Goal: Task Accomplishment & Management: Manage account settings

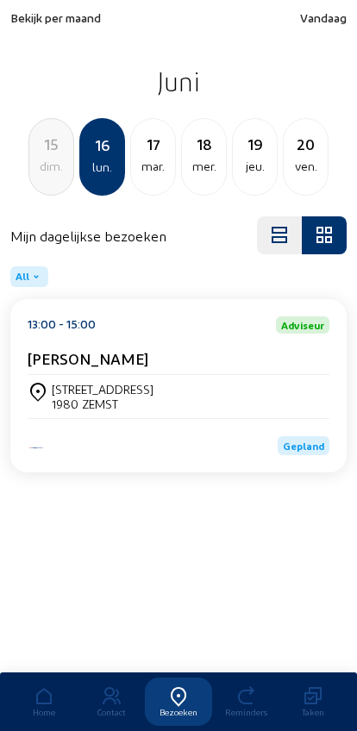
click at [89, 378] on div "[STREET_ADDRESS] ZEMST" at bounding box center [179, 396] width 302 height 43
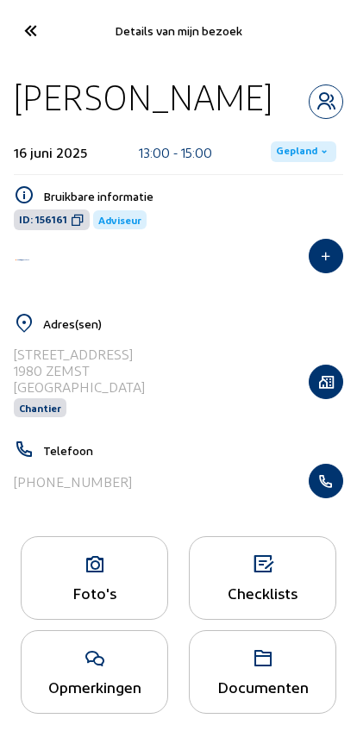
click at [299, 159] on span "Gepland" at bounding box center [296, 152] width 41 height 14
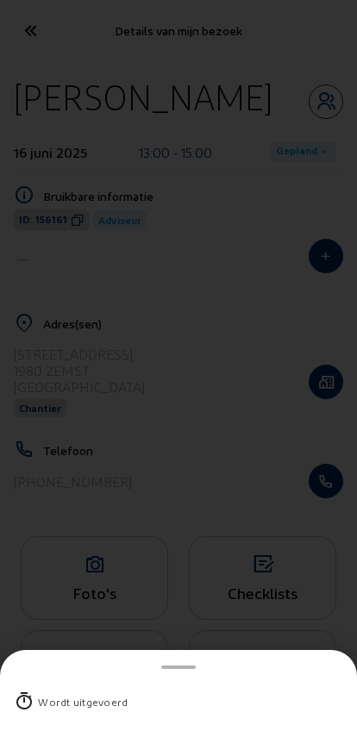
click at [70, 693] on div "Wordt uitgevoerd" at bounding box center [83, 701] width 90 height 17
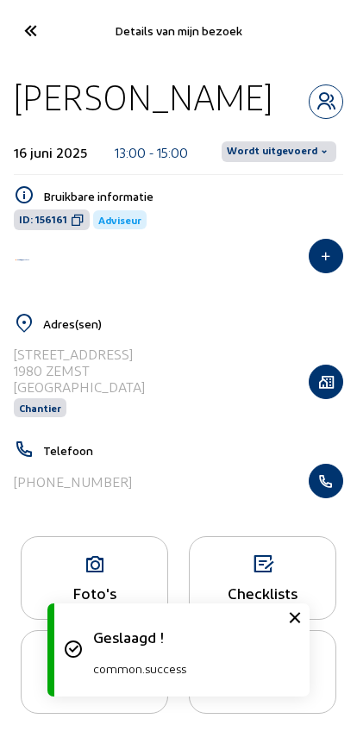
click at [273, 159] on span "Wordt uitgevoerd" at bounding box center [272, 152] width 90 height 14
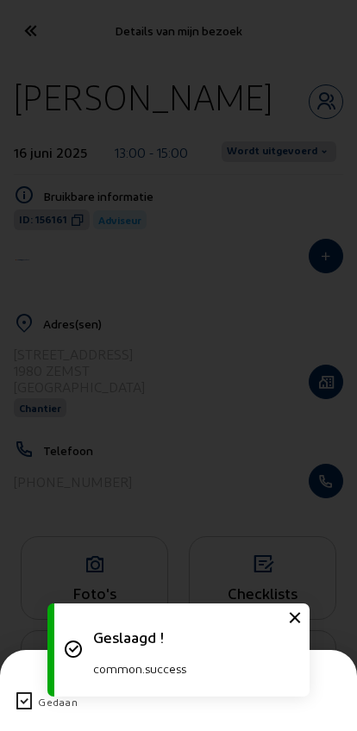
click at [9, 679] on div "Gedaan" at bounding box center [178, 701] width 350 height 45
click at [18, 691] on icon at bounding box center [24, 701] width 21 height 21
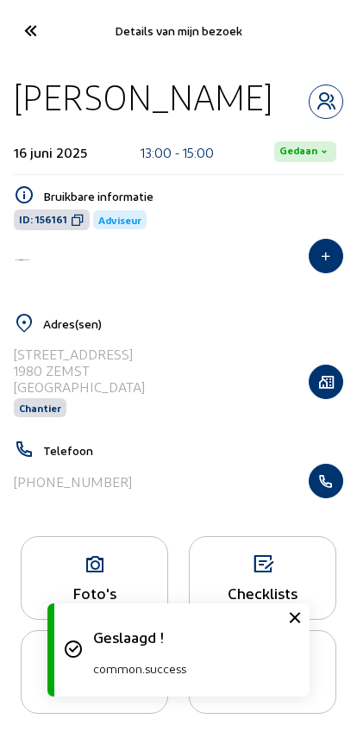
click at [39, 37] on icon at bounding box center [30, 31] width 28 height 30
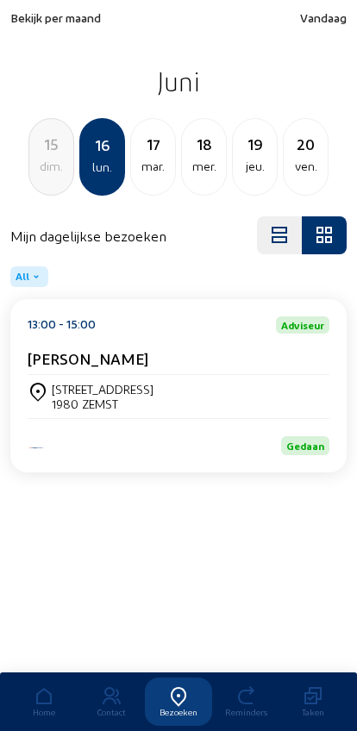
click at [151, 163] on div "mar." at bounding box center [153, 166] width 44 height 21
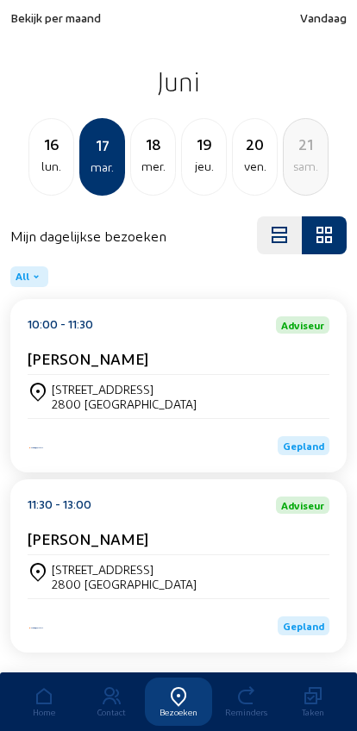
click at [309, 405] on div "[STREET_ADDRESS]" at bounding box center [179, 396] width 302 height 29
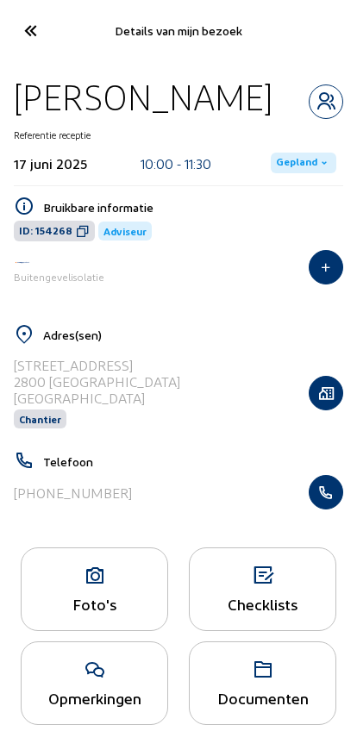
click at [287, 156] on span "Gepland" at bounding box center [296, 163] width 41 height 14
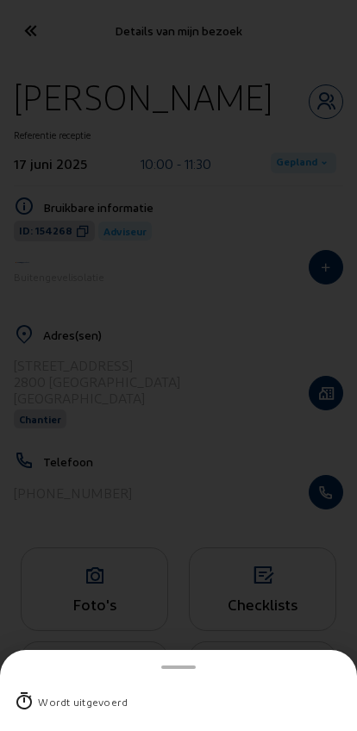
click at [62, 679] on div "Wordt uitgevoerd" at bounding box center [178, 701] width 329 height 45
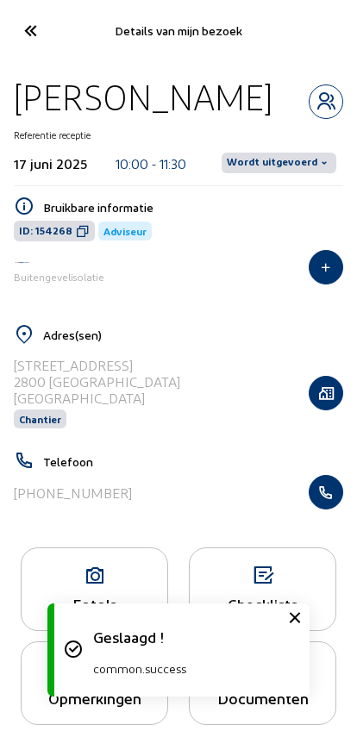
click at [285, 161] on span "Wordt uitgevoerd" at bounding box center [272, 163] width 90 height 14
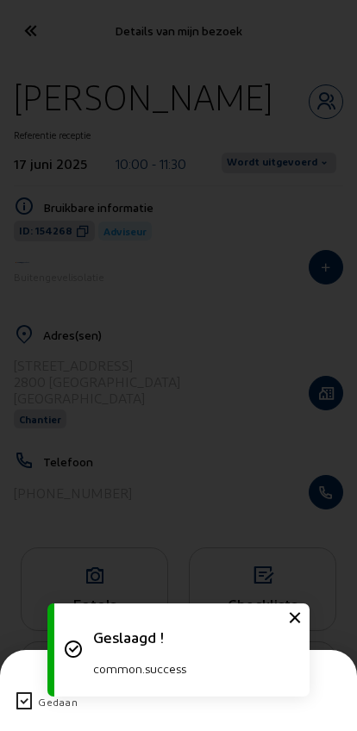
click at [20, 691] on icon at bounding box center [24, 701] width 21 height 21
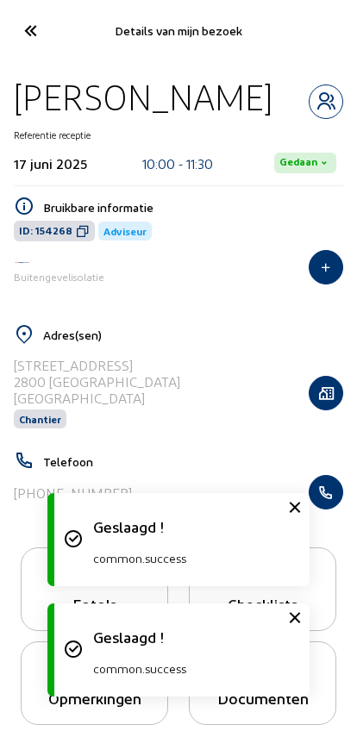
click at [29, 22] on icon at bounding box center [30, 31] width 28 height 30
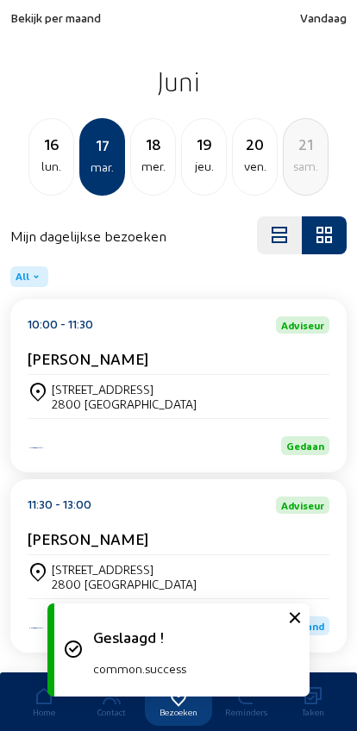
scroll to position [47, 0]
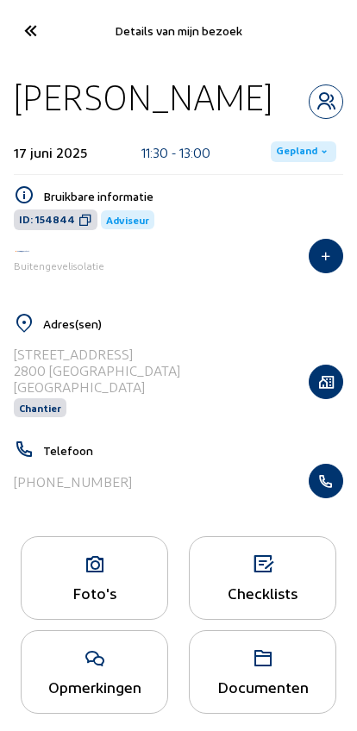
click at [282, 159] on span "Gepland" at bounding box center [296, 152] width 41 height 14
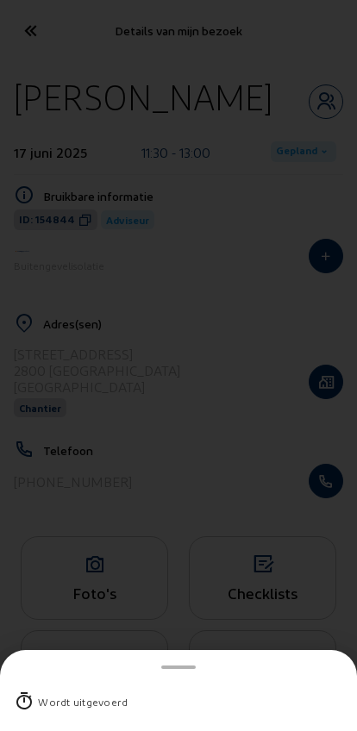
click at [41, 693] on div "Wordt uitgevoerd" at bounding box center [83, 701] width 90 height 17
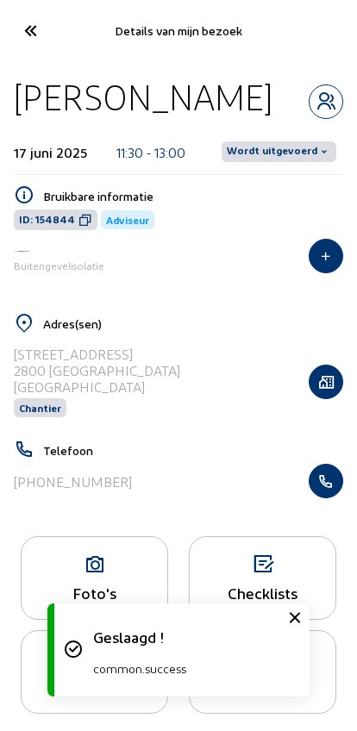
click at [267, 159] on span "Wordt uitgevoerd" at bounding box center [272, 152] width 90 height 14
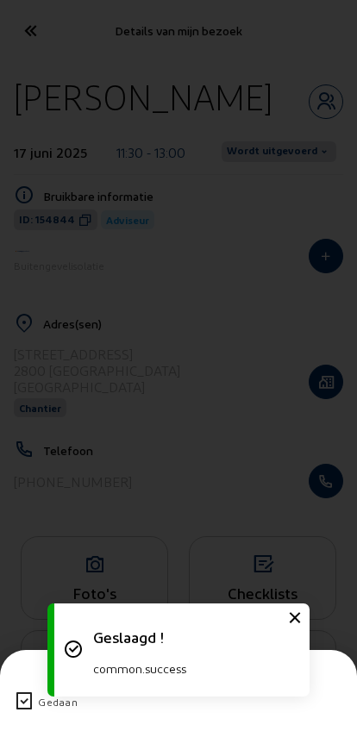
click at [19, 691] on icon at bounding box center [24, 701] width 21 height 21
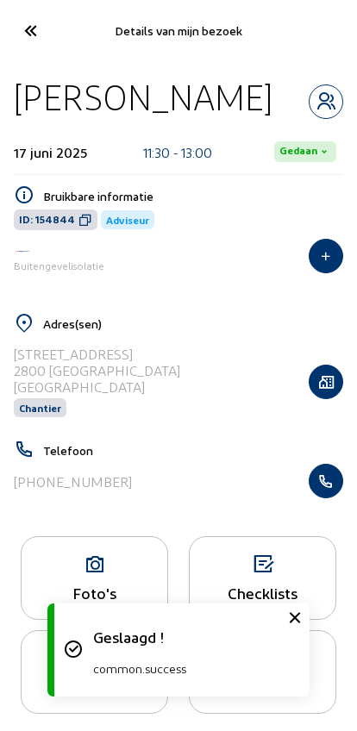
click at [29, 23] on icon at bounding box center [30, 31] width 28 height 30
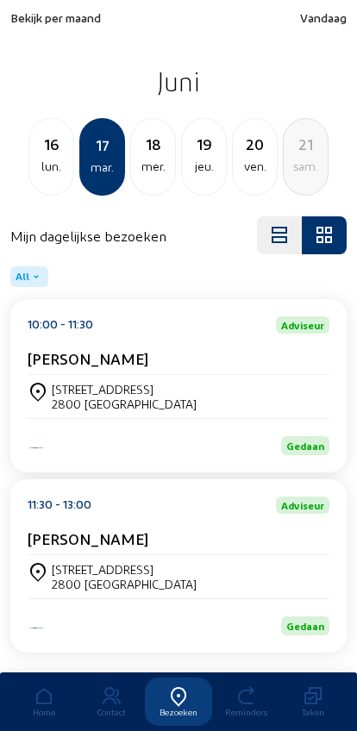
click at [148, 152] on div "18" at bounding box center [153, 144] width 44 height 24
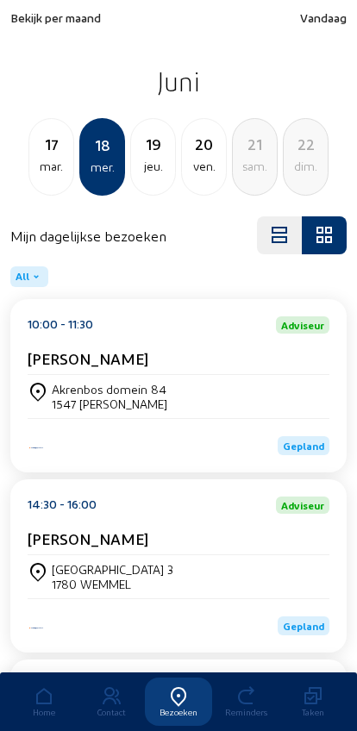
click at [63, 388] on div "Akrenbos domein 84" at bounding box center [109, 389] width 115 height 15
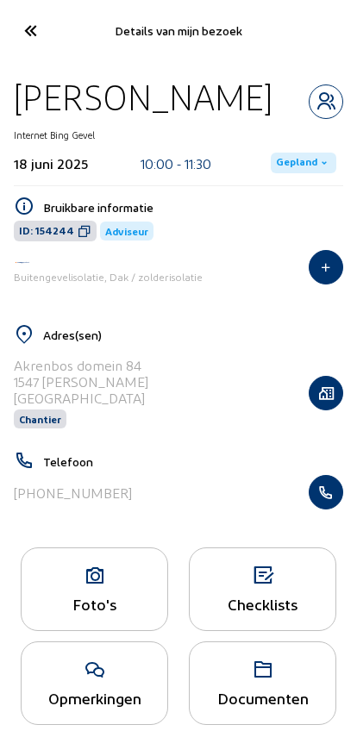
click at [287, 163] on span "Gepland" at bounding box center [296, 163] width 41 height 14
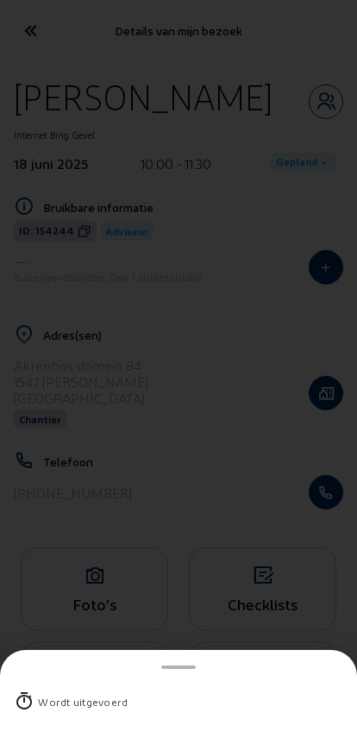
click at [60, 693] on div "Wordt uitgevoerd" at bounding box center [83, 701] width 90 height 17
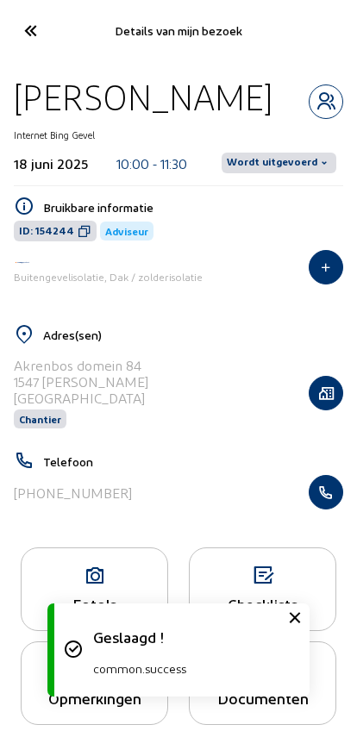
click at [282, 165] on span "Wordt uitgevoerd" at bounding box center [272, 163] width 90 height 14
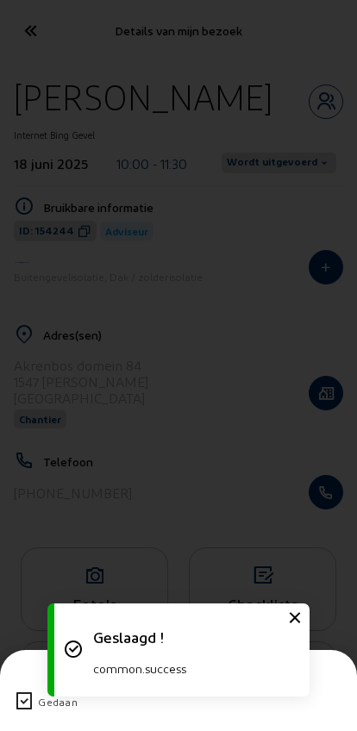
click at [18, 691] on icon at bounding box center [24, 701] width 21 height 21
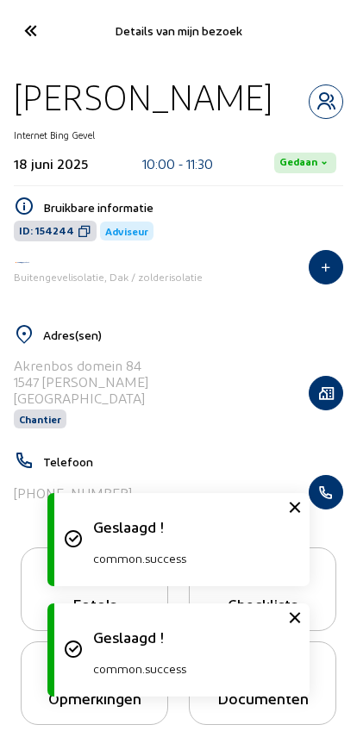
click at [29, 31] on icon at bounding box center [30, 31] width 28 height 30
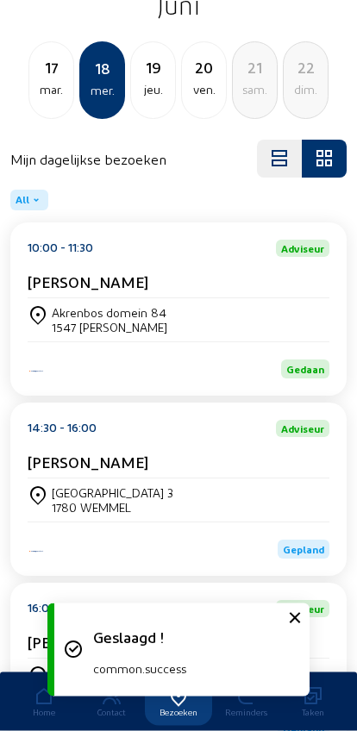
scroll to position [233, 0]
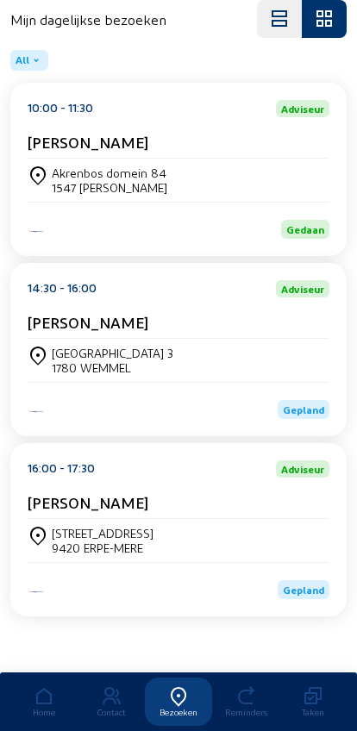
click at [75, 346] on div "[GEOGRAPHIC_DATA] 3" at bounding box center [112, 353] width 121 height 15
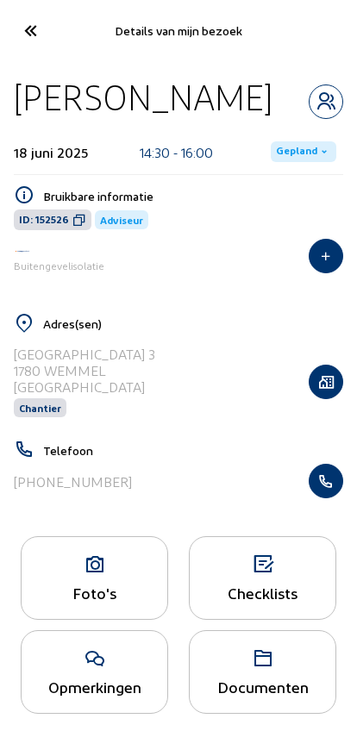
click at [286, 145] on span "Gepland" at bounding box center [296, 152] width 41 height 14
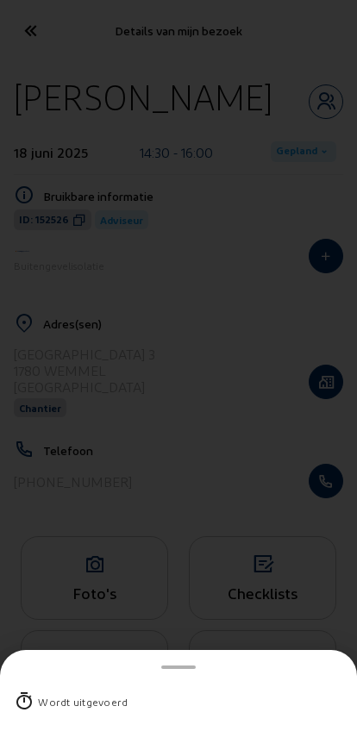
click at [44, 693] on div "Wordt uitgevoerd" at bounding box center [83, 701] width 90 height 17
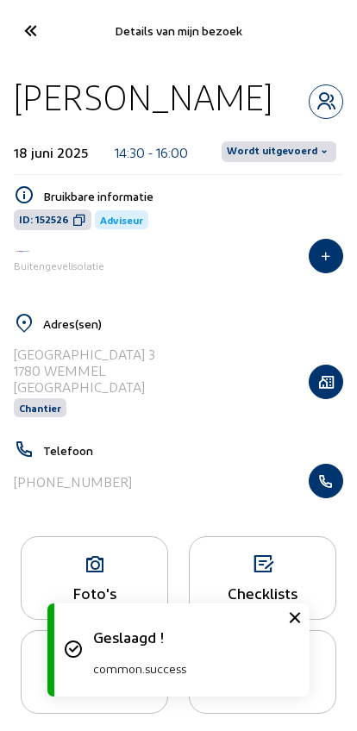
click at [284, 149] on span "Wordt uitgevoerd" at bounding box center [272, 152] width 90 height 14
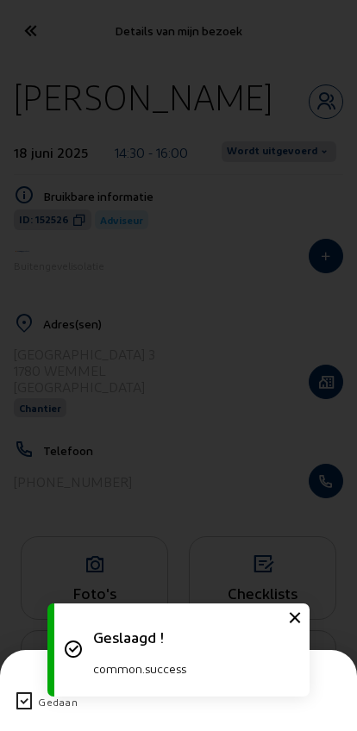
click at [18, 691] on icon at bounding box center [24, 701] width 21 height 21
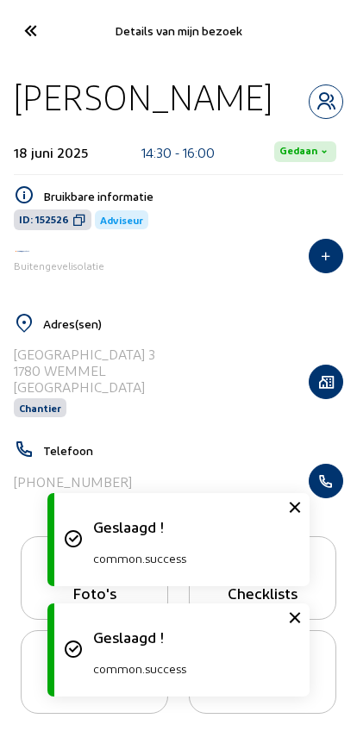
click at [36, 34] on icon at bounding box center [30, 31] width 28 height 30
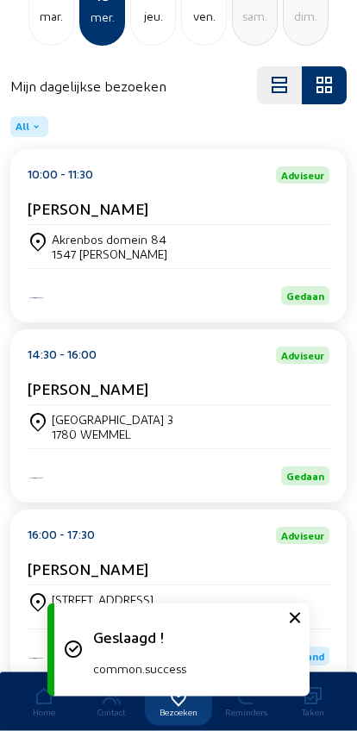
scroll to position [233, 0]
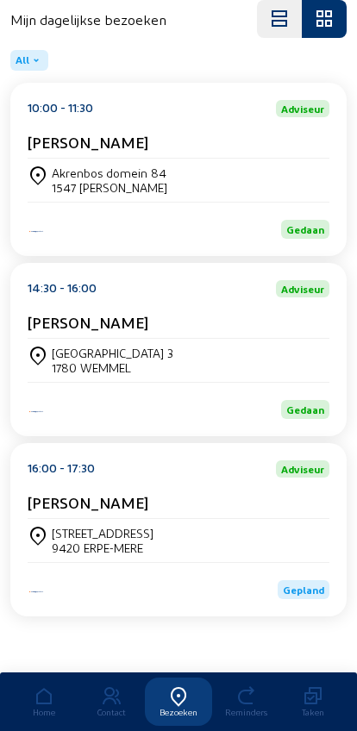
click at [85, 540] on div "9420 ERPE-MERE" at bounding box center [103, 547] width 102 height 15
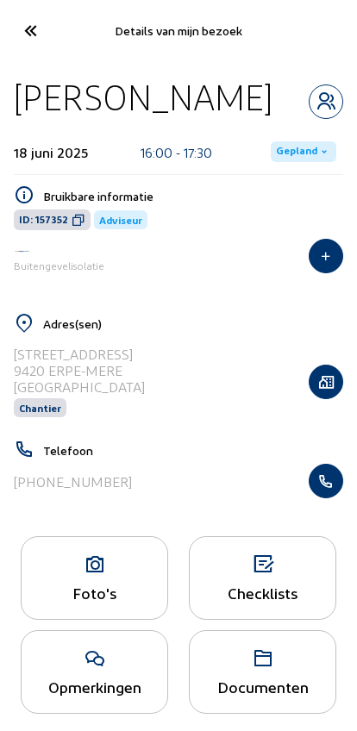
click at [275, 162] on span "Gepland" at bounding box center [303, 151] width 65 height 21
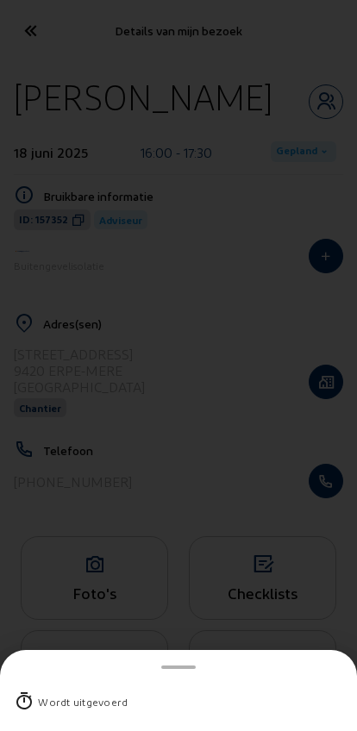
click at [61, 679] on div "Wordt uitgevoerd" at bounding box center [178, 701] width 329 height 45
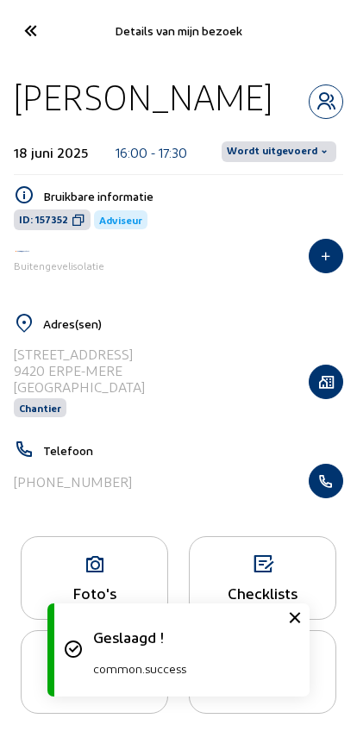
click at [290, 162] on span "Wordt uitgevoerd" at bounding box center [278, 151] width 115 height 21
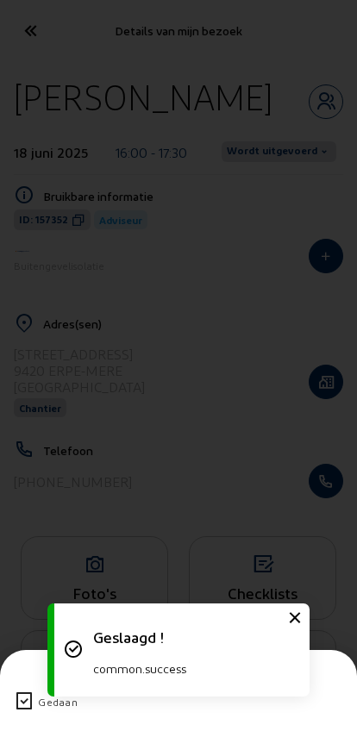
click at [24, 691] on icon at bounding box center [24, 701] width 21 height 21
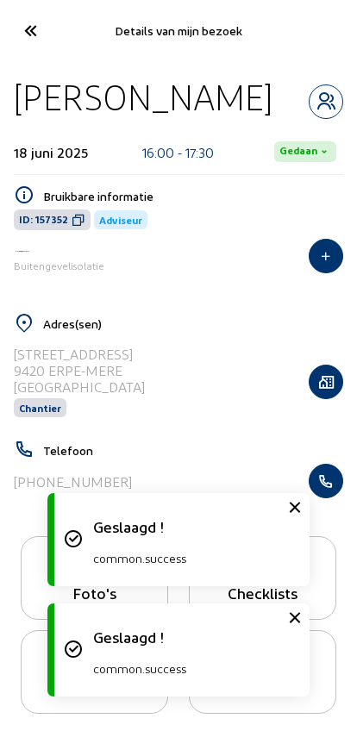
click at [29, 40] on icon at bounding box center [30, 31] width 28 height 30
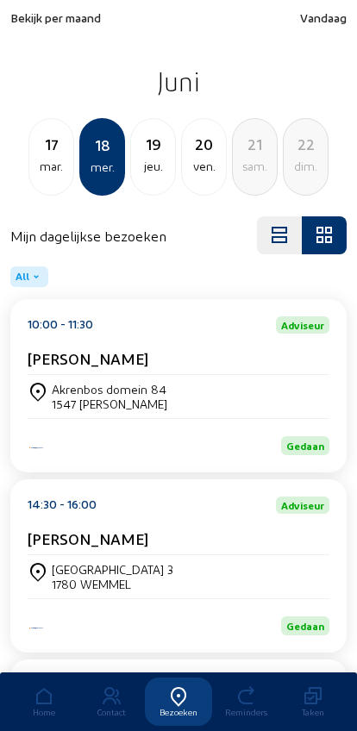
click at [149, 160] on div "jeu." at bounding box center [153, 166] width 44 height 21
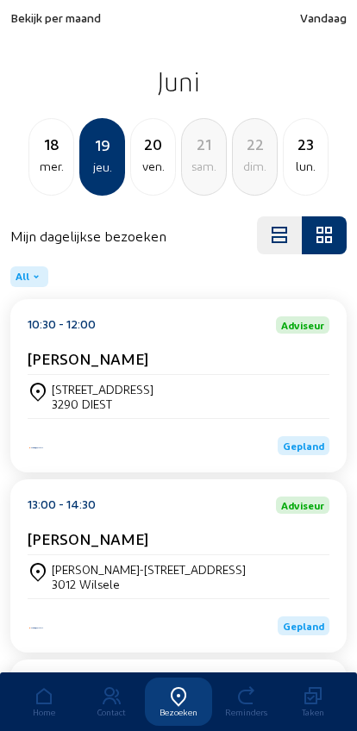
click at [85, 411] on div "3290 DIEST" at bounding box center [103, 403] width 102 height 15
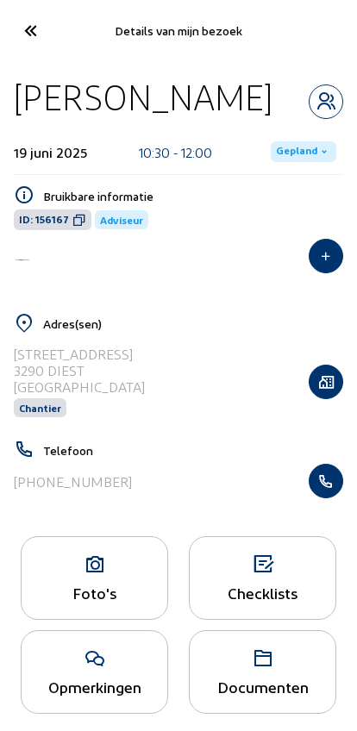
click at [293, 153] on span "Gepland" at bounding box center [296, 152] width 41 height 14
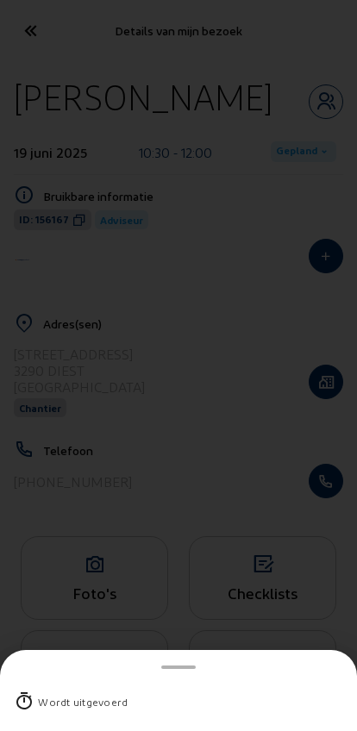
click at [82, 693] on div "Wordt uitgevoerd" at bounding box center [83, 701] width 90 height 17
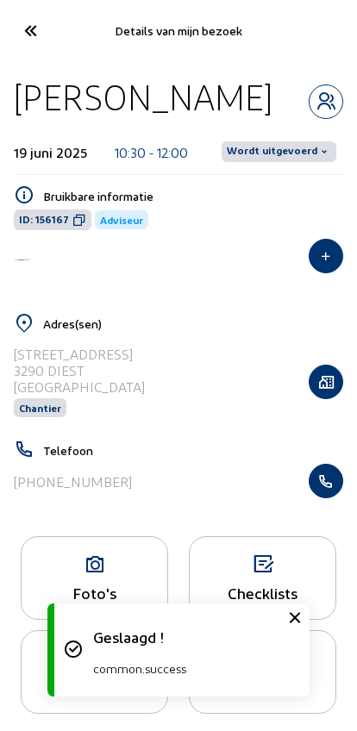
click at [249, 141] on span "Wordt uitgevoerd" at bounding box center [278, 151] width 115 height 21
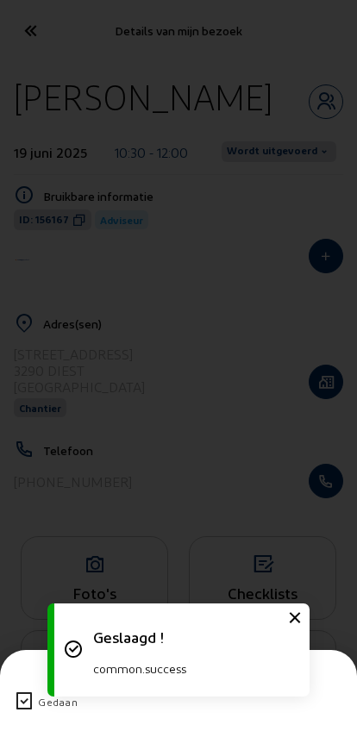
click at [33, 691] on icon at bounding box center [24, 701] width 21 height 21
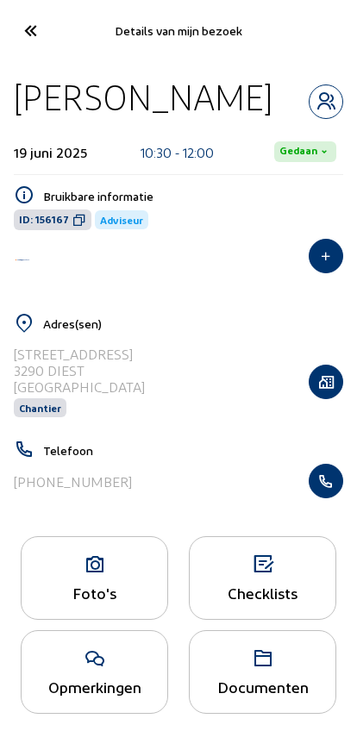
click at [31, 32] on icon at bounding box center [30, 31] width 28 height 30
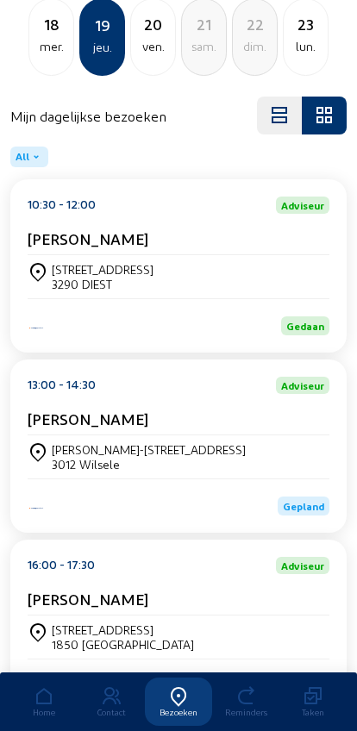
scroll to position [121, 0]
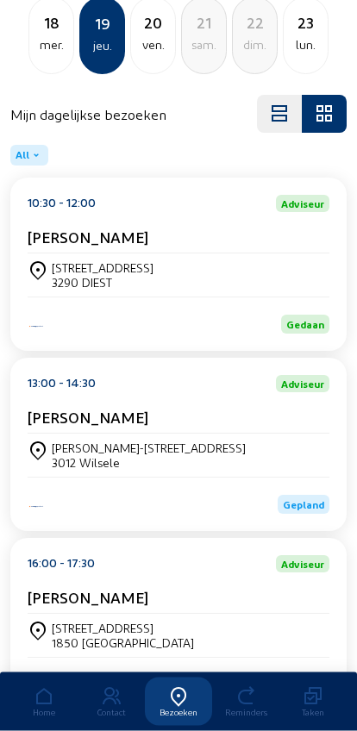
click at [78, 456] on div "[PERSON_NAME]-[STREET_ADDRESS]" at bounding box center [149, 448] width 194 height 15
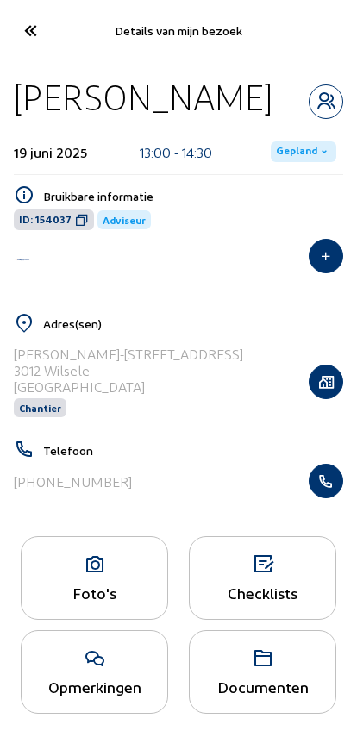
click at [299, 145] on span "Gepland" at bounding box center [296, 152] width 41 height 14
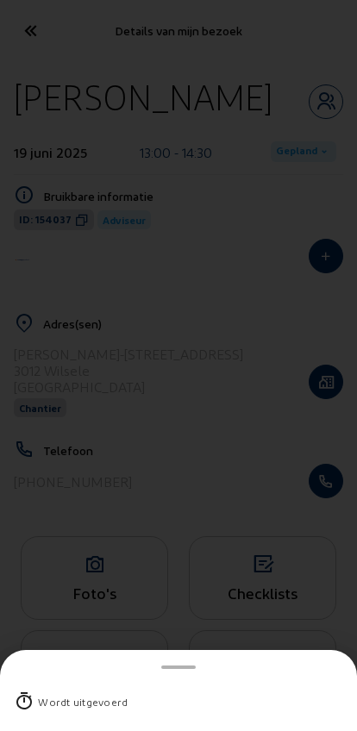
click at [51, 693] on div "Wordt uitgevoerd" at bounding box center [83, 701] width 90 height 17
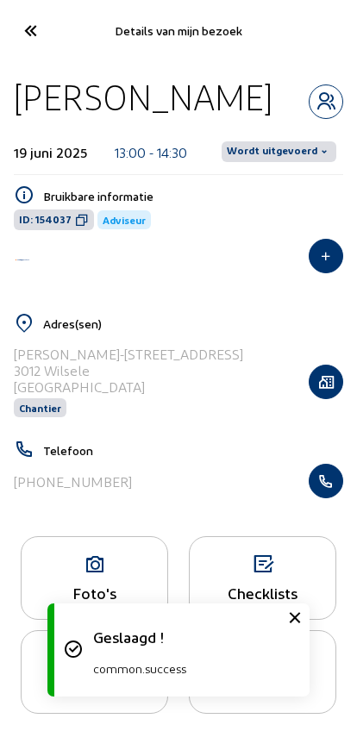
click at [290, 151] on span "Wordt uitgevoerd" at bounding box center [272, 152] width 90 height 14
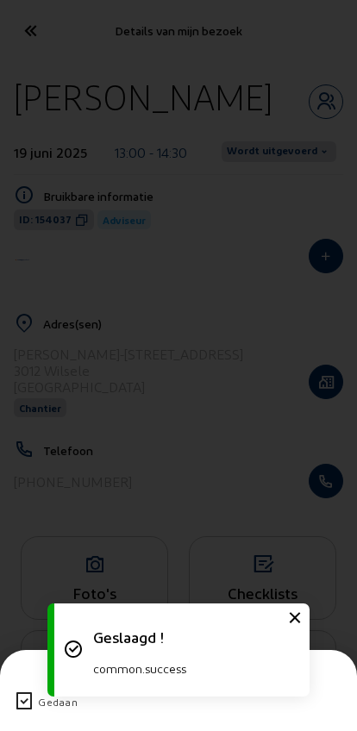
click at [24, 691] on icon at bounding box center [24, 701] width 21 height 21
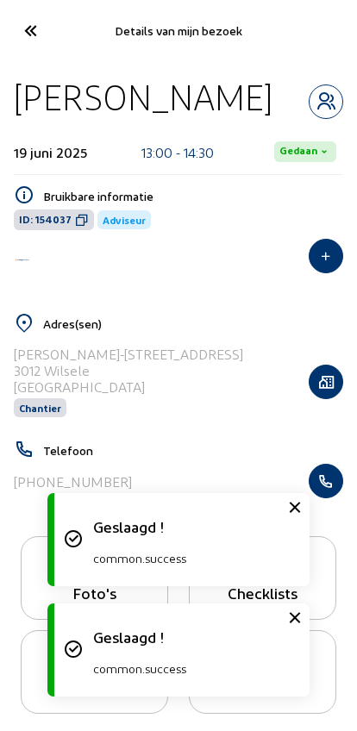
click at [24, 22] on icon at bounding box center [30, 31] width 28 height 30
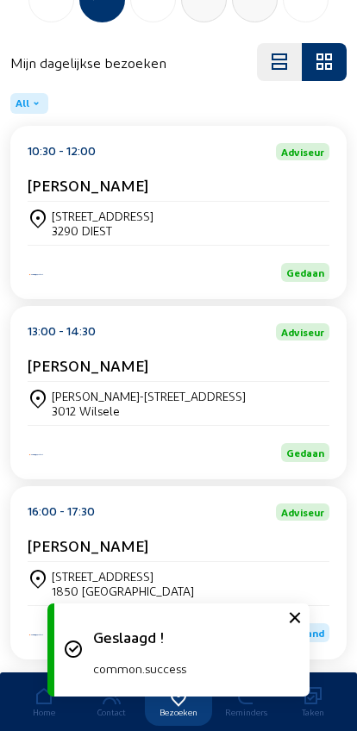
scroll to position [233, 0]
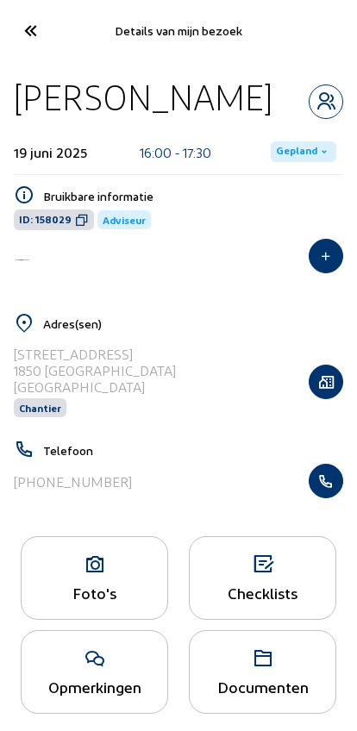
click at [307, 145] on span "Gepland" at bounding box center [296, 152] width 41 height 14
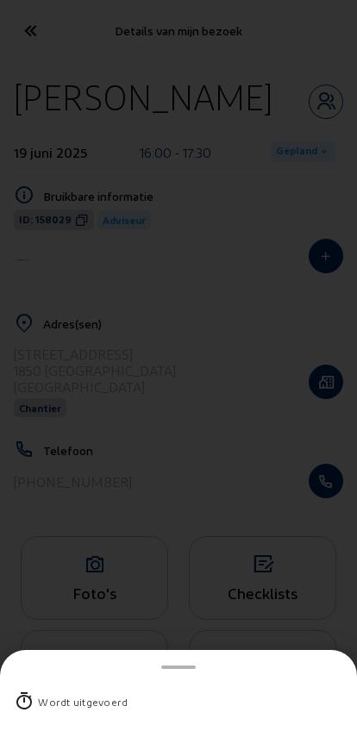
click at [36, 679] on div "Wordt uitgevoerd" at bounding box center [178, 701] width 329 height 45
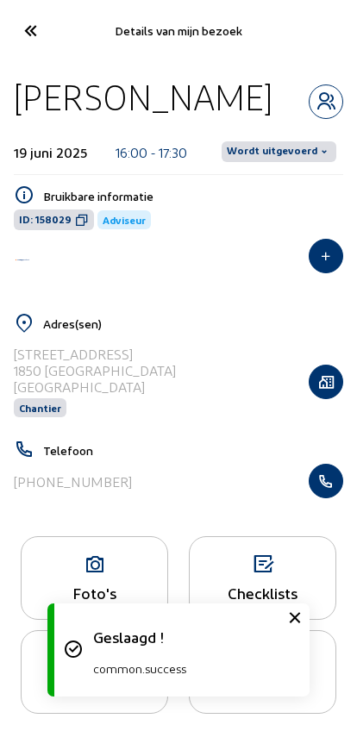
click at [276, 159] on span "Wordt uitgevoerd" at bounding box center [278, 151] width 115 height 21
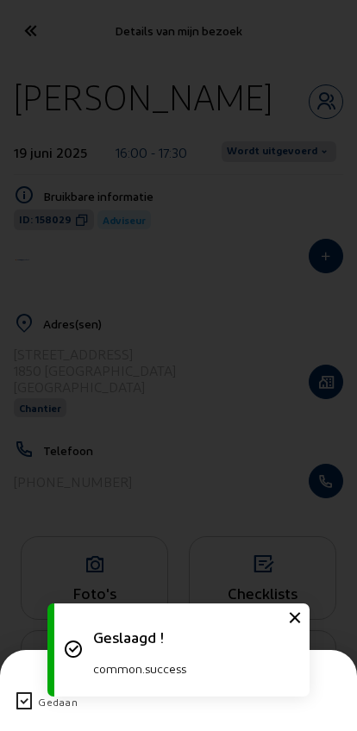
click at [14, 691] on icon at bounding box center [24, 701] width 21 height 21
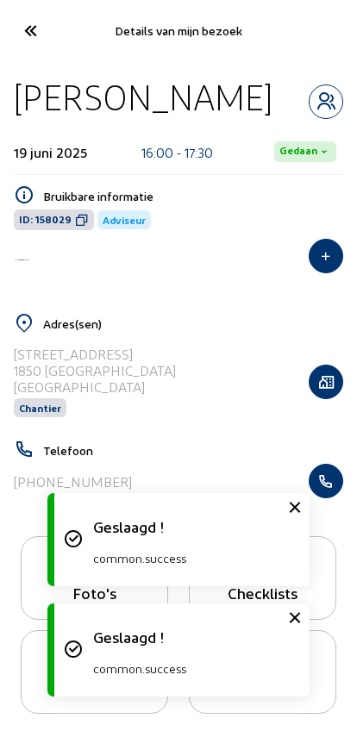
click at [28, 25] on icon at bounding box center [30, 31] width 28 height 30
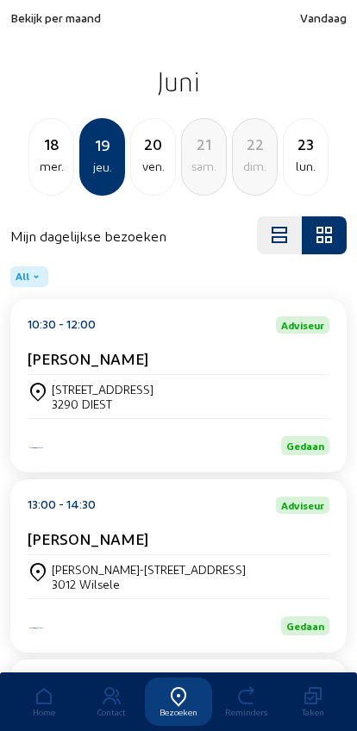
click at [163, 152] on div "20" at bounding box center [153, 144] width 44 height 24
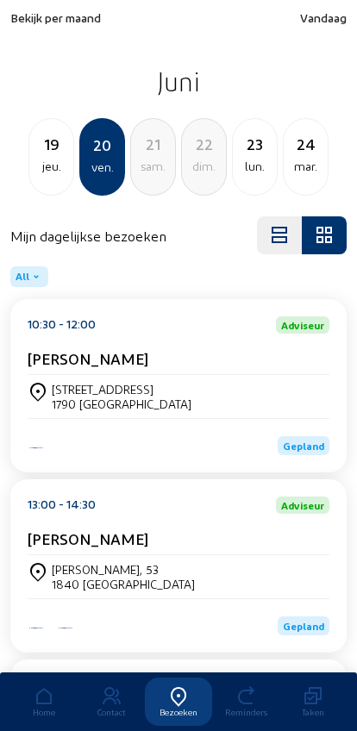
click at [53, 405] on div "1790 [GEOGRAPHIC_DATA]" at bounding box center [122, 403] width 140 height 15
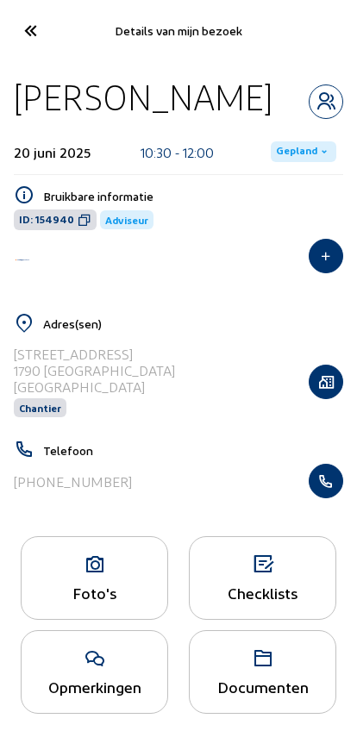
click at [301, 145] on span "Gepland" at bounding box center [296, 152] width 41 height 14
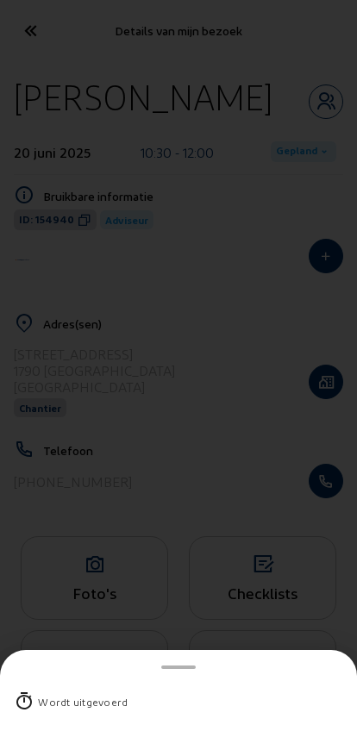
click at [109, 679] on div "Wordt uitgevoerd" at bounding box center [178, 701] width 329 height 45
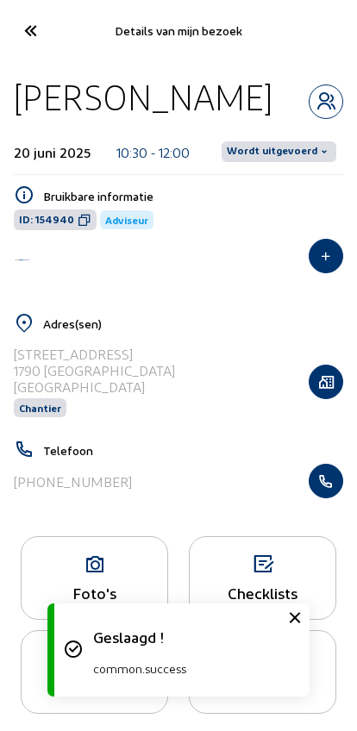
click at [296, 146] on span "Wordt uitgevoerd" at bounding box center [272, 152] width 90 height 14
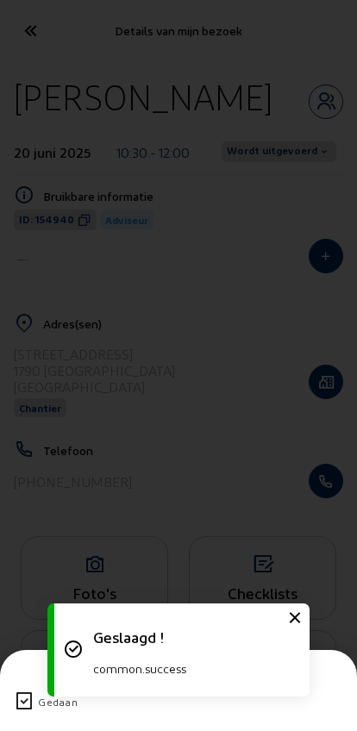
click at [28, 679] on div "Gedaan" at bounding box center [178, 701] width 329 height 45
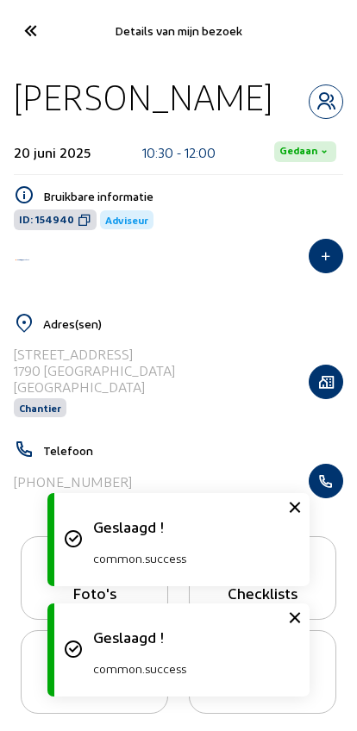
click at [30, 31] on icon at bounding box center [30, 31] width 28 height 30
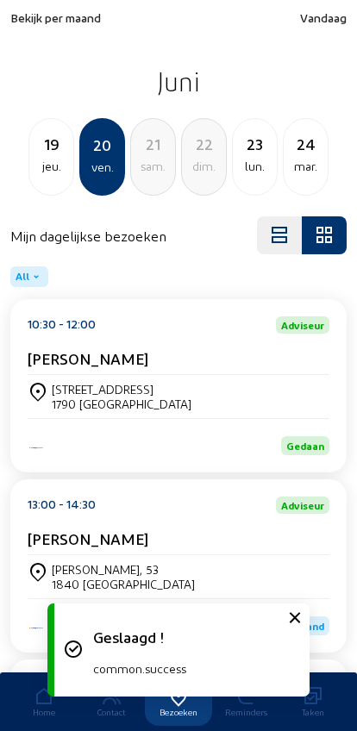
click at [72, 555] on div "[PERSON_NAME]" at bounding box center [179, 542] width 302 height 26
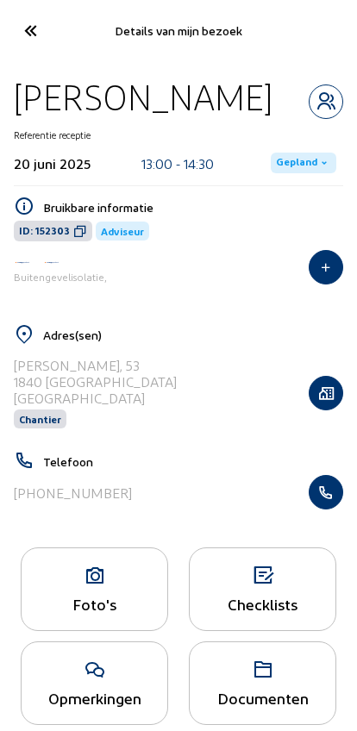
click at [290, 156] on span "Gepland" at bounding box center [296, 163] width 41 height 14
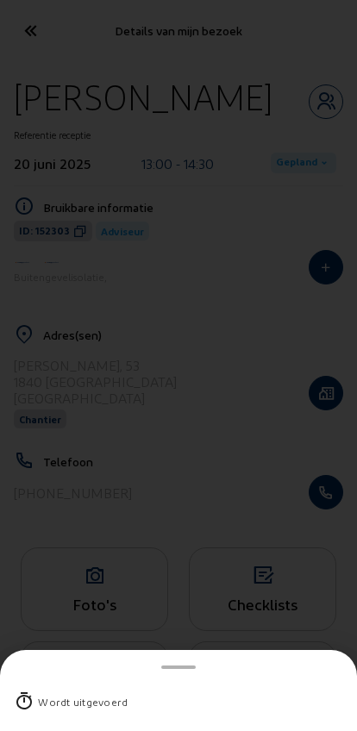
click at [33, 691] on icon at bounding box center [24, 701] width 21 height 21
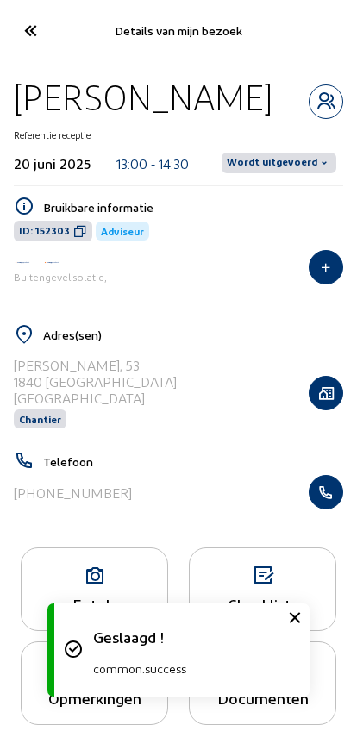
click at [283, 159] on span "Wordt uitgevoerd" at bounding box center [272, 163] width 90 height 14
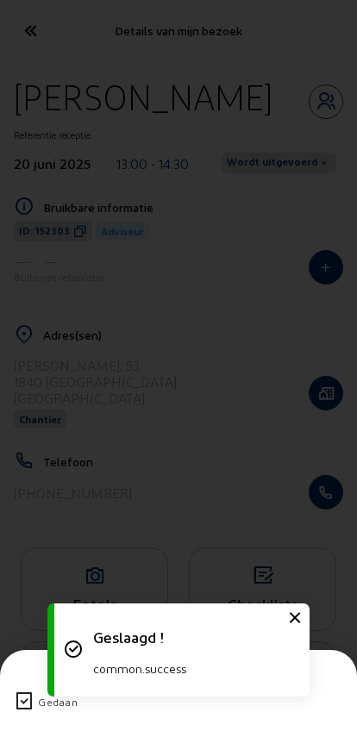
click at [17, 691] on icon at bounding box center [24, 701] width 21 height 21
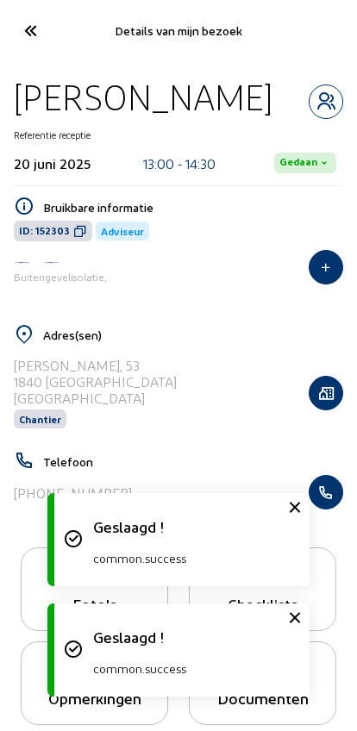
click at [28, 26] on icon at bounding box center [30, 31] width 28 height 30
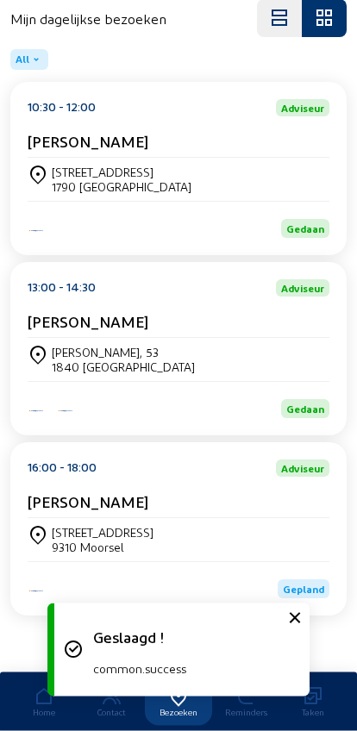
scroll to position [233, 0]
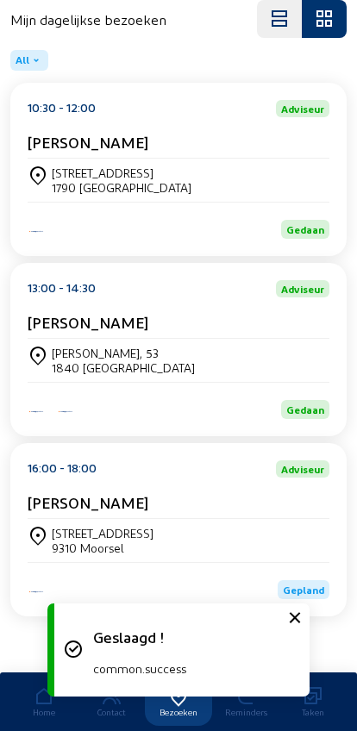
click at [70, 508] on div "[PERSON_NAME]" at bounding box center [179, 506] width 302 height 26
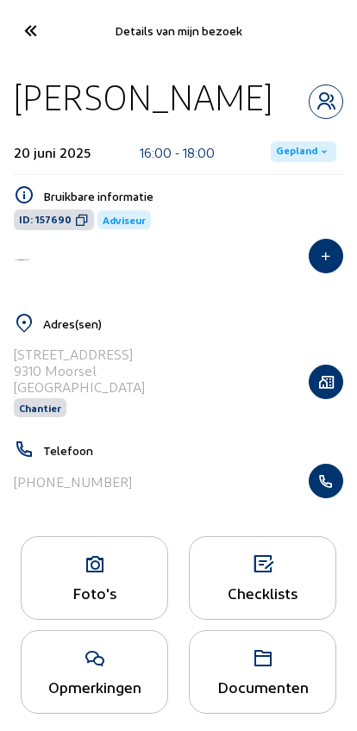
click at [289, 146] on span "Gepland" at bounding box center [296, 152] width 41 height 14
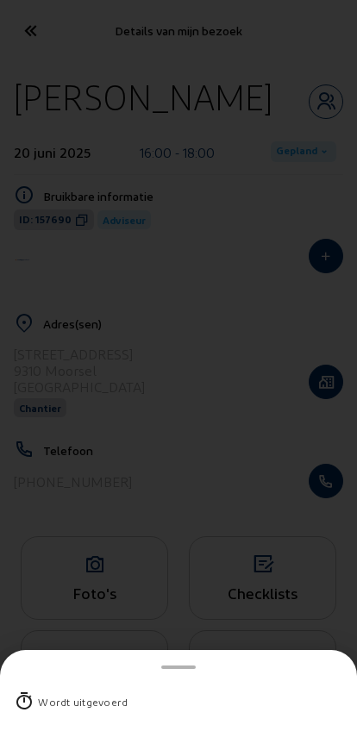
click at [34, 691] on icon at bounding box center [24, 701] width 21 height 21
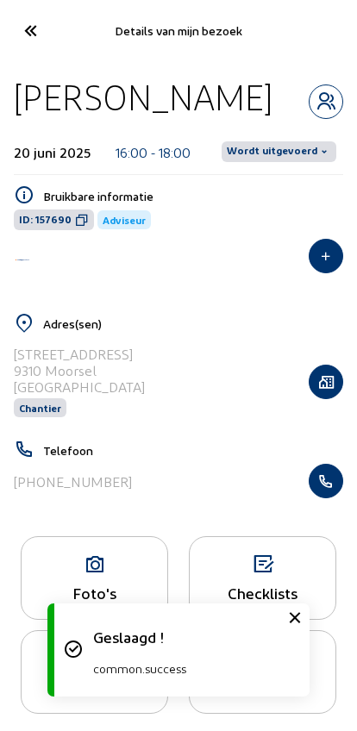
click at [277, 159] on span "Wordt uitgevoerd" at bounding box center [272, 152] width 90 height 14
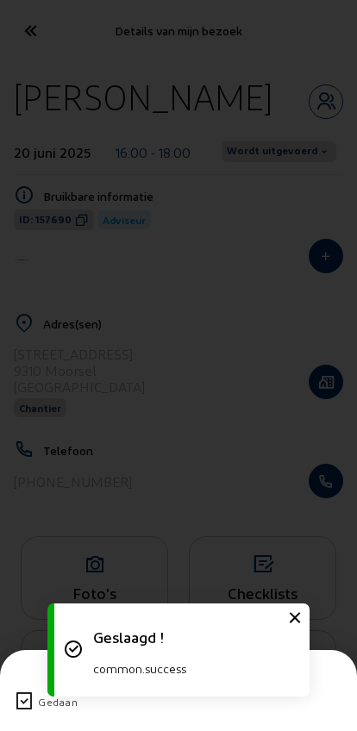
click at [24, 691] on icon at bounding box center [24, 701] width 21 height 21
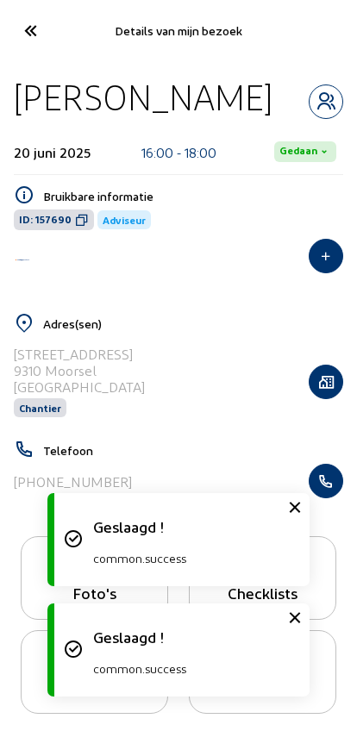
click at [29, 30] on icon at bounding box center [30, 31] width 28 height 30
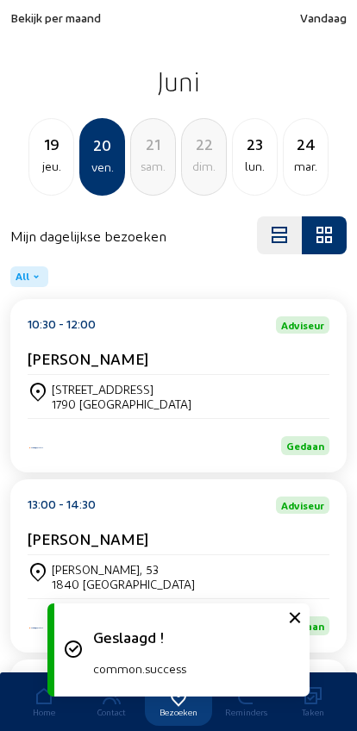
click at [241, 171] on div "lun." at bounding box center [255, 166] width 44 height 21
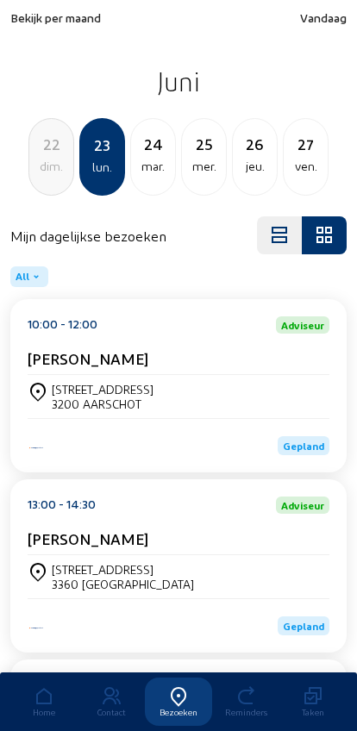
click at [73, 394] on div "[STREET_ADDRESS]" at bounding box center [103, 389] width 102 height 15
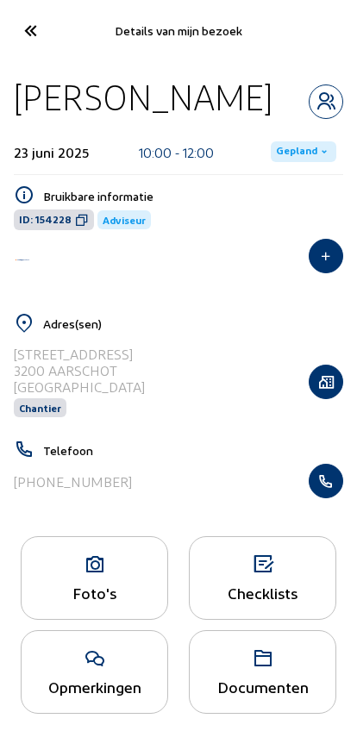
click at [294, 141] on span "Gepland" at bounding box center [303, 151] width 65 height 21
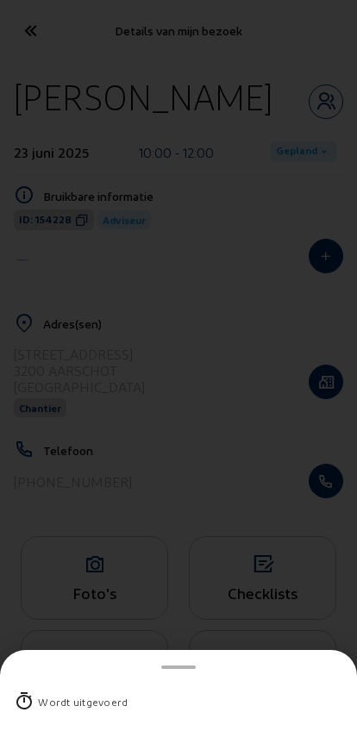
click at [40, 693] on div "Wordt uitgevoerd" at bounding box center [83, 701] width 90 height 17
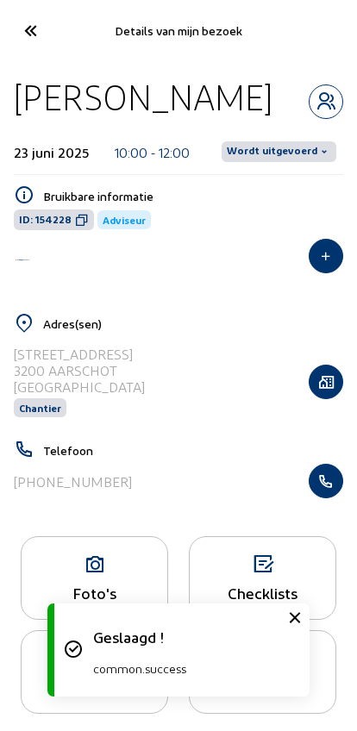
click at [257, 159] on span "Wordt uitgevoerd" at bounding box center [278, 151] width 115 height 21
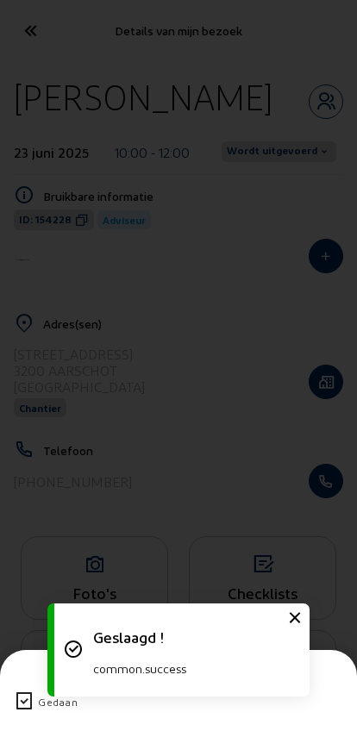
click at [31, 691] on icon at bounding box center [24, 701] width 21 height 21
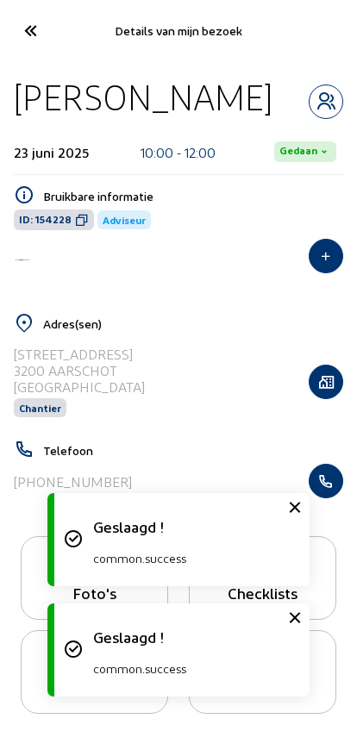
click at [34, 39] on icon at bounding box center [30, 31] width 28 height 30
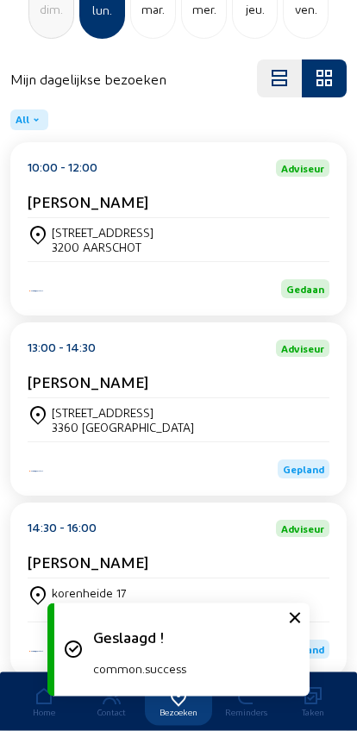
scroll to position [418, 0]
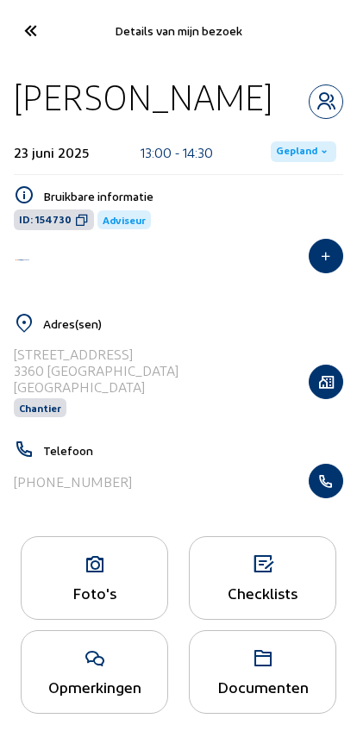
click at [290, 159] on span "Gepland" at bounding box center [296, 152] width 41 height 14
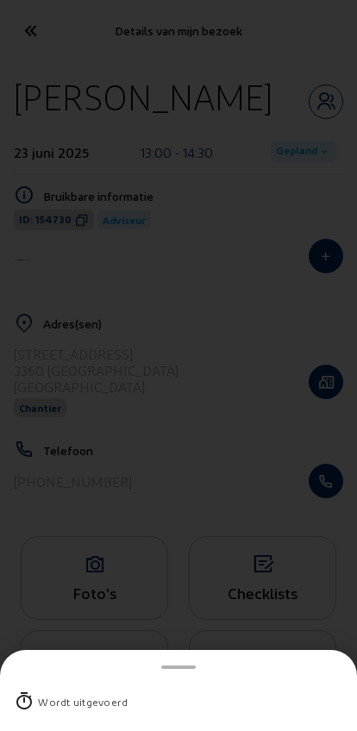
click at [53, 693] on div "Wordt uitgevoerd" at bounding box center [83, 701] width 90 height 17
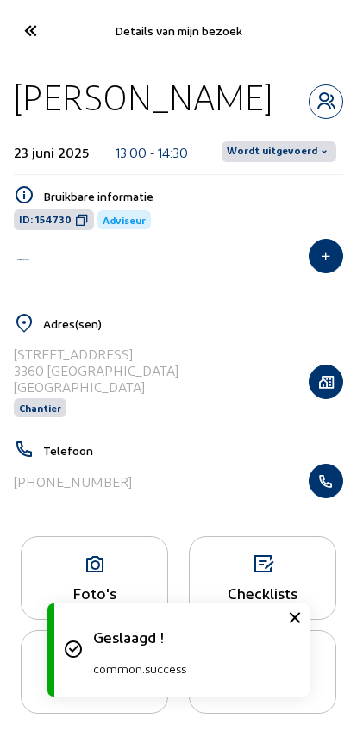
click at [265, 159] on span "Wordt uitgevoerd" at bounding box center [272, 152] width 90 height 14
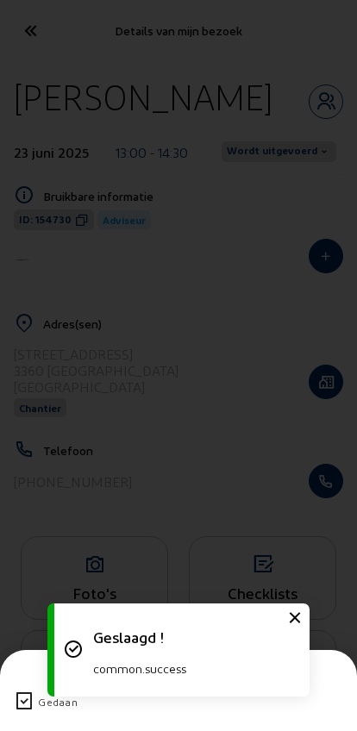
click at [22, 691] on icon at bounding box center [24, 701] width 21 height 21
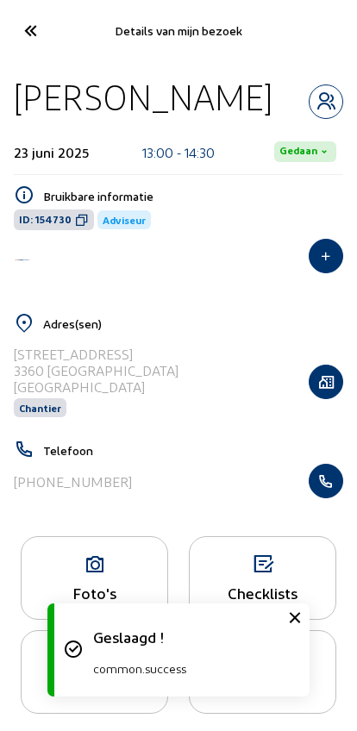
click at [28, 20] on icon at bounding box center [30, 31] width 28 height 30
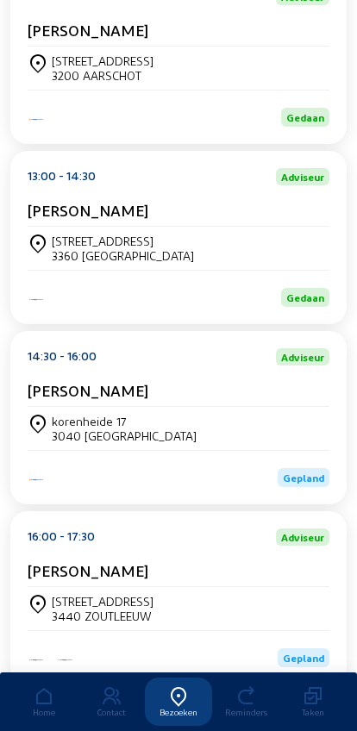
scroll to position [329, 0]
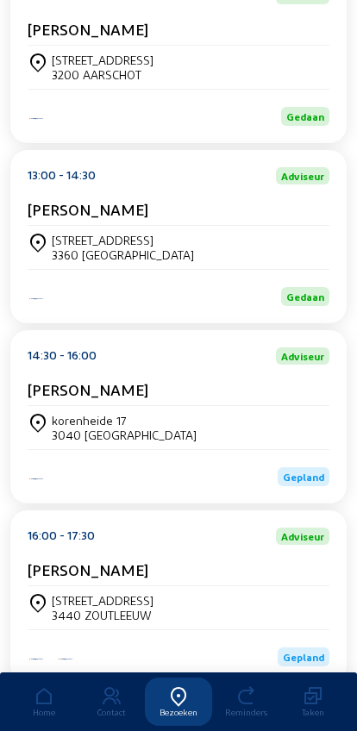
click at [78, 427] on div "korenheide 17" at bounding box center [124, 420] width 145 height 15
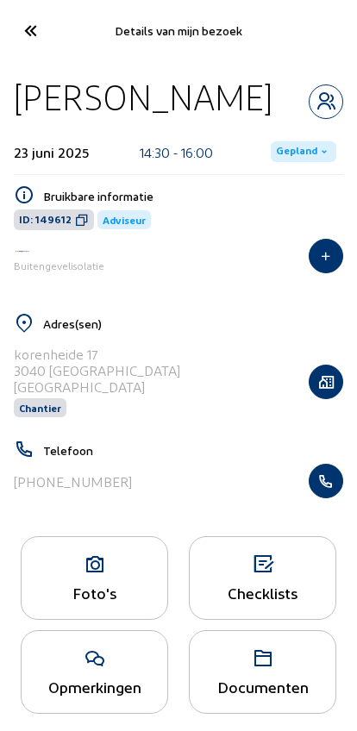
click at [291, 145] on span "Gepland" at bounding box center [296, 152] width 41 height 14
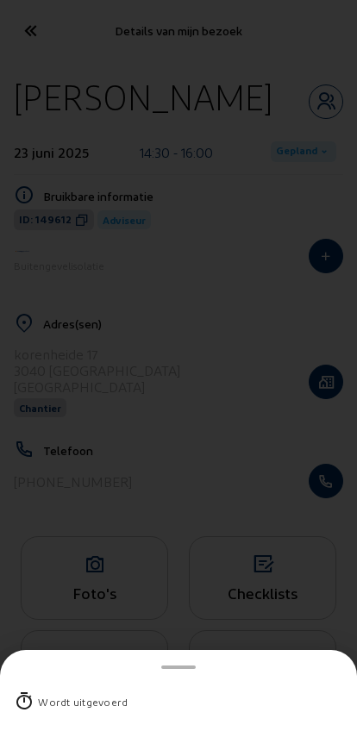
click at [55, 679] on div "Wordt uitgevoerd" at bounding box center [178, 701] width 329 height 45
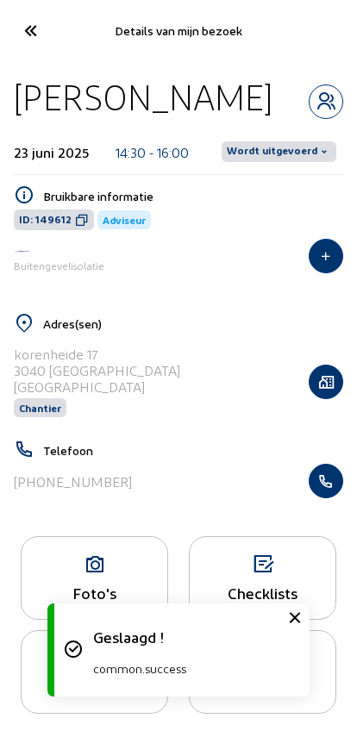
click at [279, 145] on span "Wordt uitgevoerd" at bounding box center [272, 152] width 90 height 14
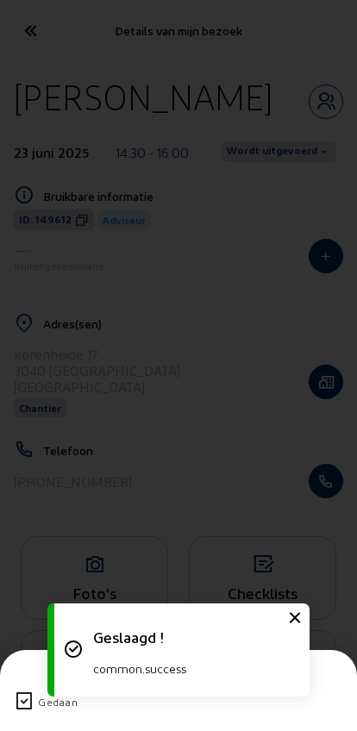
click at [23, 691] on icon at bounding box center [24, 701] width 21 height 21
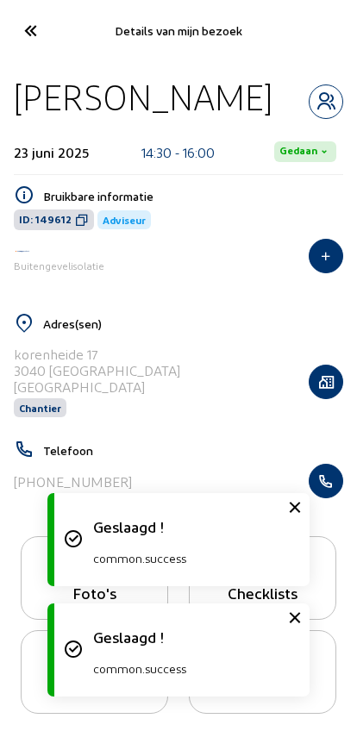
click at [40, 36] on icon at bounding box center [30, 31] width 28 height 30
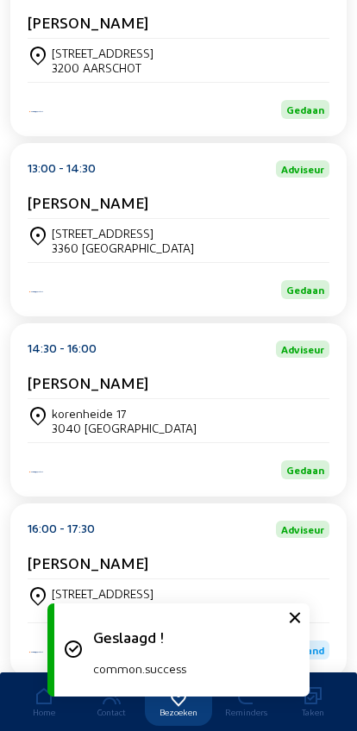
scroll to position [418, 0]
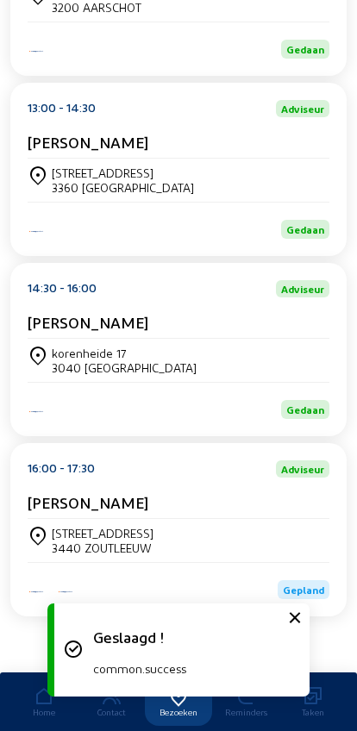
click at [86, 530] on div "[STREET_ADDRESS]" at bounding box center [103, 533] width 102 height 15
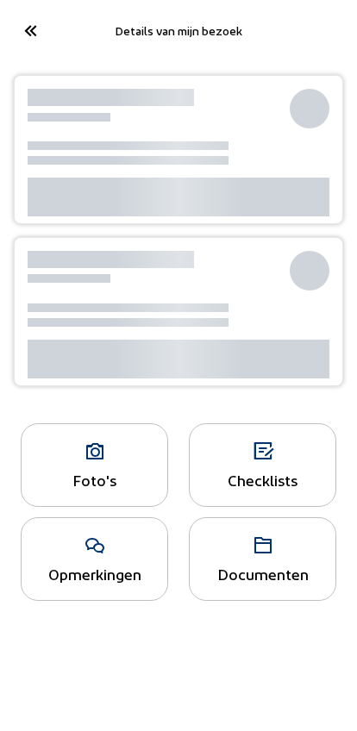
click at [119, 196] on div at bounding box center [103, 197] width 50 height 39
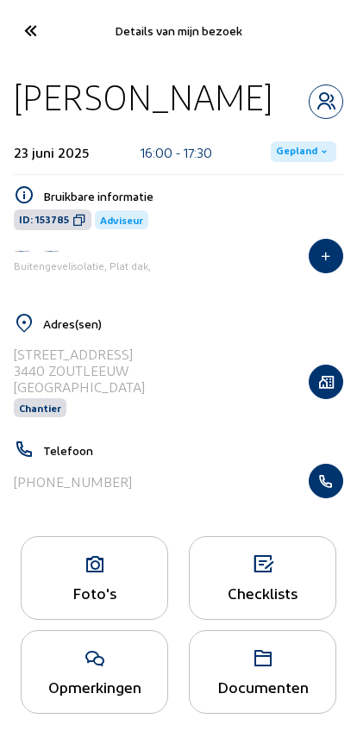
click at [307, 153] on span "Gepland" at bounding box center [296, 152] width 41 height 14
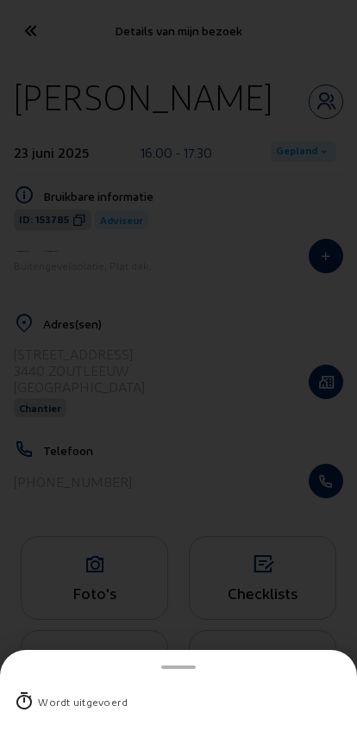
click at [53, 682] on div "Wordt uitgevoerd" at bounding box center [178, 701] width 329 height 45
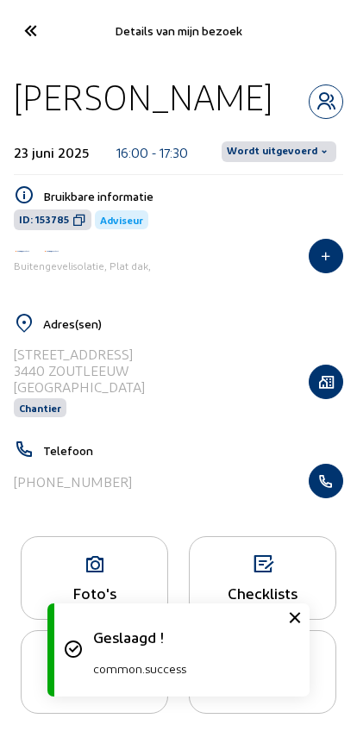
click at [270, 148] on span "Wordt uitgevoerd" at bounding box center [272, 152] width 90 height 14
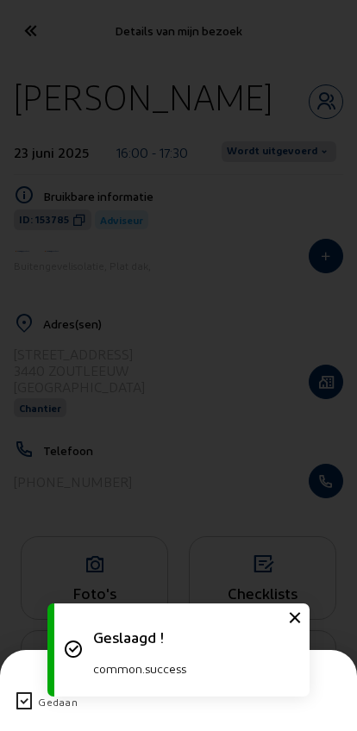
click at [16, 691] on icon at bounding box center [24, 701] width 21 height 21
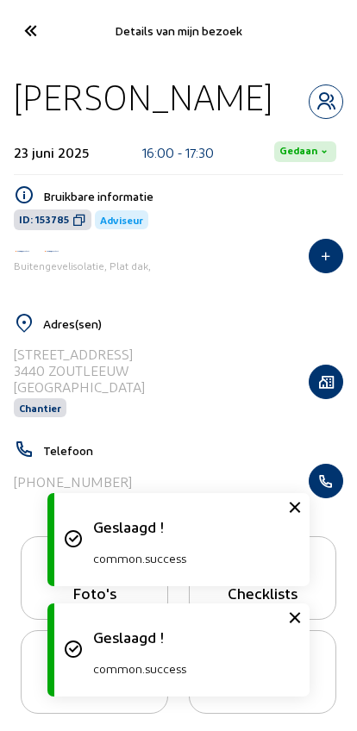
click at [28, 32] on icon at bounding box center [30, 31] width 28 height 30
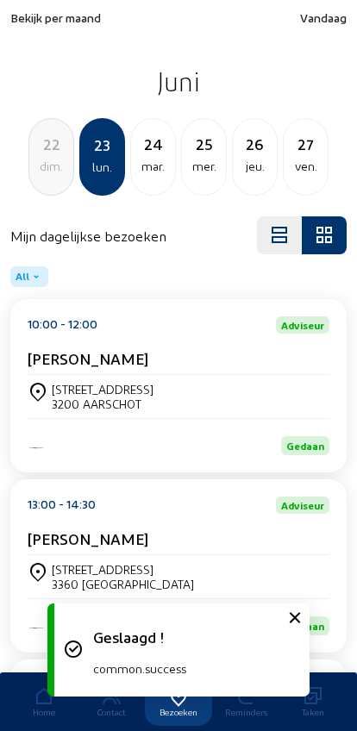
click at [144, 157] on div "mar." at bounding box center [153, 166] width 44 height 21
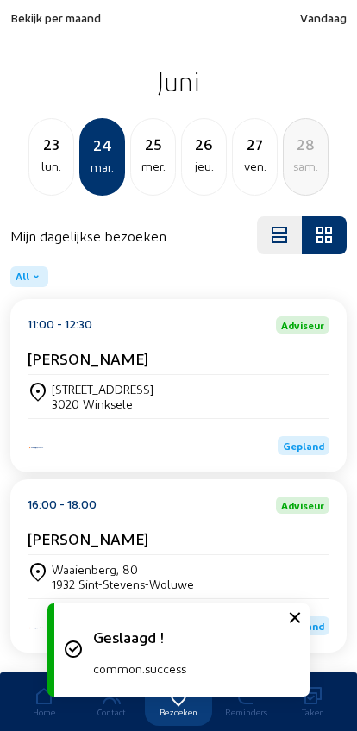
click at [63, 375] on div "[PERSON_NAME]" at bounding box center [179, 362] width 302 height 26
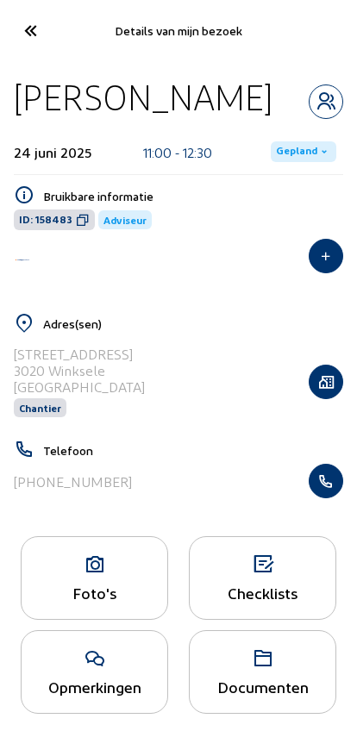
click at [290, 159] on span "Gepland" at bounding box center [303, 151] width 65 height 21
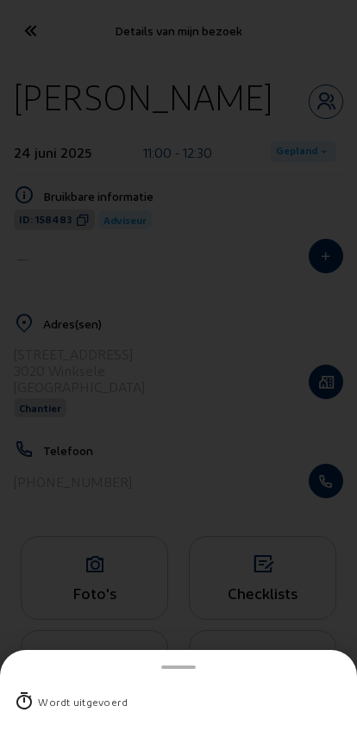
click at [65, 693] on div "Wordt uitgevoerd" at bounding box center [83, 701] width 90 height 17
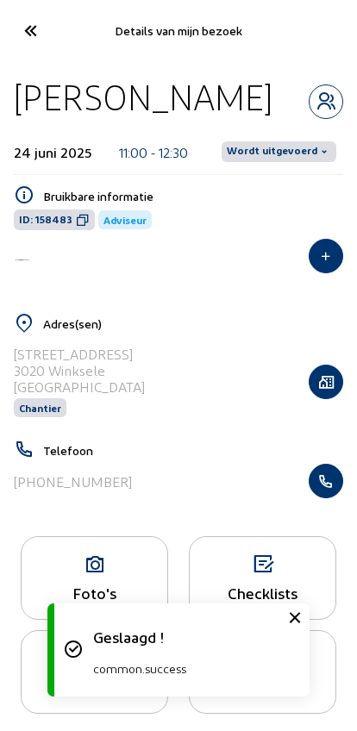
click at [282, 151] on span "Wordt uitgevoerd" at bounding box center [272, 152] width 90 height 14
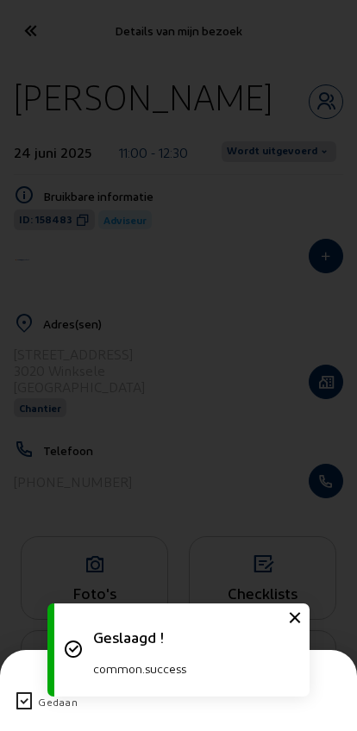
click at [16, 691] on icon at bounding box center [24, 701] width 21 height 21
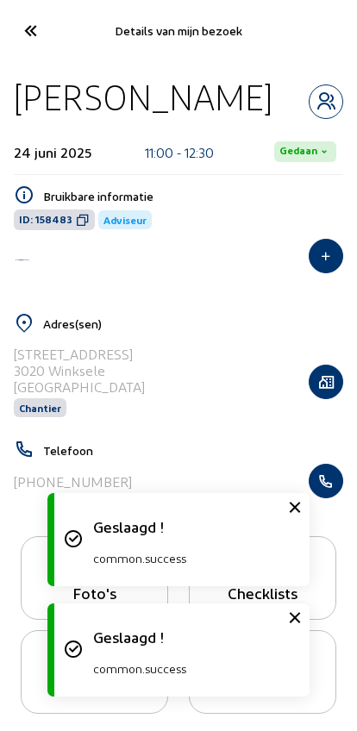
click at [37, 35] on icon at bounding box center [30, 31] width 28 height 30
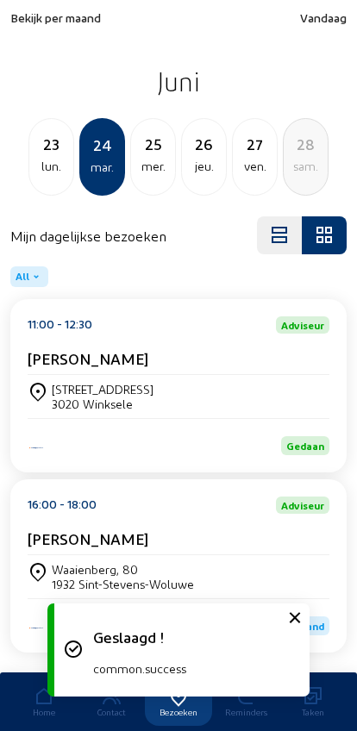
scroll to position [47, 0]
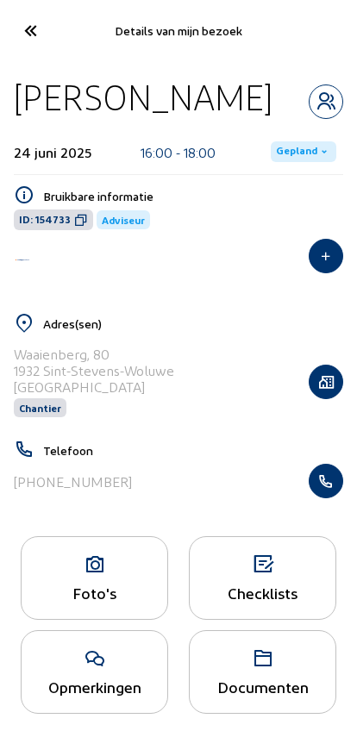
click at [277, 145] on span "Gepland" at bounding box center [303, 151] width 65 height 21
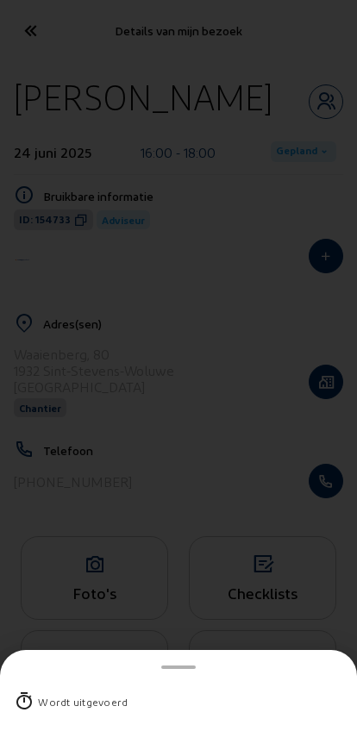
click at [43, 693] on div "Wordt uitgevoerd" at bounding box center [83, 701] width 90 height 17
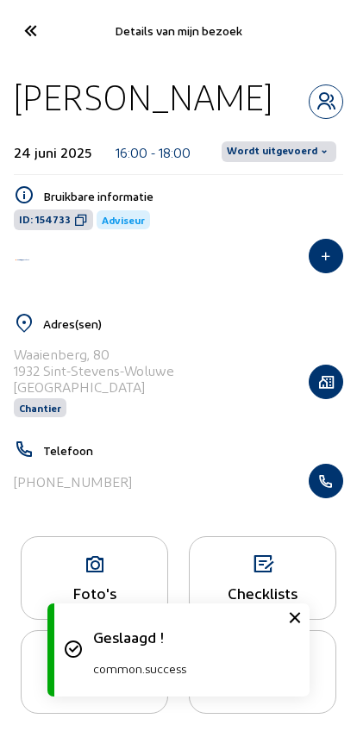
click at [272, 151] on span "Wordt uitgevoerd" at bounding box center [272, 152] width 90 height 14
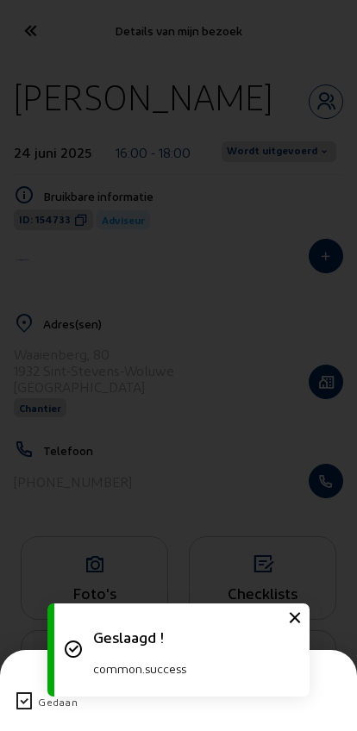
click at [24, 691] on icon at bounding box center [24, 701] width 21 height 21
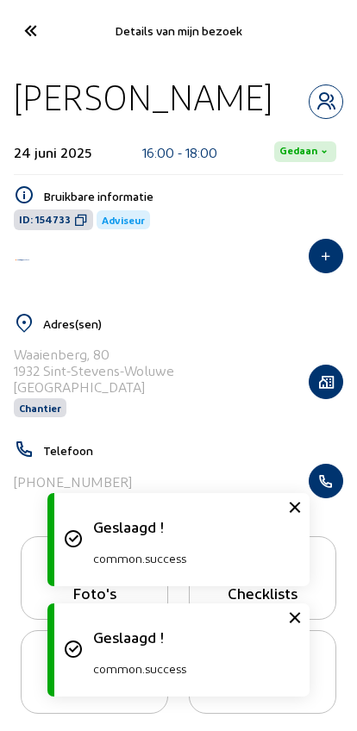
click at [33, 30] on icon at bounding box center [30, 31] width 28 height 30
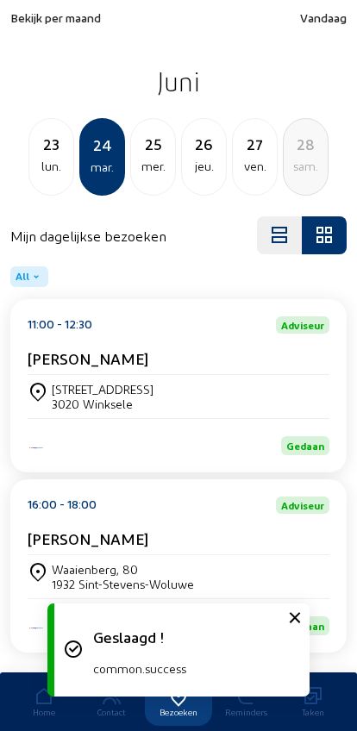
click at [150, 163] on div "mer." at bounding box center [153, 166] width 44 height 21
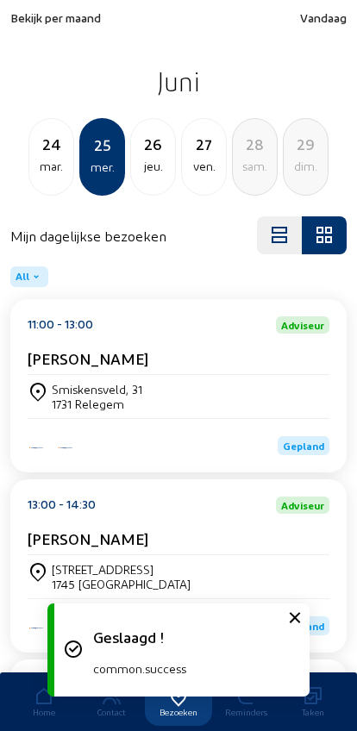
click at [106, 418] on div "[PERSON_NAME][STREET_ADDRESS]" at bounding box center [179, 396] width 302 height 43
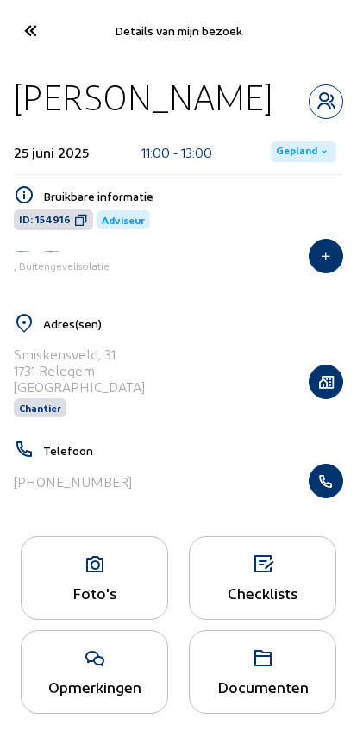
click at [278, 162] on span "Gepland" at bounding box center [303, 151] width 65 height 21
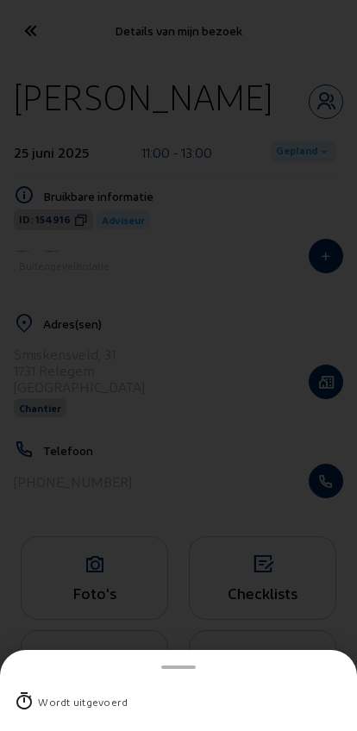
click at [52, 693] on div "Wordt uitgevoerd" at bounding box center [83, 701] width 90 height 17
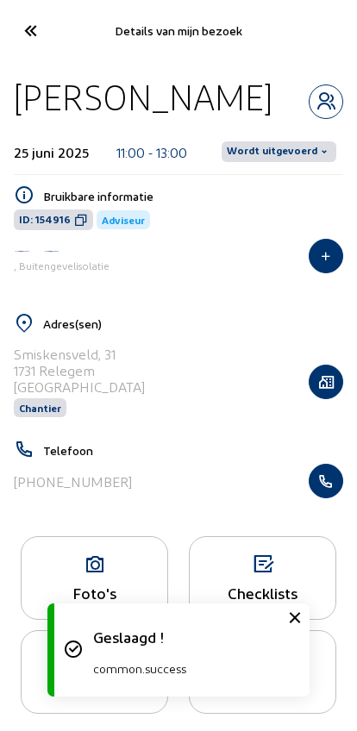
click at [258, 159] on span "Wordt uitgevoerd" at bounding box center [272, 152] width 90 height 14
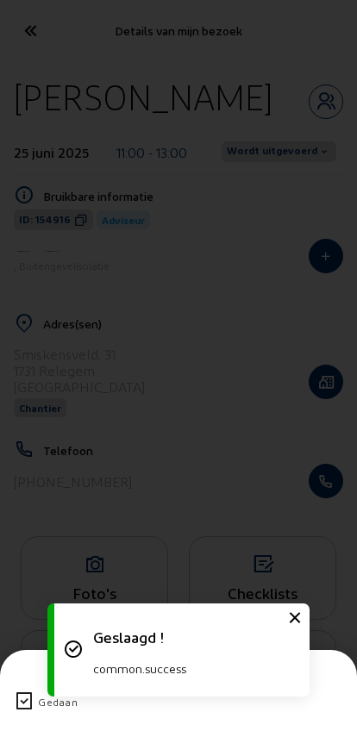
click at [29, 679] on div "Gedaan" at bounding box center [178, 701] width 329 height 45
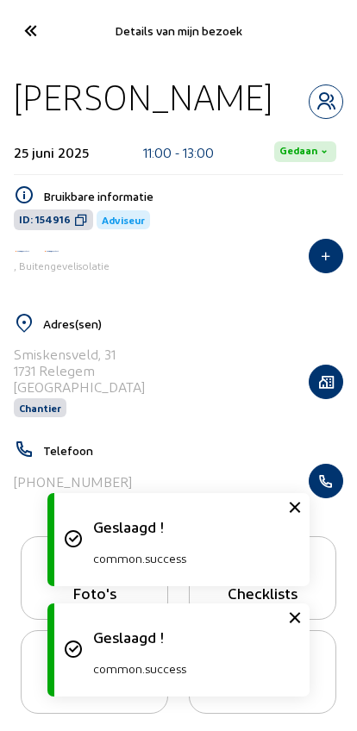
click at [33, 37] on icon at bounding box center [30, 31] width 28 height 30
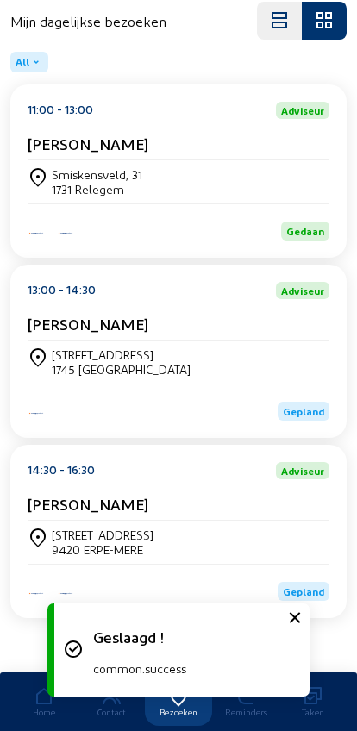
scroll to position [233, 0]
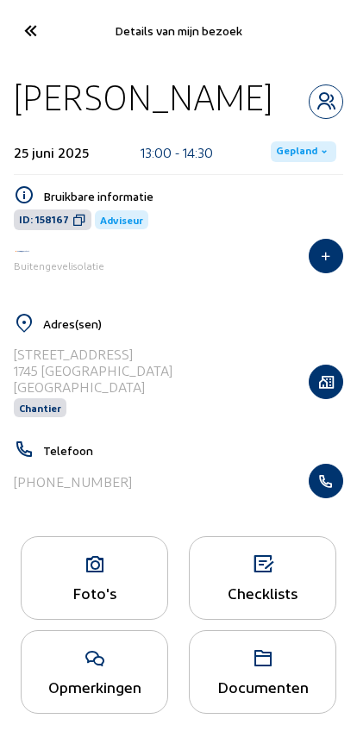
click at [285, 147] on span "Gepland" at bounding box center [296, 152] width 41 height 14
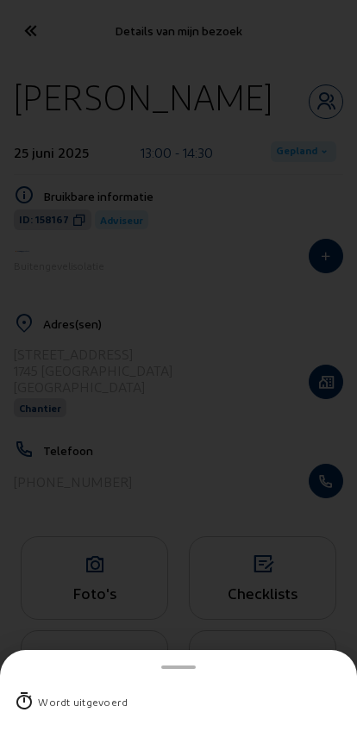
click at [50, 693] on div "Wordt uitgevoerd" at bounding box center [83, 701] width 90 height 17
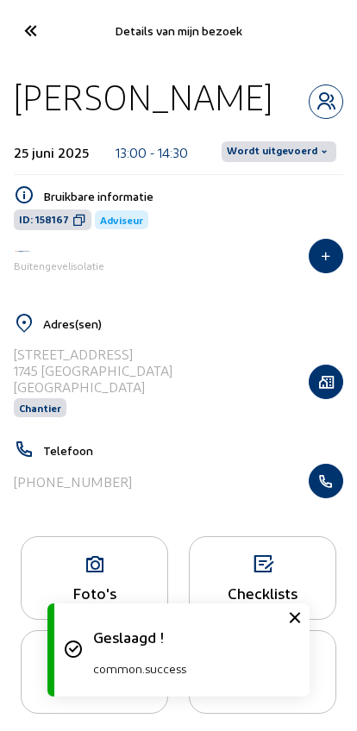
click at [280, 153] on span "Wordt uitgevoerd" at bounding box center [272, 152] width 90 height 14
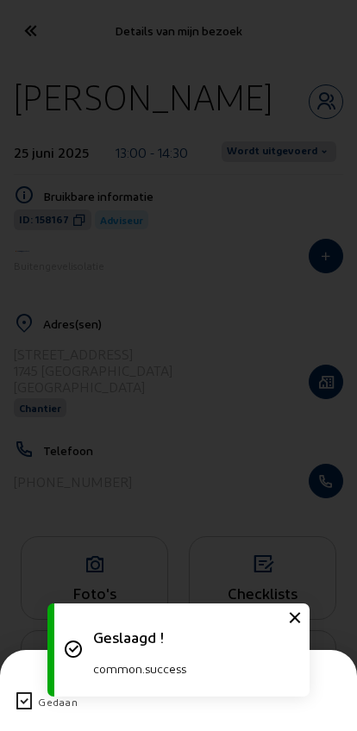
click at [28, 691] on icon at bounding box center [24, 701] width 21 height 21
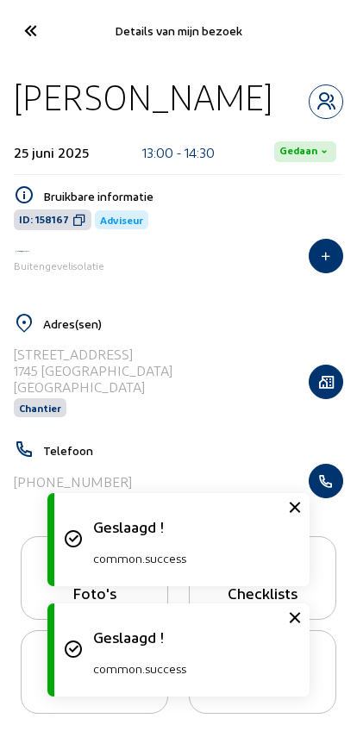
click at [48, 27] on cam-font-icon at bounding box center [29, 30] width 39 height 40
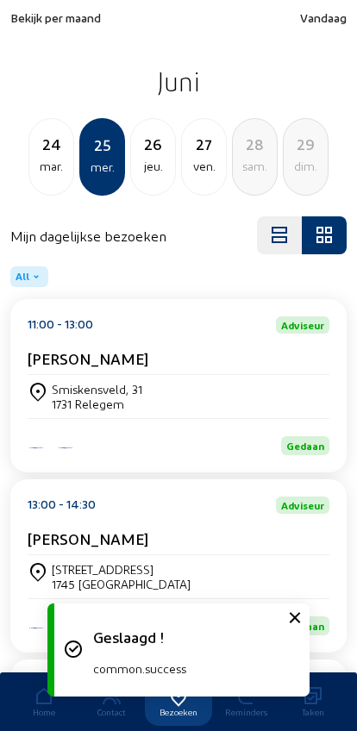
scroll to position [233, 0]
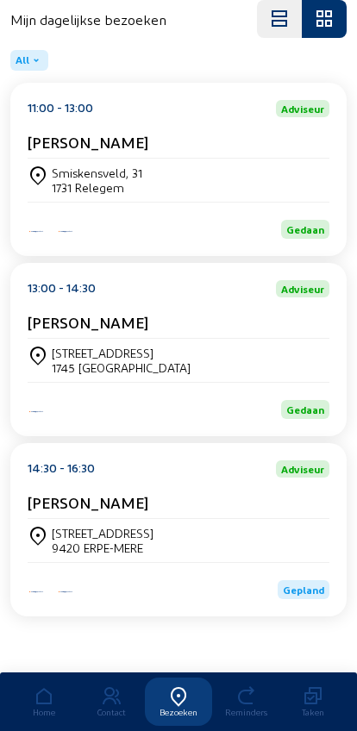
click at [63, 530] on div "[STREET_ADDRESS]" at bounding box center [103, 533] width 102 height 15
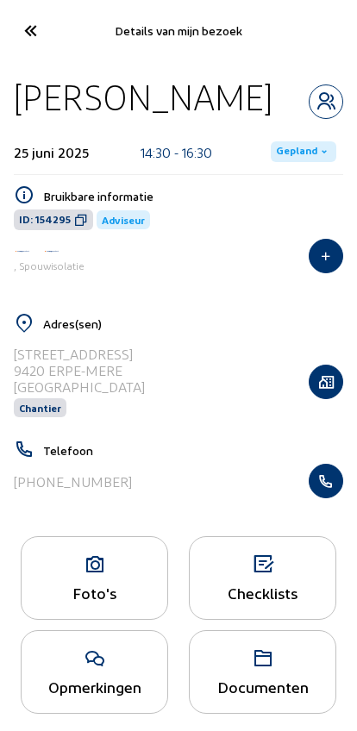
click at [291, 147] on span "Gepland" at bounding box center [296, 152] width 41 height 14
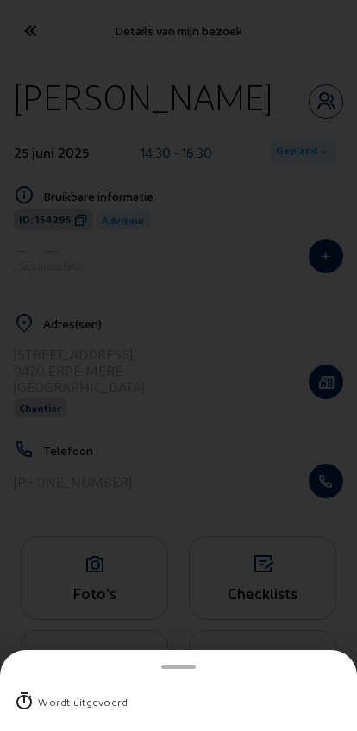
click at [37, 679] on div "Wordt uitgevoerd" at bounding box center [178, 701] width 329 height 45
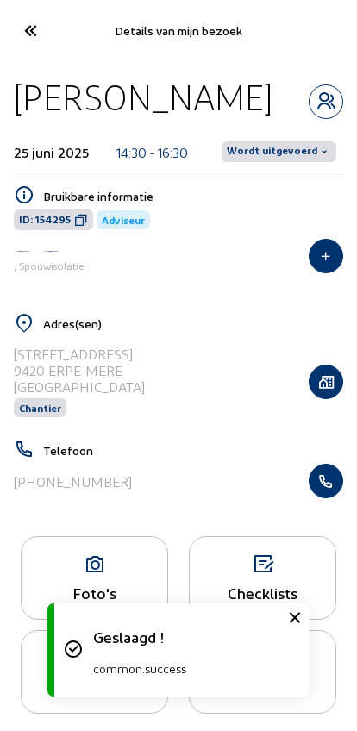
click at [262, 154] on span "Wordt uitgevoerd" at bounding box center [272, 152] width 90 height 14
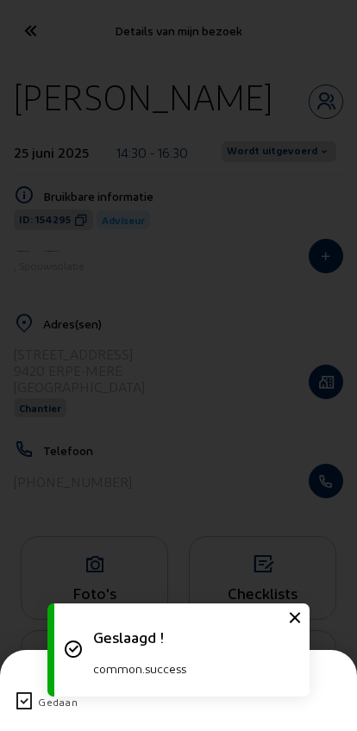
click at [38, 693] on div "Gedaan" at bounding box center [58, 701] width 40 height 17
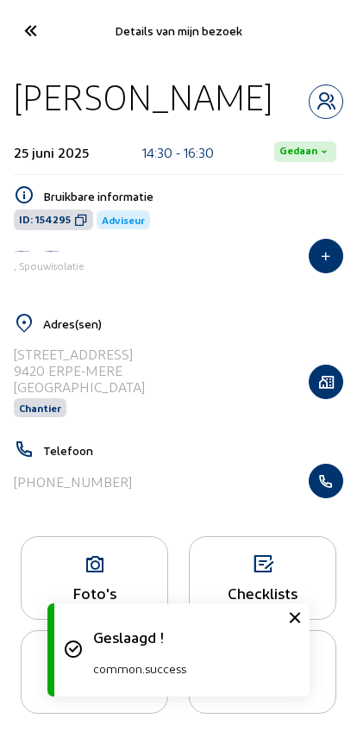
click at [19, 28] on icon at bounding box center [30, 31] width 28 height 30
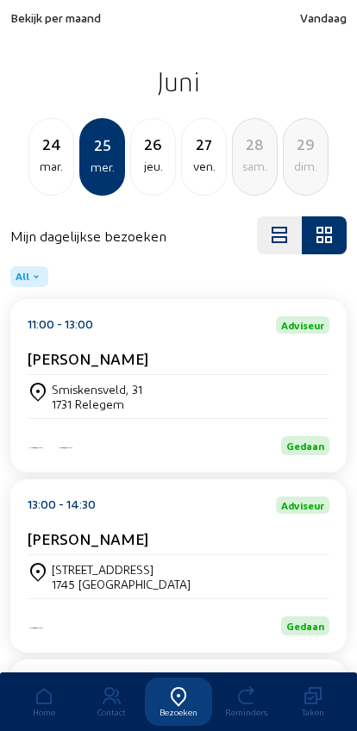
click at [146, 144] on div "26" at bounding box center [153, 144] width 44 height 24
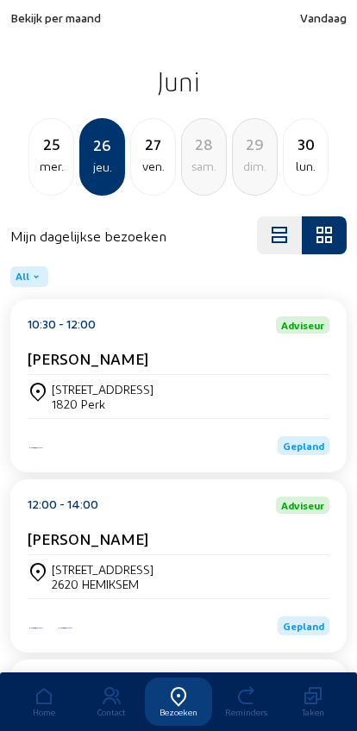
click at [82, 411] on div "1820 Perk" at bounding box center [103, 403] width 102 height 15
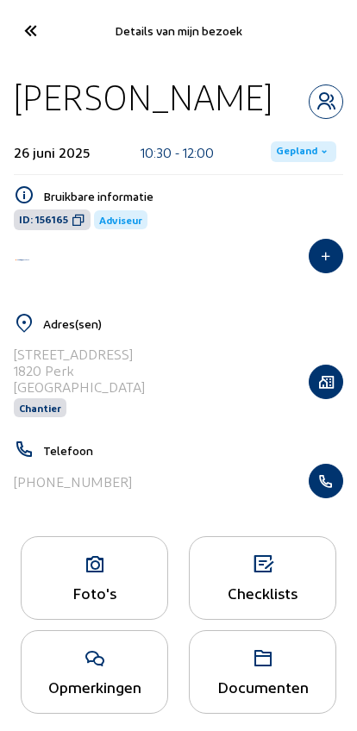
click at [287, 150] on span "Gepland" at bounding box center [296, 152] width 41 height 14
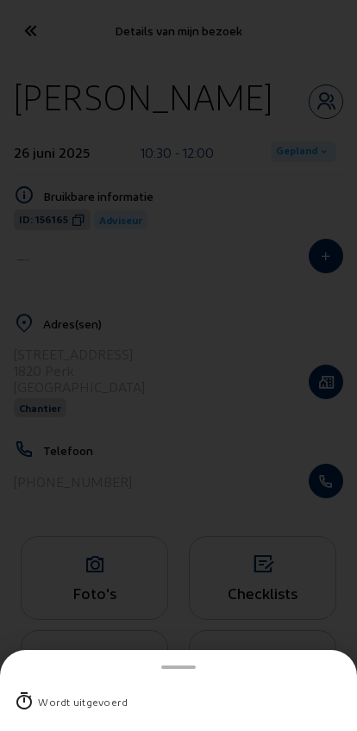
click at [59, 693] on div "Wordt uitgevoerd" at bounding box center [83, 701] width 90 height 17
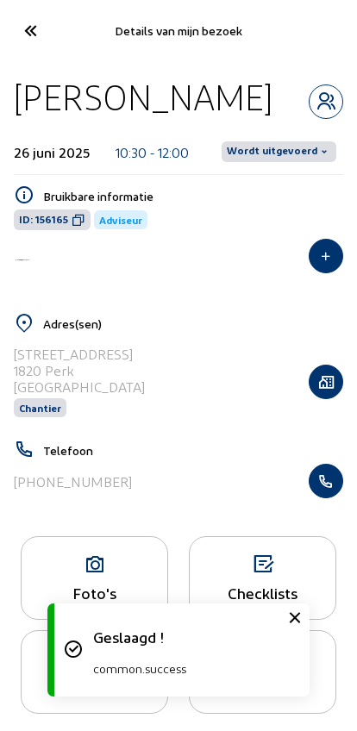
click at [274, 159] on span "Wordt uitgevoerd" at bounding box center [278, 151] width 115 height 21
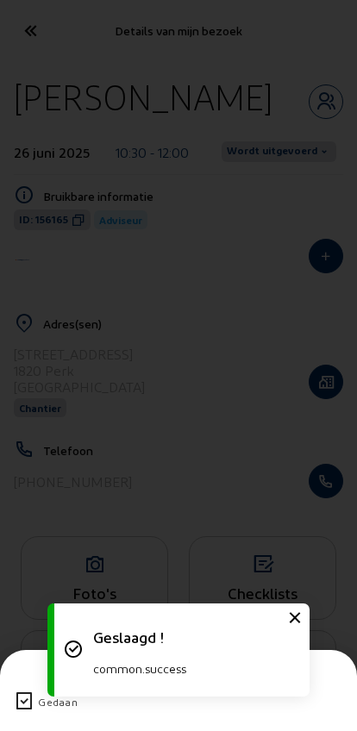
click at [22, 691] on icon at bounding box center [24, 701] width 21 height 21
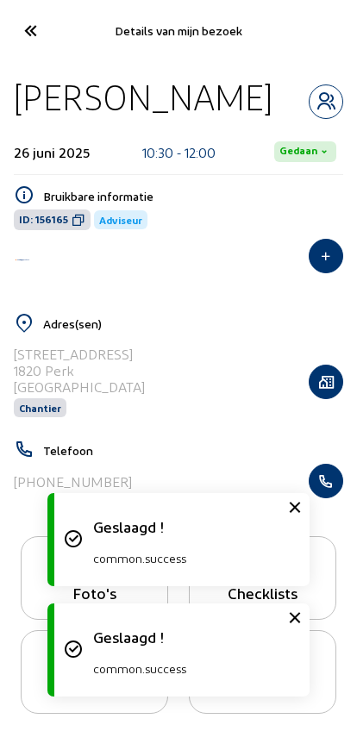
click at [32, 30] on icon at bounding box center [30, 31] width 28 height 30
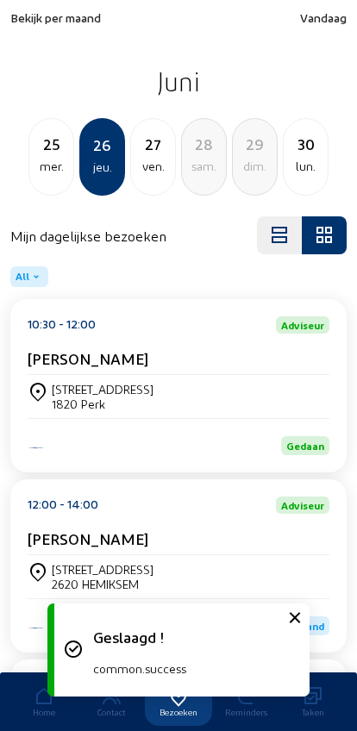
scroll to position [47, 0]
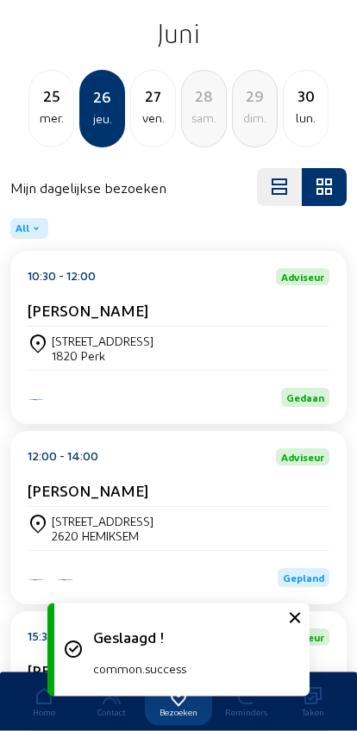
click at [72, 508] on div "[PERSON_NAME]" at bounding box center [179, 495] width 302 height 26
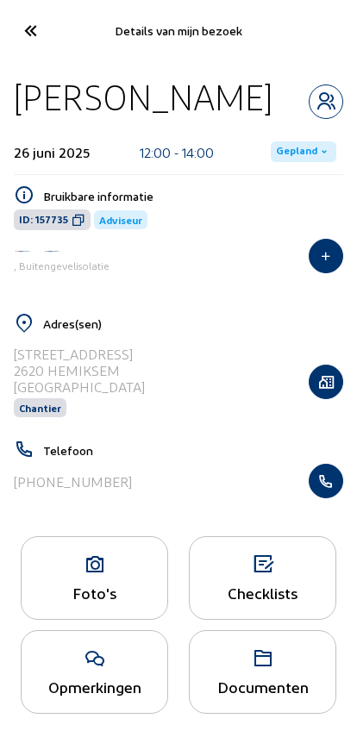
click at [289, 151] on span "Gepland" at bounding box center [296, 152] width 41 height 14
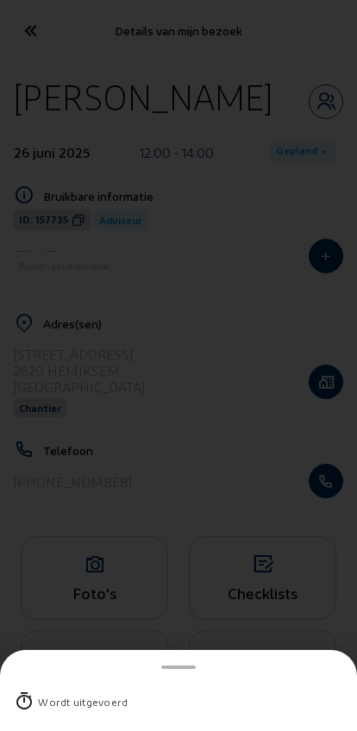
click at [37, 679] on div "Wordt uitgevoerd" at bounding box center [178, 701] width 329 height 45
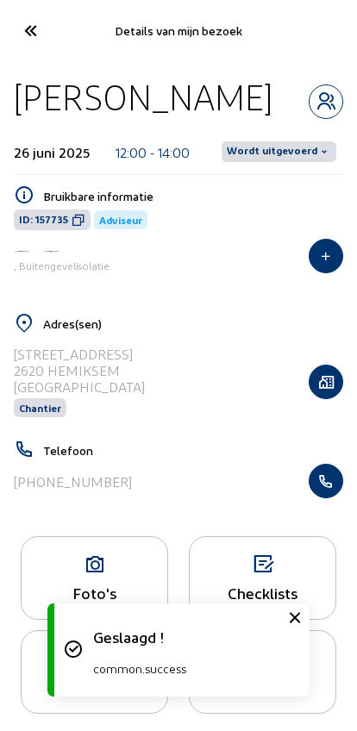
click at [267, 159] on span "Wordt uitgevoerd" at bounding box center [278, 151] width 115 height 21
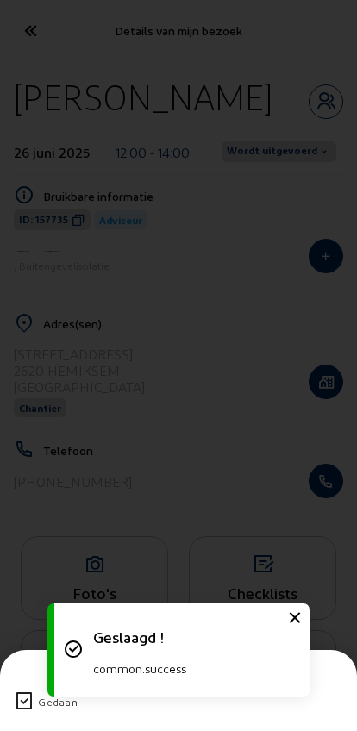
click at [26, 691] on icon at bounding box center [24, 701] width 21 height 21
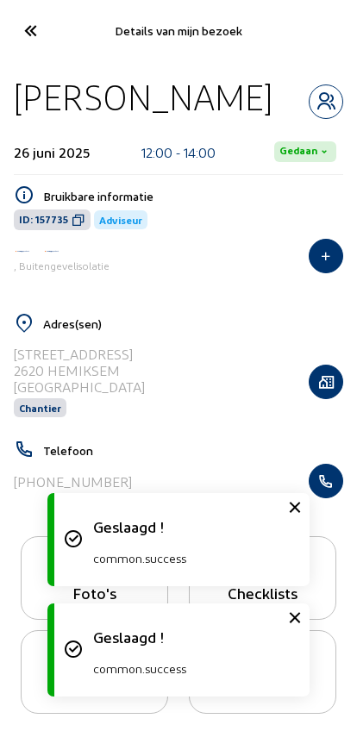
click at [35, 33] on icon at bounding box center [30, 31] width 28 height 30
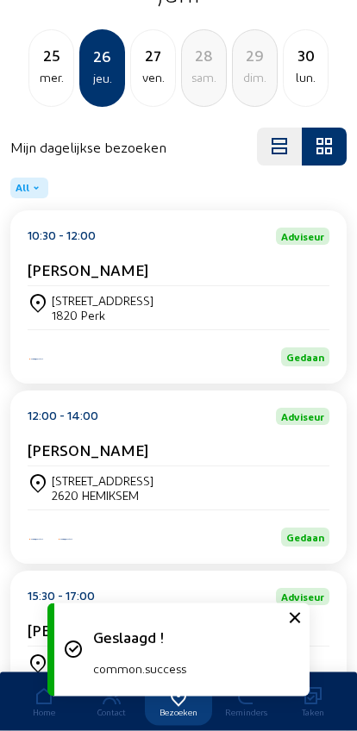
scroll to position [233, 0]
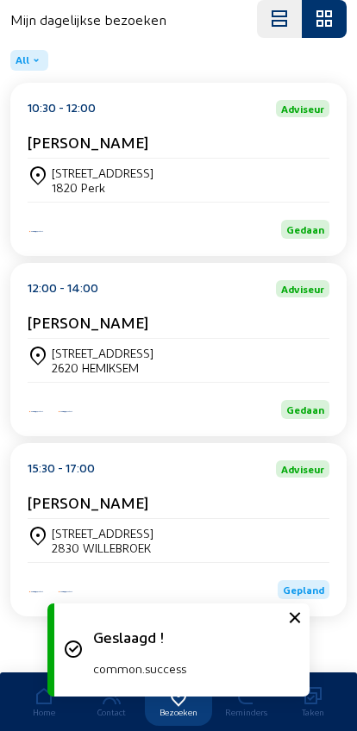
click at [84, 531] on div "[STREET_ADDRESS]" at bounding box center [103, 533] width 102 height 15
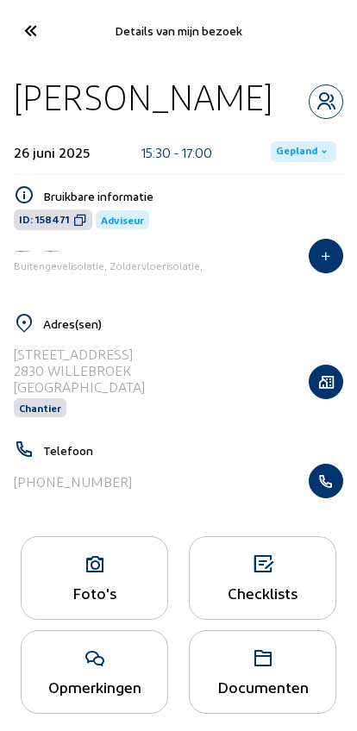
click at [286, 147] on span "Gepland" at bounding box center [296, 152] width 41 height 14
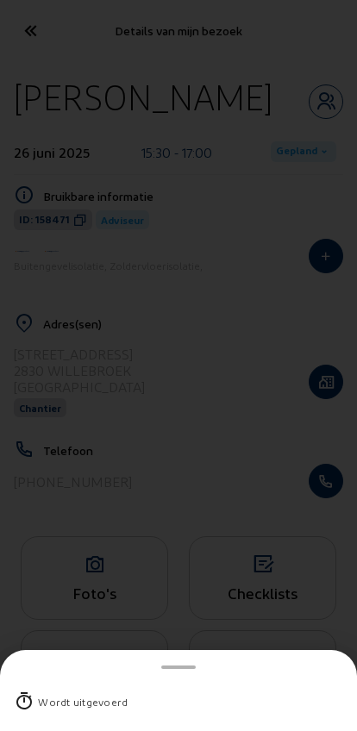
click at [47, 693] on div "Wordt uitgevoerd" at bounding box center [83, 701] width 90 height 17
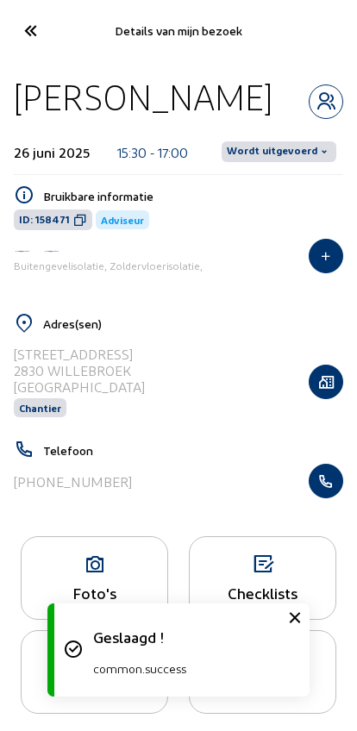
click at [290, 150] on span "Wordt uitgevoerd" at bounding box center [272, 152] width 90 height 14
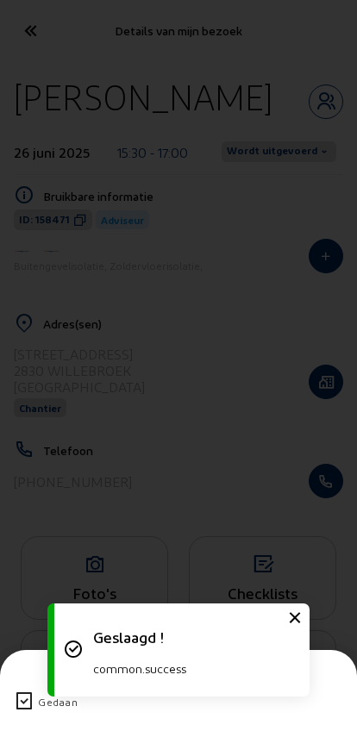
click at [23, 691] on icon at bounding box center [24, 701] width 21 height 21
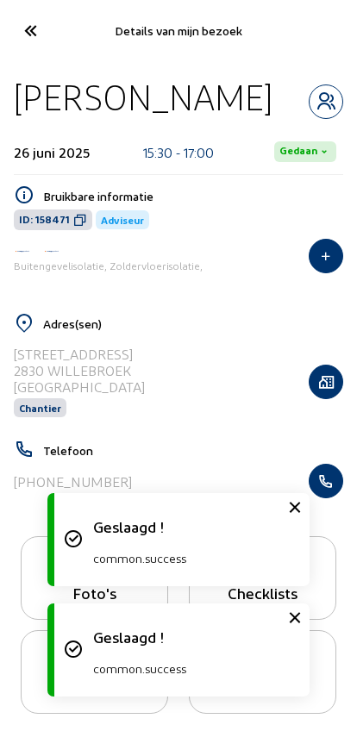
click at [18, 36] on icon at bounding box center [30, 31] width 28 height 30
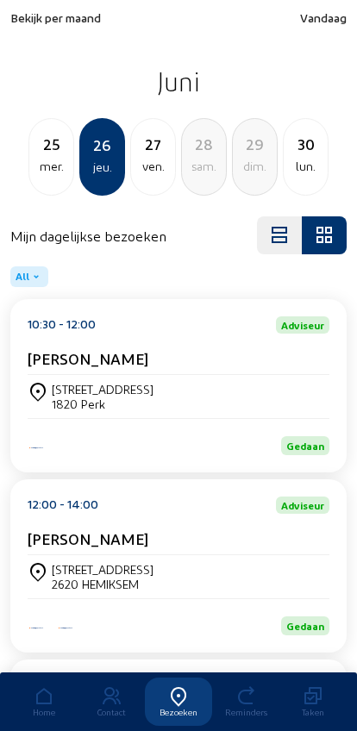
click at [140, 154] on div "27" at bounding box center [153, 144] width 44 height 24
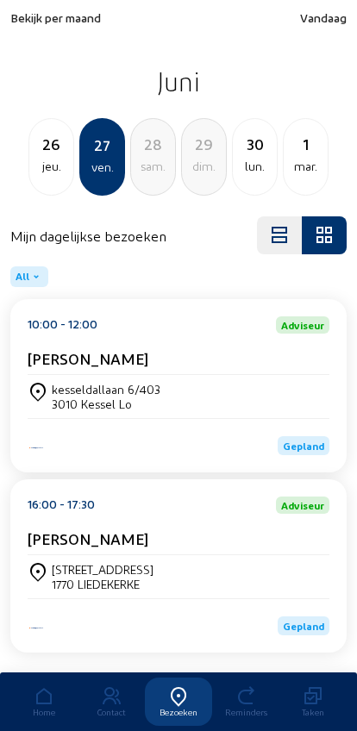
scroll to position [47, 0]
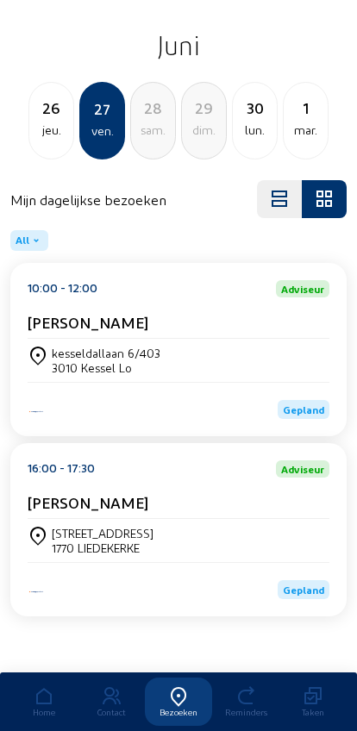
click at [106, 360] on div "3010 Kessel Lo" at bounding box center [106, 367] width 109 height 15
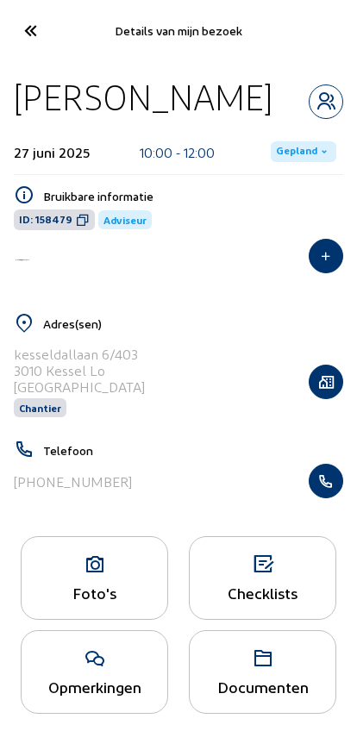
click at [284, 145] on span "Gepland" at bounding box center [296, 152] width 41 height 14
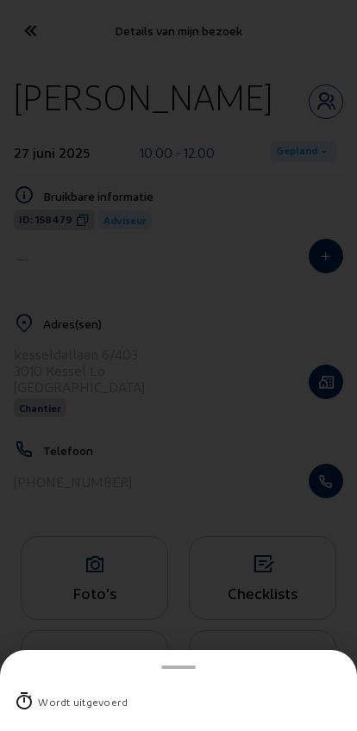
click at [31, 657] on div at bounding box center [178, 668] width 329 height 22
click at [94, 693] on div "Wordt uitgevoerd" at bounding box center [83, 701] width 90 height 17
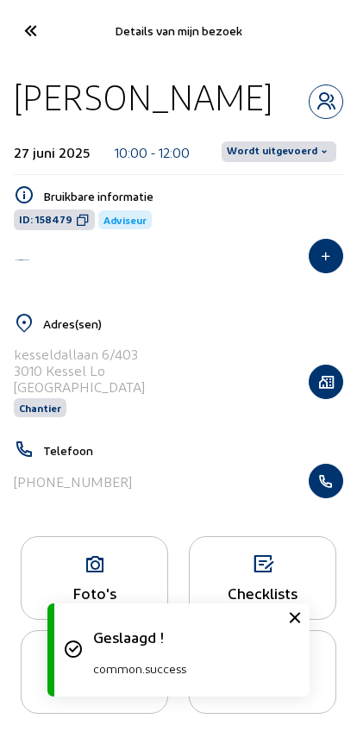
click at [273, 156] on span "Wordt uitgevoerd" at bounding box center [272, 152] width 90 height 14
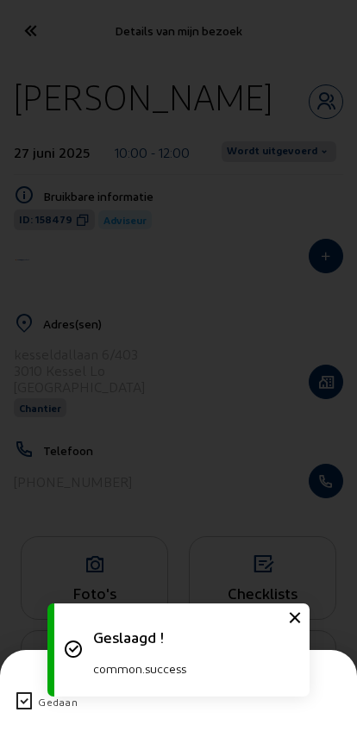
click at [36, 679] on div "Gedaan" at bounding box center [178, 701] width 329 height 45
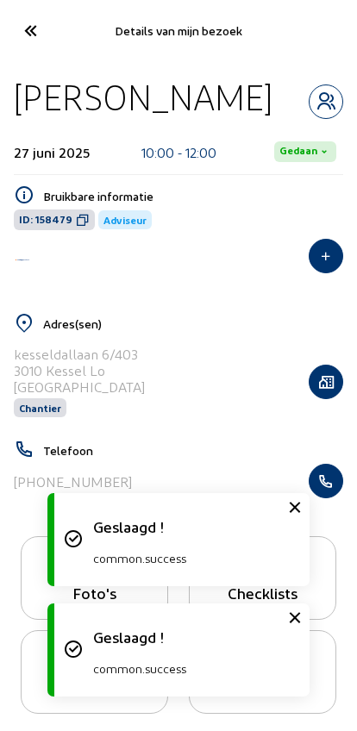
click at [38, 32] on icon at bounding box center [30, 31] width 28 height 30
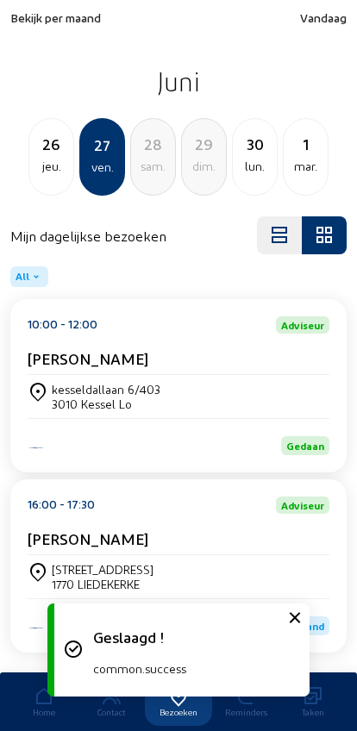
scroll to position [47, 0]
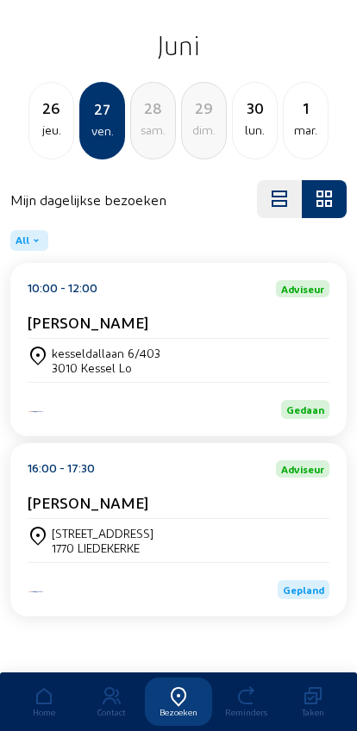
click at [65, 519] on div "[STREET_ADDRESS]" at bounding box center [179, 540] width 302 height 43
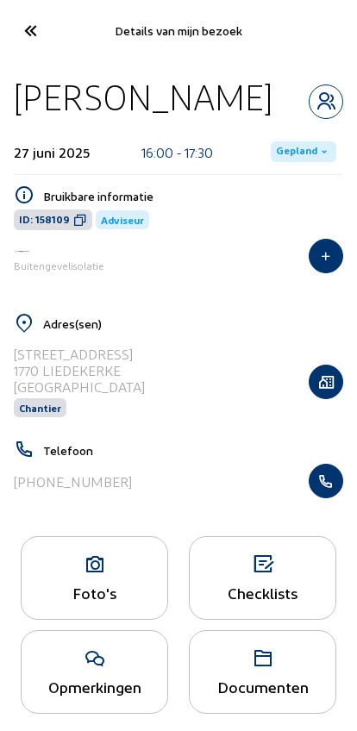
click at [277, 162] on span "Gepland" at bounding box center [303, 151] width 65 height 21
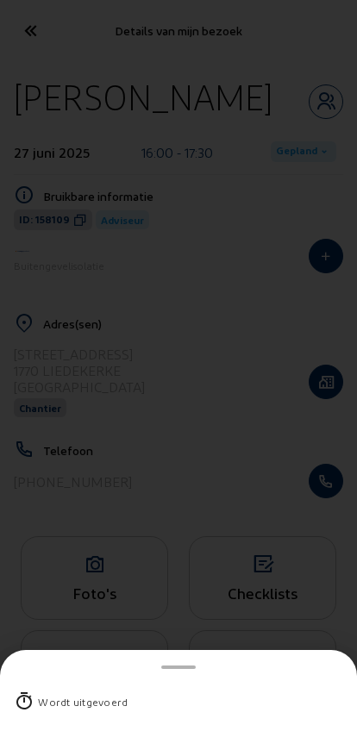
click at [47, 693] on div "Wordt uitgevoerd" at bounding box center [83, 701] width 90 height 17
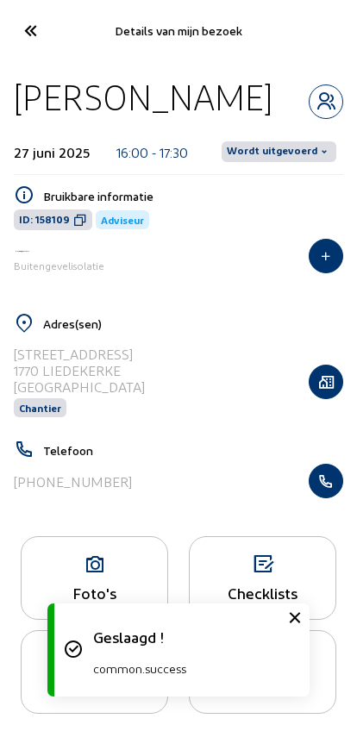
click at [272, 159] on span "Wordt uitgevoerd" at bounding box center [272, 152] width 90 height 14
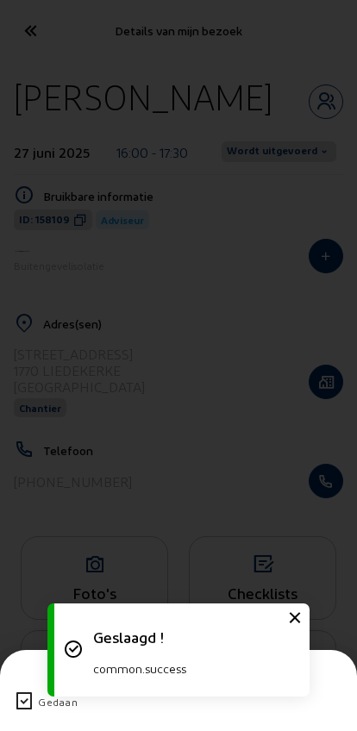
click at [20, 691] on icon at bounding box center [24, 701] width 21 height 21
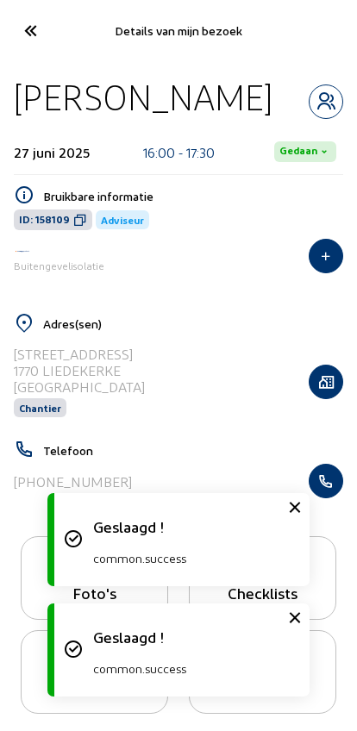
click at [36, 31] on icon at bounding box center [30, 31] width 28 height 30
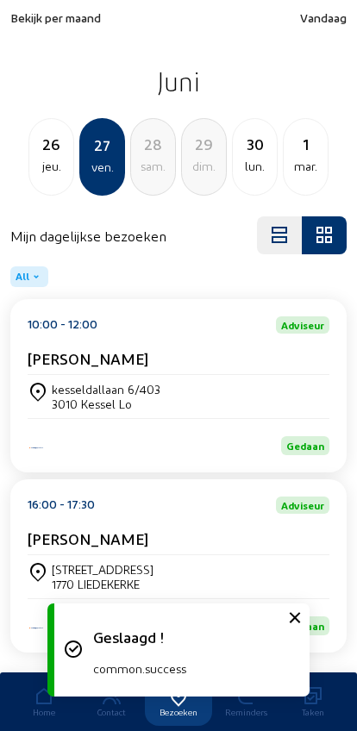
click at [250, 164] on div "lun." at bounding box center [255, 166] width 44 height 21
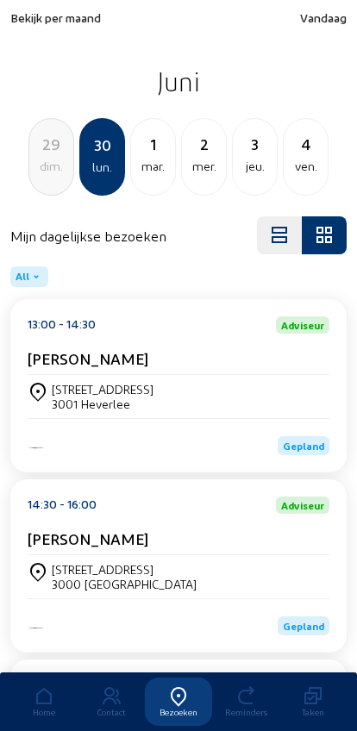
click at [89, 403] on div "3001 Heverlee" at bounding box center [103, 403] width 102 height 15
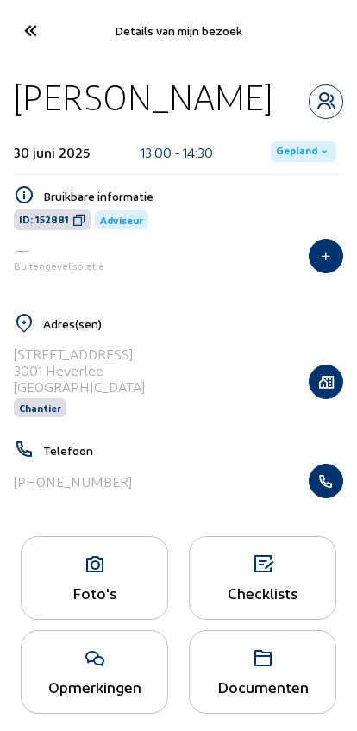
click at [304, 148] on span "Gepland" at bounding box center [296, 152] width 41 height 14
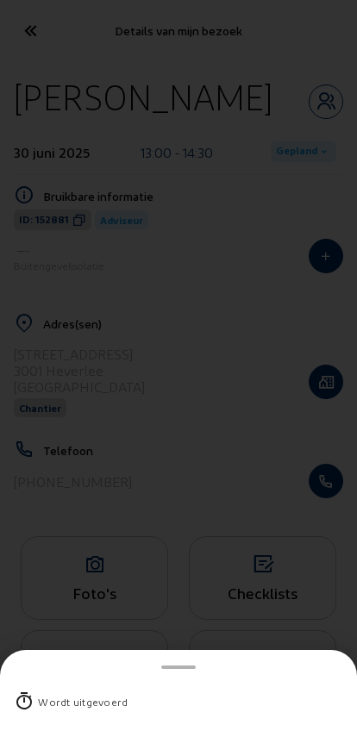
click at [70, 693] on div "Wordt uitgevoerd" at bounding box center [83, 701] width 90 height 17
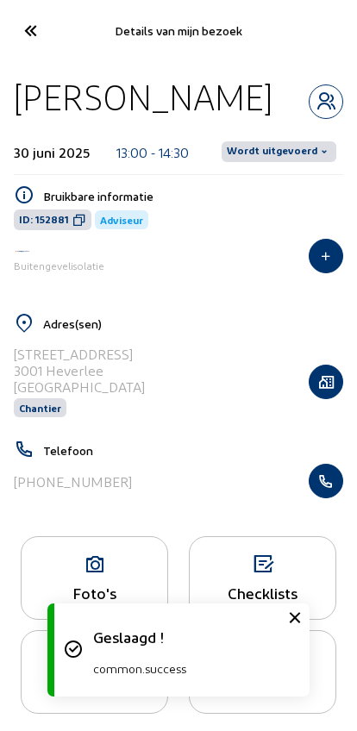
click at [283, 149] on span "Wordt uitgevoerd" at bounding box center [272, 152] width 90 height 14
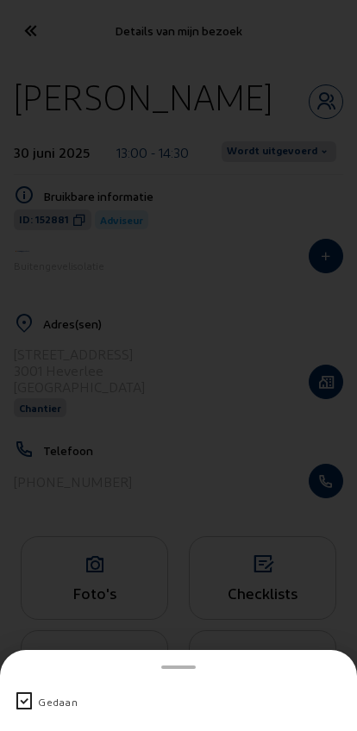
click at [52, 693] on div "Gedaan" at bounding box center [58, 701] width 40 height 17
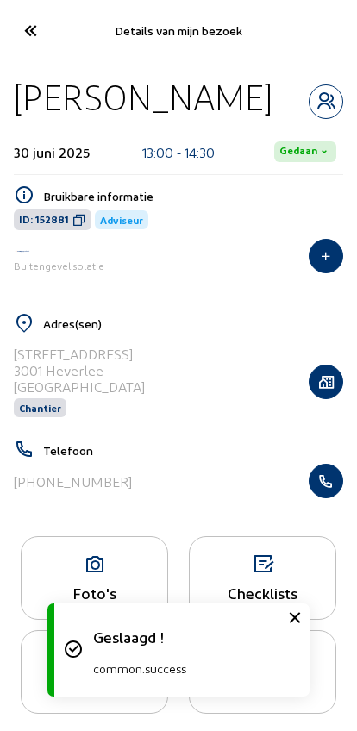
click at [31, 41] on icon at bounding box center [30, 31] width 28 height 30
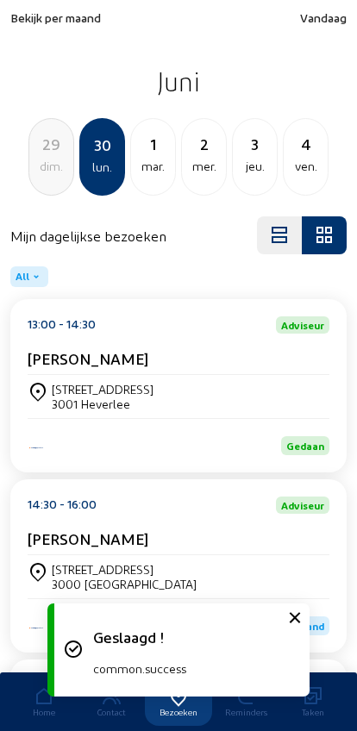
click at [73, 547] on cam-card-title "[PERSON_NAME]" at bounding box center [88, 538] width 121 height 18
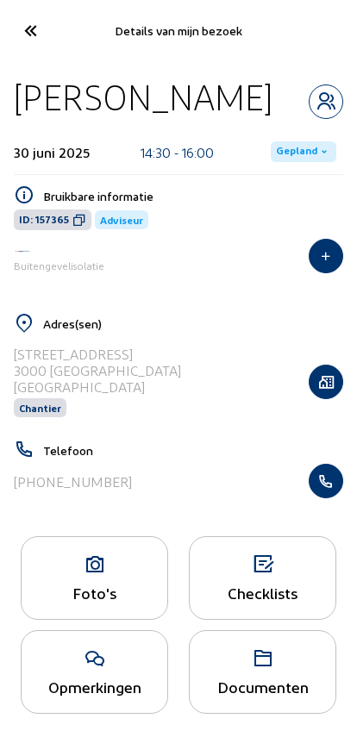
click at [319, 254] on icon "button" at bounding box center [325, 256] width 33 height 14
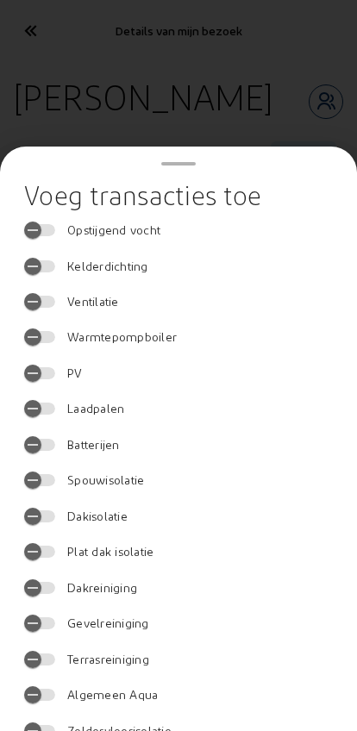
click at [121, 258] on span "Kelderdichting" at bounding box center [104, 266] width 90 height 17
click at [55, 260] on button "Kelderdichting" at bounding box center [39, 266] width 31 height 12
click at [78, 84] on div at bounding box center [178, 365] width 357 height 731
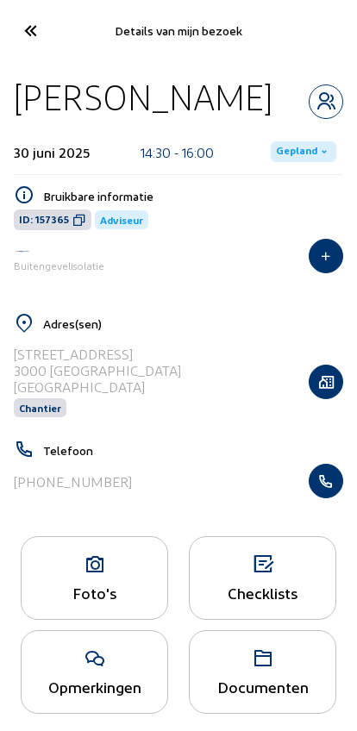
click at [316, 255] on icon "button" at bounding box center [325, 256] width 33 height 14
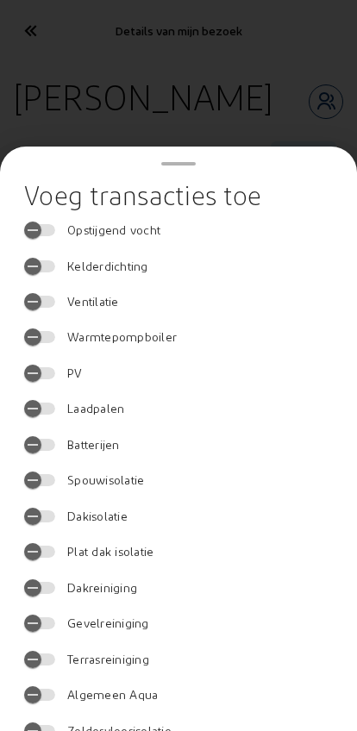
click at [60, 93] on div at bounding box center [178, 365] width 357 height 731
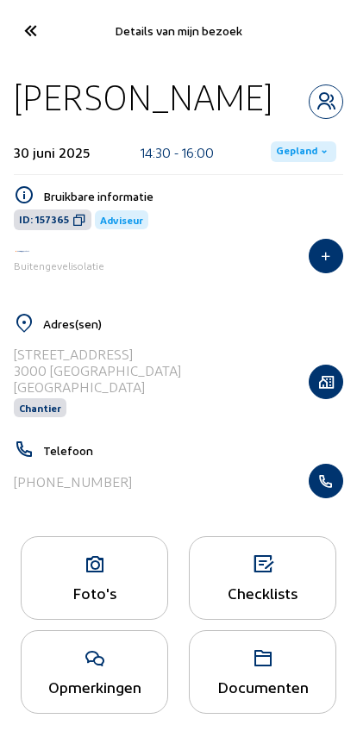
click at [294, 146] on span "Gepland" at bounding box center [296, 152] width 41 height 14
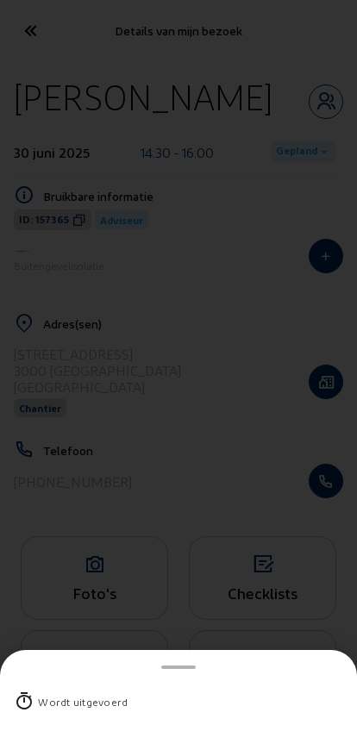
click at [54, 693] on div "Wordt uitgevoerd" at bounding box center [83, 701] width 90 height 17
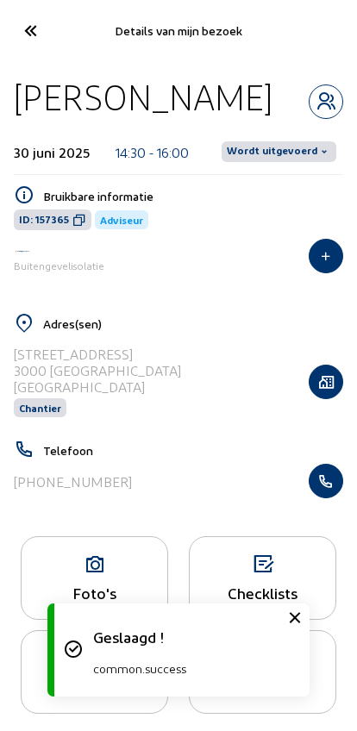
click at [270, 149] on span "Wordt uitgevoerd" at bounding box center [272, 152] width 90 height 14
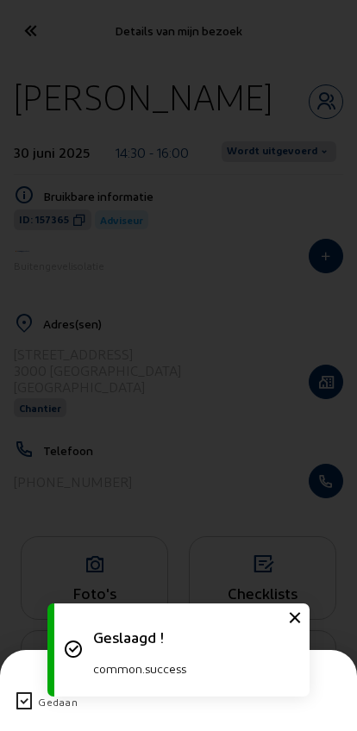
click at [18, 691] on icon at bounding box center [24, 701] width 21 height 21
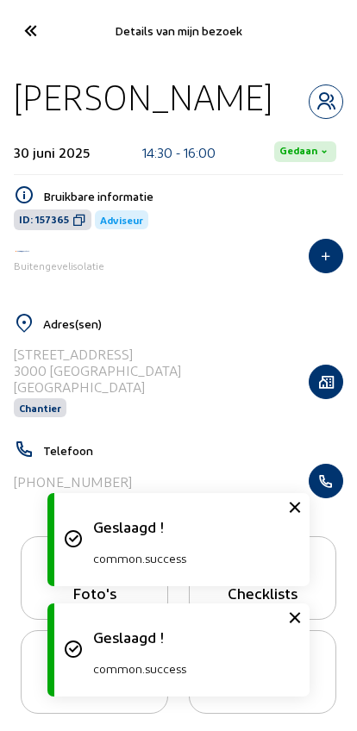
click at [36, 28] on icon at bounding box center [30, 31] width 28 height 30
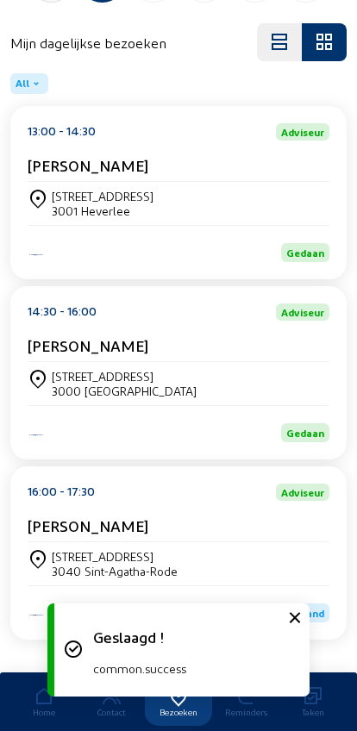
scroll to position [233, 0]
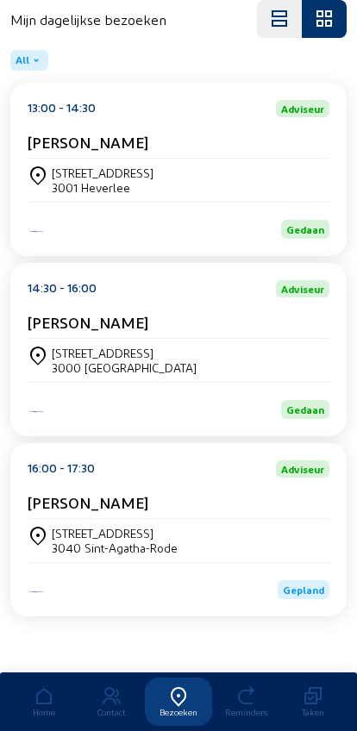
click at [78, 562] on div "Gepland" at bounding box center [179, 580] width 302 height 37
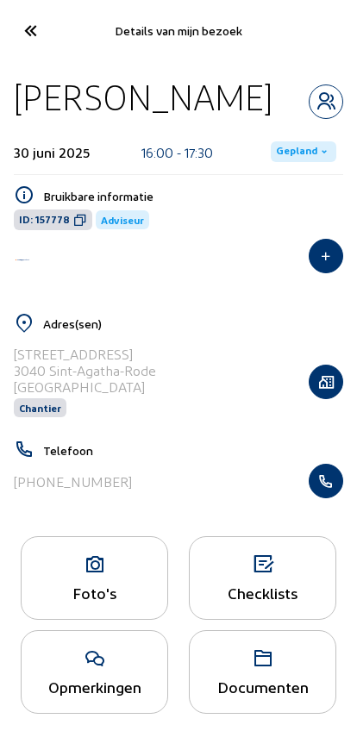
click at [276, 133] on div "30 juni 2025 16:00 - 17:30 Gepland" at bounding box center [178, 152] width 329 height 46
click at [290, 134] on div "30 juni 2025 16:00 - 17:30 Gepland" at bounding box center [178, 152] width 329 height 46
click at [303, 156] on span "Gepland" at bounding box center [296, 152] width 41 height 14
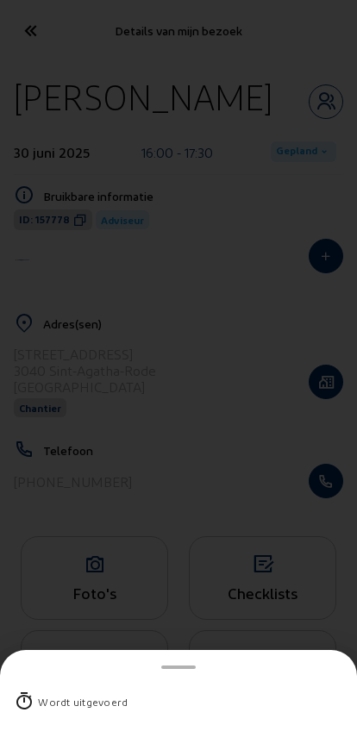
click at [52, 693] on div "Wordt uitgevoerd" at bounding box center [83, 701] width 90 height 17
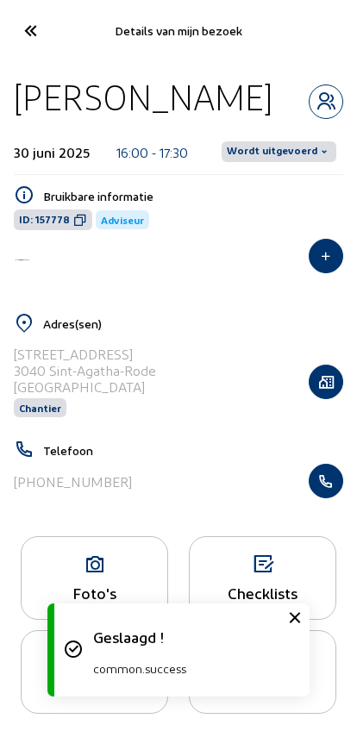
click at [274, 148] on span "Wordt uitgevoerd" at bounding box center [272, 152] width 90 height 14
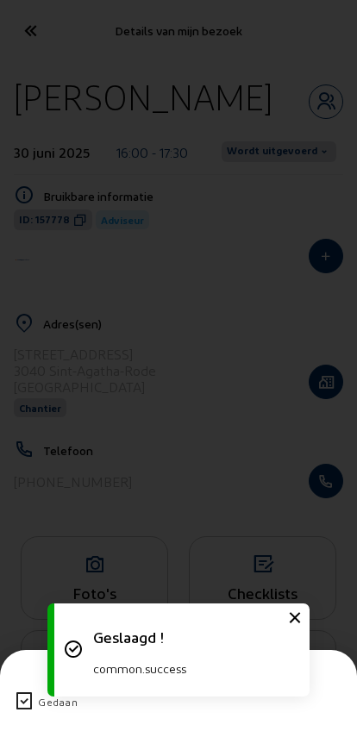
click at [20, 691] on icon at bounding box center [24, 701] width 21 height 21
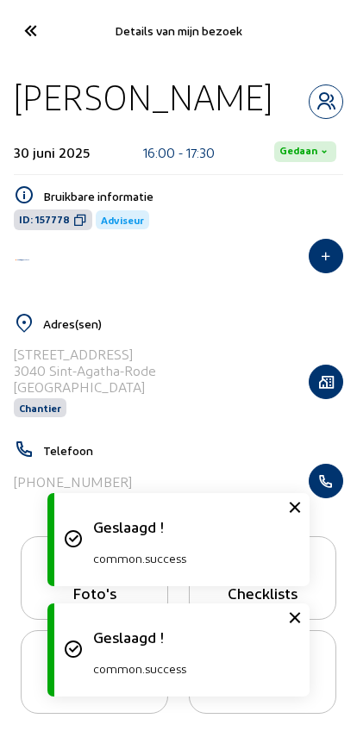
click at [41, 38] on icon at bounding box center [30, 31] width 28 height 30
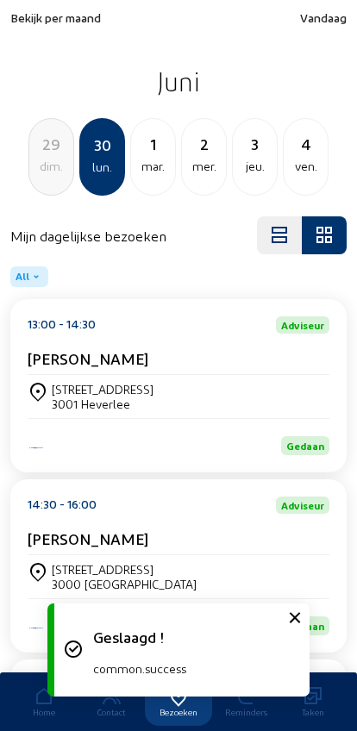
click at [151, 161] on div "mar." at bounding box center [153, 166] width 44 height 21
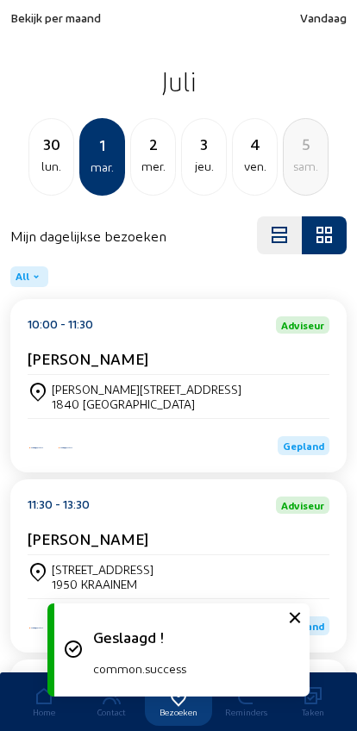
click at [87, 391] on div "[PERSON_NAME][STREET_ADDRESS]" at bounding box center [147, 389] width 190 height 15
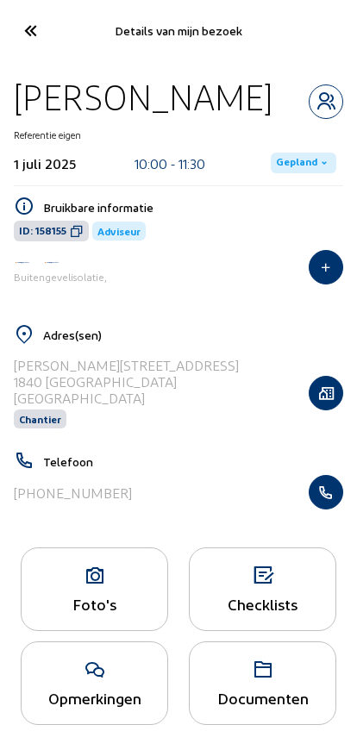
click at [283, 165] on span "Gepland" at bounding box center [296, 163] width 41 height 14
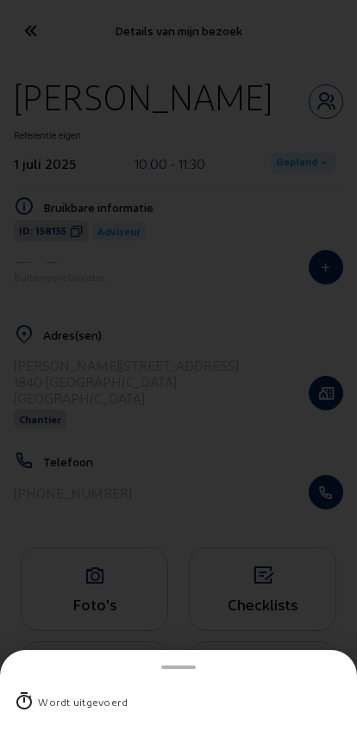
click at [54, 693] on div "Wordt uitgevoerd" at bounding box center [83, 701] width 90 height 17
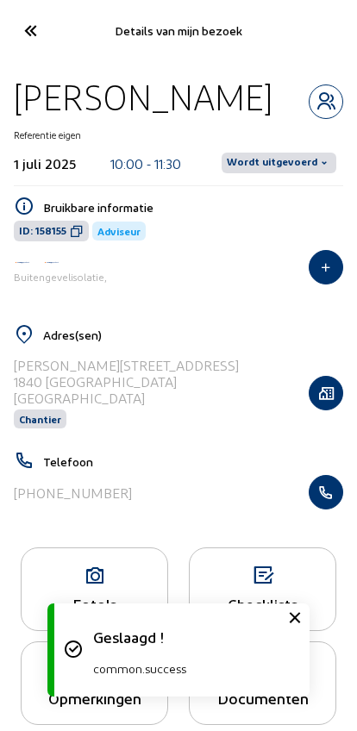
click at [278, 173] on span "Wordt uitgevoerd" at bounding box center [278, 163] width 115 height 21
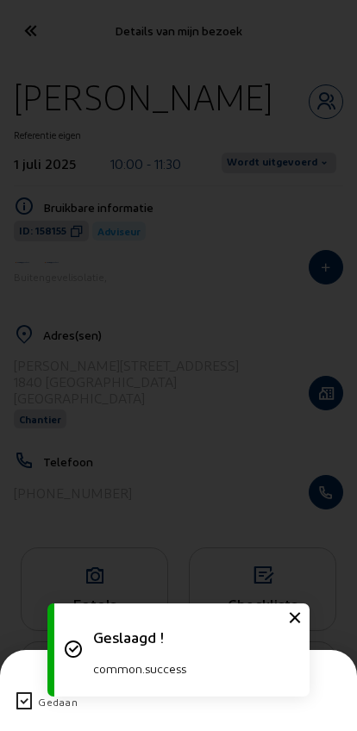
click at [28, 691] on icon at bounding box center [24, 701] width 21 height 21
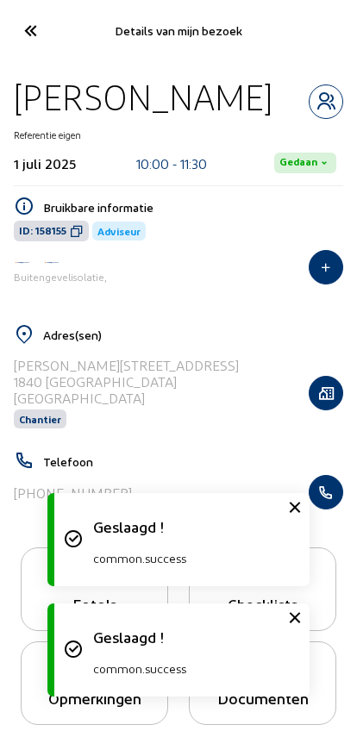
click at [31, 32] on icon at bounding box center [30, 31] width 28 height 30
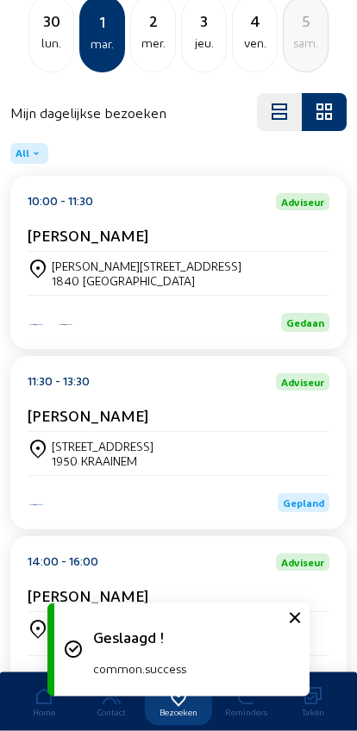
scroll to position [200, 0]
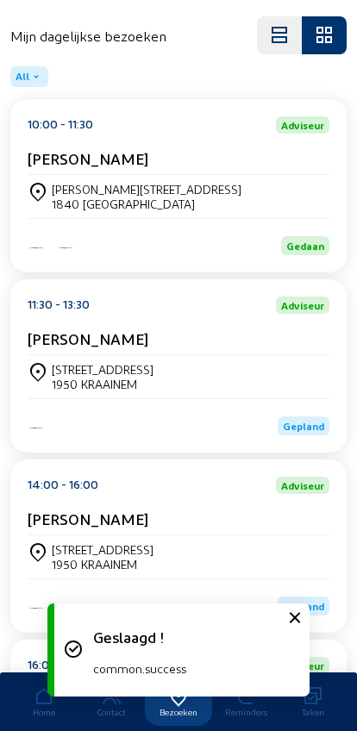
click at [90, 355] on div "[PERSON_NAME]" at bounding box center [179, 342] width 302 height 26
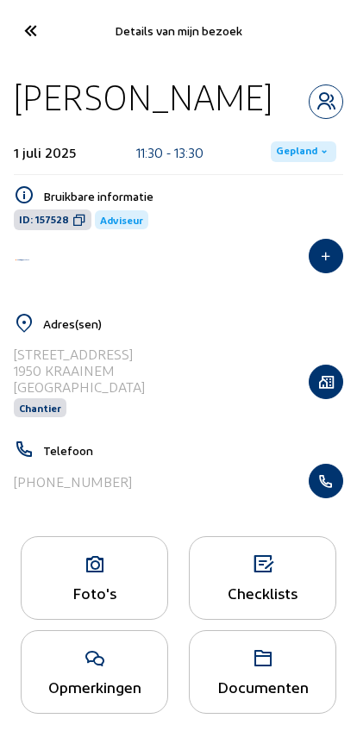
click at [296, 145] on span "Gepland" at bounding box center [296, 152] width 41 height 14
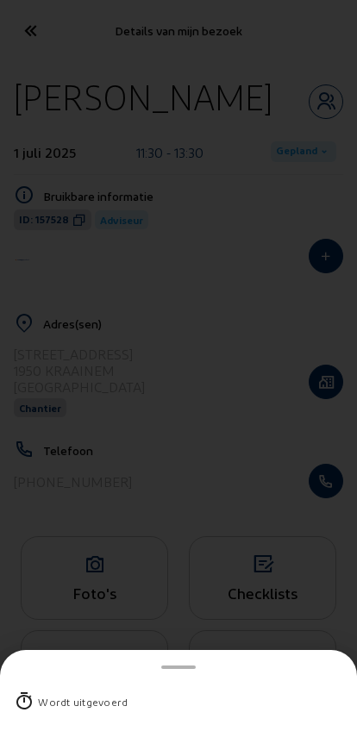
click at [61, 693] on div "Wordt uitgevoerd" at bounding box center [83, 701] width 90 height 17
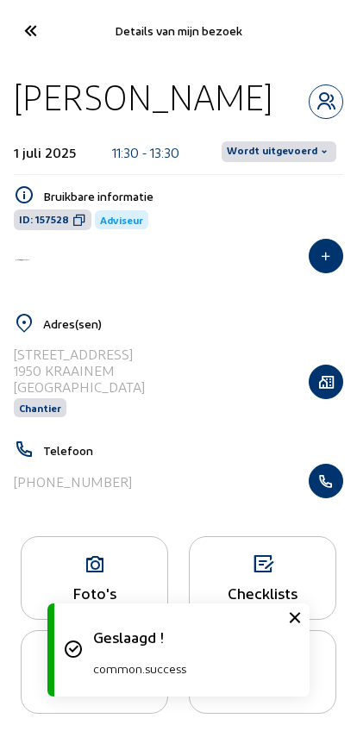
click at [280, 159] on span "Wordt uitgevoerd" at bounding box center [272, 152] width 90 height 14
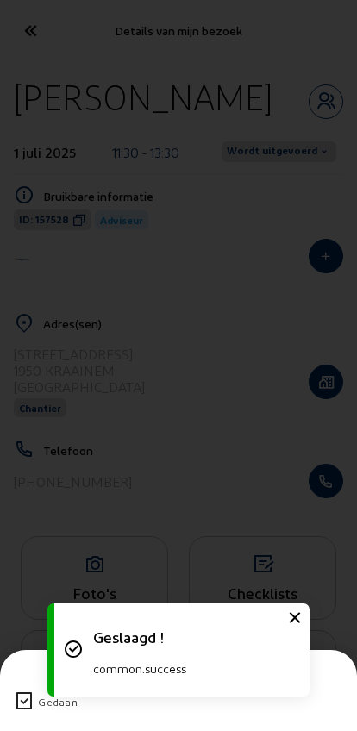
click at [28, 691] on icon at bounding box center [24, 701] width 21 height 21
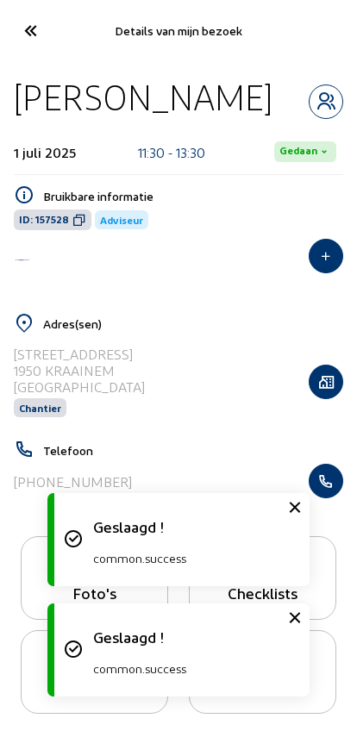
click at [34, 28] on icon at bounding box center [30, 31] width 28 height 30
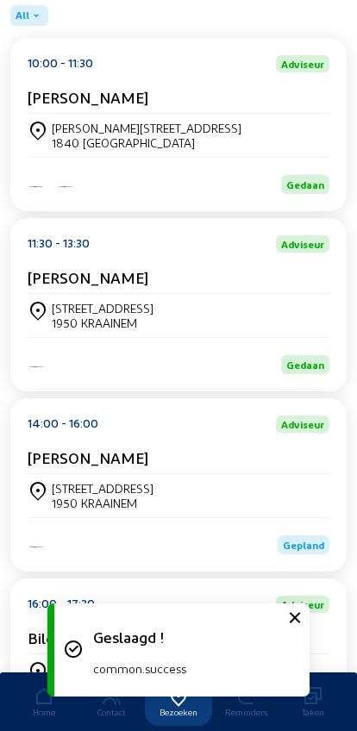
scroll to position [603, 0]
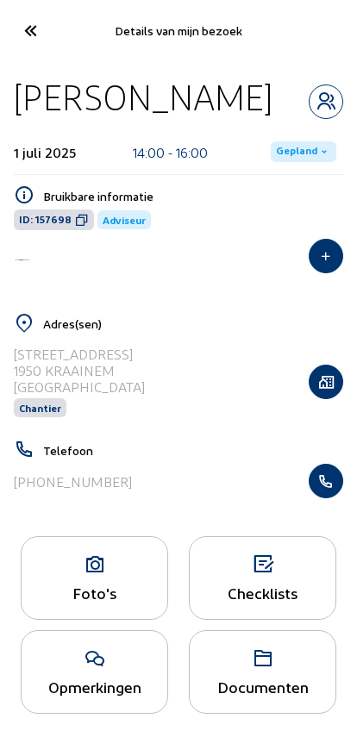
click at [300, 147] on span "Gepland" at bounding box center [296, 152] width 41 height 14
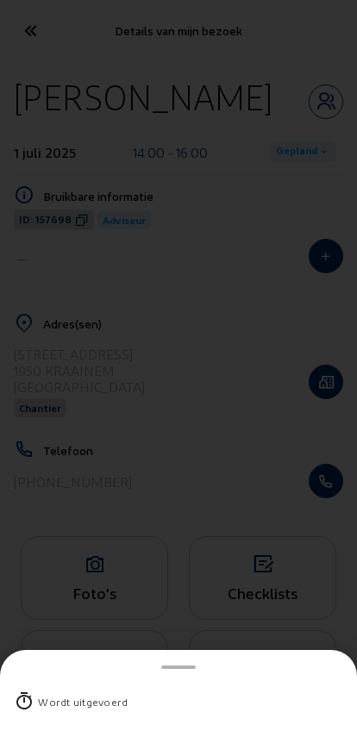
click at [59, 693] on div "Wordt uitgevoerd" at bounding box center [83, 701] width 90 height 17
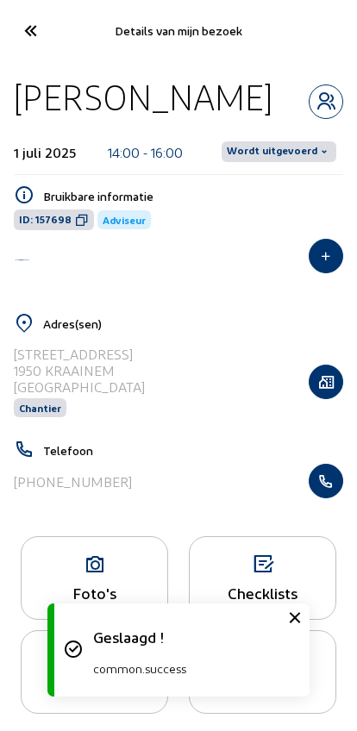
click at [274, 141] on span "Wordt uitgevoerd" at bounding box center [278, 151] width 115 height 21
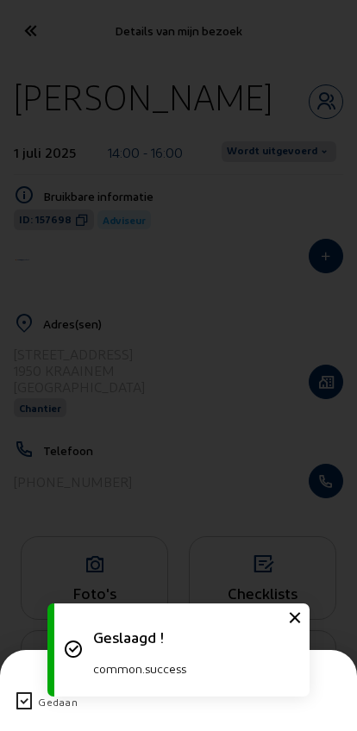
click at [19, 691] on icon at bounding box center [24, 701] width 21 height 21
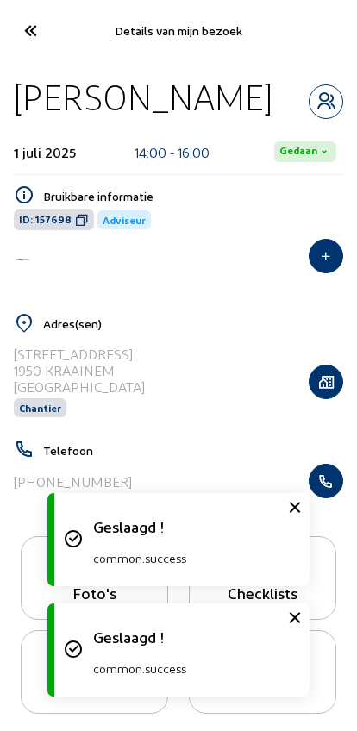
click at [30, 21] on icon at bounding box center [30, 31] width 28 height 30
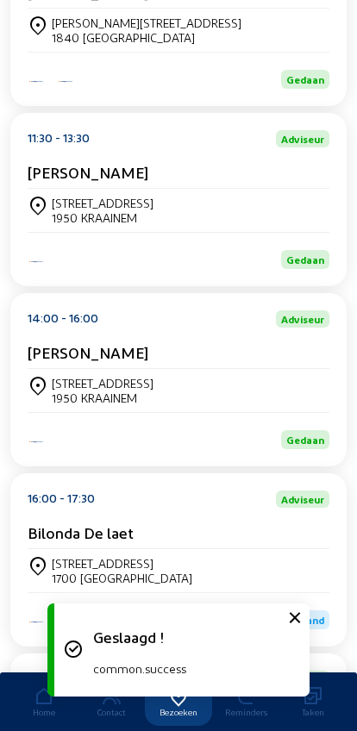
scroll to position [603, 0]
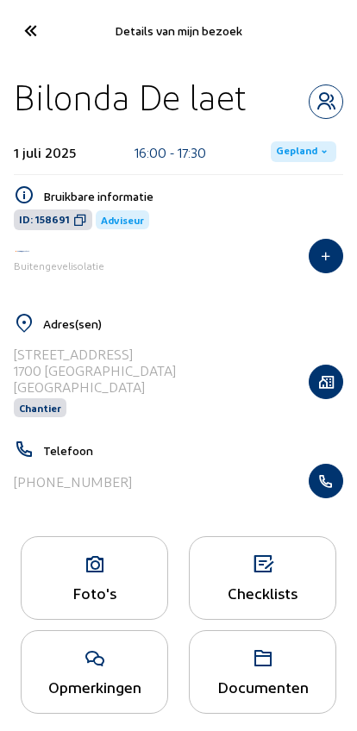
click at [280, 152] on span "Gepland" at bounding box center [296, 152] width 41 height 14
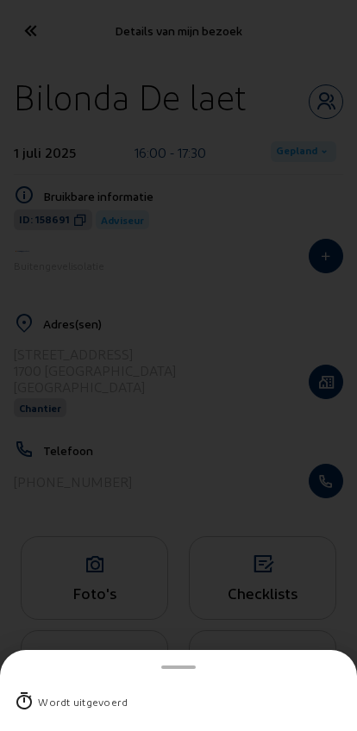
click at [49, 693] on div "Wordt uitgevoerd" at bounding box center [83, 701] width 90 height 17
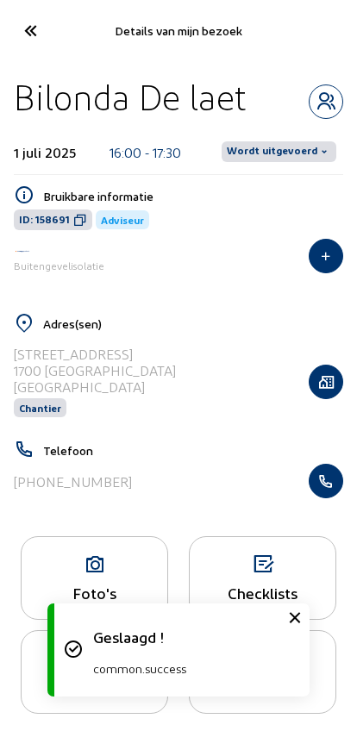
click at [271, 149] on span "Wordt uitgevoerd" at bounding box center [272, 152] width 90 height 14
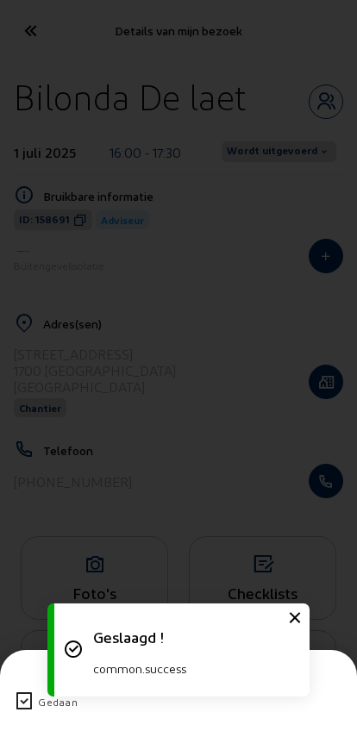
click at [20, 683] on div "Gedaan" at bounding box center [178, 701] width 329 height 45
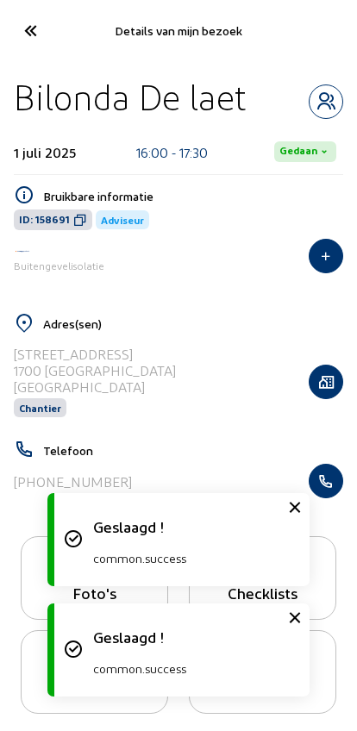
click at [33, 42] on icon at bounding box center [30, 31] width 28 height 30
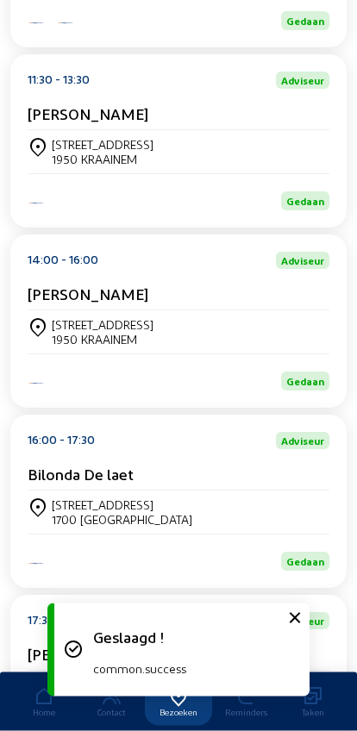
scroll to position [603, 0]
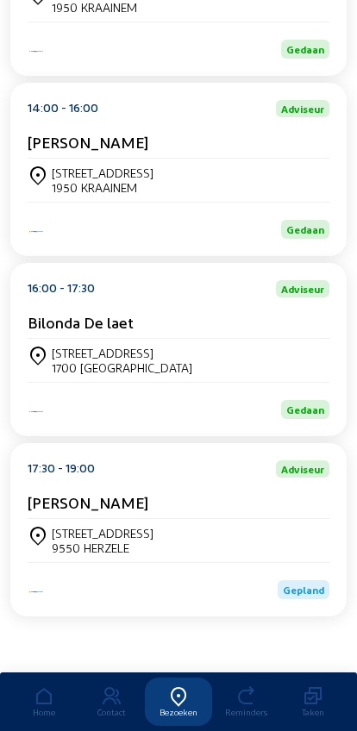
click at [97, 542] on div "9550 HERZELE" at bounding box center [103, 547] width 102 height 15
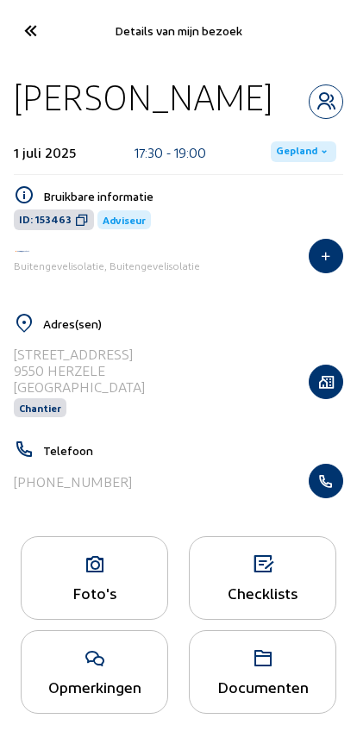
click at [291, 155] on span "Gepland" at bounding box center [296, 152] width 41 height 14
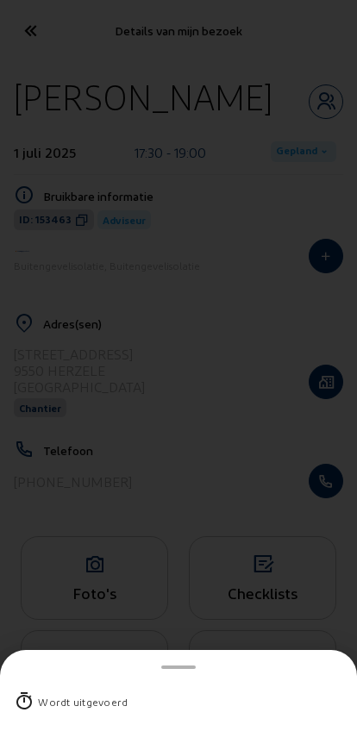
click at [57, 693] on div "Wordt uitgevoerd" at bounding box center [83, 701] width 90 height 17
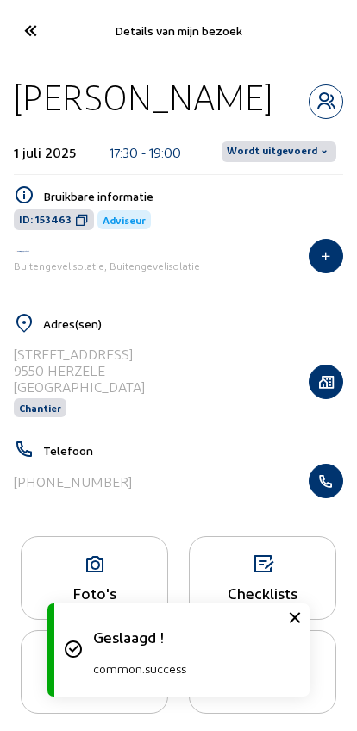
click at [256, 146] on span "Wordt uitgevoerd" at bounding box center [272, 152] width 90 height 14
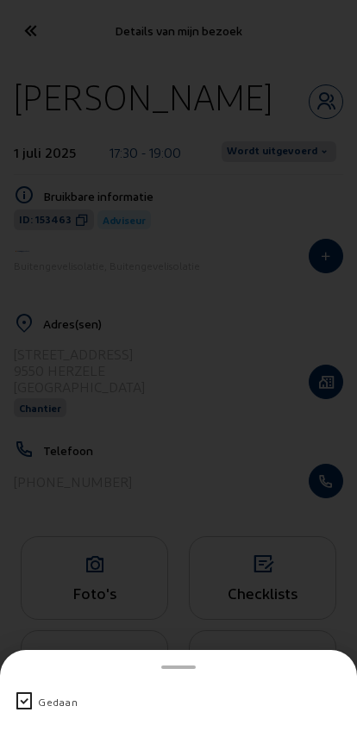
click at [22, 691] on icon at bounding box center [24, 701] width 21 height 21
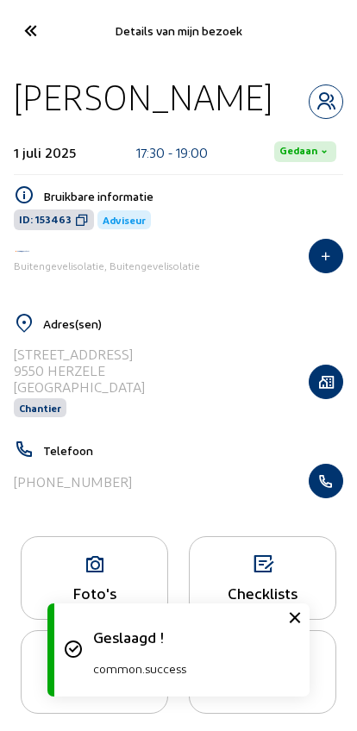
click at [20, 33] on icon at bounding box center [30, 31] width 28 height 30
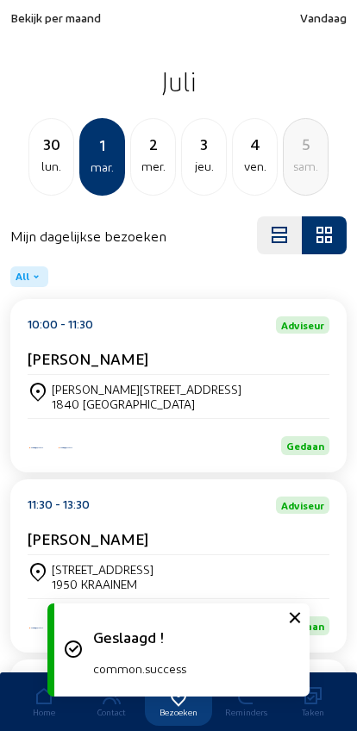
click at [152, 161] on div "mer." at bounding box center [153, 166] width 44 height 21
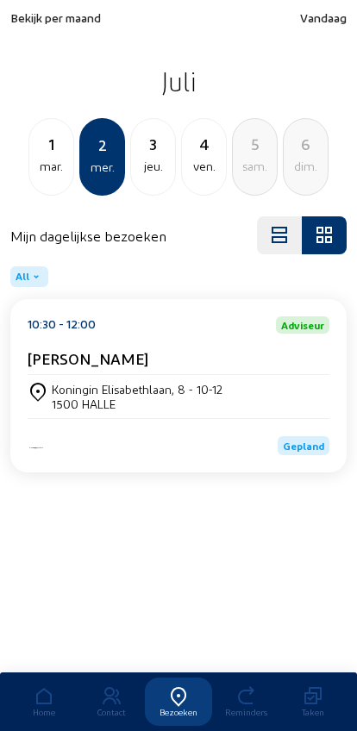
click at [81, 388] on div "Koningin Elisabethlaan, 8 - 10-12" at bounding box center [137, 389] width 171 height 15
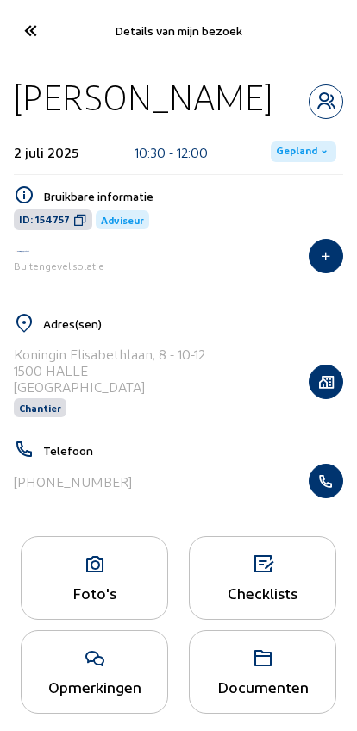
click at [293, 146] on span "Gepland" at bounding box center [296, 152] width 41 height 14
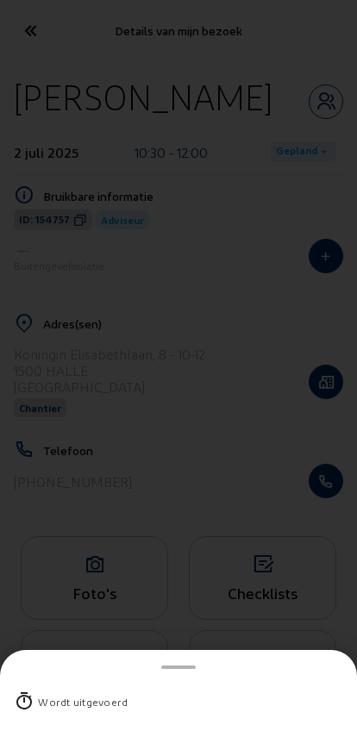
click at [53, 679] on div "Wordt uitgevoerd" at bounding box center [178, 701] width 329 height 45
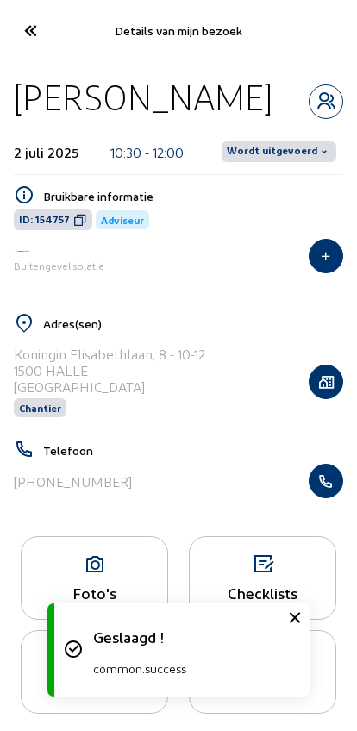
click at [251, 145] on span "Wordt uitgevoerd" at bounding box center [272, 152] width 90 height 14
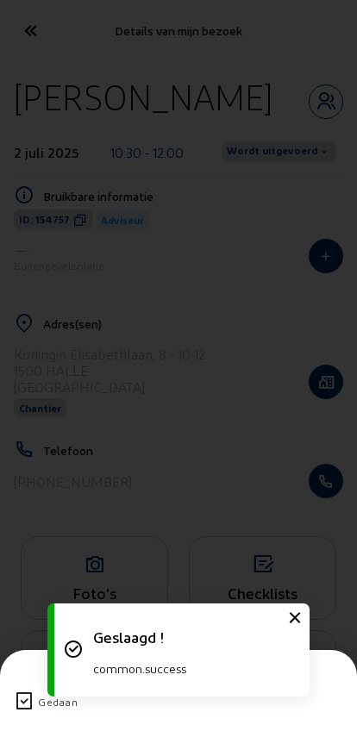
click at [30, 691] on icon at bounding box center [24, 701] width 21 height 21
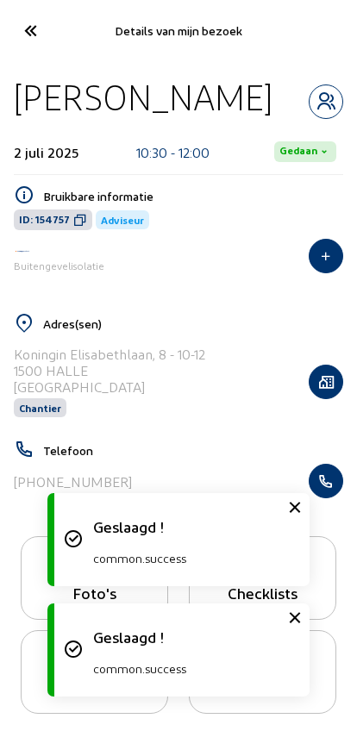
click at [31, 28] on icon at bounding box center [30, 31] width 28 height 30
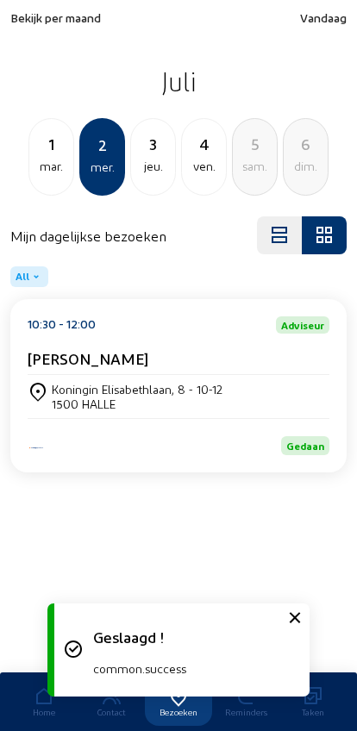
click at [141, 140] on div "3" at bounding box center [153, 144] width 44 height 24
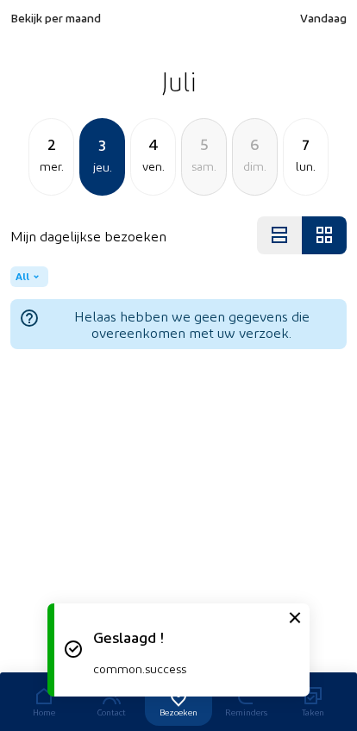
click at [151, 168] on div "ven." at bounding box center [153, 166] width 44 height 21
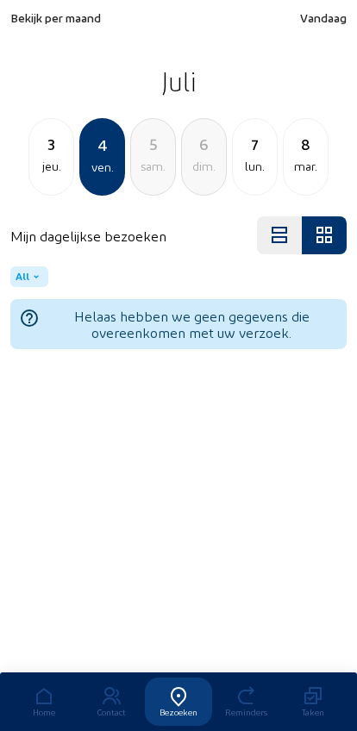
click at [252, 157] on div "lun." at bounding box center [255, 166] width 44 height 21
click at [146, 157] on div "mar." at bounding box center [153, 166] width 44 height 21
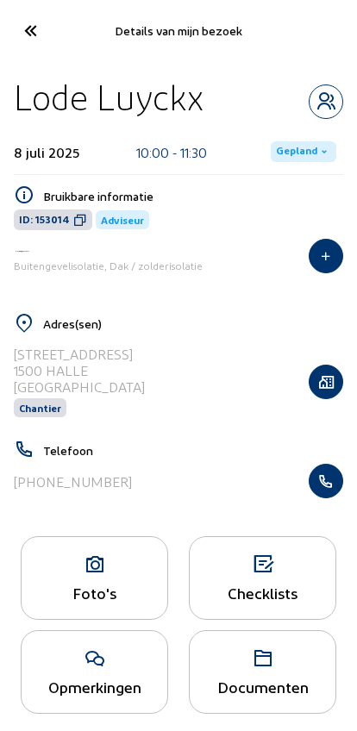
click at [296, 150] on span "Gepland" at bounding box center [296, 152] width 41 height 14
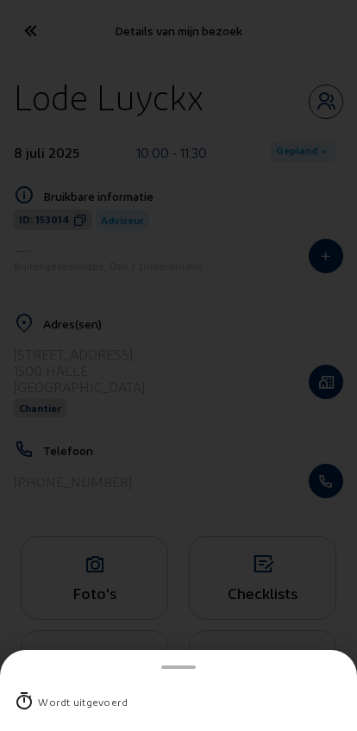
click at [64, 693] on div "Wordt uitgevoerd" at bounding box center [83, 701] width 90 height 17
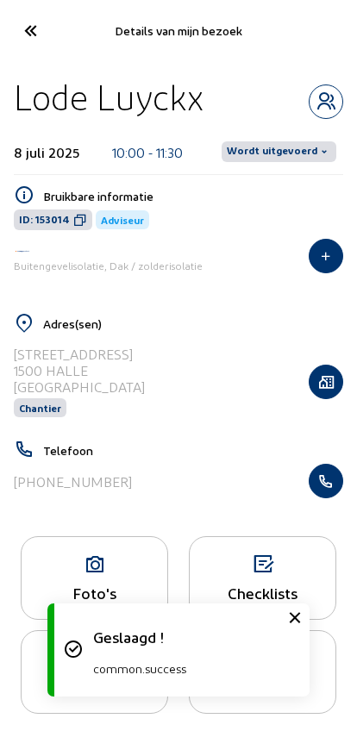
click at [271, 158] on span "Wordt uitgevoerd" at bounding box center [272, 152] width 90 height 14
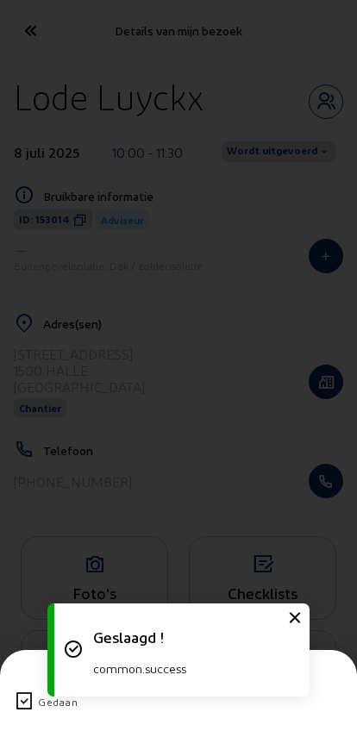
click at [29, 691] on icon at bounding box center [24, 701] width 21 height 21
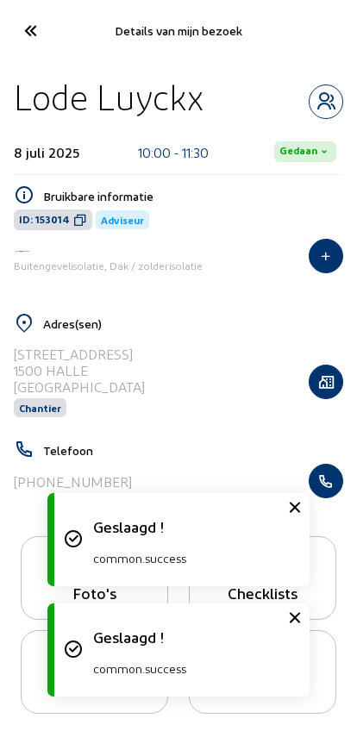
click at [37, 42] on icon at bounding box center [30, 31] width 28 height 30
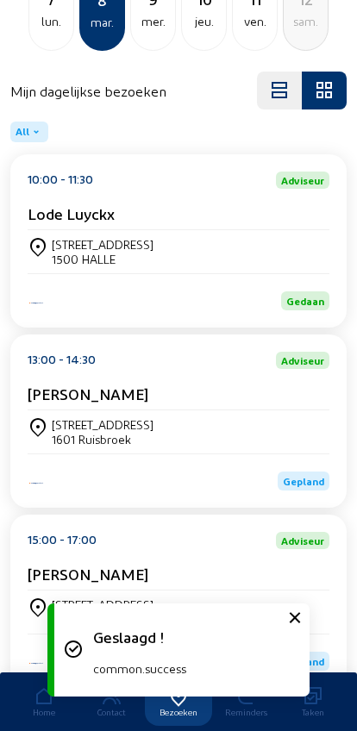
scroll to position [147, 0]
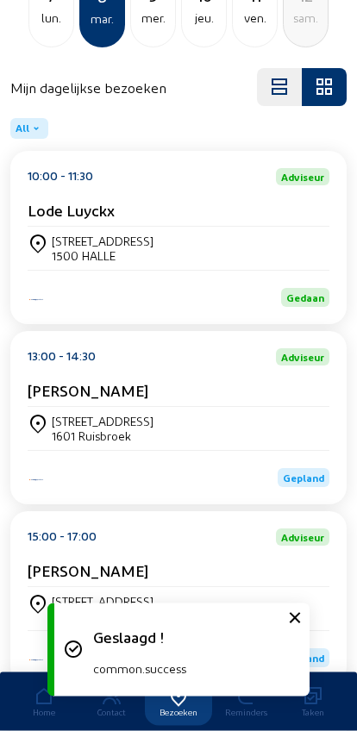
click at [93, 429] on div "[STREET_ADDRESS]" at bounding box center [103, 421] width 102 height 15
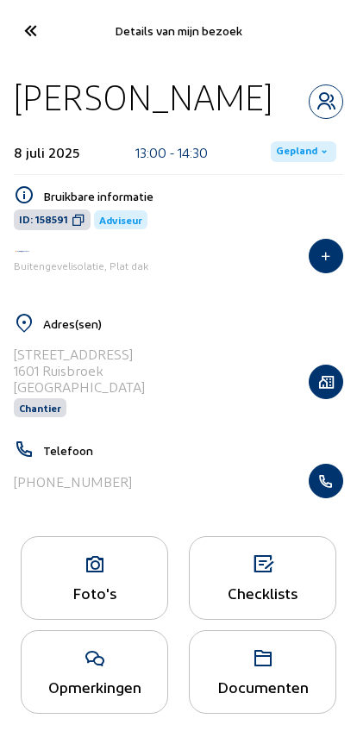
click at [296, 153] on span "Gepland" at bounding box center [296, 152] width 41 height 14
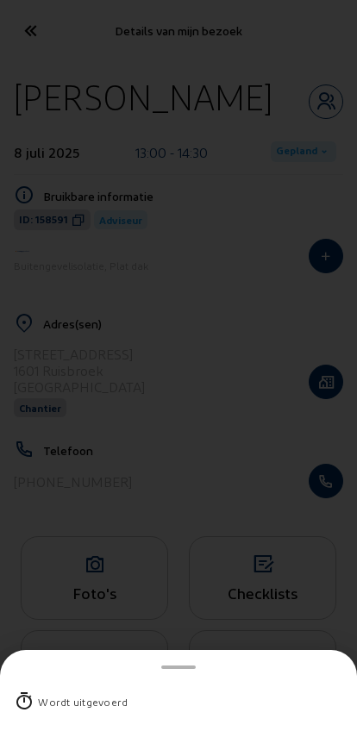
click at [40, 693] on div "Wordt uitgevoerd" at bounding box center [83, 701] width 90 height 17
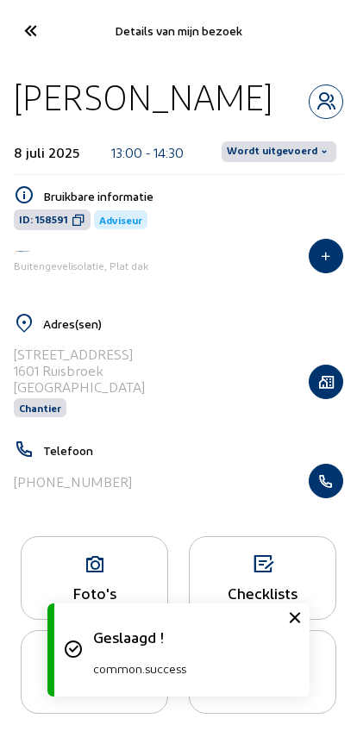
click at [272, 153] on span "Wordt uitgevoerd" at bounding box center [272, 152] width 90 height 14
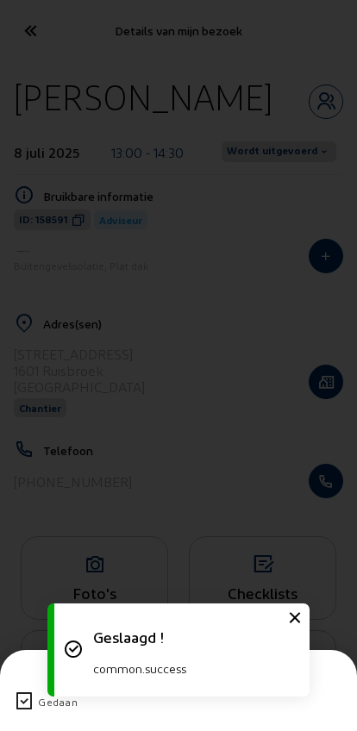
click at [31, 691] on icon at bounding box center [24, 701] width 21 height 21
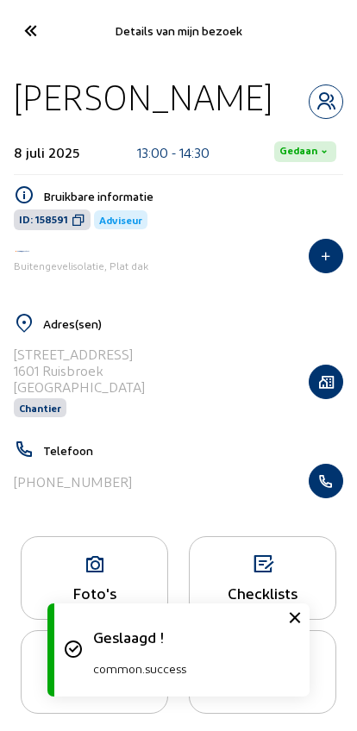
click at [39, 29] on icon at bounding box center [30, 31] width 28 height 30
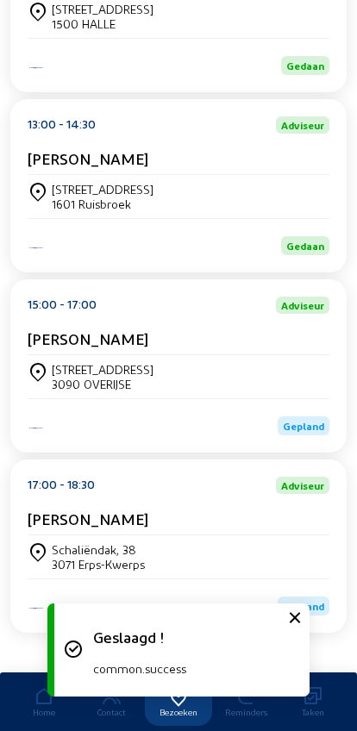
scroll to position [418, 0]
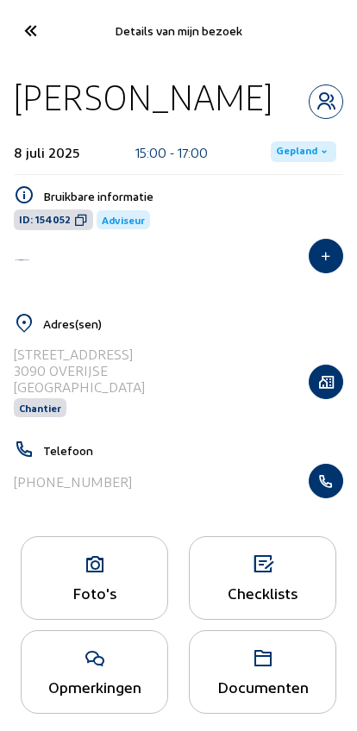
click at [290, 161] on span "Gepland" at bounding box center [303, 151] width 65 height 21
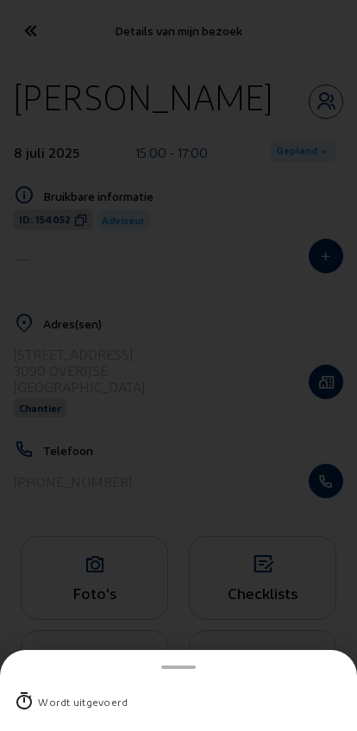
click at [40, 693] on div "Wordt uitgevoerd" at bounding box center [83, 701] width 90 height 17
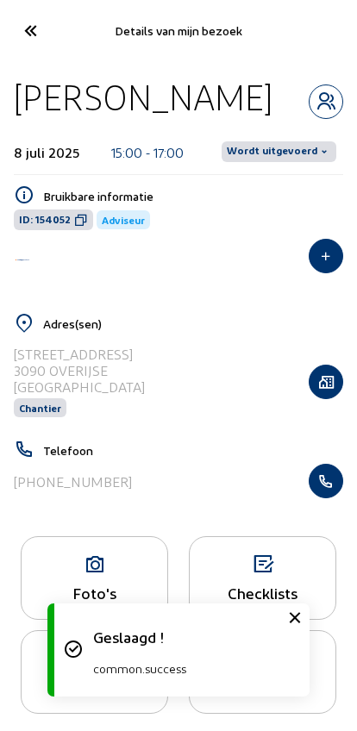
click at [276, 158] on span "Wordt uitgevoerd" at bounding box center [272, 152] width 90 height 14
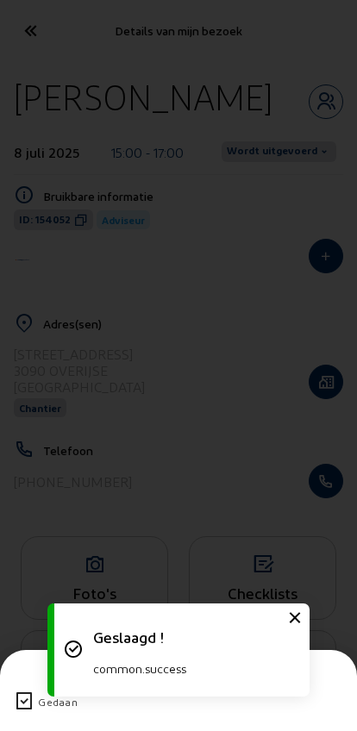
click at [22, 691] on icon at bounding box center [24, 701] width 21 height 21
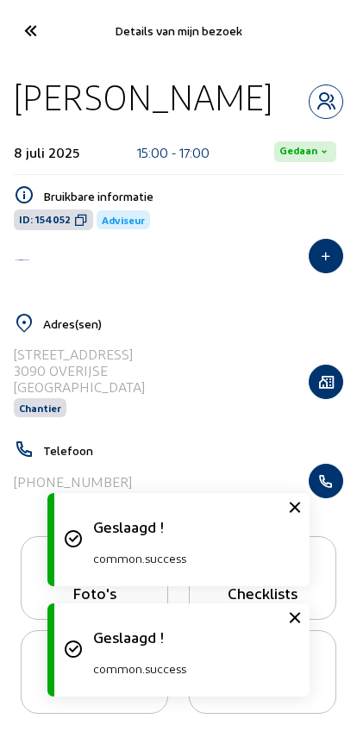
click at [40, 26] on icon at bounding box center [30, 31] width 28 height 30
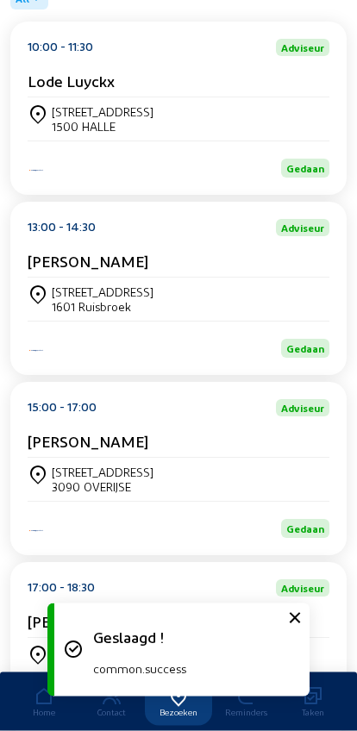
scroll to position [418, 0]
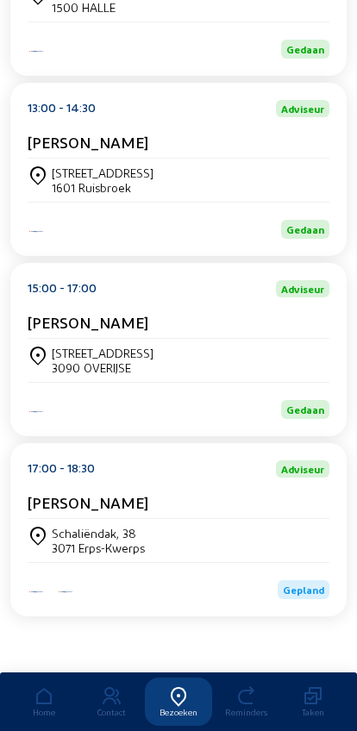
click at [77, 540] on div "3071 Erps-Kwerps" at bounding box center [98, 547] width 93 height 15
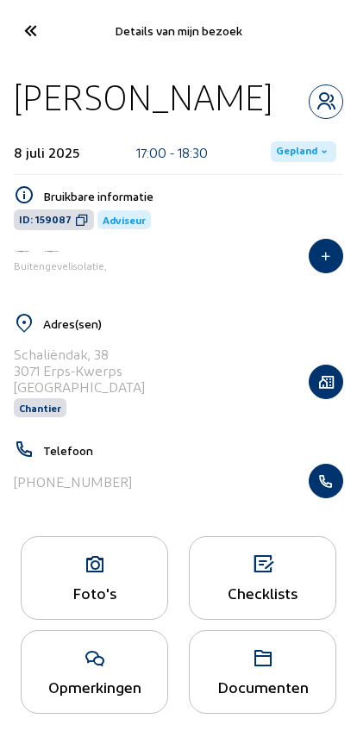
click at [289, 146] on span "Gepland" at bounding box center [296, 152] width 41 height 14
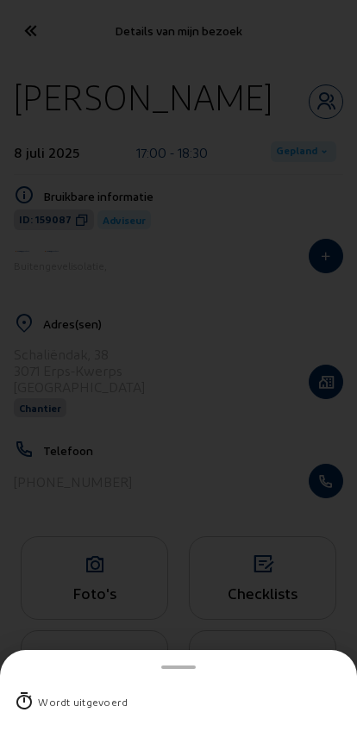
click at [52, 693] on div "Wordt uitgevoerd" at bounding box center [83, 701] width 90 height 17
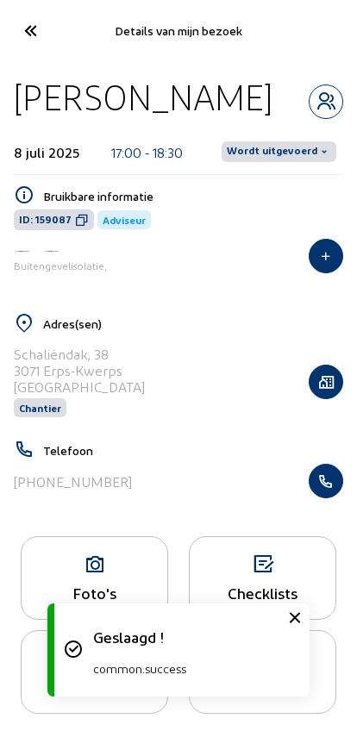
click at [283, 148] on span "Wordt uitgevoerd" at bounding box center [272, 152] width 90 height 14
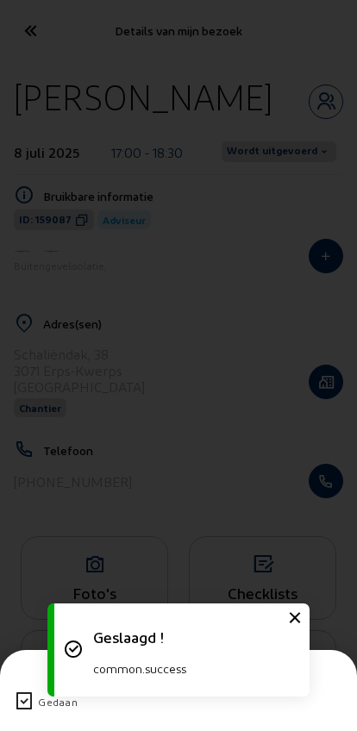
click at [28, 691] on icon at bounding box center [24, 701] width 21 height 21
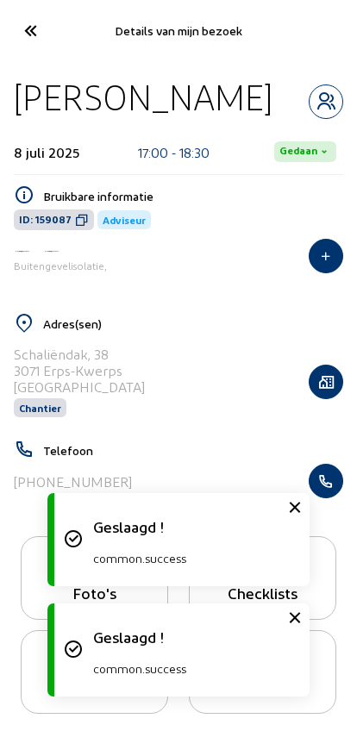
click at [283, 153] on span "Gedaan" at bounding box center [298, 152] width 38 height 14
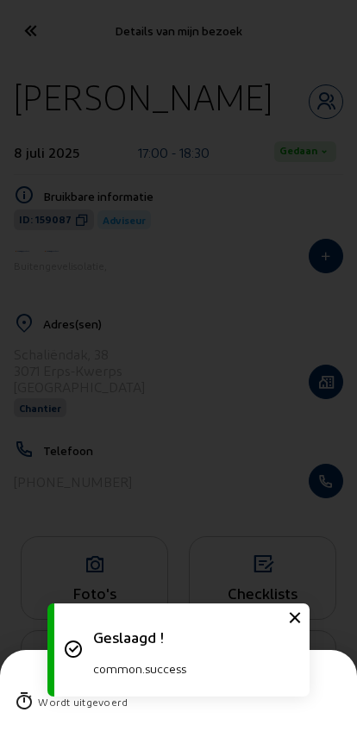
click at [47, 165] on div at bounding box center [178, 365] width 357 height 731
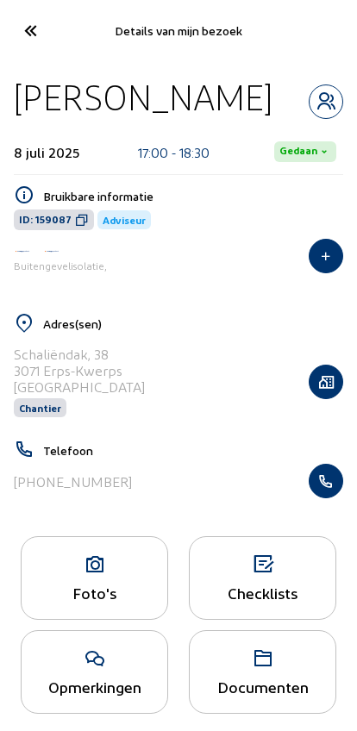
click at [37, 29] on icon at bounding box center [30, 31] width 28 height 30
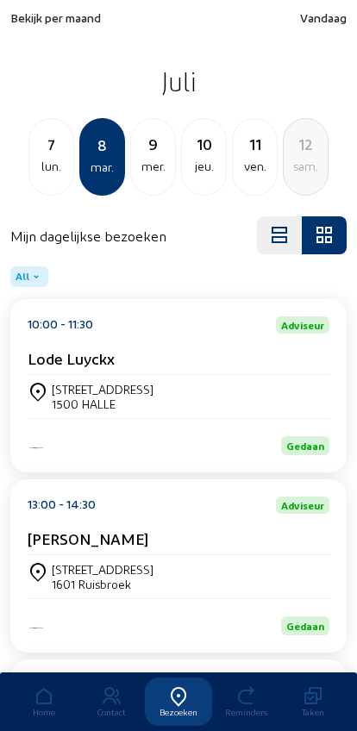
click at [146, 153] on div "9" at bounding box center [153, 144] width 44 height 24
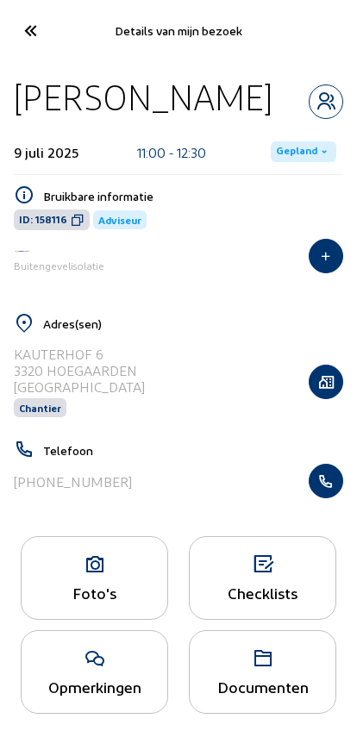
click at [301, 159] on span "Gepland" at bounding box center [296, 152] width 41 height 14
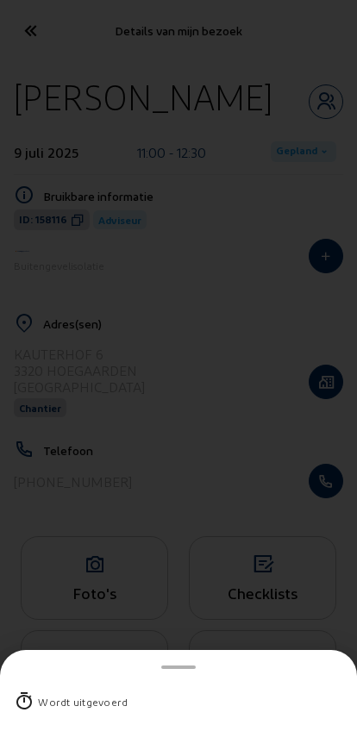
click at [53, 687] on div "Wordt uitgevoerd" at bounding box center [178, 701] width 329 height 45
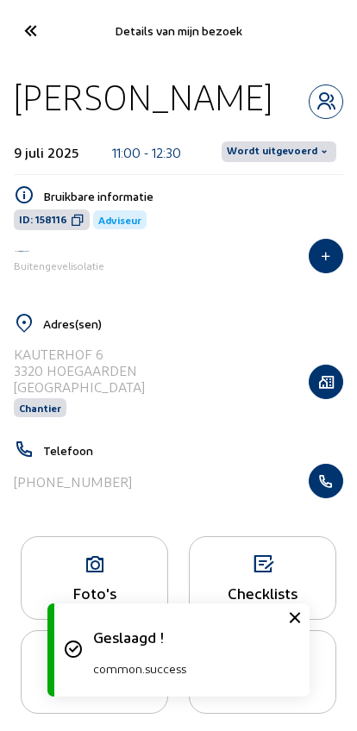
click at [266, 159] on span "Wordt uitgevoerd" at bounding box center [272, 152] width 90 height 14
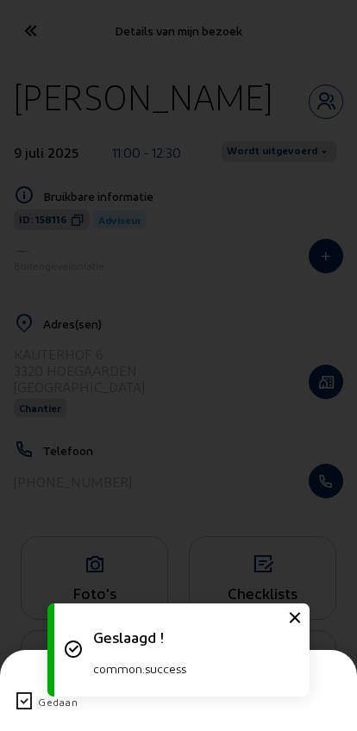
click at [21, 691] on icon at bounding box center [24, 701] width 21 height 21
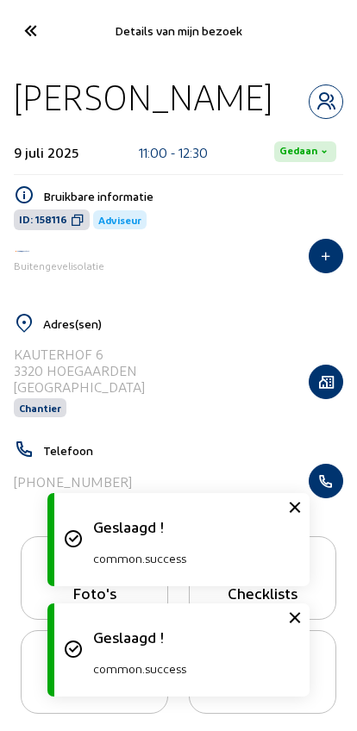
click at [32, 25] on icon at bounding box center [30, 31] width 28 height 30
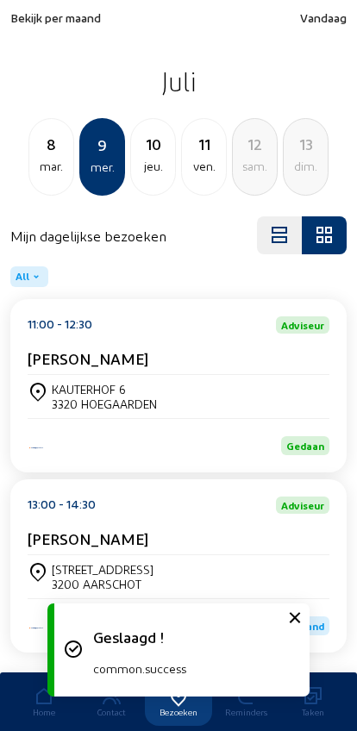
scroll to position [47, 0]
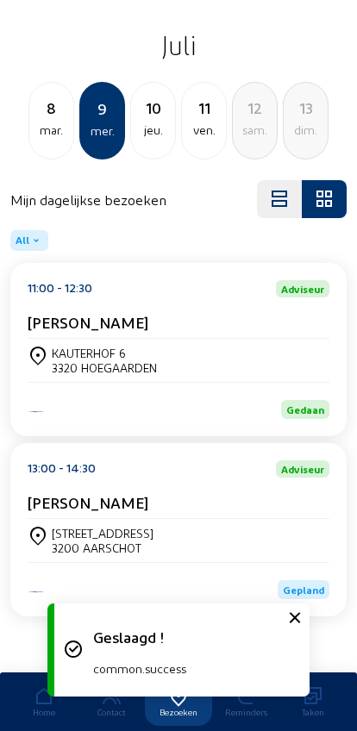
click at [85, 526] on div "[STREET_ADDRESS]" at bounding box center [103, 533] width 102 height 15
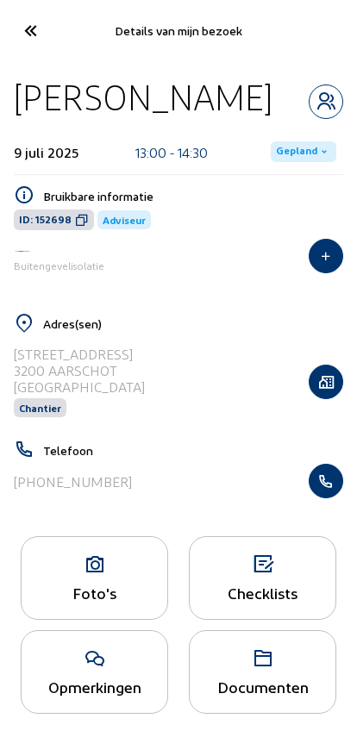
click at [291, 154] on span "Gepland" at bounding box center [296, 152] width 41 height 14
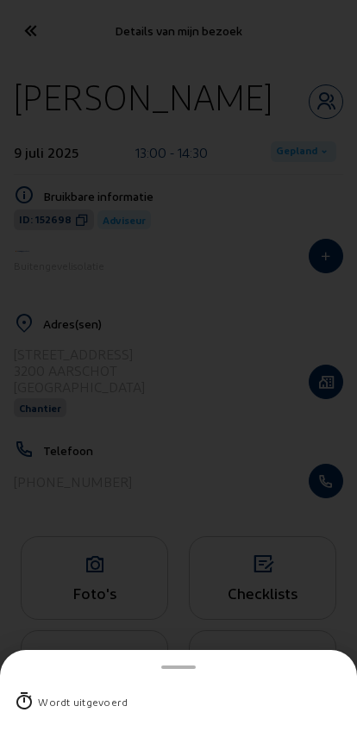
click at [54, 693] on div "Wordt uitgevoerd" at bounding box center [83, 701] width 90 height 17
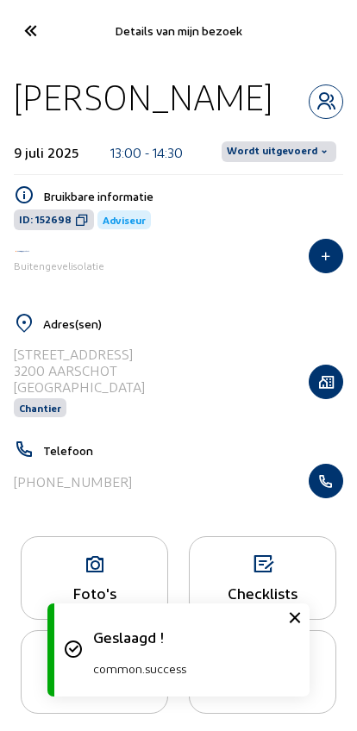
click at [257, 147] on span "Wordt uitgevoerd" at bounding box center [272, 152] width 90 height 14
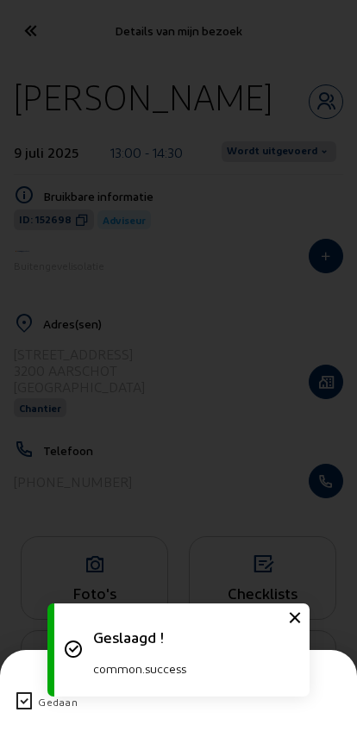
click at [21, 691] on icon at bounding box center [24, 701] width 21 height 21
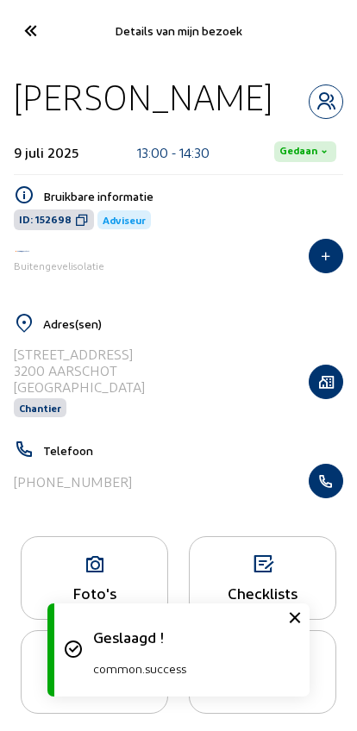
click at [34, 30] on icon at bounding box center [30, 31] width 28 height 30
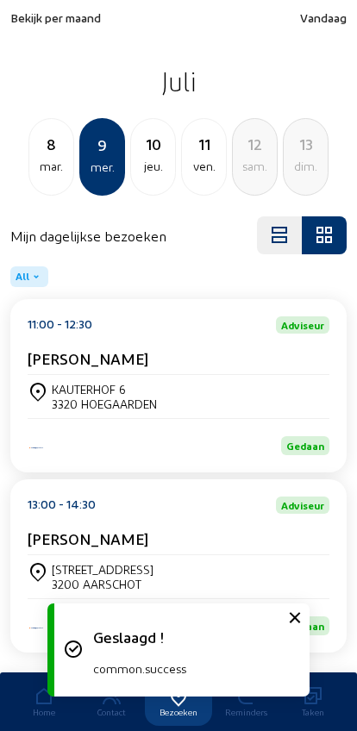
click at [154, 158] on div "jeu." at bounding box center [153, 166] width 44 height 21
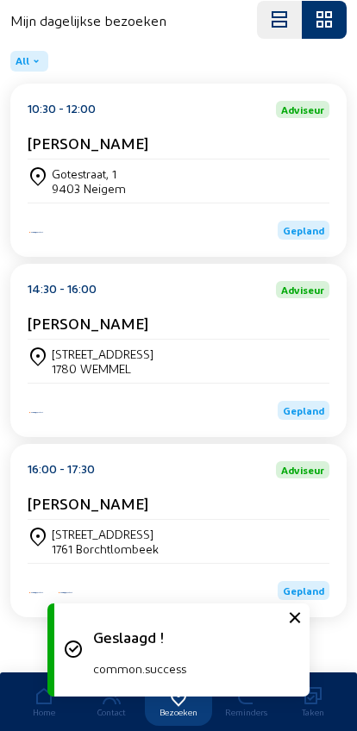
scroll to position [233, 0]
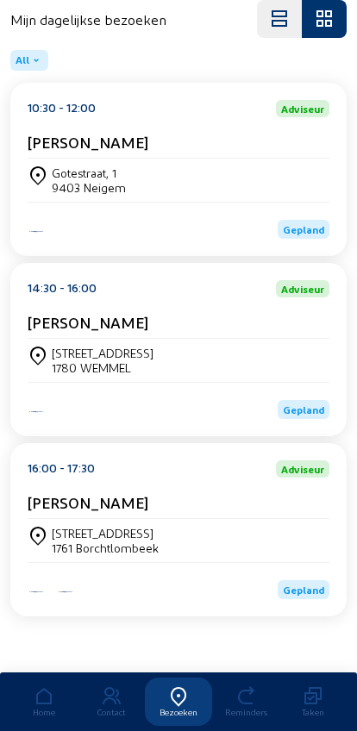
click at [66, 510] on div "[PERSON_NAME]" at bounding box center [179, 506] width 302 height 26
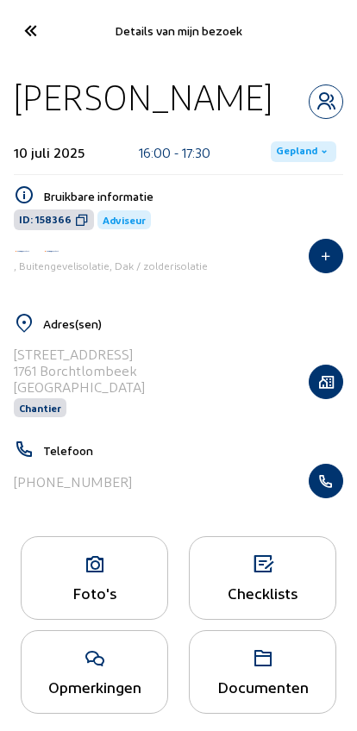
click at [287, 129] on div "10 juli 2025 16:00 - 17:30 Gepland" at bounding box center [178, 152] width 329 height 46
click at [295, 152] on span "Gepland" at bounding box center [296, 152] width 41 height 14
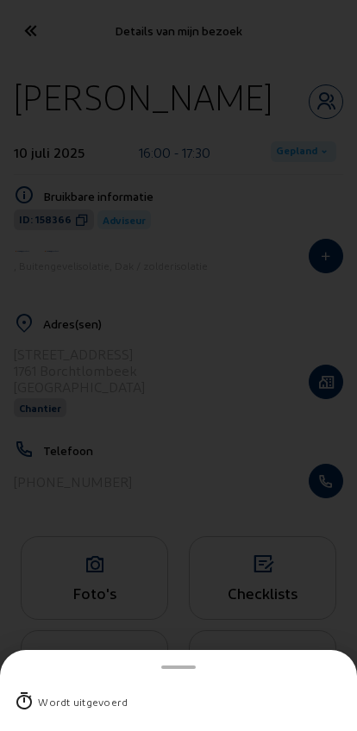
click at [48, 682] on div "Wordt uitgevoerd" at bounding box center [178, 701] width 329 height 45
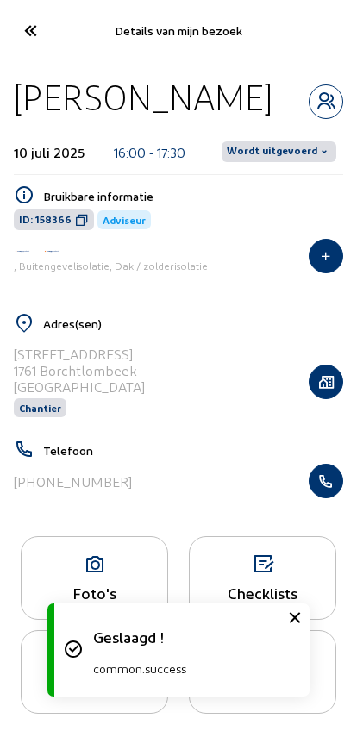
click at [275, 150] on span "Wordt uitgevoerd" at bounding box center [272, 152] width 90 height 14
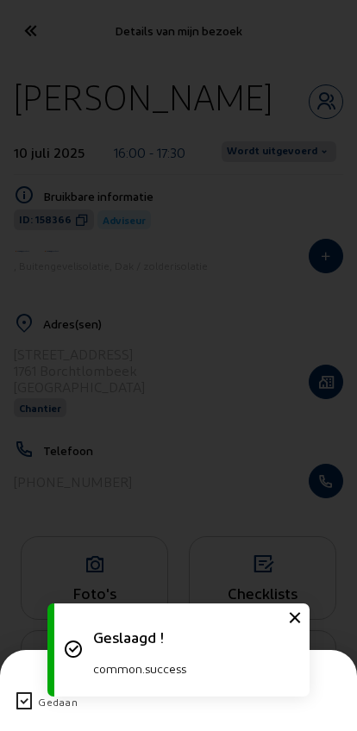
click at [23, 691] on icon at bounding box center [24, 701] width 21 height 21
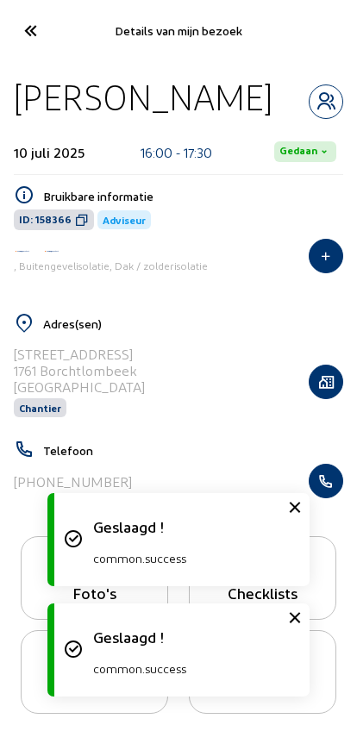
click at [34, 32] on icon at bounding box center [30, 31] width 28 height 30
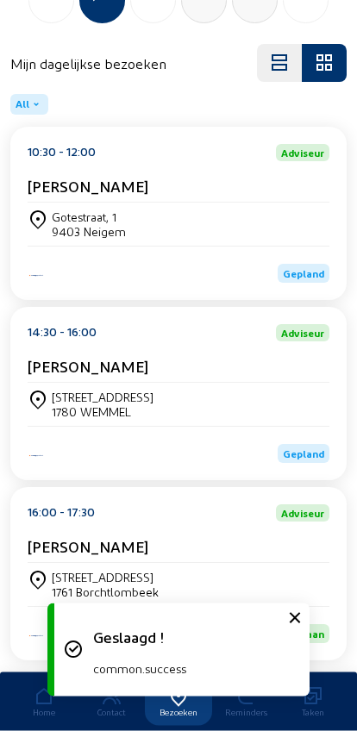
scroll to position [233, 0]
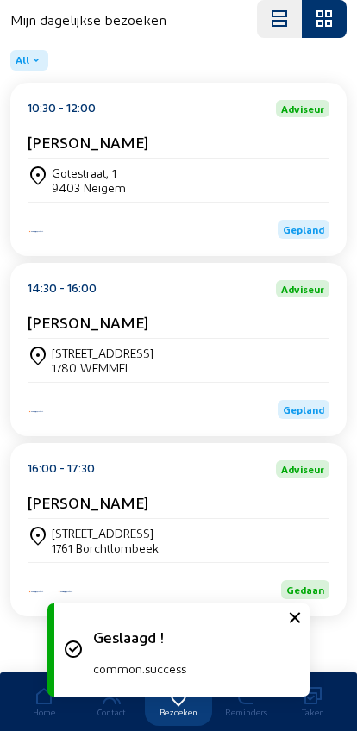
click at [90, 352] on div "[STREET_ADDRESS]" at bounding box center [103, 353] width 102 height 15
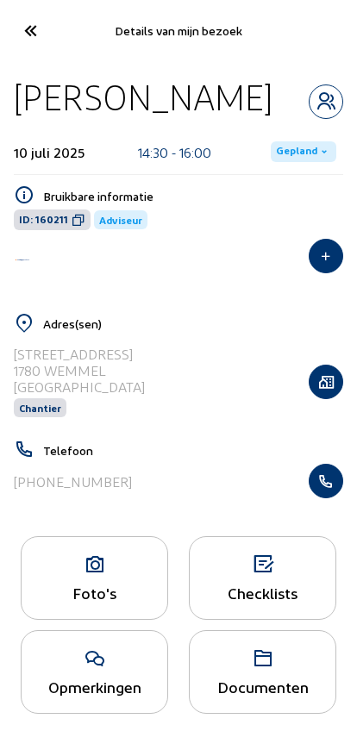
click at [269, 165] on div "Gepland" at bounding box center [303, 152] width 79 height 28
click at [290, 159] on span "Gepland" at bounding box center [296, 152] width 41 height 14
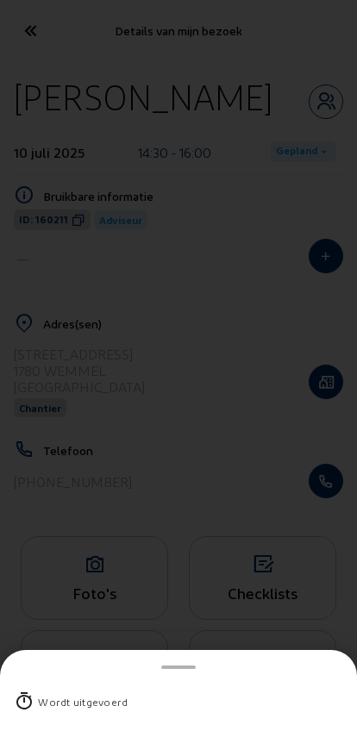
click at [43, 693] on div "Wordt uitgevoerd" at bounding box center [83, 701] width 90 height 17
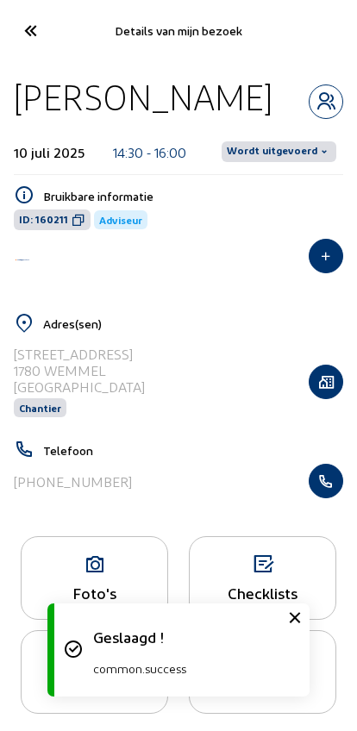
click at [273, 159] on span "Wordt uitgevoerd" at bounding box center [272, 152] width 90 height 14
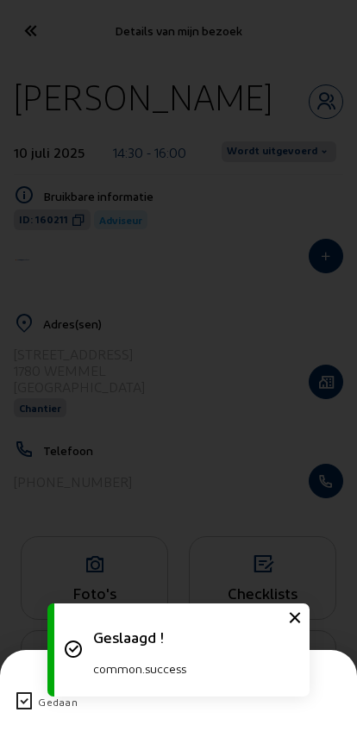
click at [26, 691] on icon at bounding box center [24, 701] width 21 height 21
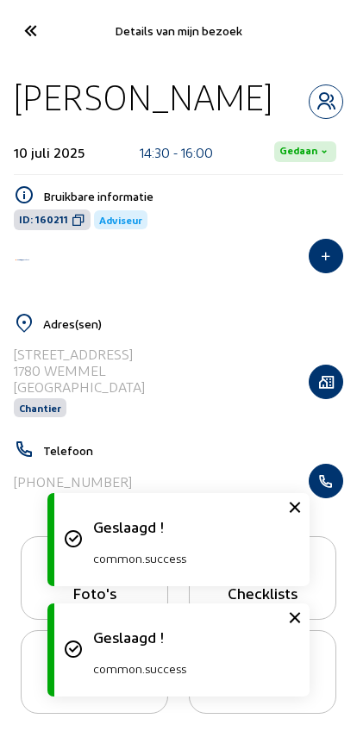
click at [38, 28] on icon at bounding box center [30, 31] width 28 height 30
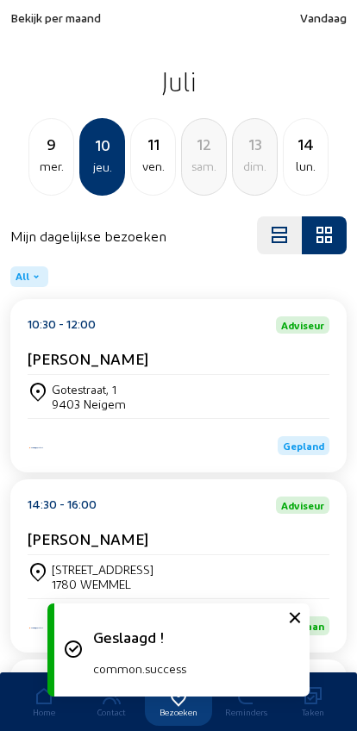
click at [87, 382] on div "[STREET_ADDRESS]" at bounding box center [179, 396] width 302 height 43
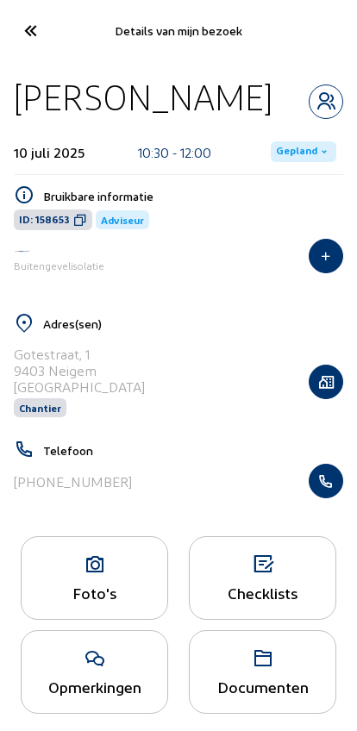
click at [283, 162] on span "Gepland" at bounding box center [303, 151] width 65 height 21
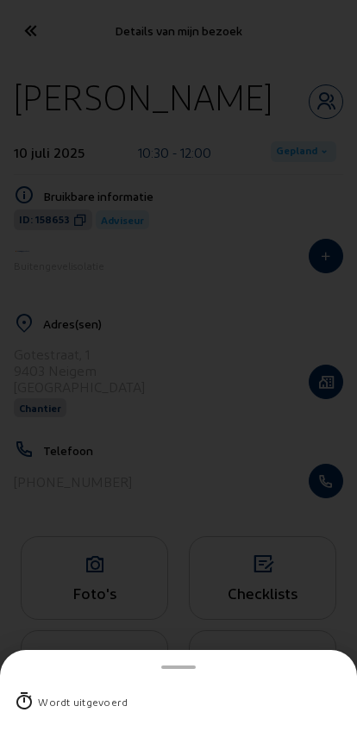
click at [43, 693] on div "Wordt uitgevoerd" at bounding box center [83, 701] width 90 height 17
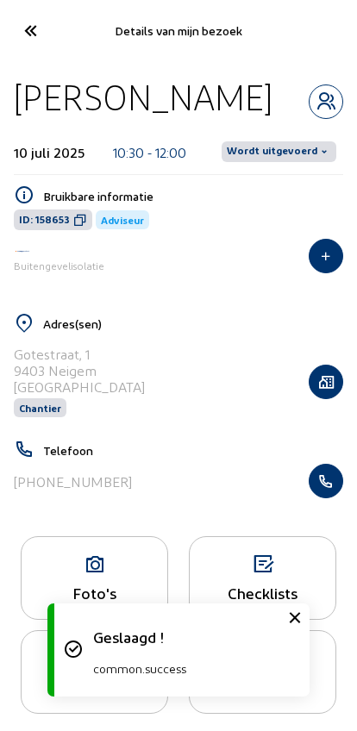
click at [270, 159] on span "Wordt uitgevoerd" at bounding box center [272, 152] width 90 height 14
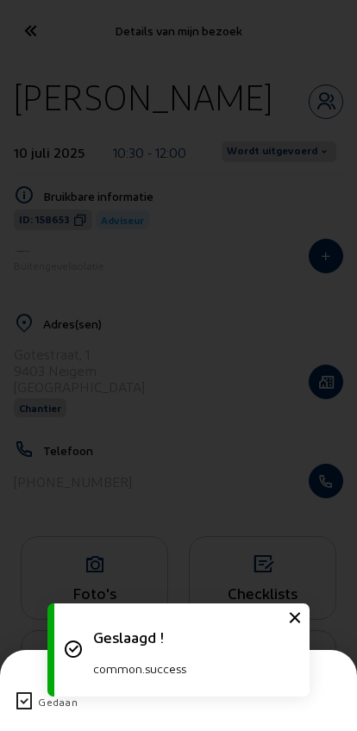
click at [22, 691] on icon at bounding box center [24, 701] width 21 height 21
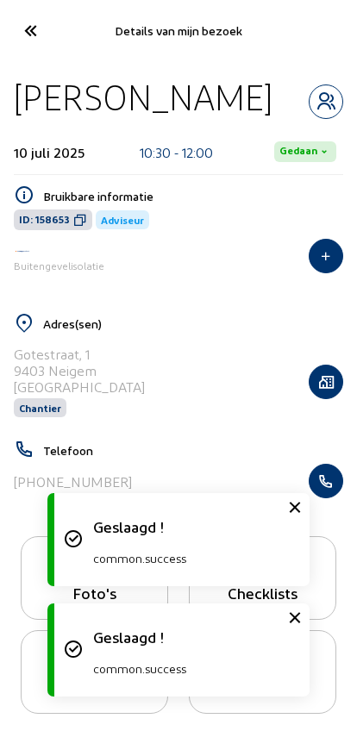
click at [27, 43] on icon at bounding box center [30, 31] width 28 height 30
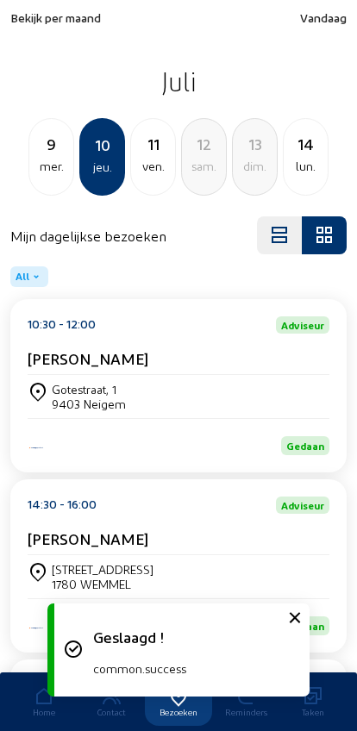
click at [146, 163] on div "ven." at bounding box center [153, 166] width 44 height 21
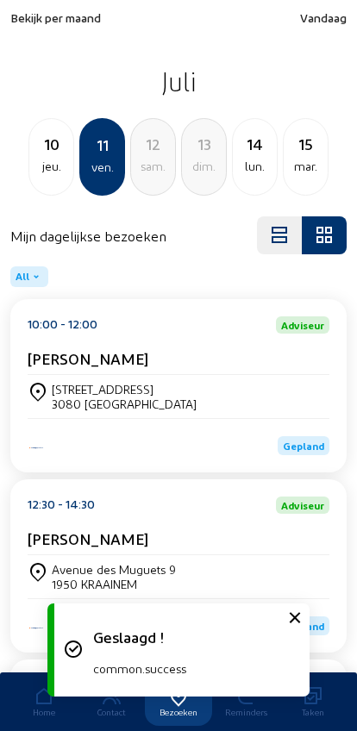
click at [63, 403] on div "3080 [GEOGRAPHIC_DATA]" at bounding box center [124, 403] width 145 height 15
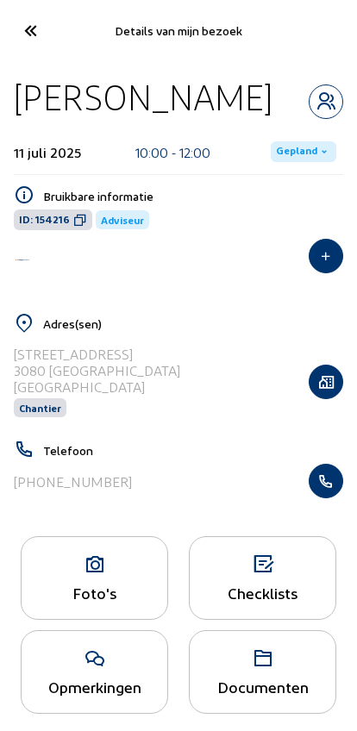
click at [305, 146] on span "Gepland" at bounding box center [296, 152] width 41 height 14
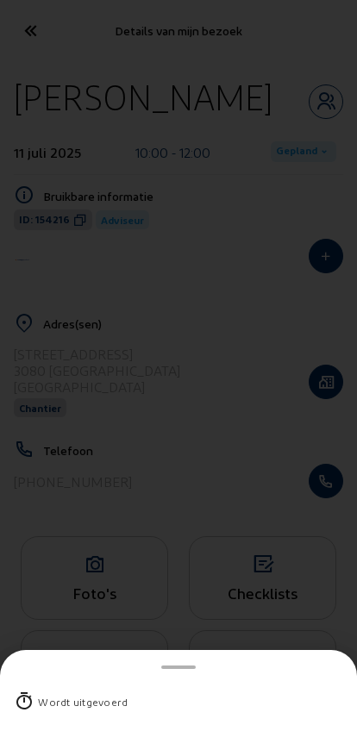
click at [40, 693] on div "Wordt uitgevoerd" at bounding box center [83, 701] width 90 height 17
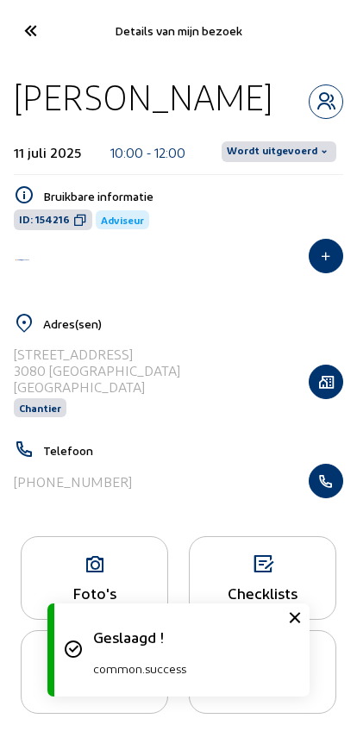
click at [273, 153] on span "Wordt uitgevoerd" at bounding box center [272, 152] width 90 height 14
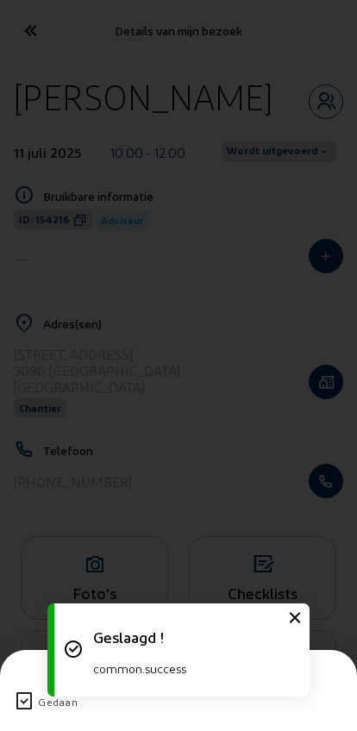
click at [30, 691] on icon at bounding box center [24, 701] width 21 height 21
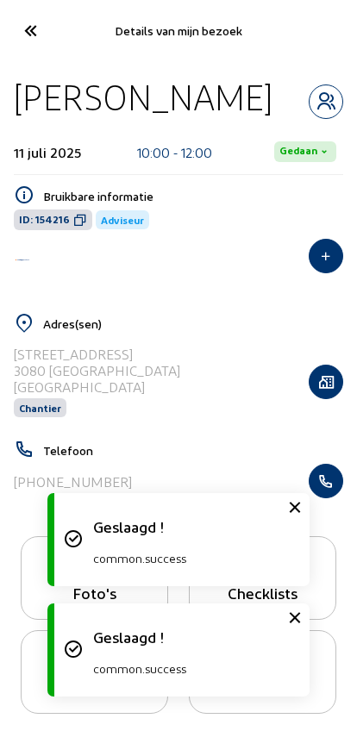
click at [30, 23] on icon at bounding box center [30, 31] width 28 height 30
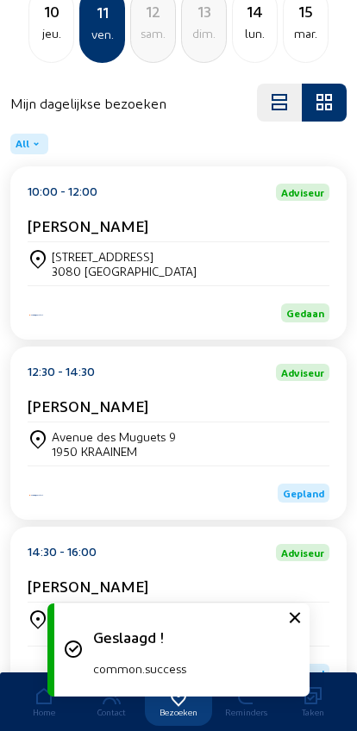
scroll to position [418, 0]
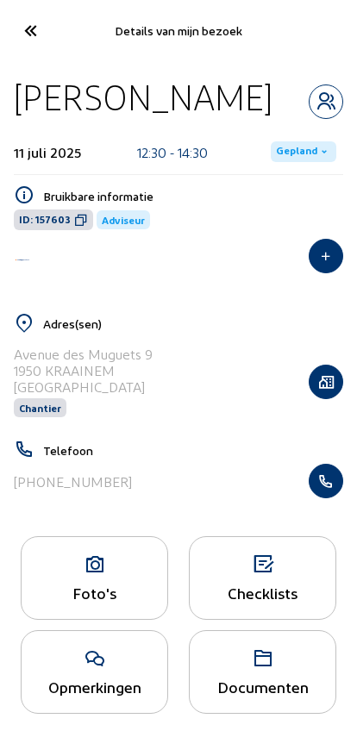
click at [293, 151] on span "Gepland" at bounding box center [296, 152] width 41 height 14
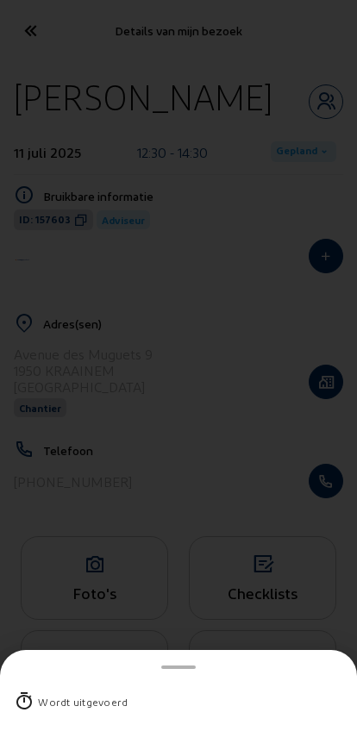
click at [41, 679] on div "Wordt uitgevoerd" at bounding box center [178, 701] width 329 height 45
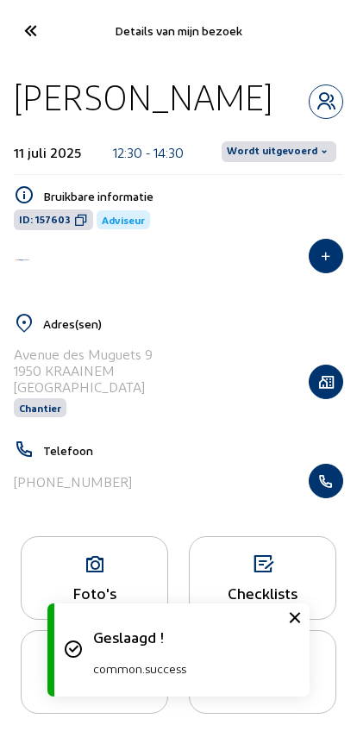
click at [277, 155] on span "Wordt uitgevoerd" at bounding box center [272, 152] width 90 height 14
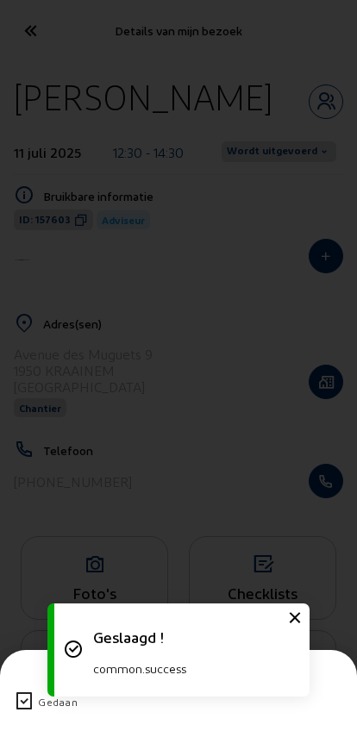
click at [25, 691] on icon at bounding box center [24, 701] width 21 height 21
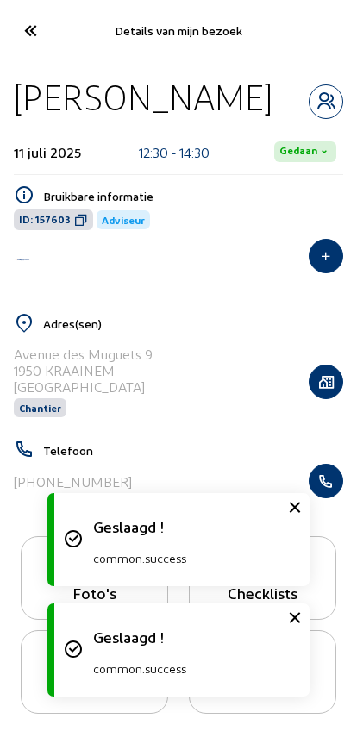
click at [28, 34] on icon at bounding box center [30, 31] width 28 height 30
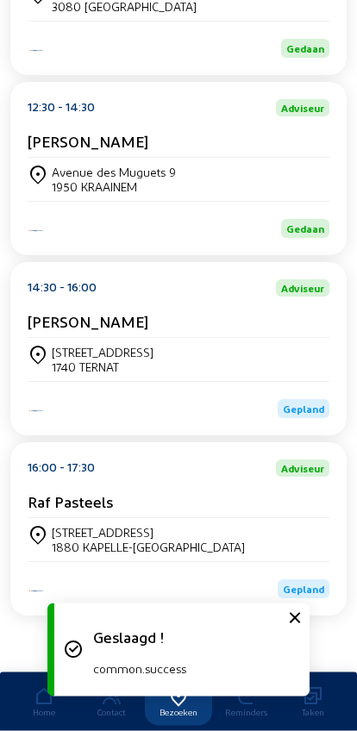
scroll to position [418, 0]
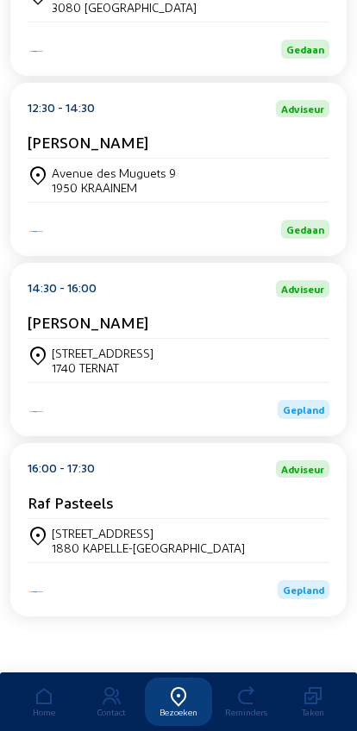
click at [71, 339] on div "[STREET_ADDRESS] 1740 TERNAT" at bounding box center [179, 360] width 302 height 43
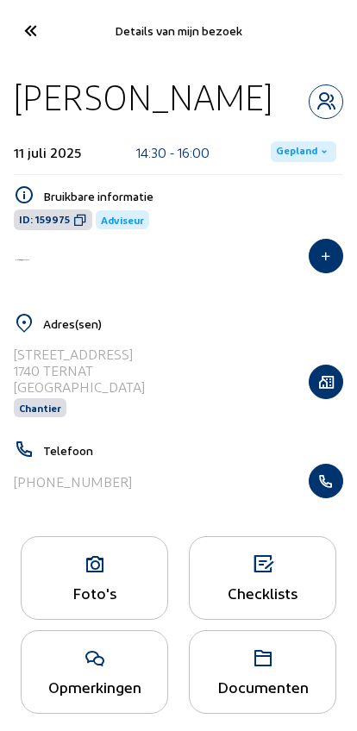
click at [280, 148] on span "Gepland" at bounding box center [296, 152] width 41 height 14
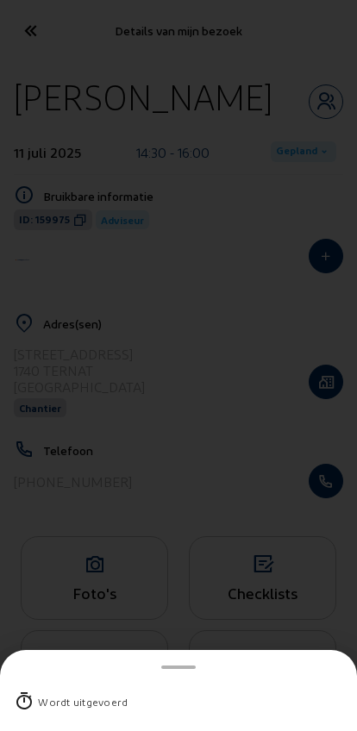
click at [53, 693] on div "Wordt uitgevoerd" at bounding box center [83, 701] width 90 height 17
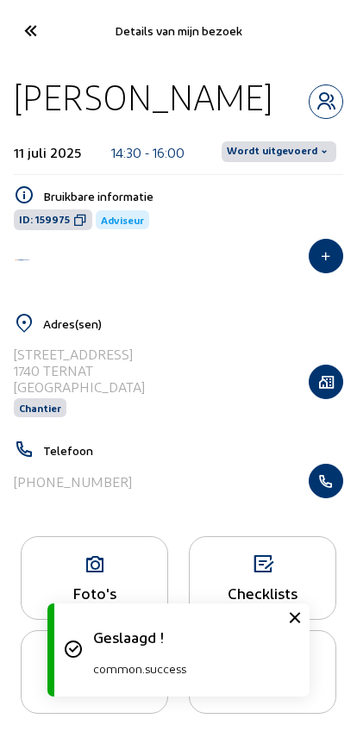
click at [261, 148] on span "Wordt uitgevoerd" at bounding box center [272, 152] width 90 height 14
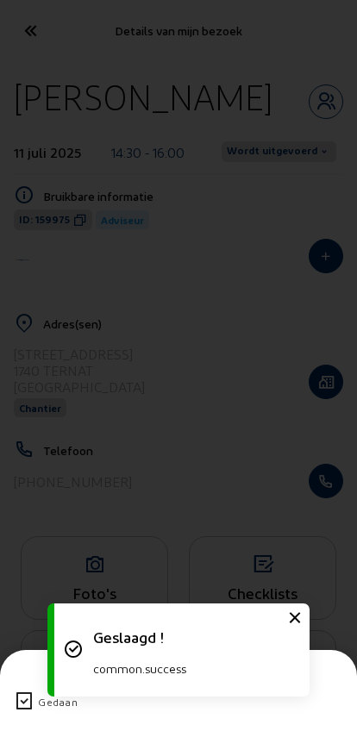
click at [33, 691] on icon at bounding box center [24, 701] width 21 height 21
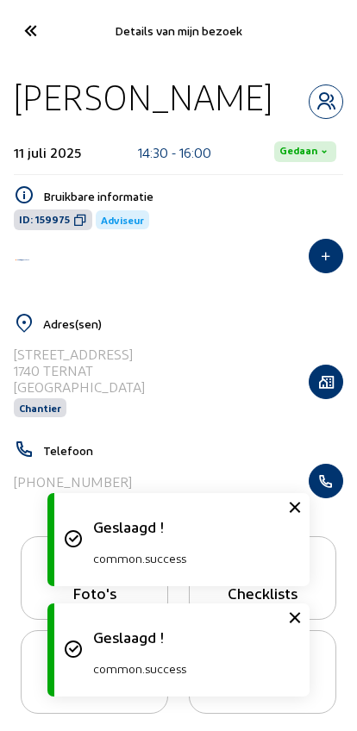
click at [26, 50] on cam-font-icon at bounding box center [29, 30] width 39 height 40
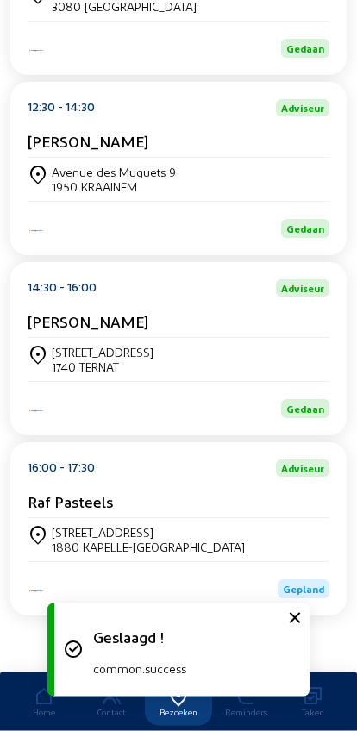
scroll to position [418, 0]
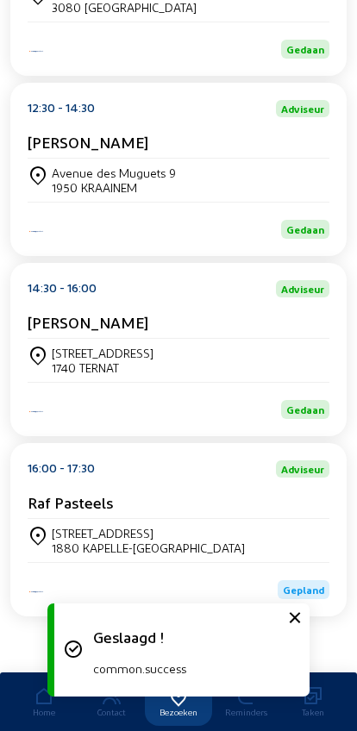
click at [63, 532] on div "[STREET_ADDRESS]" at bounding box center [148, 533] width 193 height 15
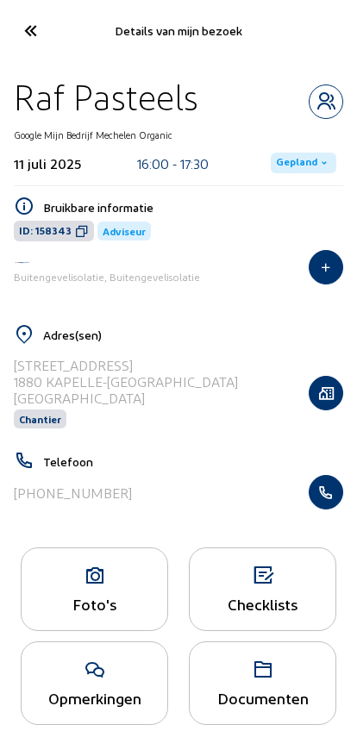
click at [294, 157] on span "Gepland" at bounding box center [296, 163] width 41 height 14
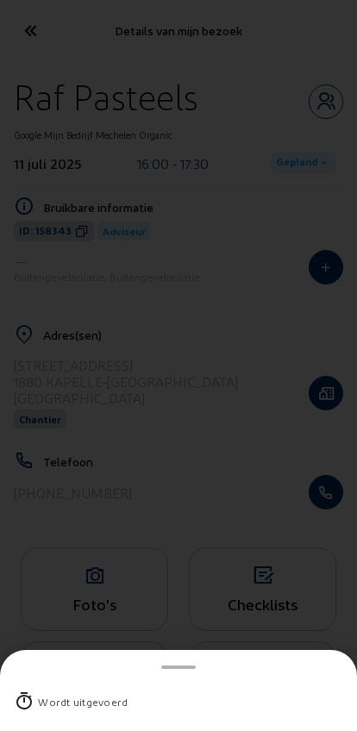
click at [43, 693] on div "Wordt uitgevoerd" at bounding box center [83, 701] width 90 height 17
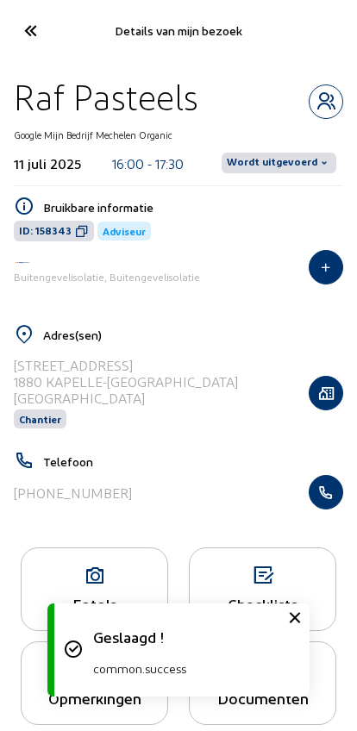
click at [274, 161] on span "Wordt uitgevoerd" at bounding box center [272, 163] width 90 height 14
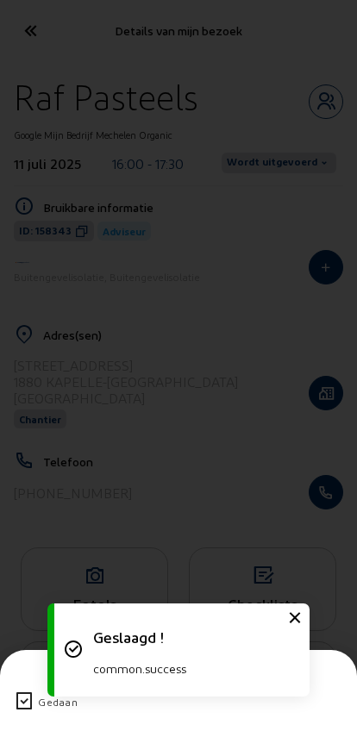
click at [20, 691] on icon at bounding box center [24, 701] width 21 height 21
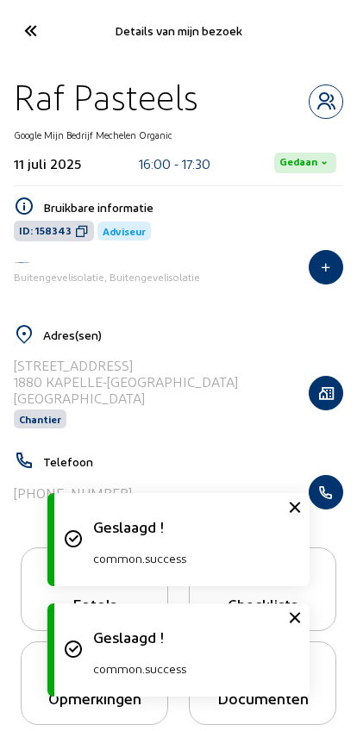
click at [36, 31] on icon at bounding box center [30, 31] width 28 height 30
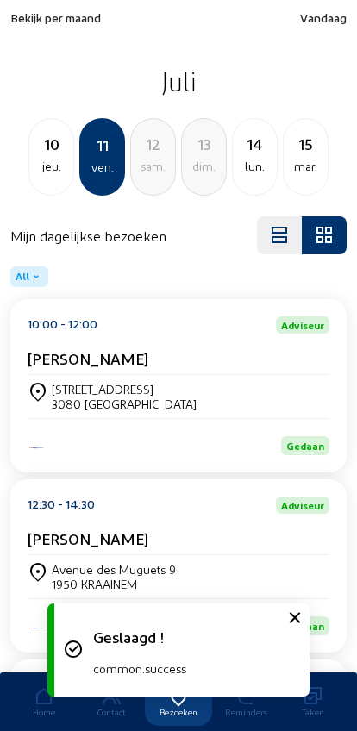
click at [240, 165] on div "lun." at bounding box center [255, 166] width 44 height 21
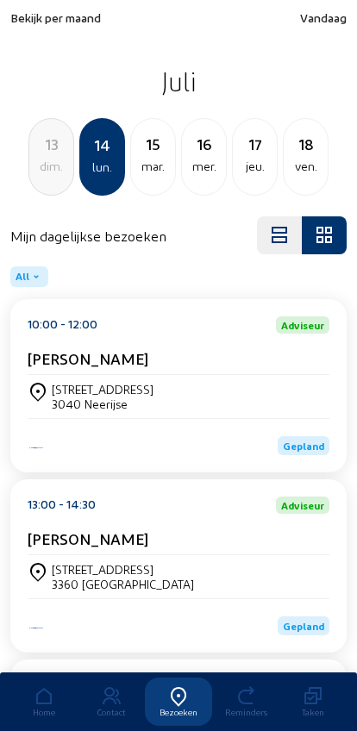
click at [283, 389] on div "[STREET_ADDRESS]" at bounding box center [179, 396] width 302 height 29
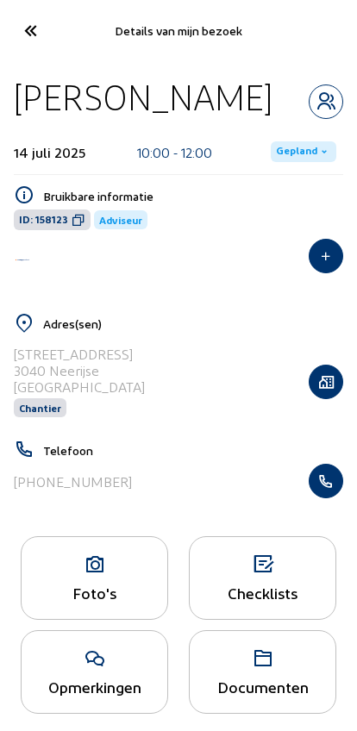
click at [286, 147] on span "Gepland" at bounding box center [296, 152] width 41 height 14
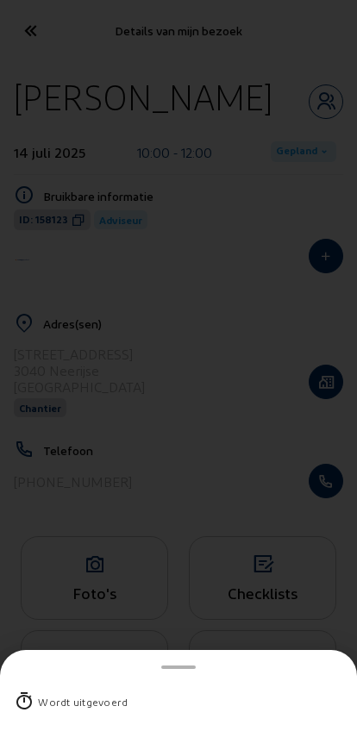
click at [57, 693] on div "Wordt uitgevoerd" at bounding box center [83, 701] width 90 height 17
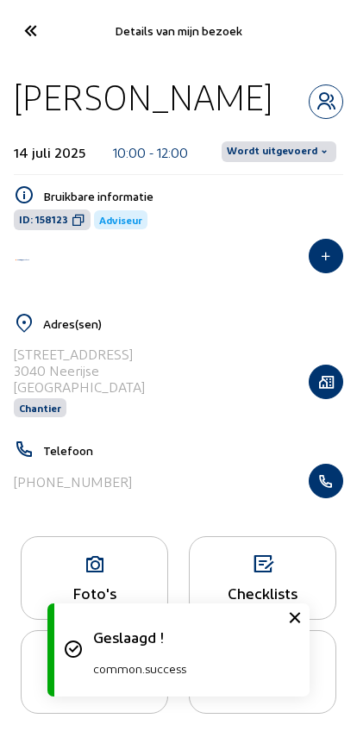
click at [260, 153] on span "Wordt uitgevoerd" at bounding box center [272, 152] width 90 height 14
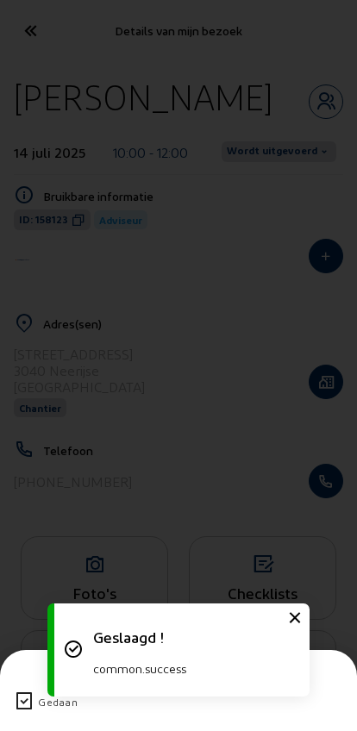
click at [24, 691] on icon at bounding box center [24, 701] width 21 height 21
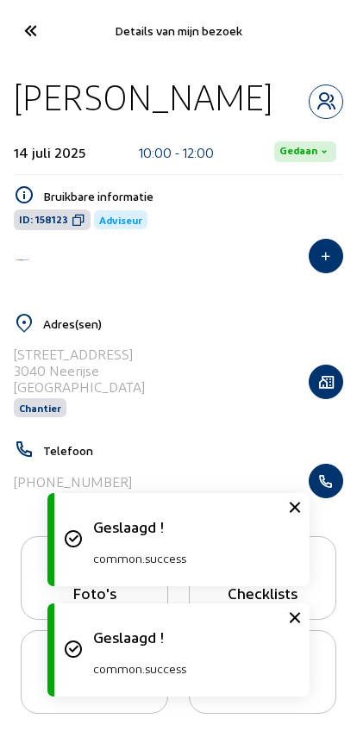
click at [31, 25] on icon at bounding box center [30, 31] width 28 height 30
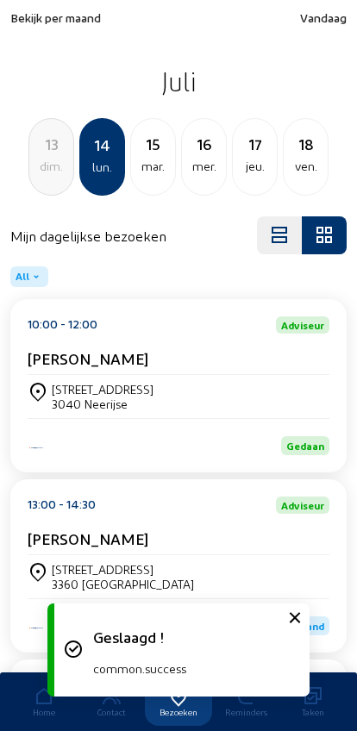
click at [53, 555] on div "[PERSON_NAME]" at bounding box center [179, 542] width 302 height 26
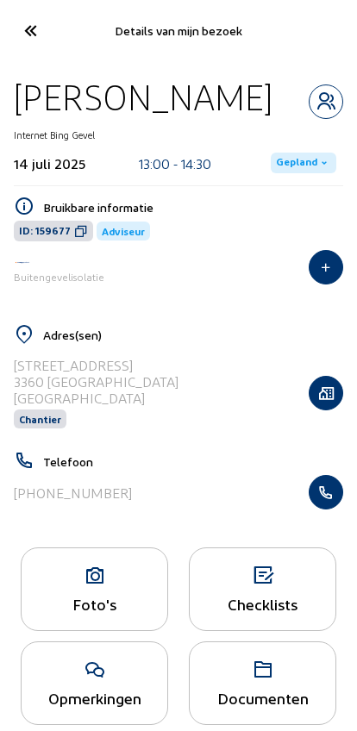
click at [295, 157] on span "Gepland" at bounding box center [296, 163] width 41 height 14
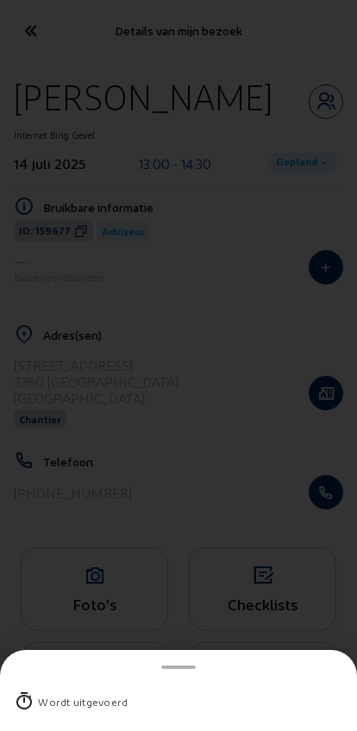
click at [43, 693] on div "Wordt uitgevoerd" at bounding box center [83, 701] width 90 height 17
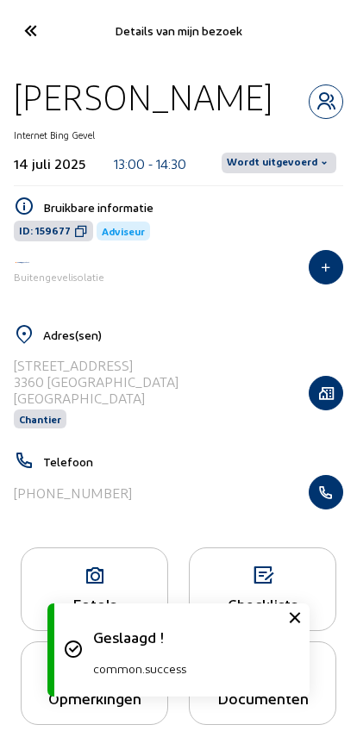
click at [285, 159] on span "Wordt uitgevoerd" at bounding box center [272, 163] width 90 height 14
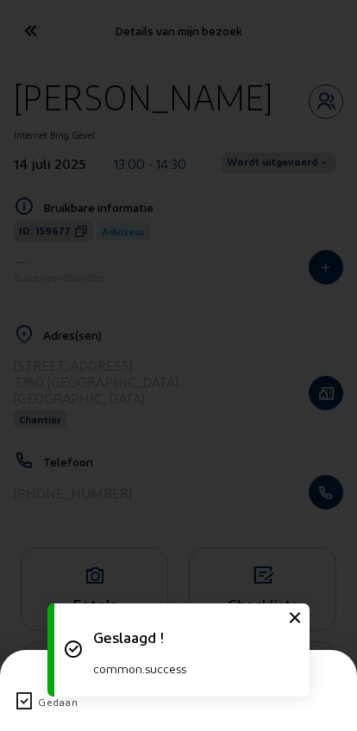
click at [22, 691] on icon at bounding box center [24, 701] width 21 height 21
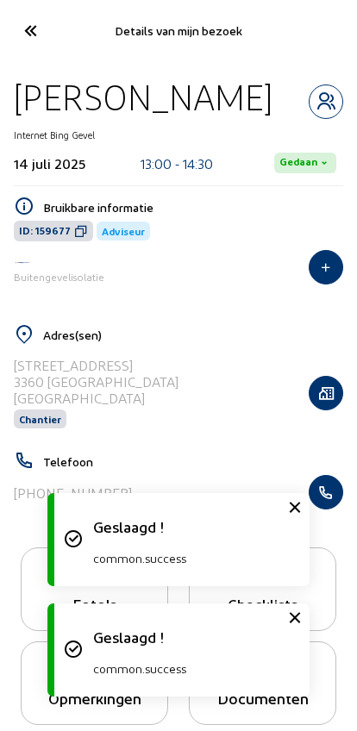
click at [28, 26] on icon at bounding box center [30, 31] width 28 height 30
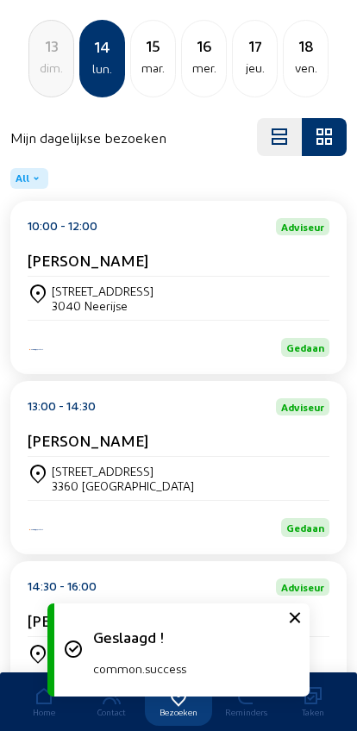
scroll to position [233, 0]
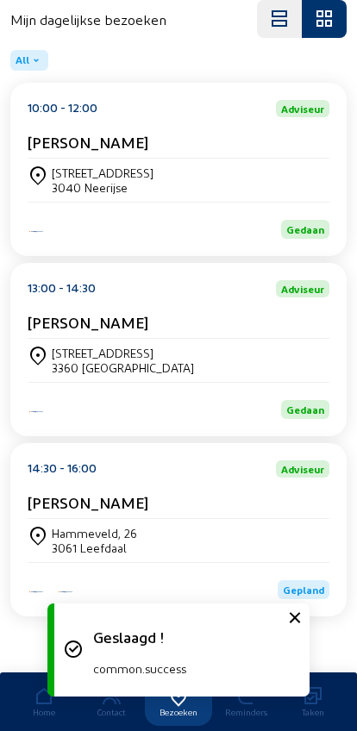
click at [69, 526] on div "Hammeveld, 26" at bounding box center [94, 533] width 85 height 15
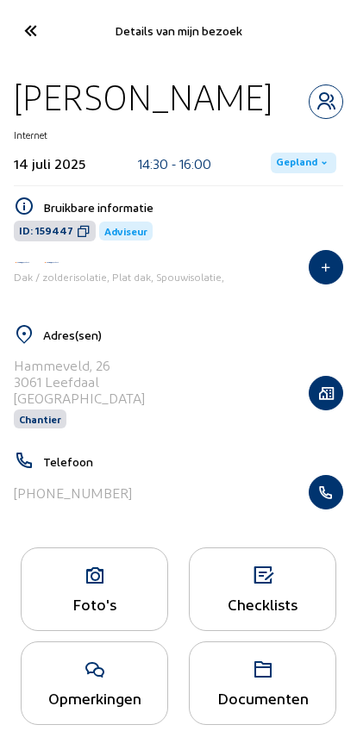
click at [295, 171] on span "Gepland" at bounding box center [303, 163] width 65 height 21
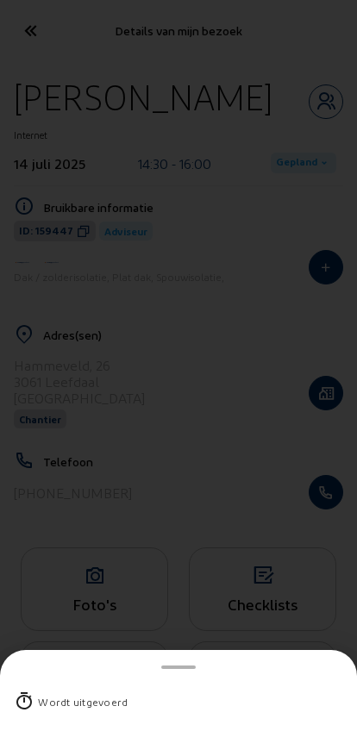
click at [37, 679] on div "Wordt uitgevoerd" at bounding box center [178, 701] width 329 height 45
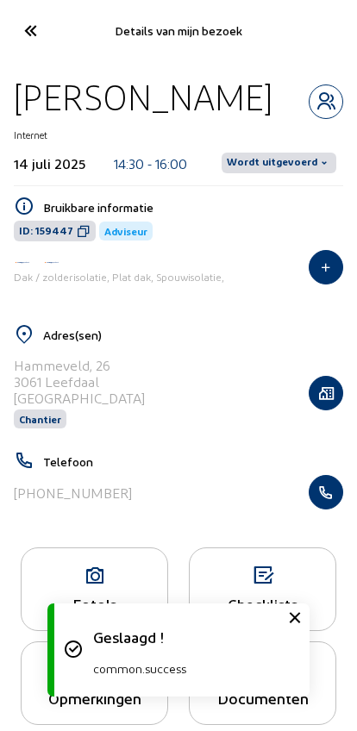
click at [272, 165] on span "Wordt uitgevoerd" at bounding box center [272, 163] width 90 height 14
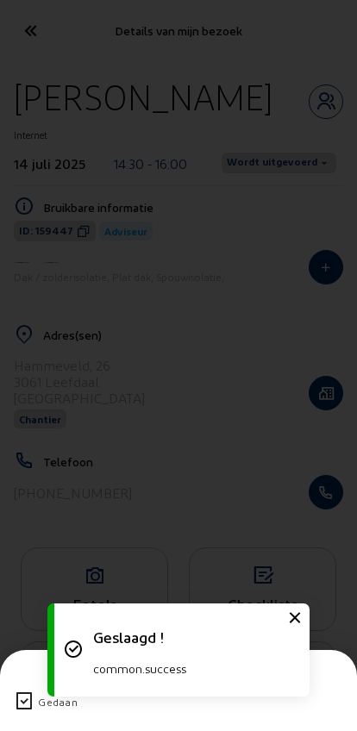
click at [20, 691] on icon at bounding box center [24, 701] width 21 height 21
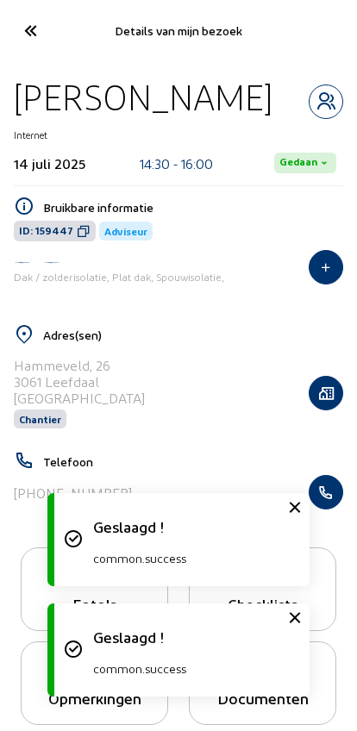
click at [16, 28] on icon at bounding box center [30, 31] width 28 height 30
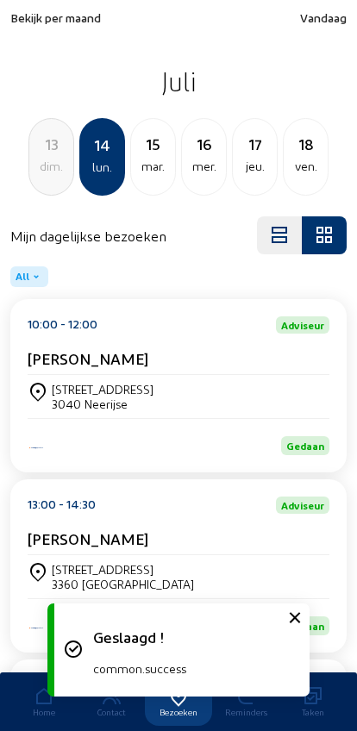
click at [141, 178] on div "[DATE]" at bounding box center [153, 157] width 46 height 78
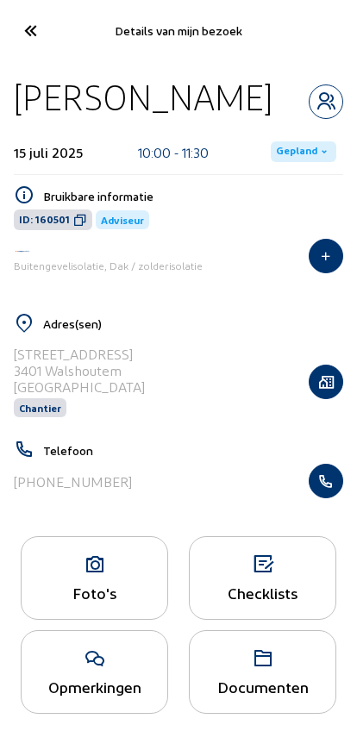
click at [287, 156] on span "Gepland" at bounding box center [296, 152] width 41 height 14
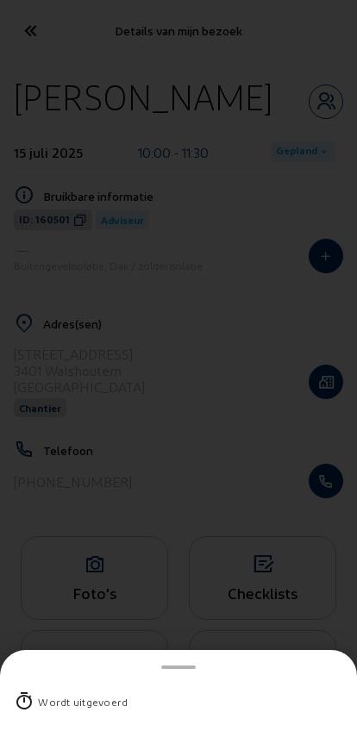
click at [47, 693] on div "Wordt uitgevoerd" at bounding box center [83, 701] width 90 height 17
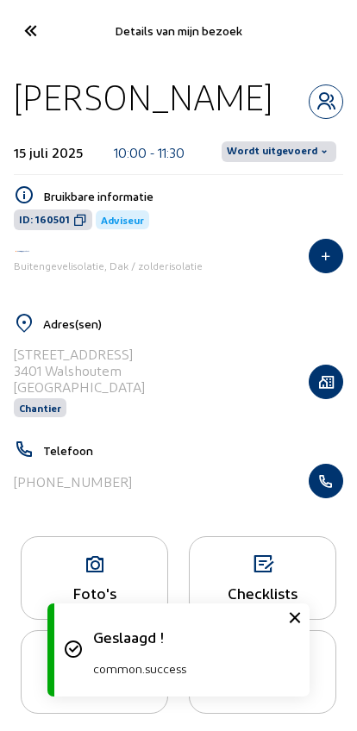
click at [290, 162] on span "Wordt uitgevoerd" at bounding box center [278, 151] width 115 height 21
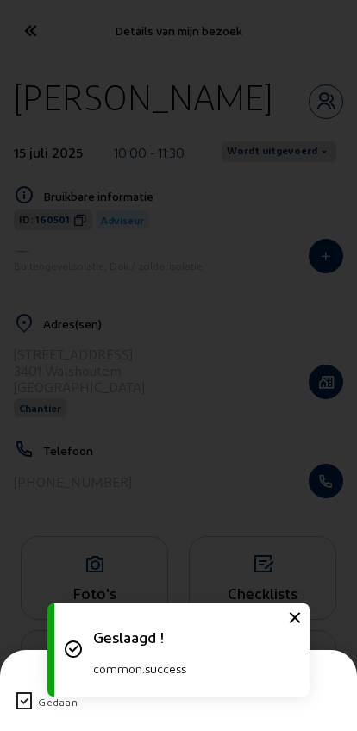
click at [21, 691] on icon at bounding box center [24, 701] width 21 height 21
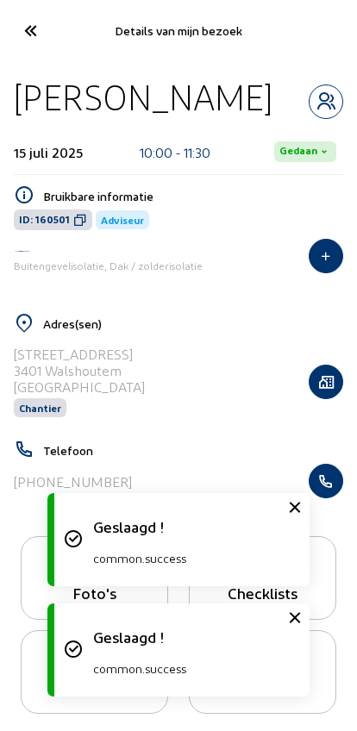
click at [40, 38] on icon at bounding box center [30, 31] width 28 height 30
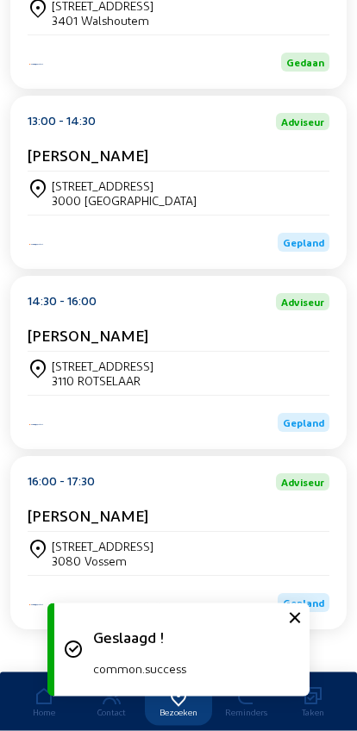
scroll to position [418, 0]
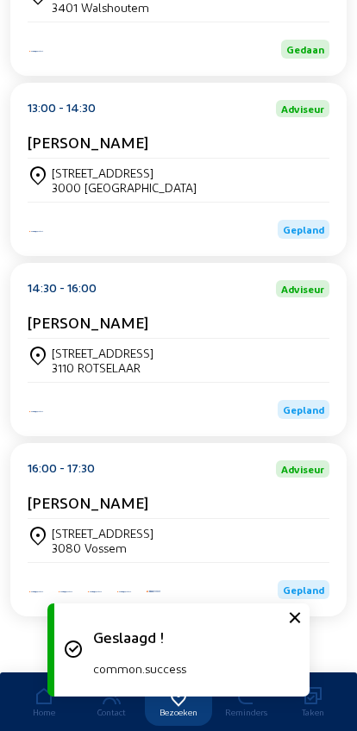
click at [99, 165] on div "[STREET_ADDRESS]" at bounding box center [124, 172] width 145 height 15
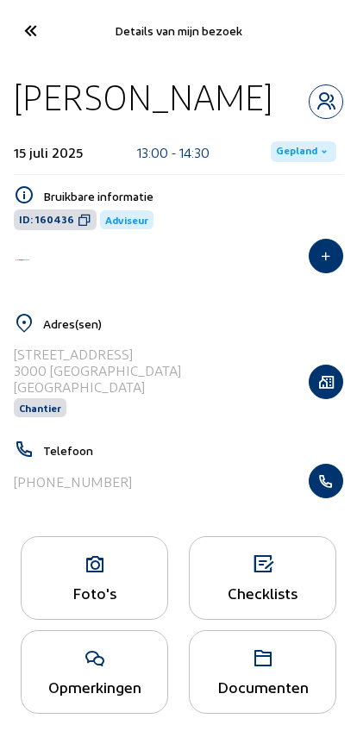
click at [287, 152] on span "Gepland" at bounding box center [296, 152] width 41 height 14
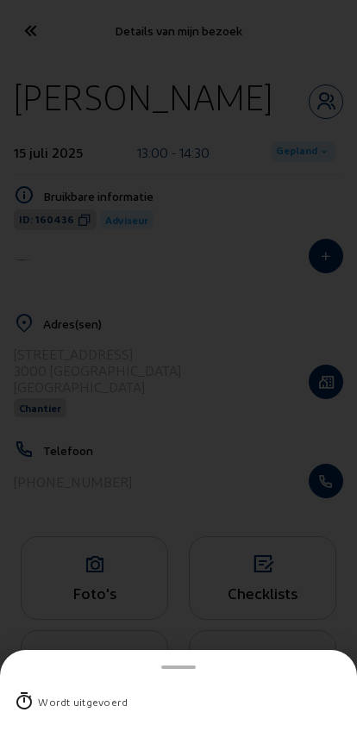
click at [60, 693] on div "Wordt uitgevoerd" at bounding box center [83, 701] width 90 height 17
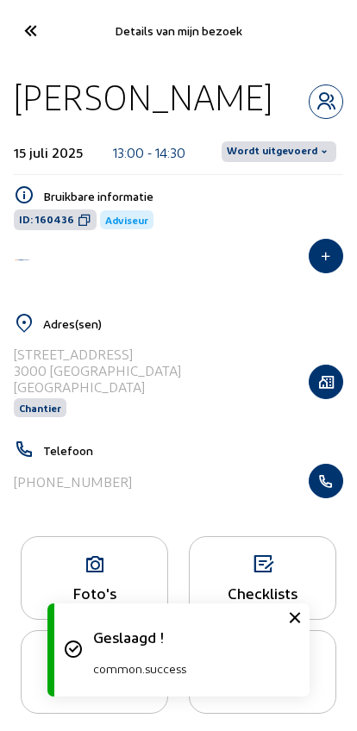
click at [287, 146] on span "Wordt uitgevoerd" at bounding box center [272, 152] width 90 height 14
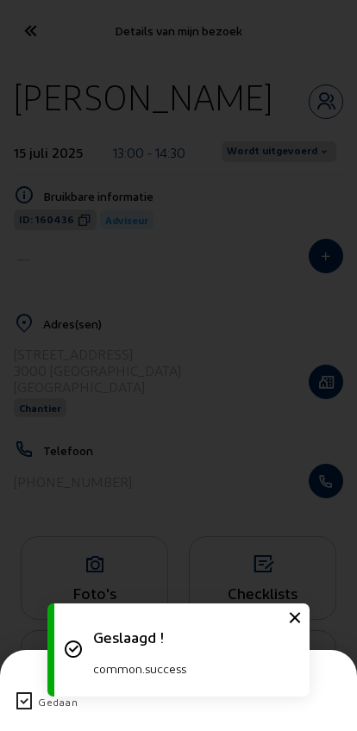
click at [14, 679] on div "Gedaan" at bounding box center [178, 701] width 329 height 45
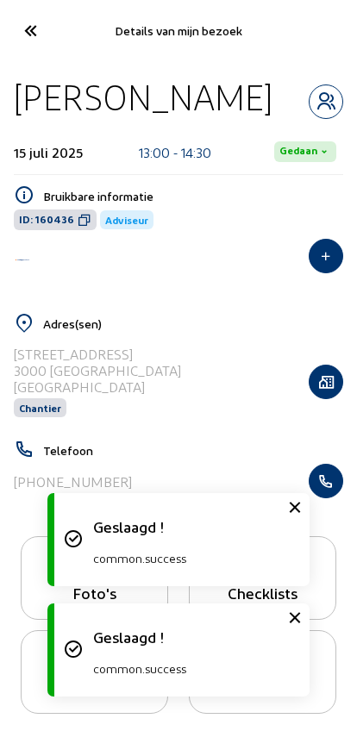
click at [29, 32] on icon at bounding box center [30, 31] width 28 height 30
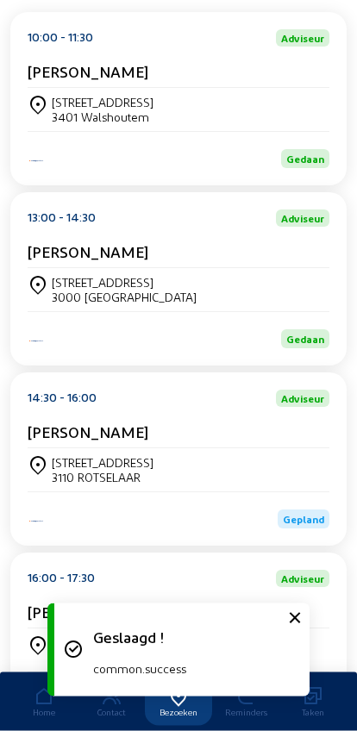
scroll to position [418, 0]
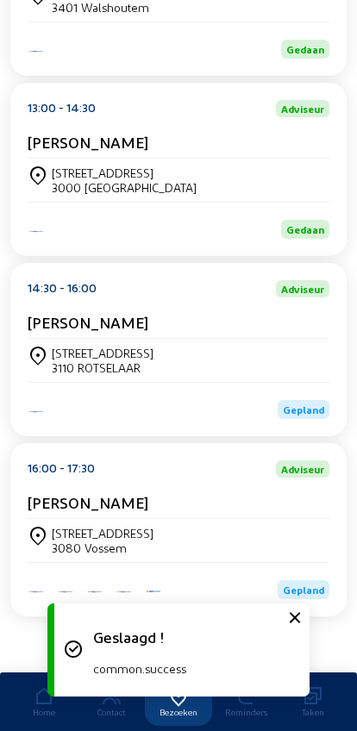
click at [97, 346] on div "[STREET_ADDRESS]" at bounding box center [103, 353] width 102 height 15
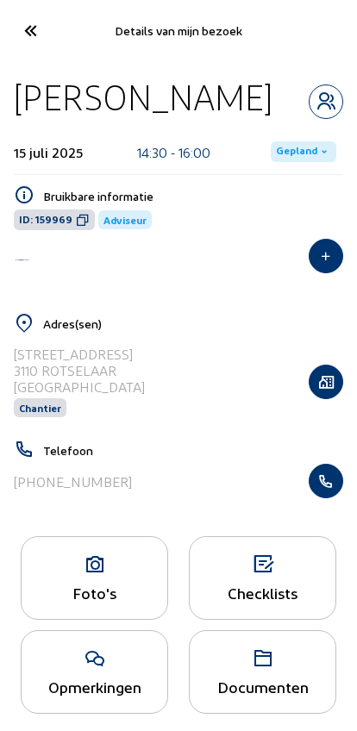
click at [293, 156] on span "Gepland" at bounding box center [296, 152] width 41 height 14
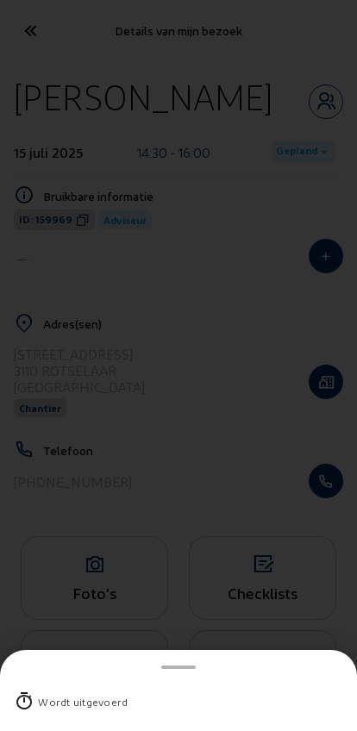
click at [59, 693] on div "Wordt uitgevoerd" at bounding box center [83, 701] width 90 height 17
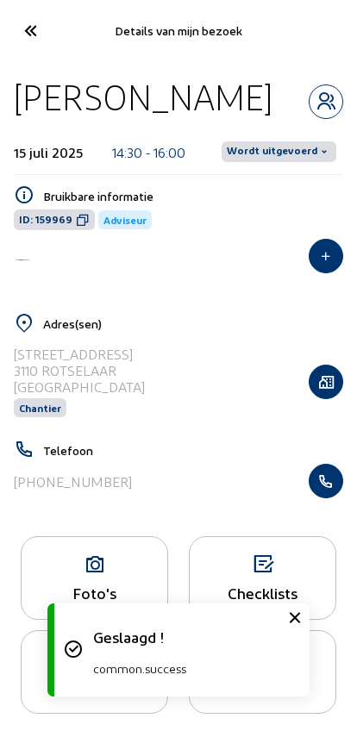
click at [260, 162] on span "Wordt uitgevoerd" at bounding box center [278, 151] width 115 height 21
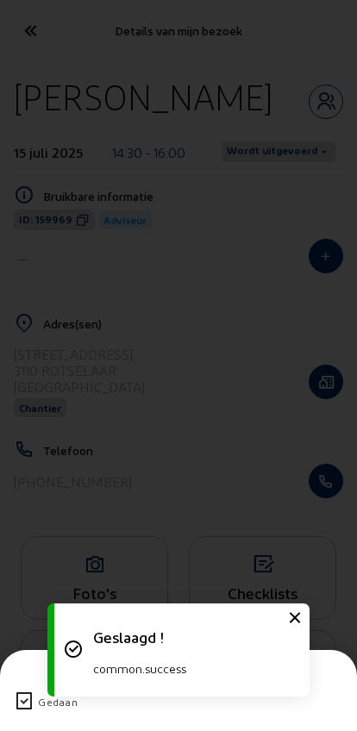
click at [28, 691] on icon at bounding box center [24, 701] width 21 height 21
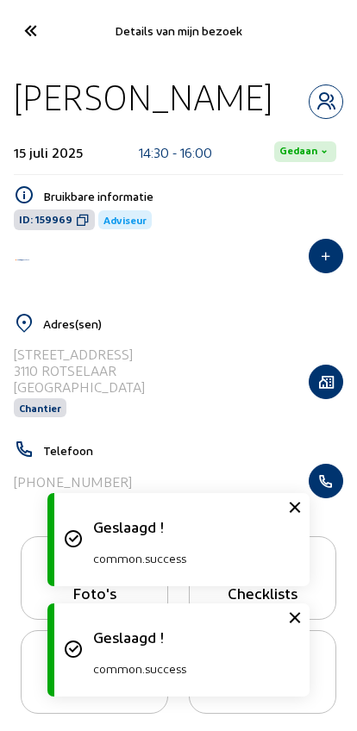
click at [37, 32] on icon at bounding box center [30, 31] width 28 height 30
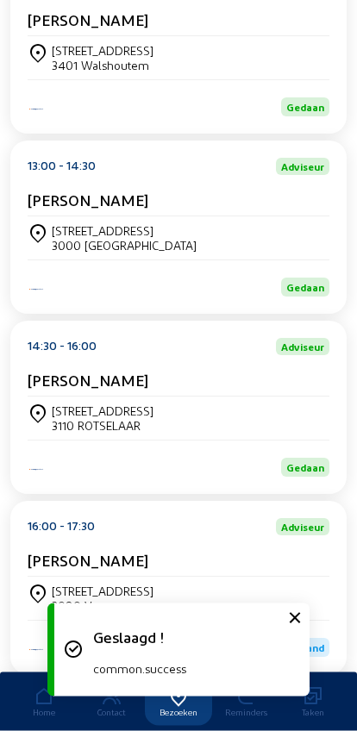
scroll to position [418, 0]
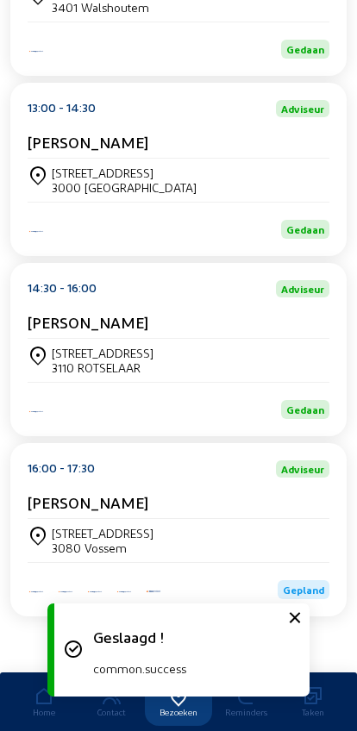
click at [80, 540] on div "3080 Vossem" at bounding box center [103, 547] width 102 height 15
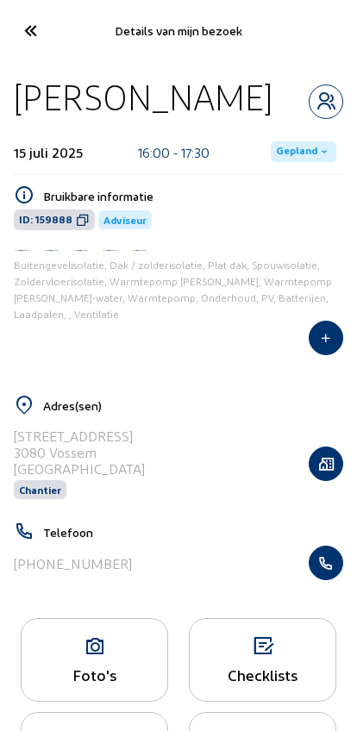
click at [296, 146] on span "Gepland" at bounding box center [296, 152] width 41 height 14
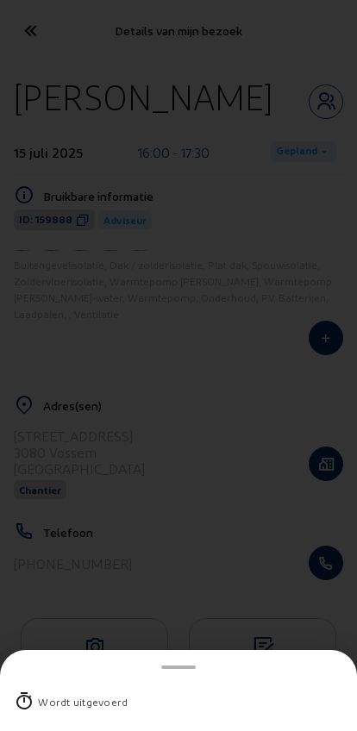
click at [44, 693] on div "Wordt uitgevoerd" at bounding box center [83, 701] width 90 height 17
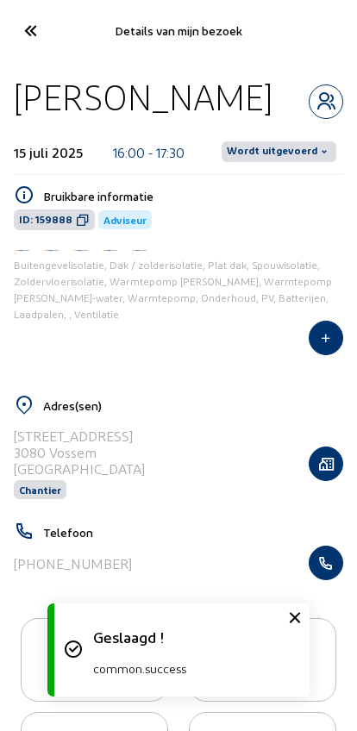
click at [272, 153] on span "Wordt uitgevoerd" at bounding box center [272, 152] width 90 height 14
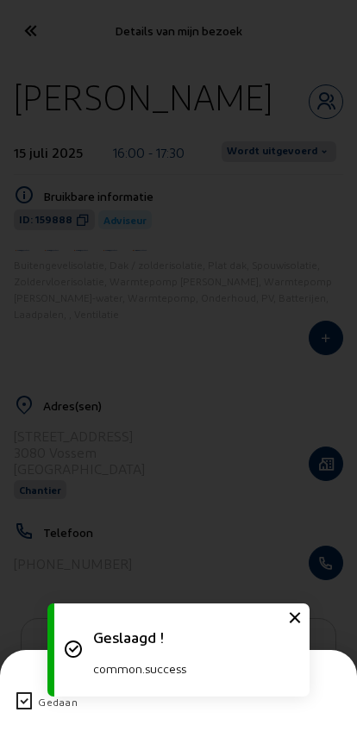
click at [31, 691] on icon at bounding box center [24, 701] width 21 height 21
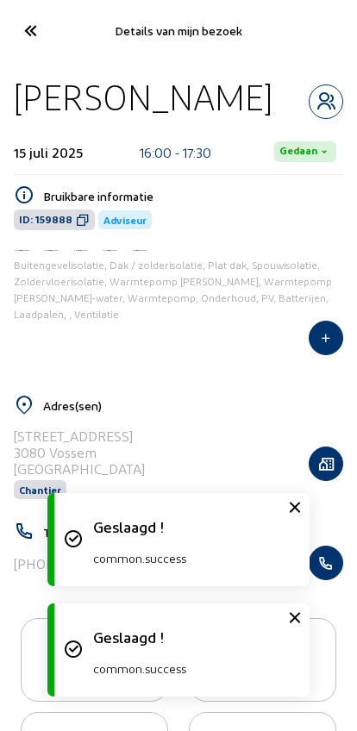
click at [32, 31] on icon at bounding box center [30, 31] width 28 height 30
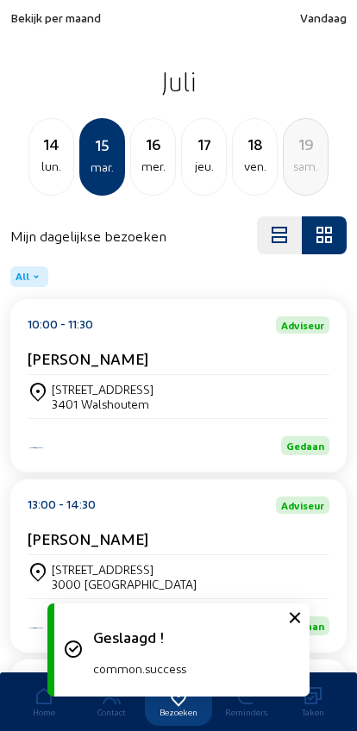
click at [149, 173] on div "mer." at bounding box center [153, 166] width 44 height 21
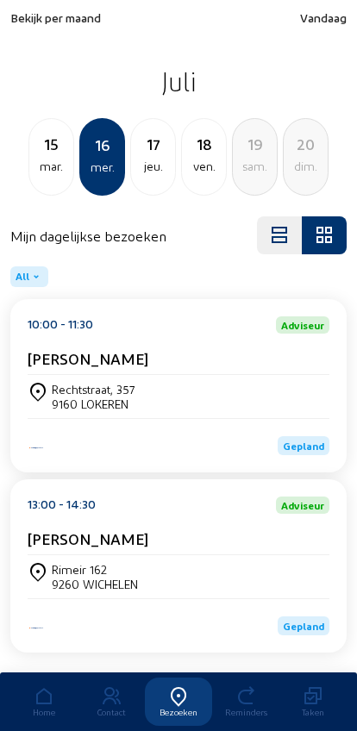
click at [65, 415] on div "Rechtstraat, 357 9160 LOKEREN" at bounding box center [179, 396] width 302 height 43
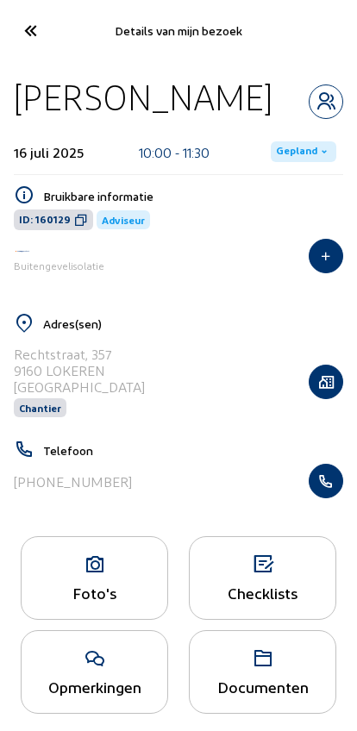
click at [284, 154] on span "Gepland" at bounding box center [296, 152] width 41 height 14
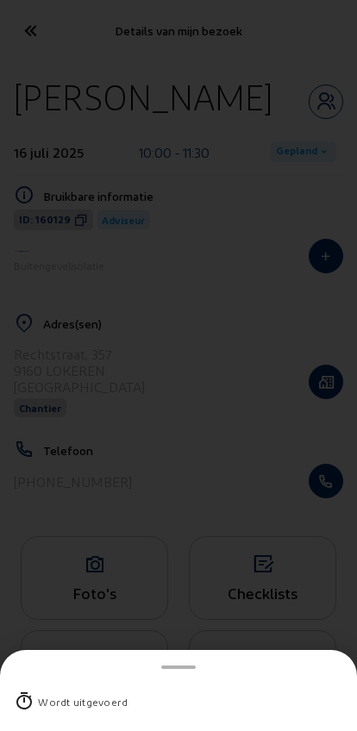
click at [76, 693] on div "Wordt uitgevoerd" at bounding box center [83, 701] width 90 height 17
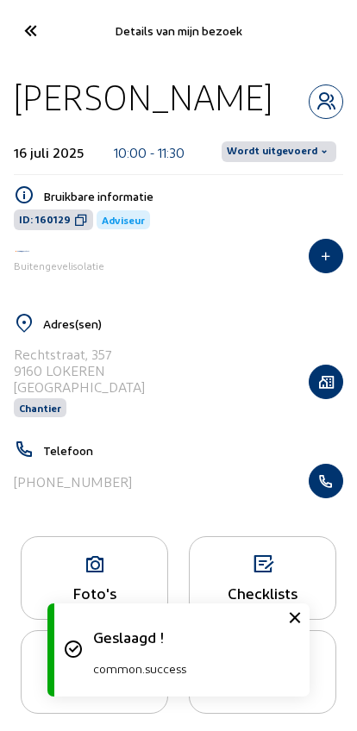
click at [265, 156] on span "Wordt uitgevoerd" at bounding box center [272, 152] width 90 height 14
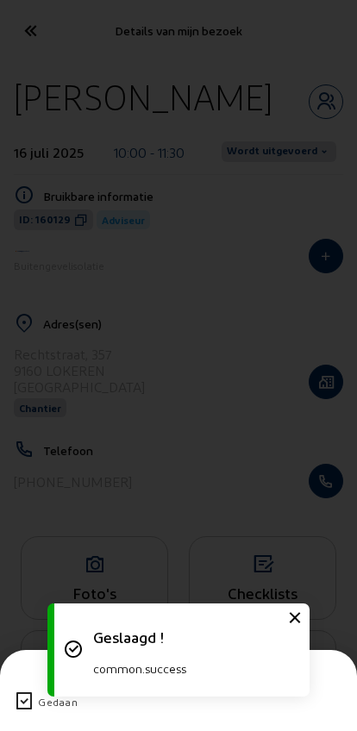
click at [28, 691] on icon at bounding box center [24, 701] width 21 height 21
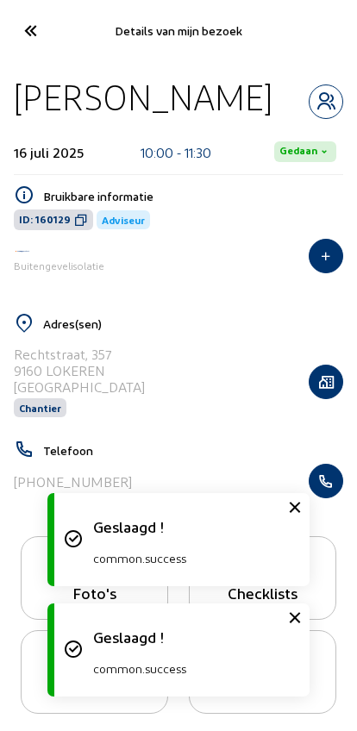
click at [23, 22] on icon at bounding box center [30, 31] width 28 height 30
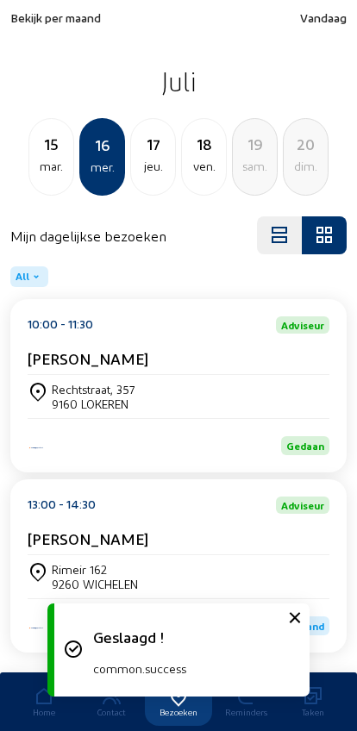
scroll to position [47, 0]
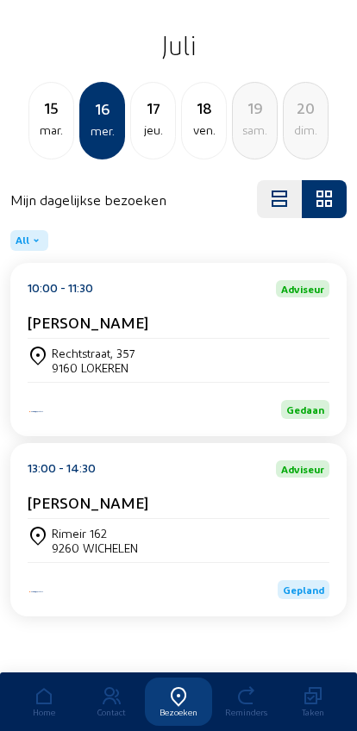
click at [72, 526] on div "Rimeir 162" at bounding box center [95, 533] width 86 height 15
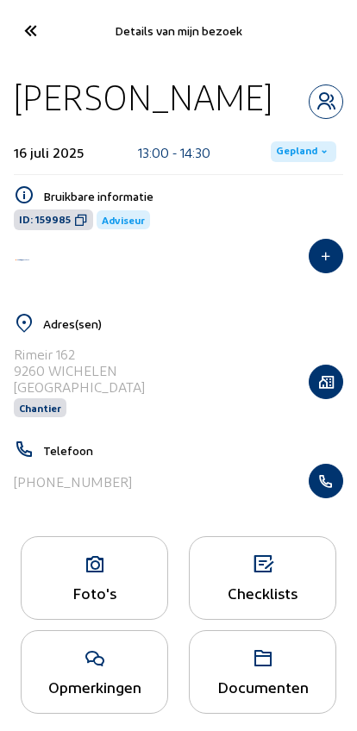
click at [290, 161] on span "Gepland" at bounding box center [303, 151] width 65 height 21
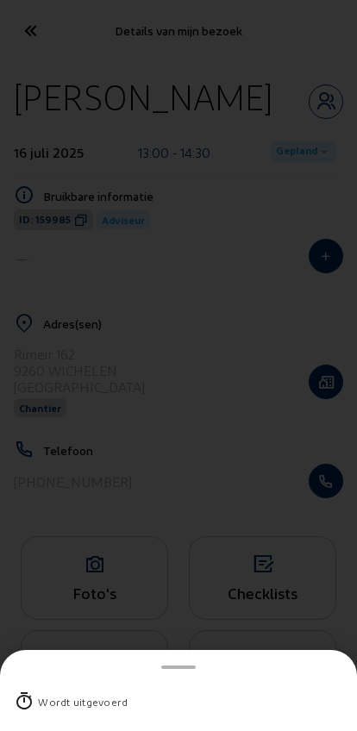
click at [58, 693] on div "Wordt uitgevoerd" at bounding box center [83, 701] width 90 height 17
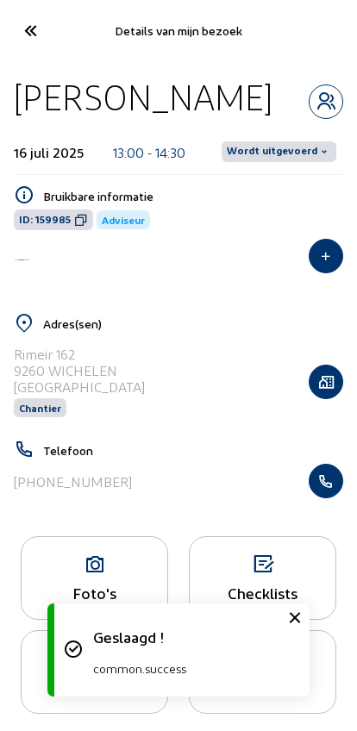
click at [266, 146] on span "Wordt uitgevoerd" at bounding box center [272, 152] width 90 height 14
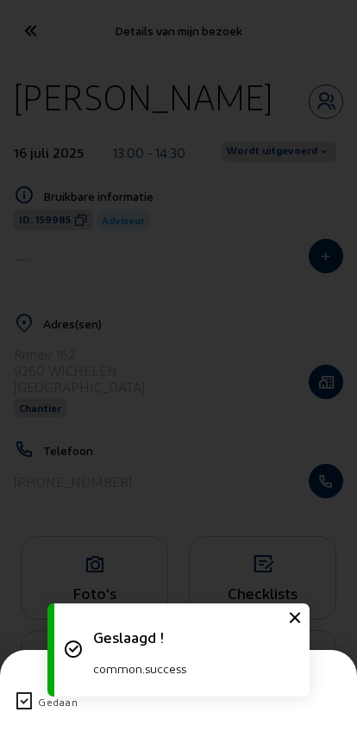
click at [15, 691] on icon at bounding box center [24, 701] width 21 height 21
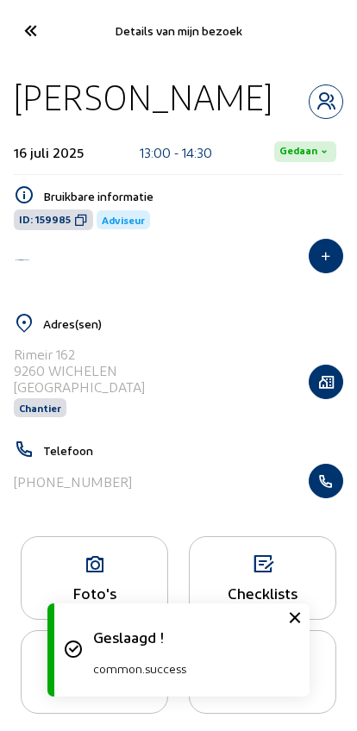
click at [34, 21] on icon at bounding box center [30, 31] width 28 height 30
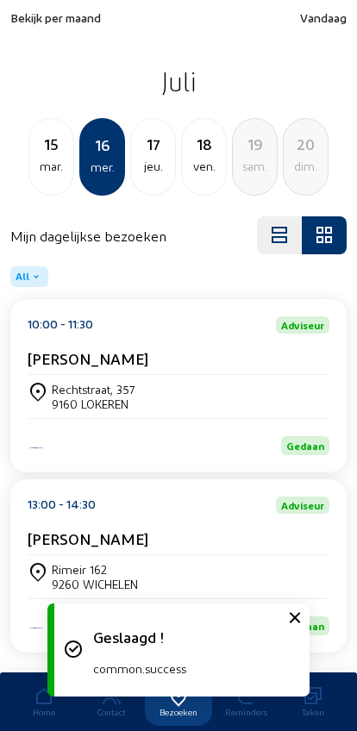
click at [145, 171] on div "jeu." at bounding box center [153, 166] width 44 height 21
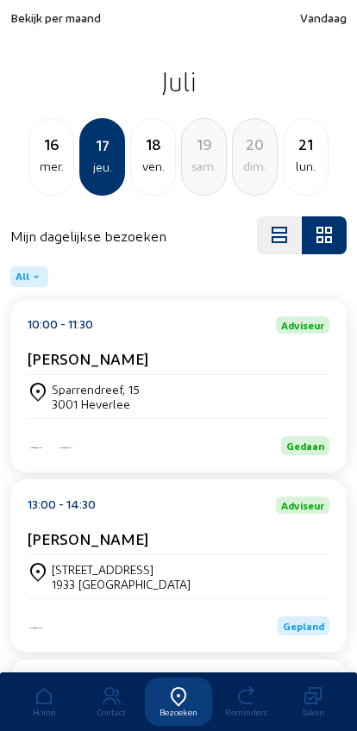
scroll to position [233, 0]
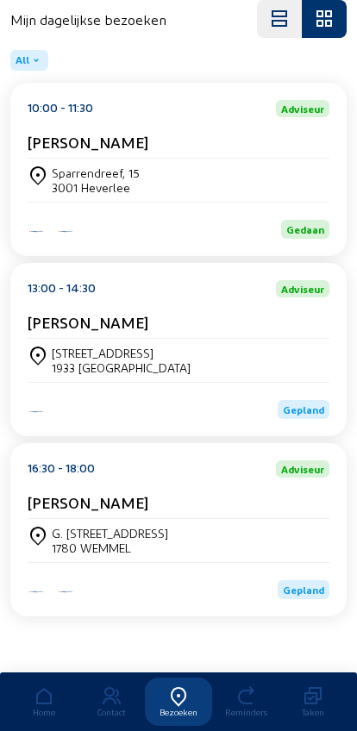
click at [82, 346] on div "[STREET_ADDRESS]" at bounding box center [121, 353] width 139 height 15
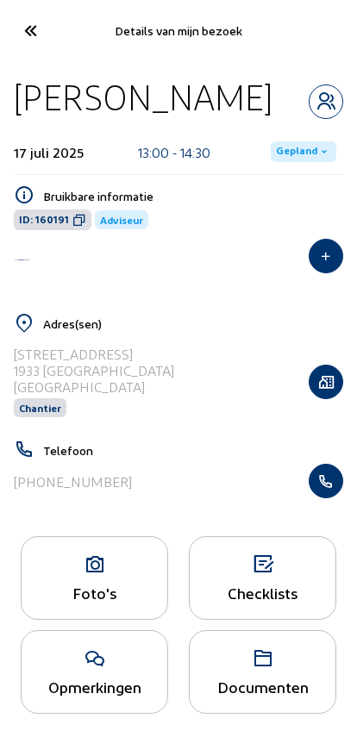
click at [284, 162] on span "Gepland" at bounding box center [303, 151] width 65 height 21
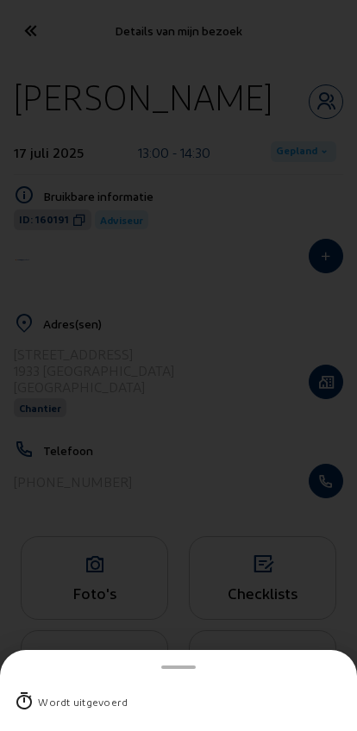
click at [48, 693] on div "Wordt uitgevoerd" at bounding box center [83, 701] width 90 height 17
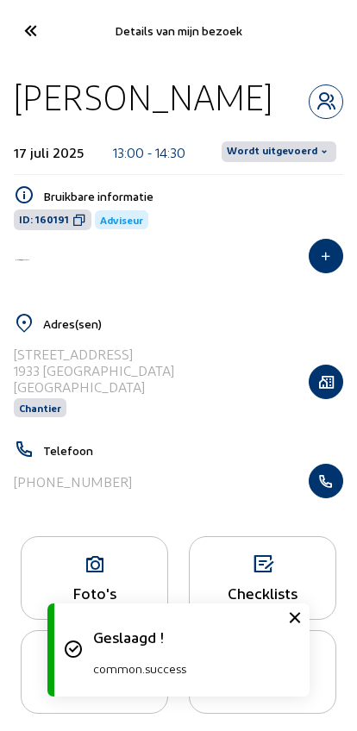
click at [263, 159] on span "Wordt uitgevoerd" at bounding box center [272, 152] width 90 height 14
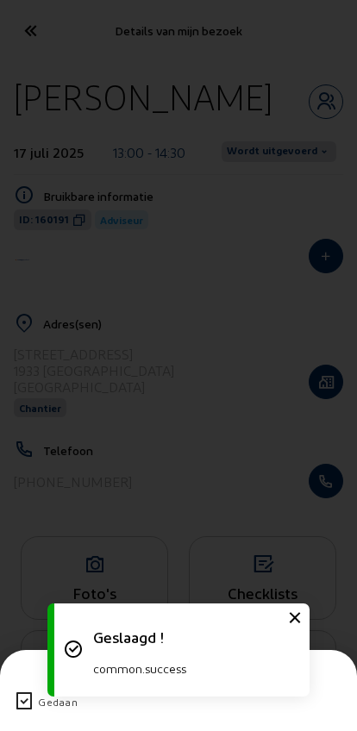
click at [22, 691] on icon at bounding box center [24, 701] width 21 height 21
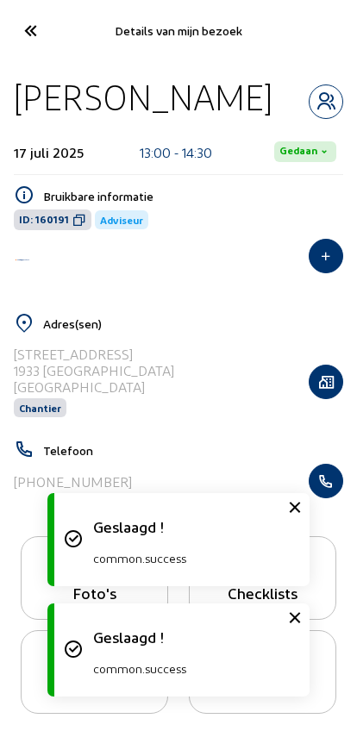
click at [34, 11] on cam-font-icon at bounding box center [29, 30] width 39 height 40
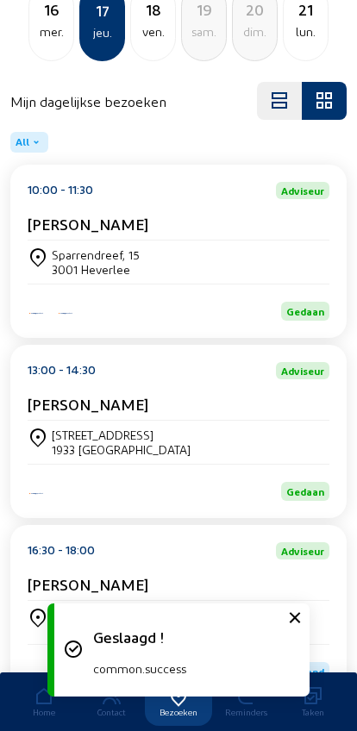
scroll to position [233, 0]
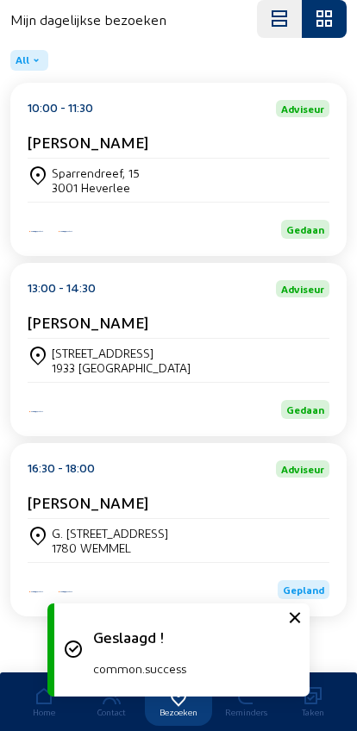
click at [80, 526] on div "G. [STREET_ADDRESS]" at bounding box center [110, 533] width 116 height 15
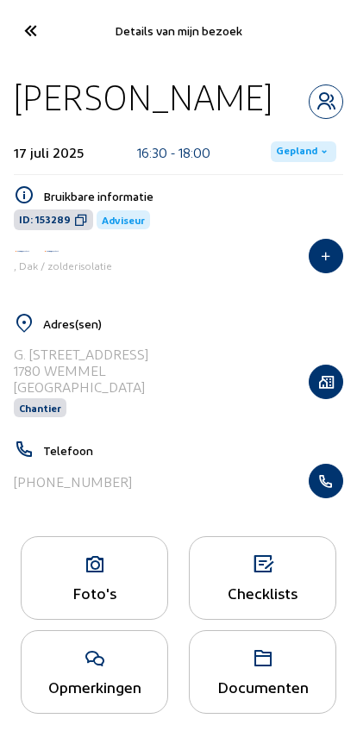
click at [286, 153] on span "Gepland" at bounding box center [296, 152] width 41 height 14
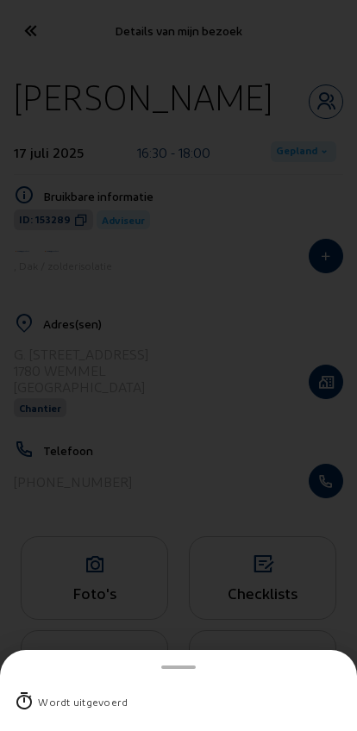
click at [48, 693] on div "Wordt uitgevoerd" at bounding box center [83, 701] width 90 height 17
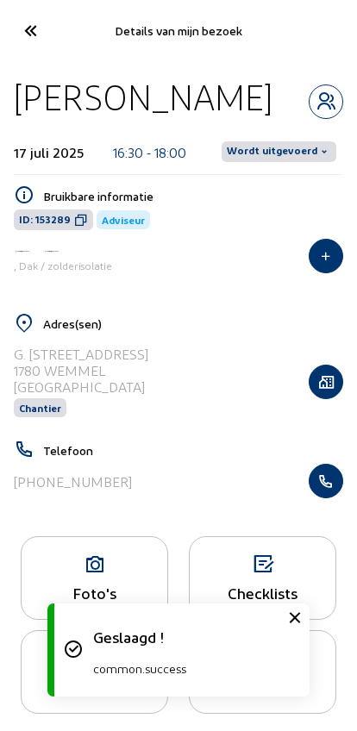
click at [262, 148] on span "Wordt uitgevoerd" at bounding box center [272, 152] width 90 height 14
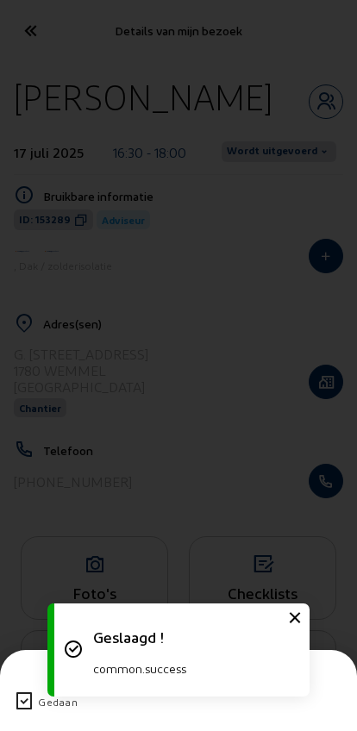
click at [26, 691] on icon at bounding box center [24, 701] width 21 height 21
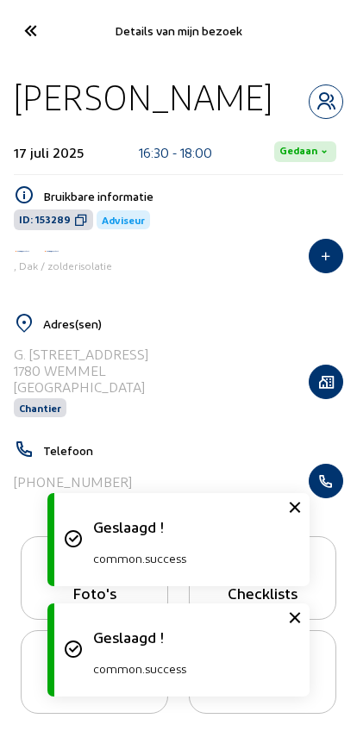
click at [30, 32] on icon at bounding box center [30, 31] width 28 height 30
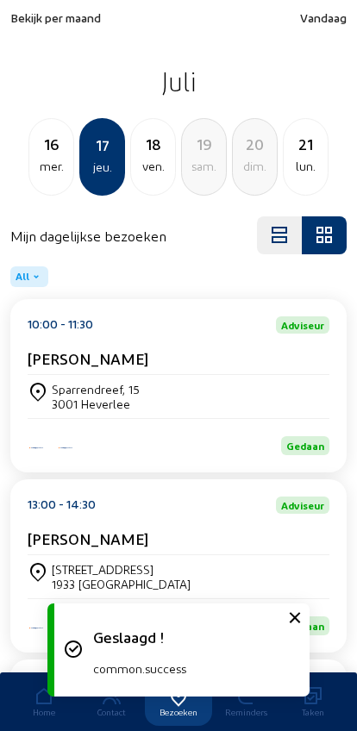
click at [153, 148] on div "18" at bounding box center [153, 144] width 44 height 24
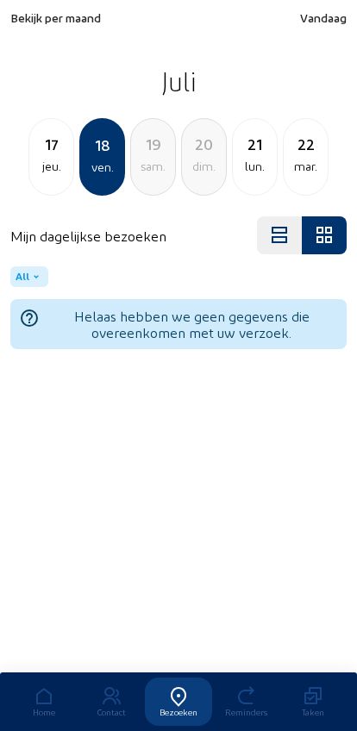
click at [252, 143] on div "21" at bounding box center [255, 144] width 44 height 24
click at [287, 157] on div "ven." at bounding box center [305, 166] width 44 height 21
click at [296, 169] on div "mar." at bounding box center [305, 166] width 44 height 21
click at [296, 155] on div "2" at bounding box center [305, 144] width 44 height 24
click at [294, 148] on div "6" at bounding box center [305, 144] width 44 height 24
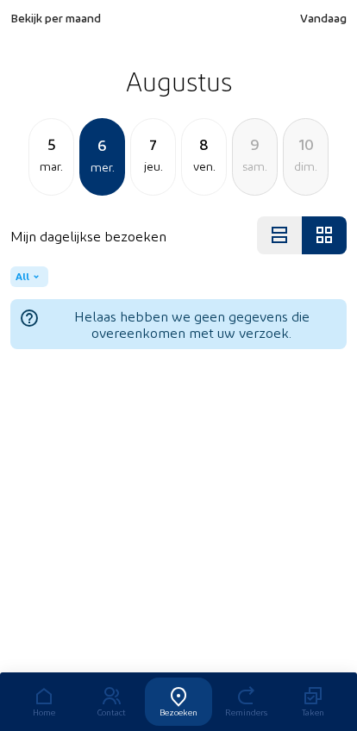
click at [274, 153] on div "9" at bounding box center [255, 144] width 44 height 24
click at [200, 167] on div "lun." at bounding box center [204, 166] width 44 height 21
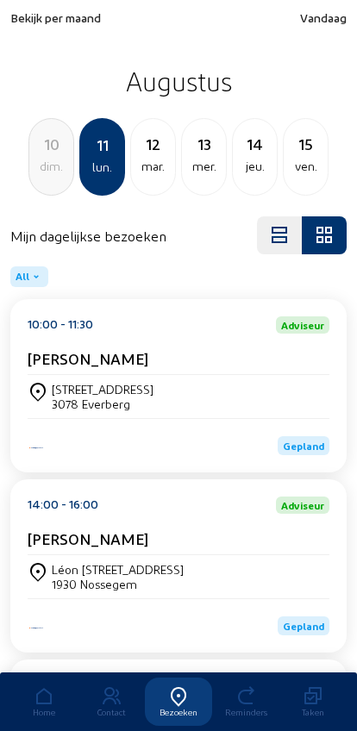
click at [68, 394] on div "[STREET_ADDRESS]" at bounding box center [103, 389] width 102 height 15
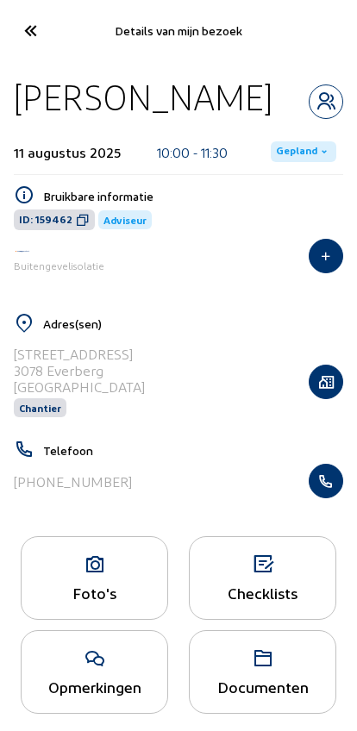
click at [277, 149] on span "Gepland" at bounding box center [303, 151] width 65 height 21
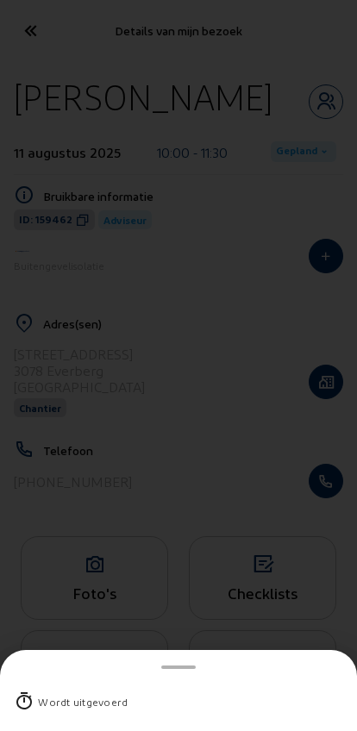
click at [57, 693] on div "Wordt uitgevoerd" at bounding box center [83, 701] width 90 height 17
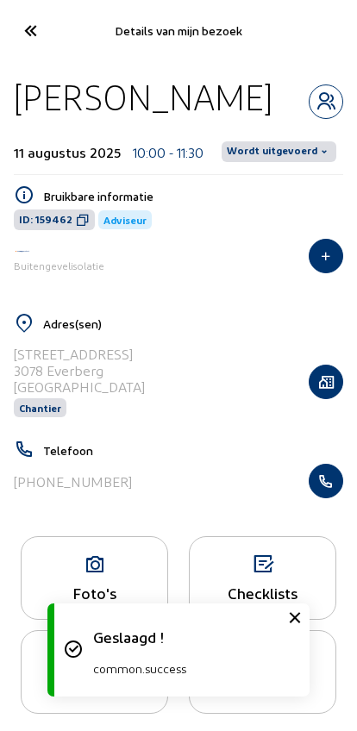
click at [271, 145] on span "Wordt uitgevoerd" at bounding box center [272, 152] width 90 height 14
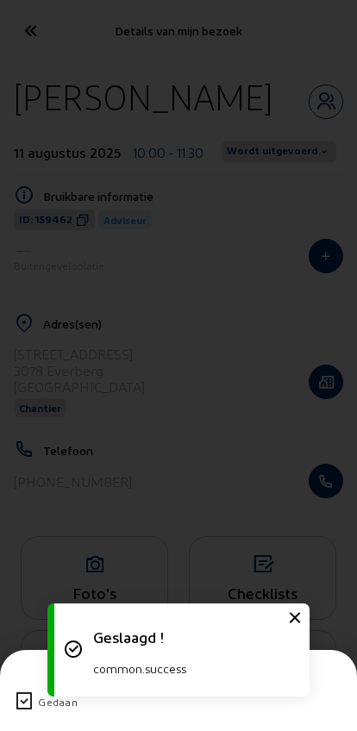
click at [25, 691] on icon at bounding box center [24, 701] width 21 height 21
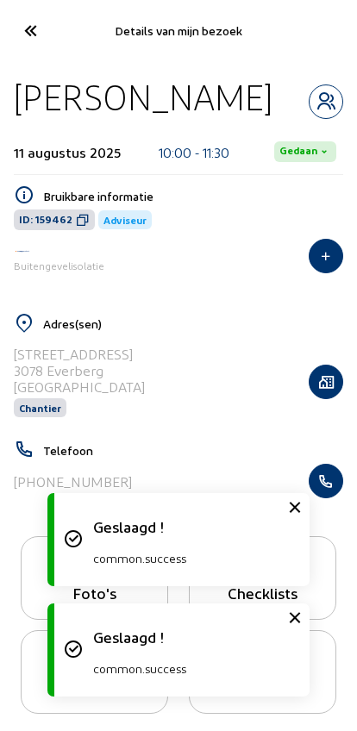
click at [22, 34] on icon at bounding box center [30, 31] width 28 height 30
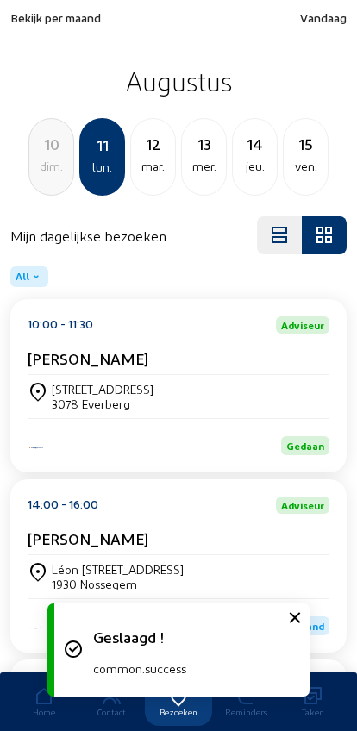
click at [41, 522] on div "14:00 - 16:00 Adviseur [PERSON_NAME]" at bounding box center [179, 525] width 302 height 59
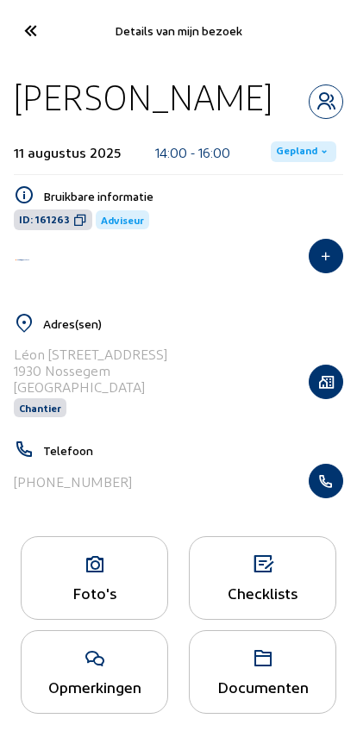
click at [290, 146] on span "Gepland" at bounding box center [296, 152] width 41 height 14
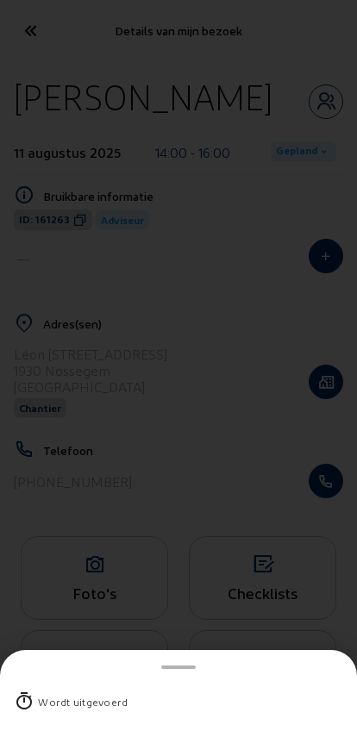
click at [47, 693] on div "Wordt uitgevoerd" at bounding box center [83, 701] width 90 height 17
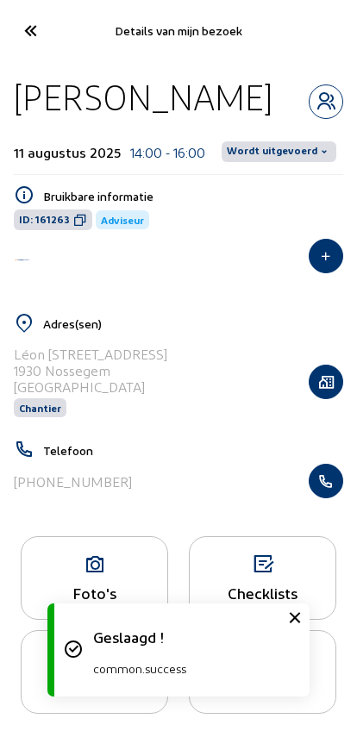
click at [283, 145] on span "Wordt uitgevoerd" at bounding box center [272, 152] width 90 height 14
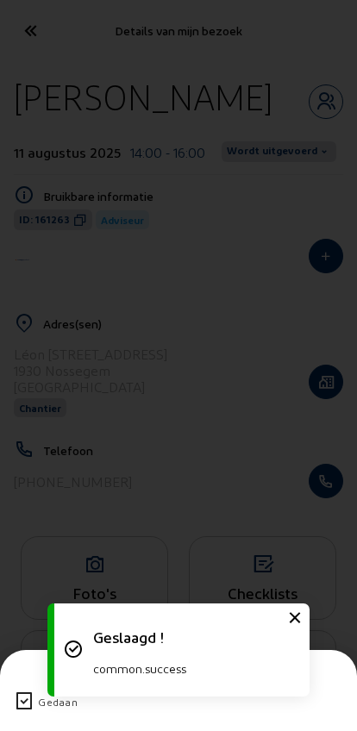
click at [27, 691] on icon at bounding box center [24, 701] width 21 height 21
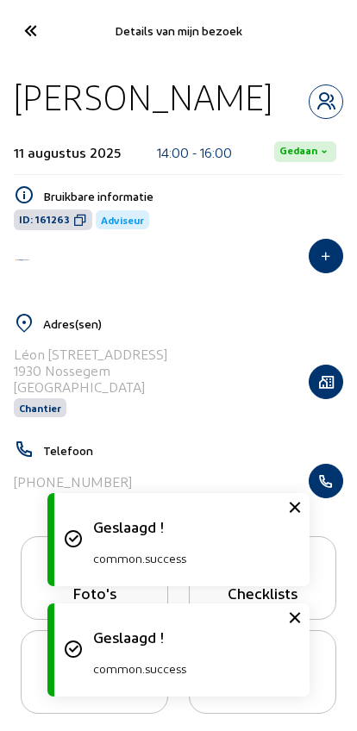
click at [33, 38] on icon at bounding box center [30, 31] width 28 height 30
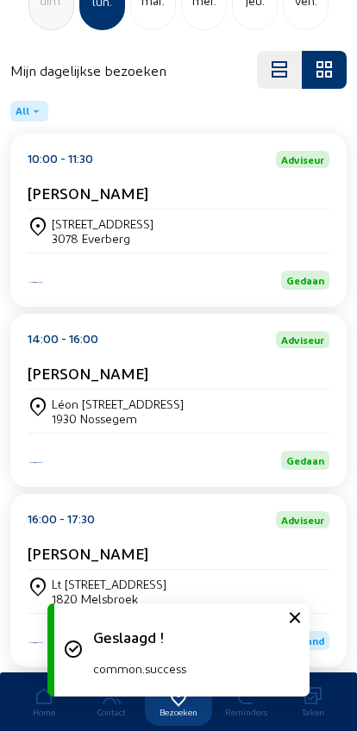
scroll to position [418, 0]
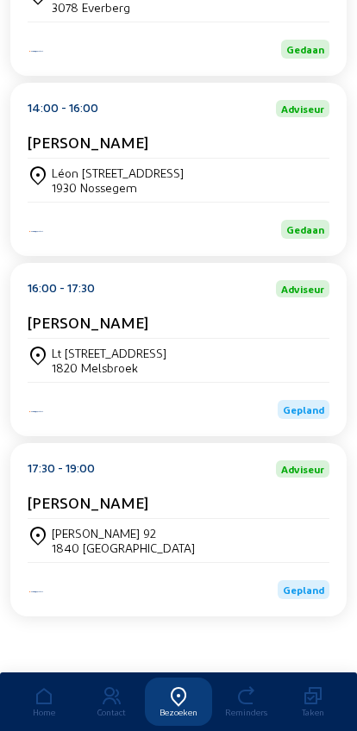
click at [86, 352] on div "Lt [STREET_ADDRESS]" at bounding box center [109, 353] width 115 height 15
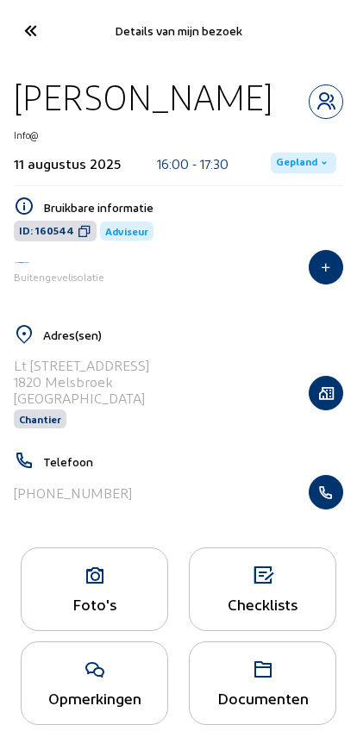
click at [296, 156] on span "Gepland" at bounding box center [296, 163] width 41 height 14
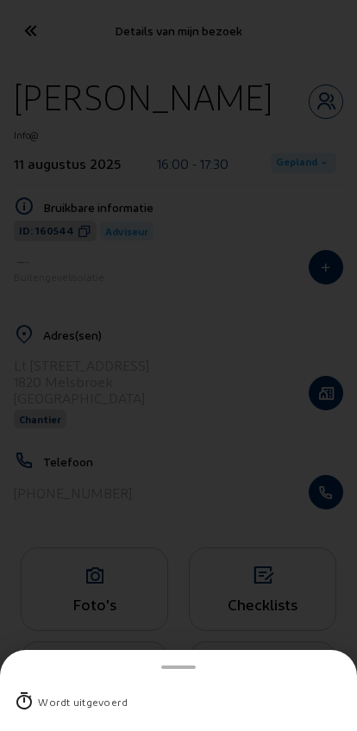
click at [53, 693] on div "Wordt uitgevoerd" at bounding box center [83, 701] width 90 height 17
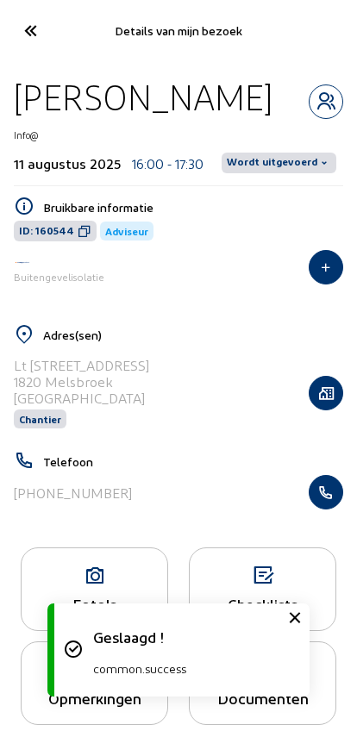
click at [271, 157] on span "Wordt uitgevoerd" at bounding box center [272, 163] width 90 height 14
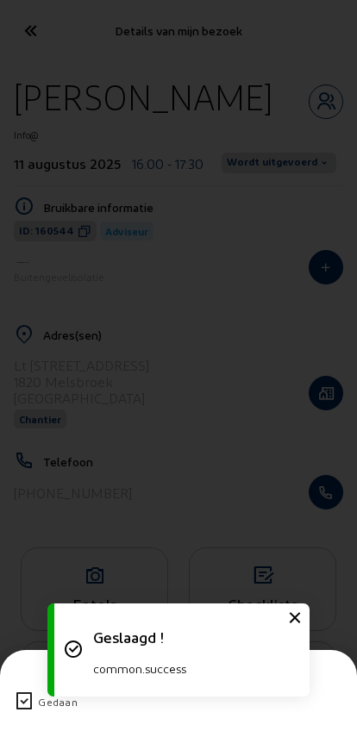
click at [29, 691] on icon at bounding box center [24, 701] width 21 height 21
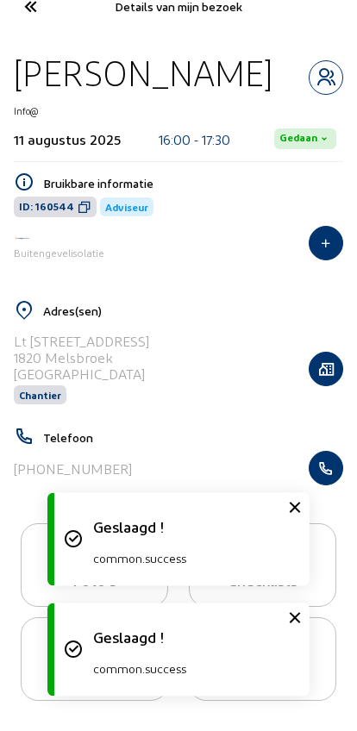
scroll to position [31, 0]
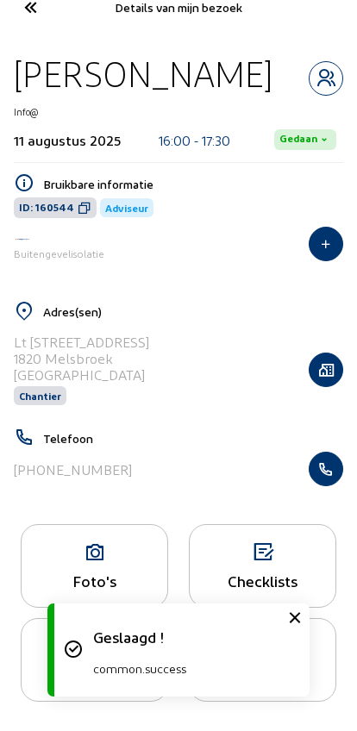
click at [41, 5] on icon at bounding box center [30, 7] width 28 height 30
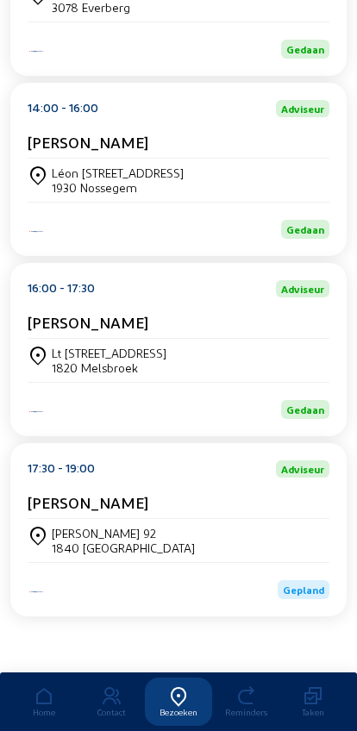
scroll to position [418, 0]
click at [61, 532] on div "[PERSON_NAME] 92" at bounding box center [123, 533] width 143 height 15
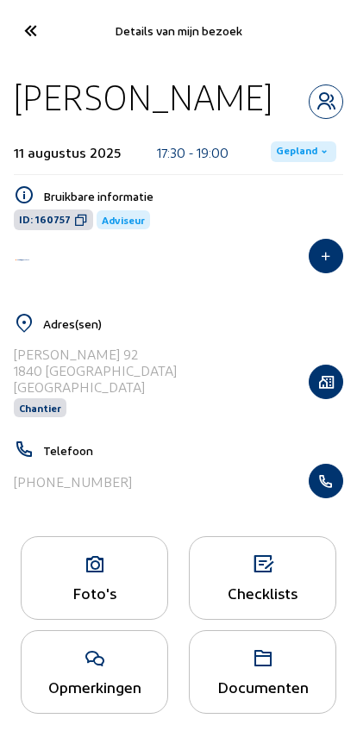
click at [285, 147] on span "Gepland" at bounding box center [296, 152] width 41 height 14
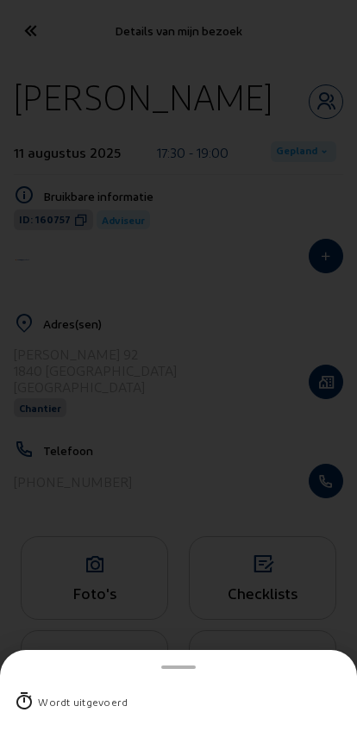
click at [52, 683] on div "Wordt uitgevoerd" at bounding box center [178, 701] width 329 height 45
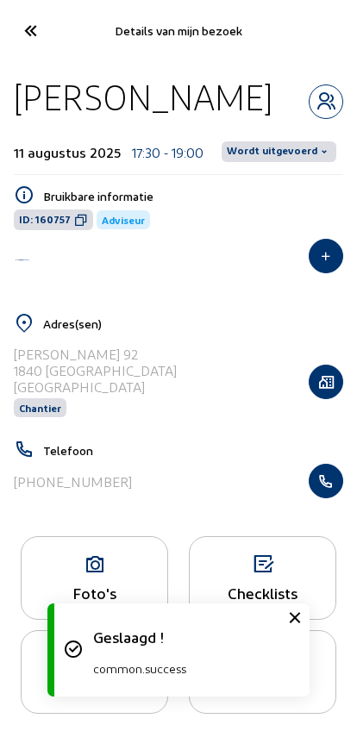
click at [273, 153] on span "Wordt uitgevoerd" at bounding box center [272, 152] width 90 height 14
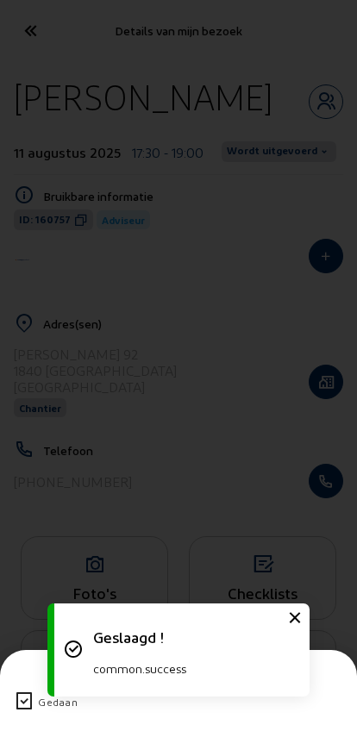
click at [17, 691] on icon at bounding box center [24, 701] width 21 height 21
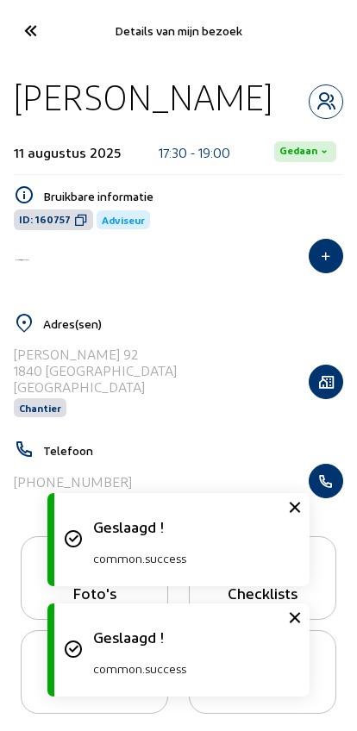
click at [40, 34] on icon at bounding box center [30, 31] width 28 height 30
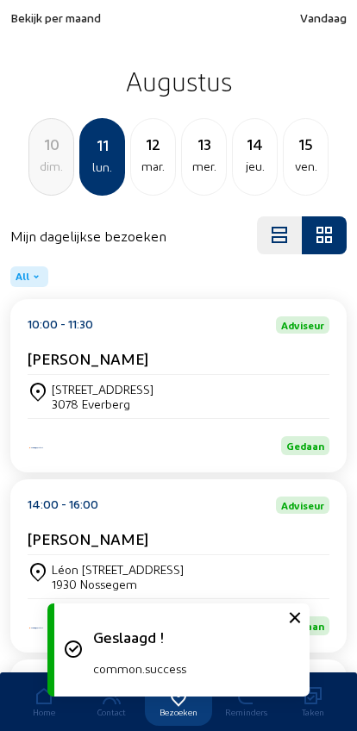
click at [142, 172] on div "mar." at bounding box center [153, 166] width 44 height 21
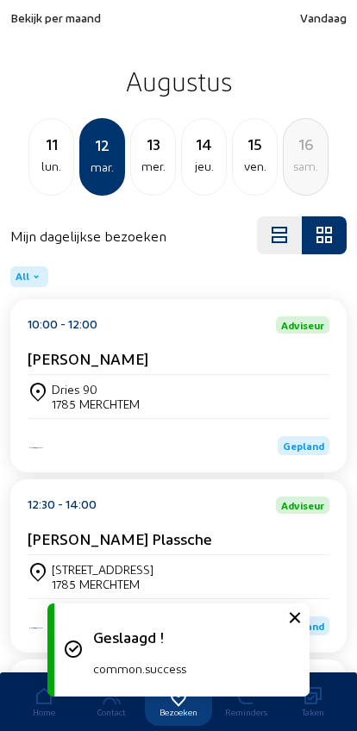
click at [47, 375] on div "[PERSON_NAME]" at bounding box center [179, 362] width 302 height 26
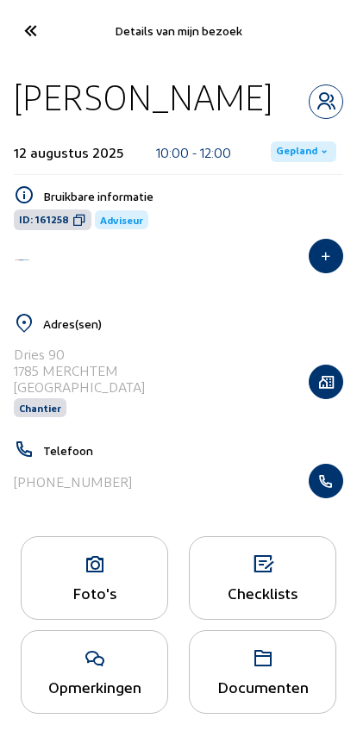
click at [296, 148] on span "Gepland" at bounding box center [296, 152] width 41 height 14
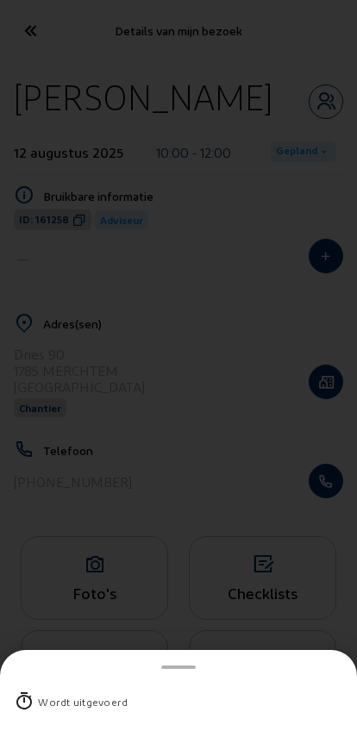
click at [55, 693] on div "Wordt uitgevoerd" at bounding box center [83, 701] width 90 height 17
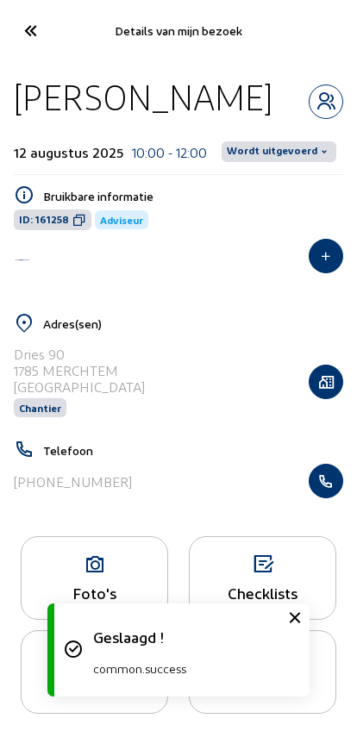
click at [282, 151] on span "Wordt uitgevoerd" at bounding box center [272, 152] width 90 height 14
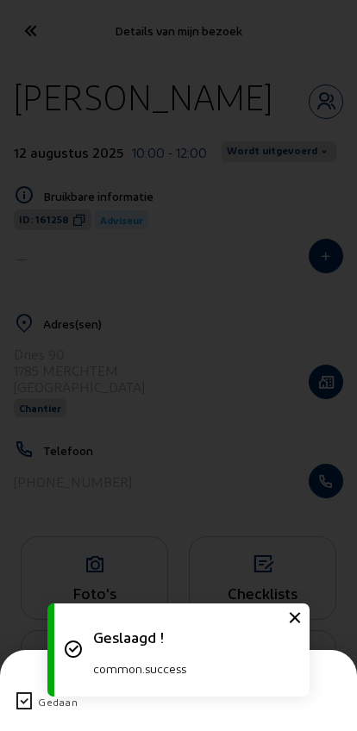
click at [20, 691] on icon at bounding box center [24, 701] width 21 height 21
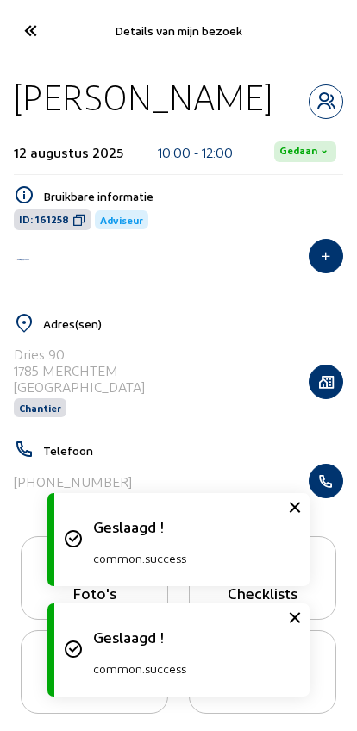
click at [41, 46] on cam-font-icon at bounding box center [29, 30] width 39 height 40
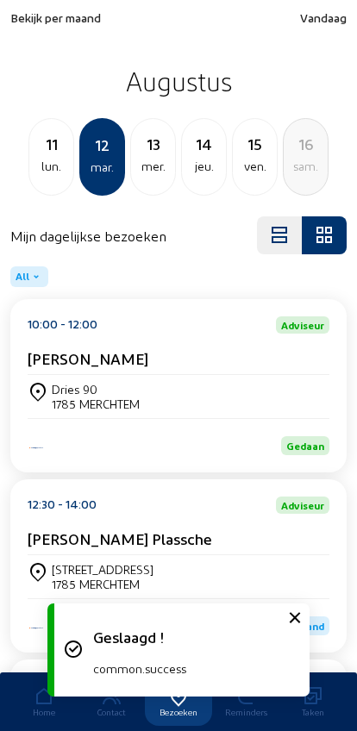
click at [59, 547] on cam-card-title "[PERSON_NAME] Plassche" at bounding box center [120, 538] width 184 height 18
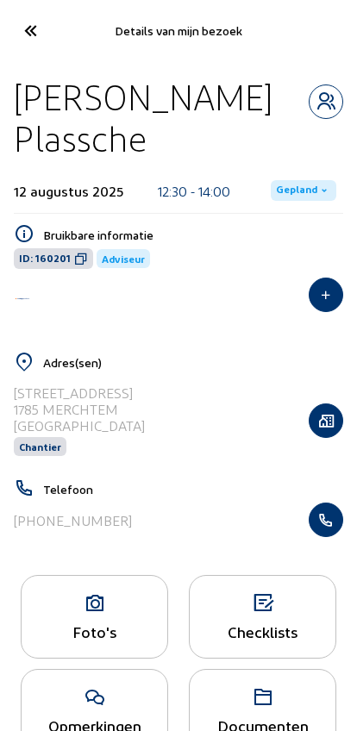
click at [309, 197] on span "Gepland" at bounding box center [296, 191] width 41 height 14
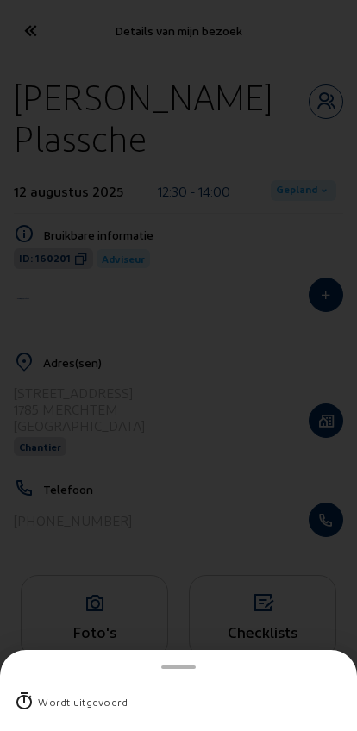
click at [103, 679] on div "Wordt uitgevoerd" at bounding box center [178, 701] width 329 height 45
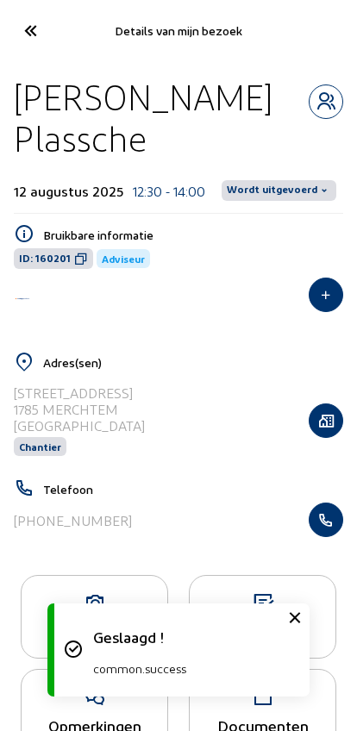
click at [259, 201] on span "Wordt uitgevoerd" at bounding box center [278, 190] width 115 height 21
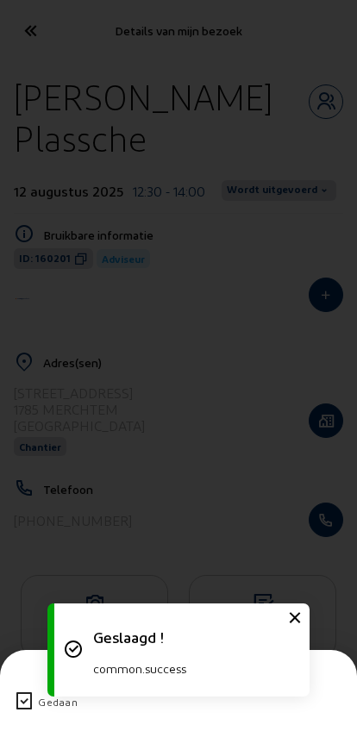
click at [28, 683] on div "Gedaan" at bounding box center [178, 701] width 329 height 45
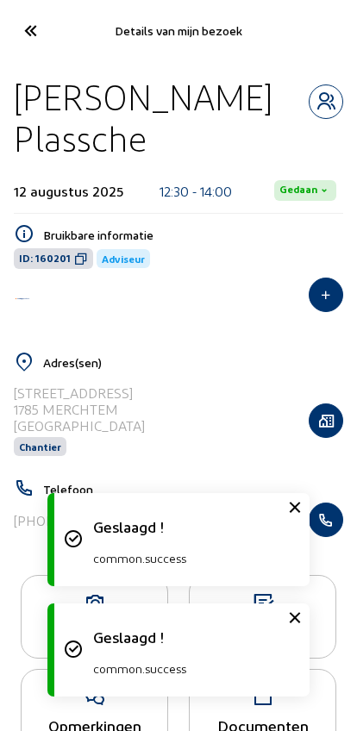
click at [28, 24] on icon at bounding box center [30, 31] width 28 height 30
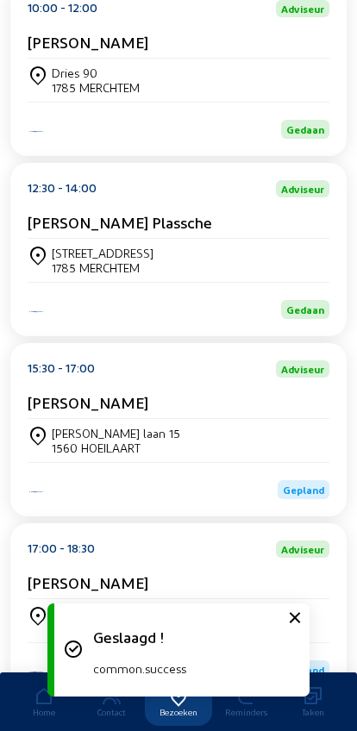
scroll to position [418, 0]
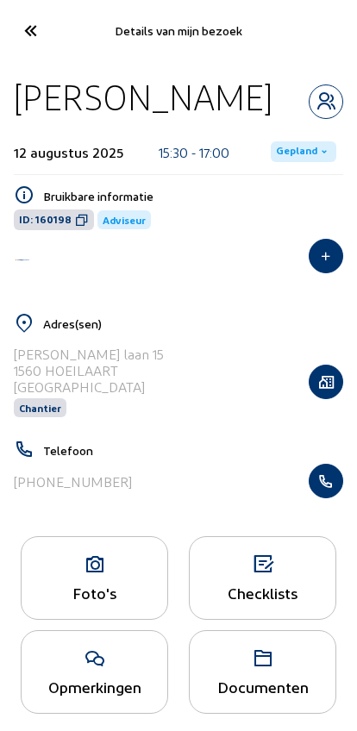
click at [290, 156] on span "Gepland" at bounding box center [296, 152] width 41 height 14
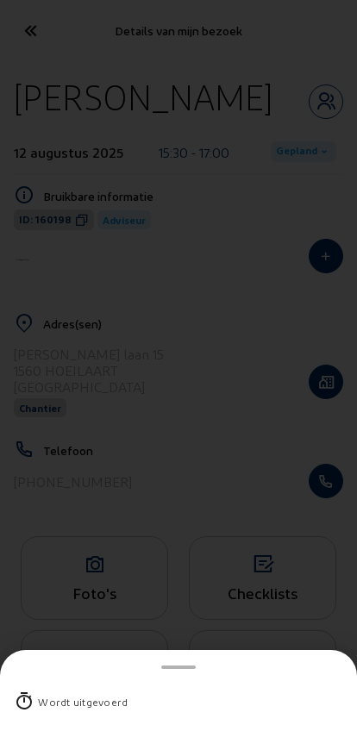
click at [41, 693] on div "Wordt uitgevoerd" at bounding box center [83, 701] width 90 height 17
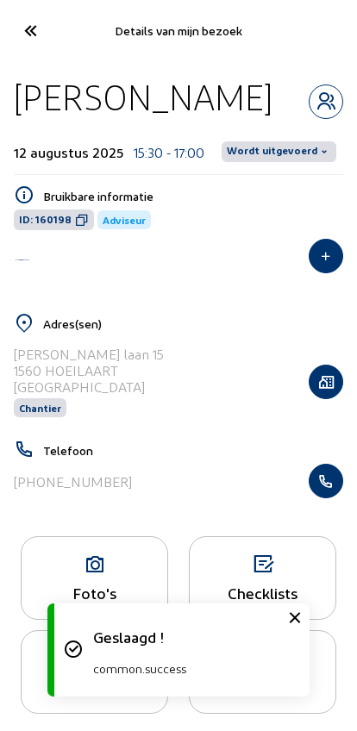
click at [273, 146] on span "Wordt uitgevoerd" at bounding box center [272, 152] width 90 height 14
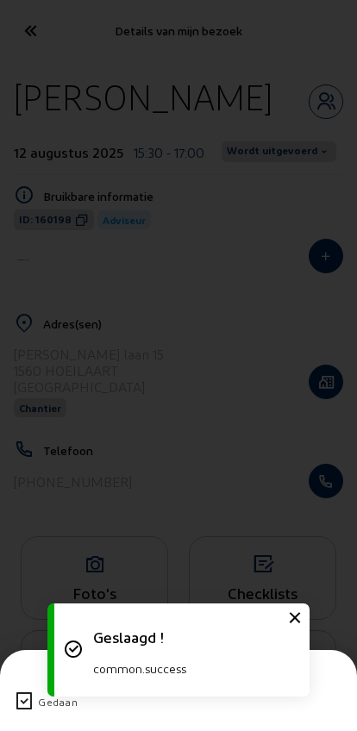
click at [26, 691] on icon at bounding box center [24, 701] width 21 height 21
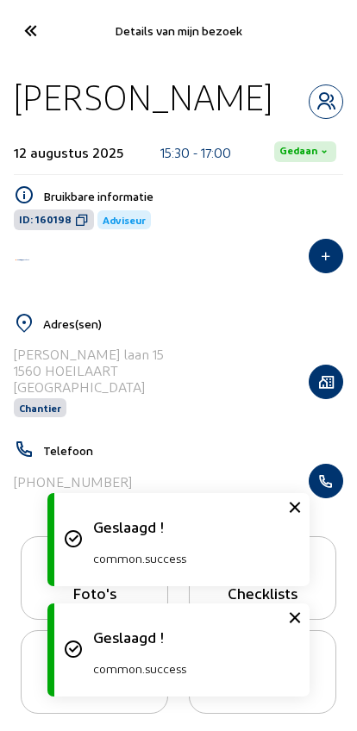
click at [42, 40] on icon at bounding box center [30, 31] width 28 height 30
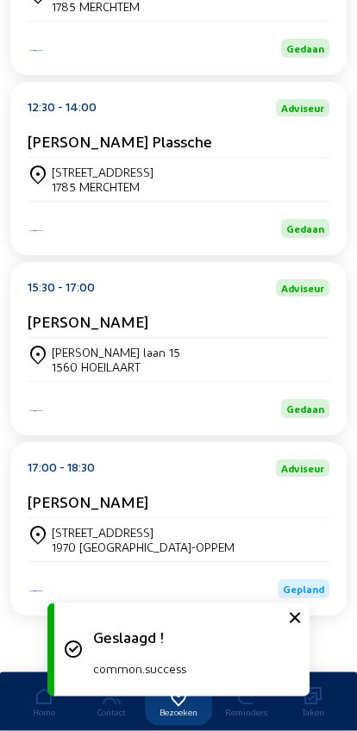
scroll to position [418, 0]
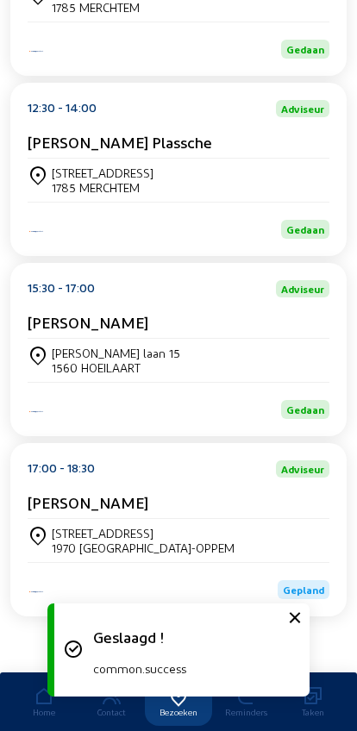
click at [74, 528] on div "[STREET_ADDRESS]" at bounding box center [143, 533] width 183 height 15
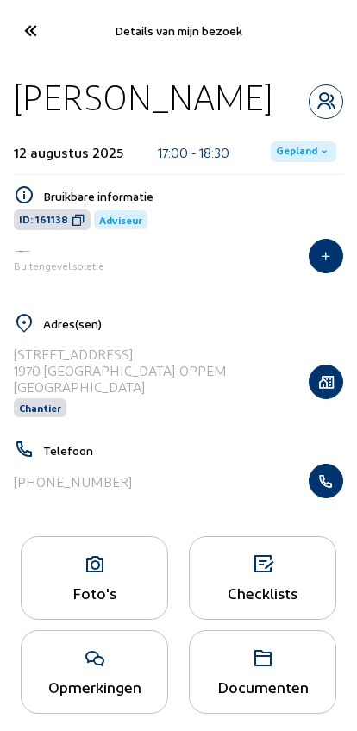
click at [284, 145] on span "Gepland" at bounding box center [296, 152] width 41 height 14
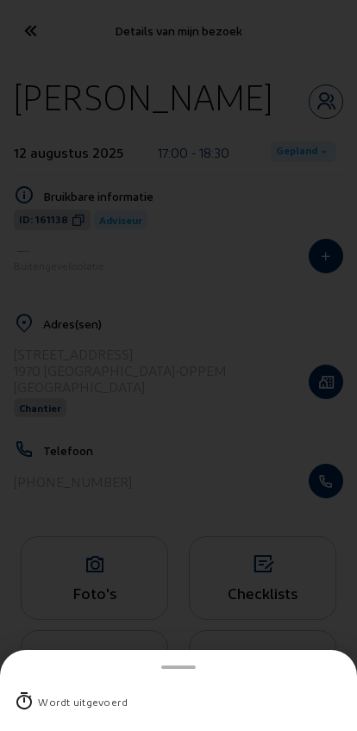
click at [40, 693] on div "Wordt uitgevoerd" at bounding box center [83, 701] width 90 height 17
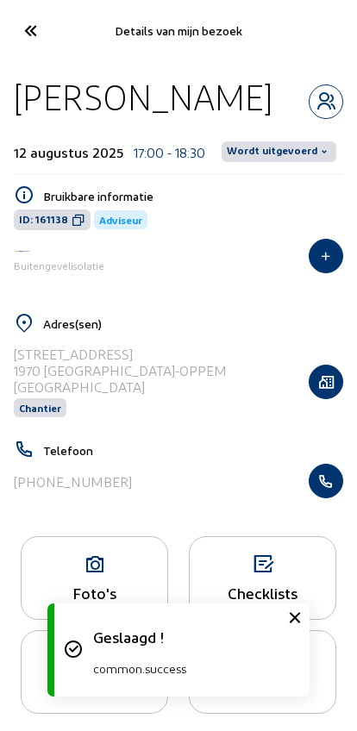
click at [263, 148] on span "Wordt uitgevoerd" at bounding box center [272, 152] width 90 height 14
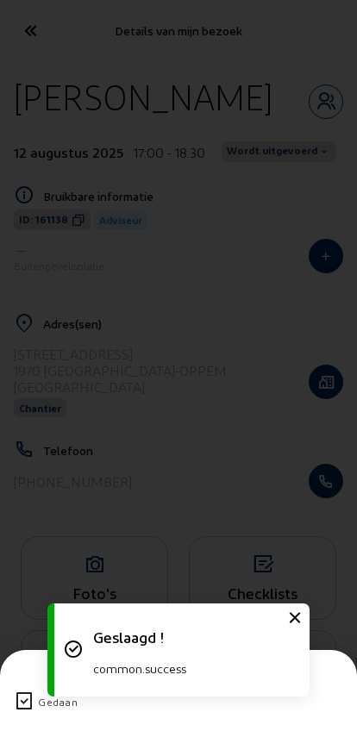
click at [26, 691] on icon at bounding box center [24, 701] width 21 height 21
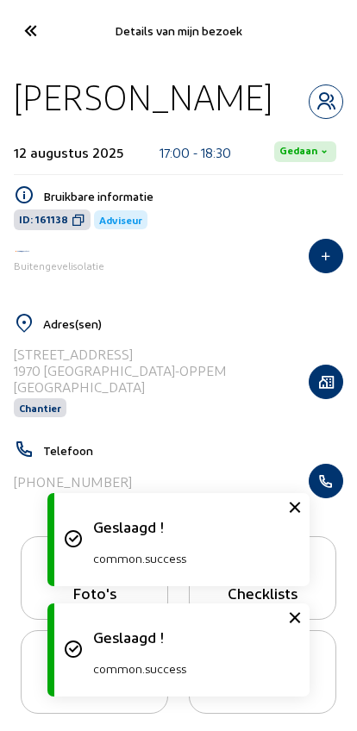
click at [32, 39] on icon at bounding box center [30, 31] width 28 height 30
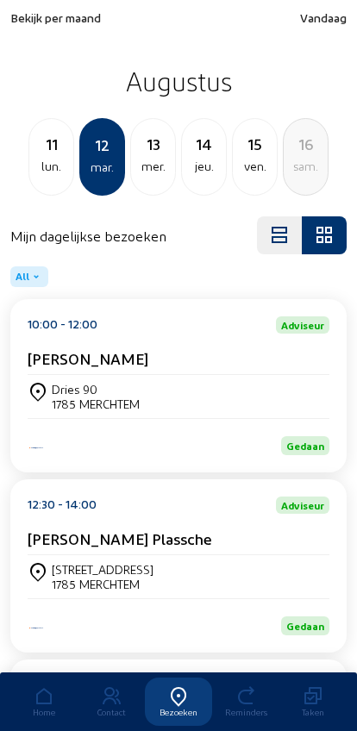
click at [147, 156] on div "13" at bounding box center [153, 144] width 44 height 24
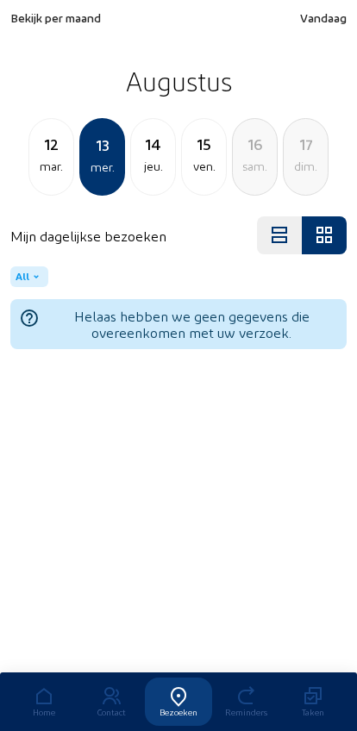
click at [147, 159] on div "jeu." at bounding box center [153, 166] width 44 height 21
click at [143, 153] on div "15" at bounding box center [153, 144] width 44 height 24
click at [239, 169] on div "lun." at bounding box center [255, 166] width 44 height 21
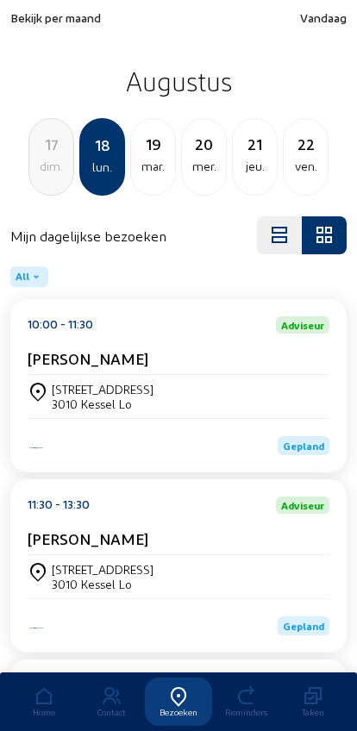
click at [70, 396] on div "[STREET_ADDRESS]" at bounding box center [103, 389] width 102 height 15
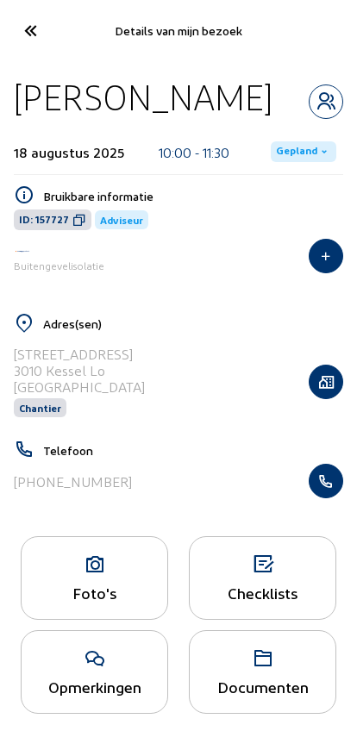
click at [292, 146] on span "Gepland" at bounding box center [296, 152] width 41 height 14
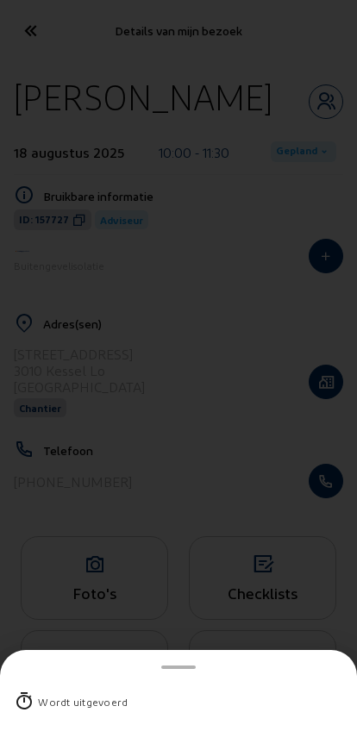
click at [51, 693] on div "Wordt uitgevoerd" at bounding box center [83, 701] width 90 height 17
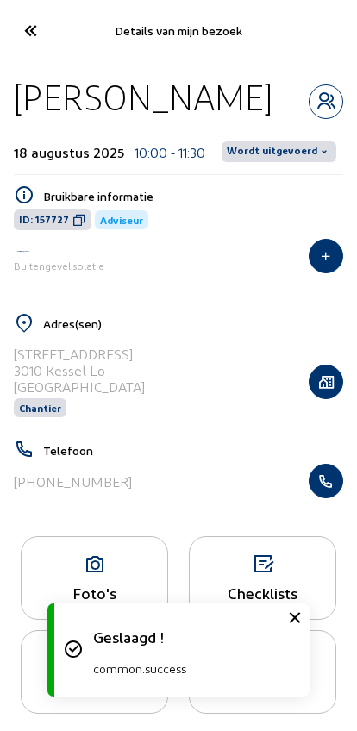
click at [277, 151] on span "Wordt uitgevoerd" at bounding box center [272, 152] width 90 height 14
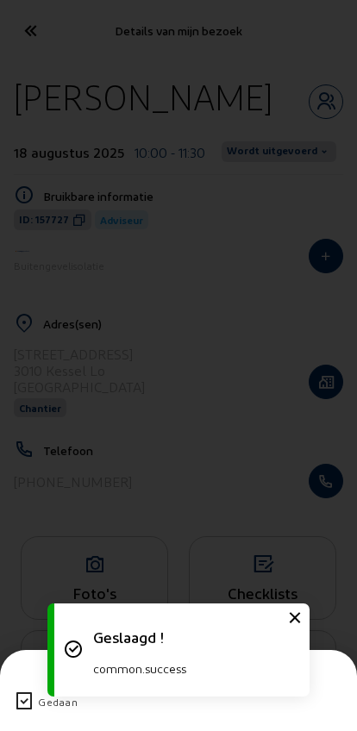
click at [14, 691] on icon at bounding box center [24, 701] width 21 height 21
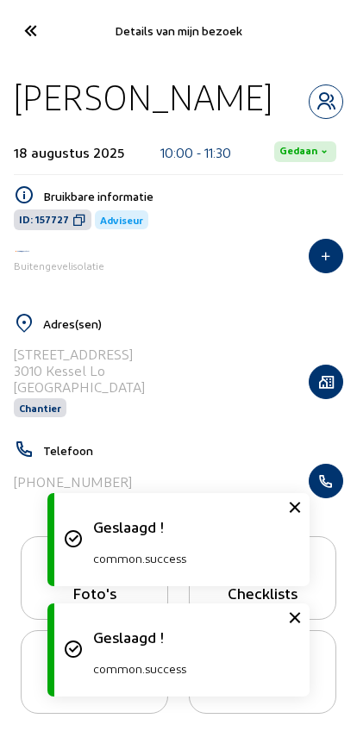
click at [31, 28] on icon at bounding box center [30, 31] width 28 height 30
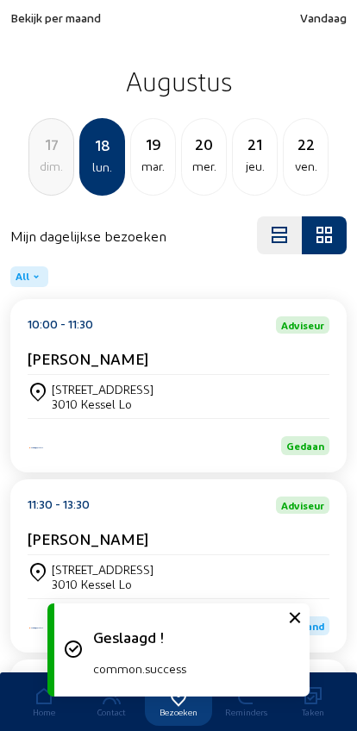
click at [23, 551] on div "11:30 - 13:30 Adviseur Anna Debaetselier [STREET_ADDRESS][PERSON_NAME] Lo Gepla…" at bounding box center [178, 565] width 336 height 173
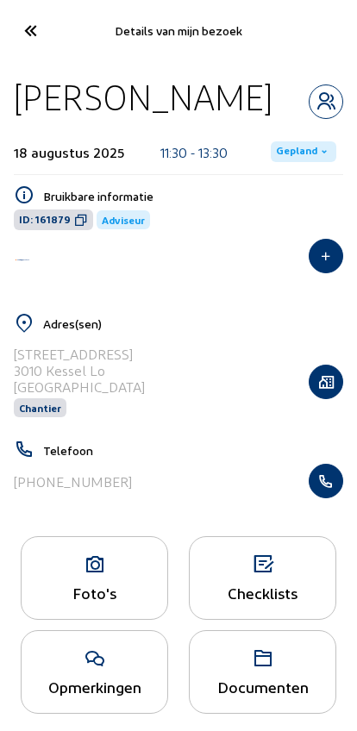
click at [287, 159] on span "Gepland" at bounding box center [303, 151] width 65 height 21
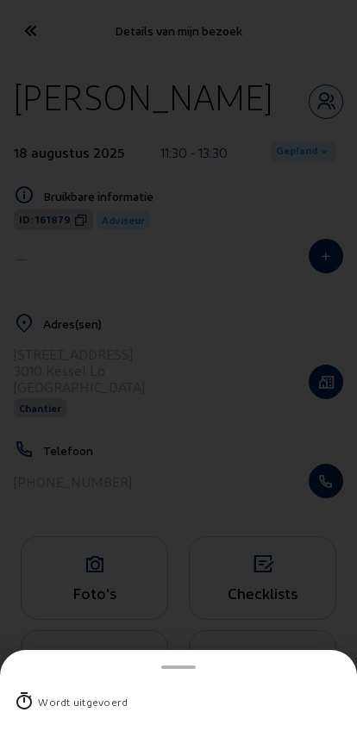
click at [35, 683] on div "Wordt uitgevoerd" at bounding box center [178, 701] width 329 height 45
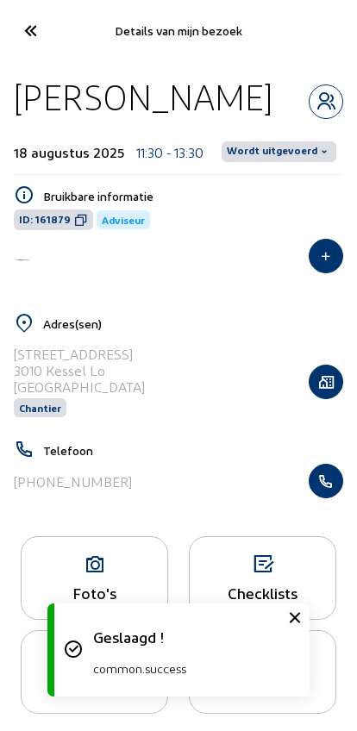
click at [273, 155] on span "Wordt uitgevoerd" at bounding box center [272, 152] width 90 height 14
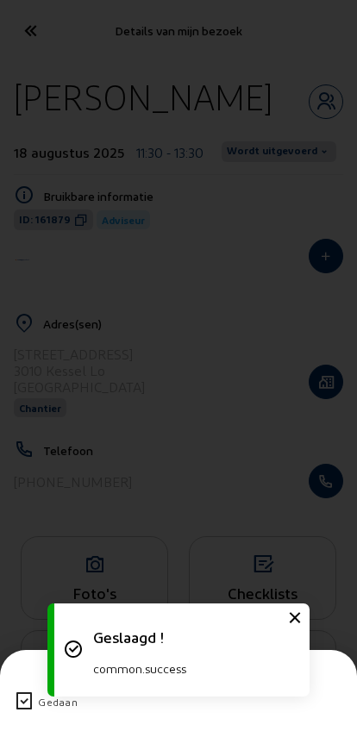
click at [17, 691] on icon at bounding box center [24, 701] width 21 height 21
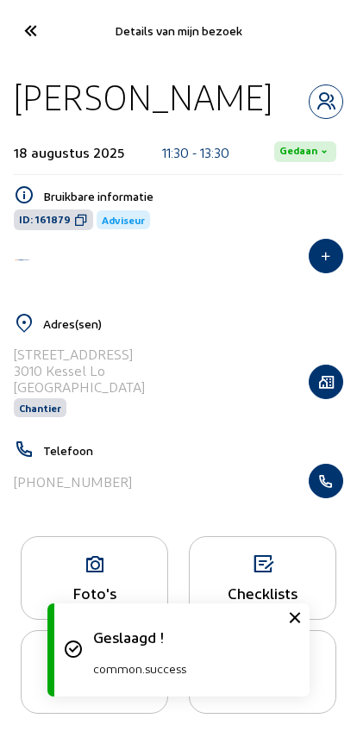
click at [37, 40] on icon at bounding box center [30, 31] width 28 height 30
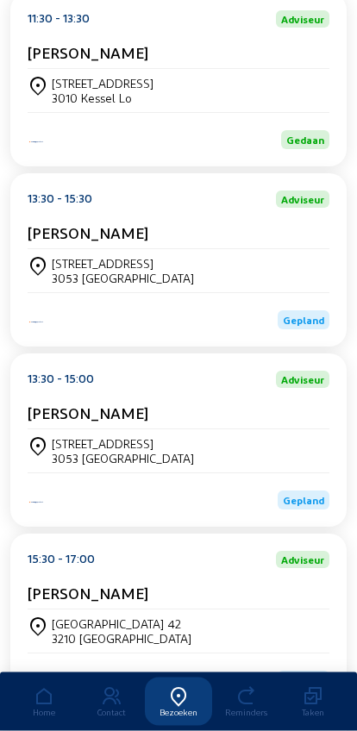
scroll to position [513, 0]
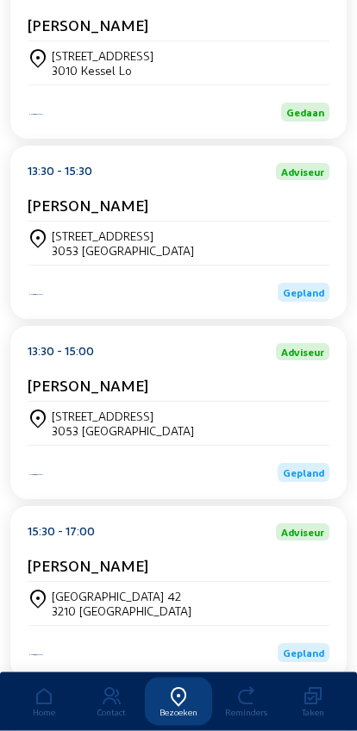
click at [84, 244] on div "[STREET_ADDRESS]" at bounding box center [123, 236] width 142 height 15
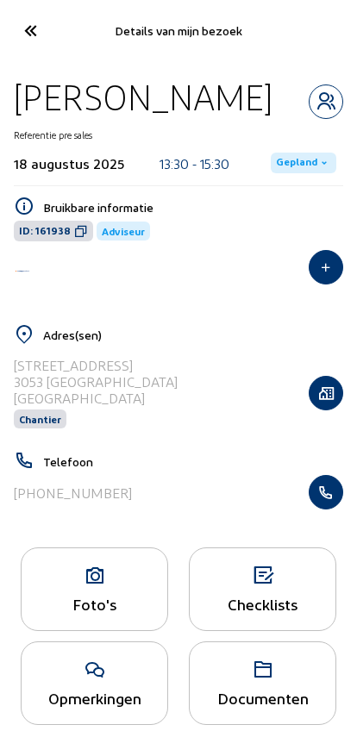
click at [283, 170] on span "Gepland" at bounding box center [296, 163] width 41 height 14
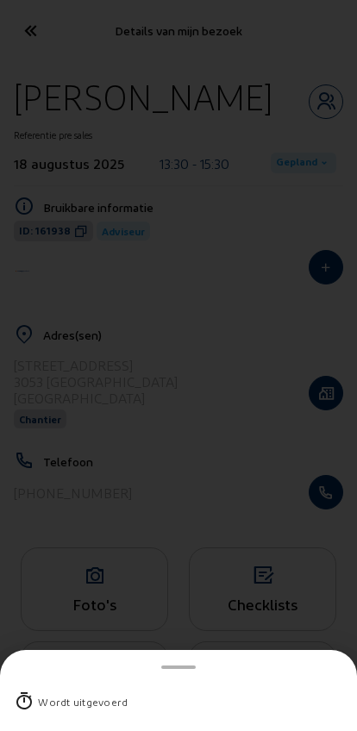
click at [47, 681] on div "Wordt uitgevoerd" at bounding box center [178, 701] width 329 height 45
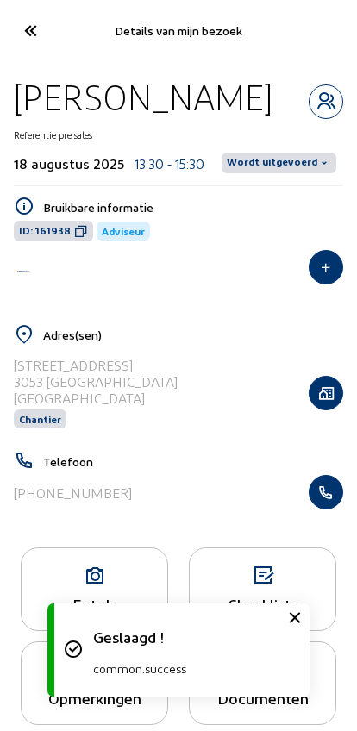
click at [254, 165] on span "Wordt uitgevoerd" at bounding box center [272, 163] width 90 height 14
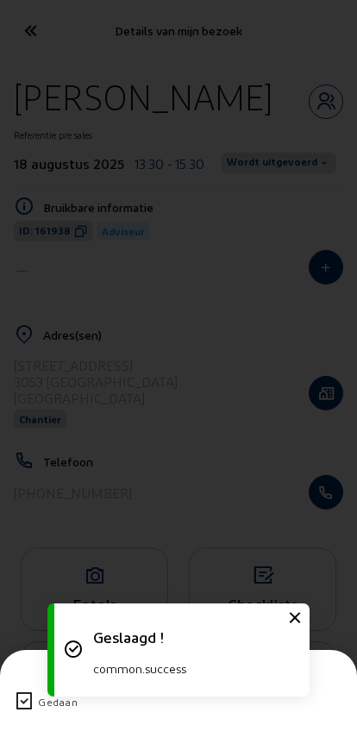
click at [28, 691] on icon at bounding box center [24, 701] width 21 height 21
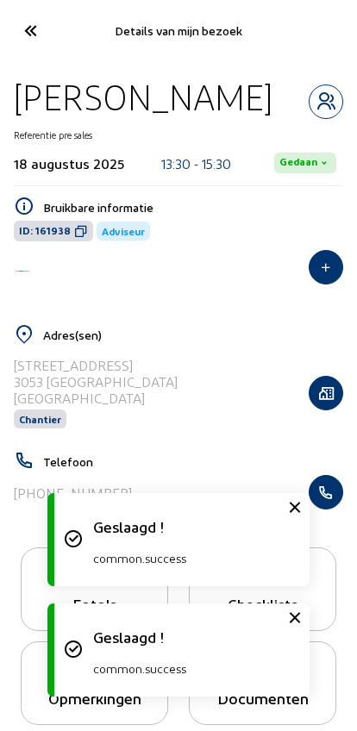
click at [37, 30] on icon at bounding box center [30, 31] width 28 height 30
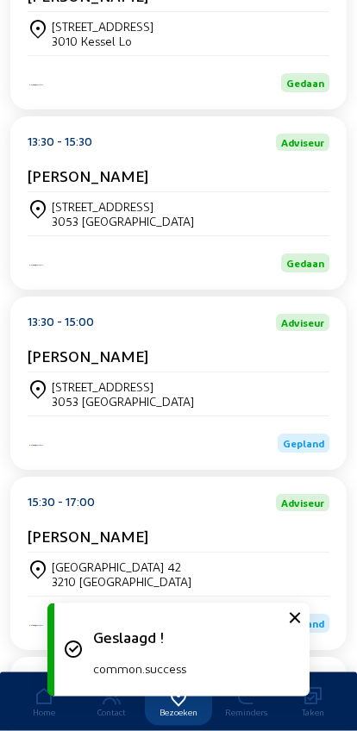
scroll to position [543, 0]
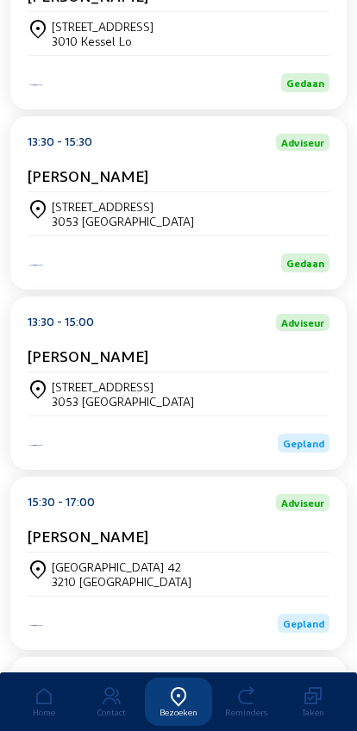
click at [67, 408] on div "3053 [GEOGRAPHIC_DATA]" at bounding box center [123, 401] width 142 height 15
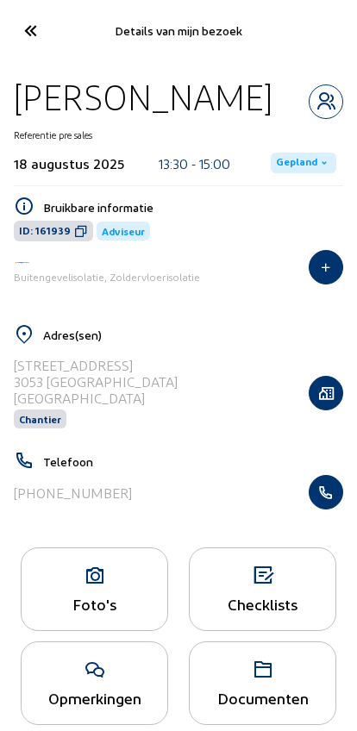
click at [286, 173] on span "Gepland" at bounding box center [303, 163] width 65 height 21
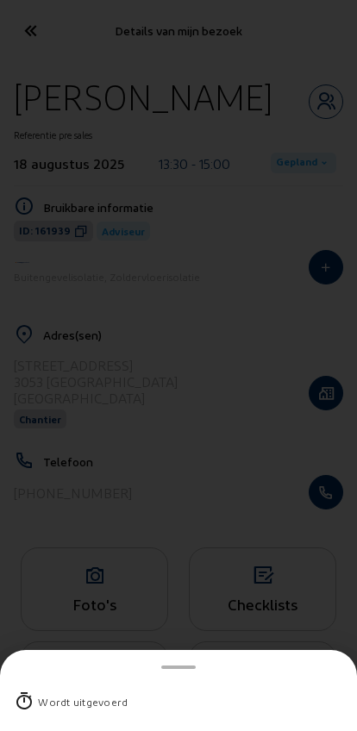
click at [42, 693] on div "Wordt uitgevoerd" at bounding box center [83, 701] width 90 height 17
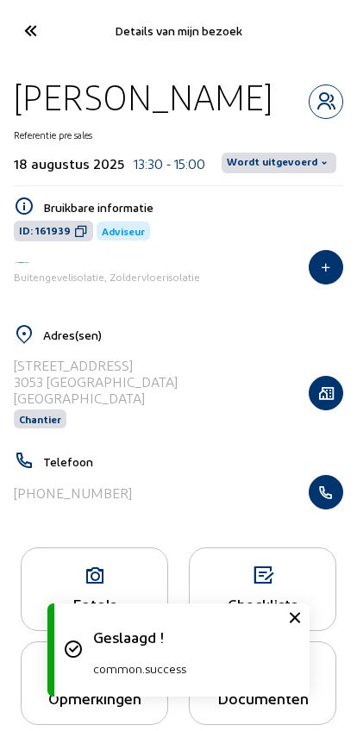
click at [284, 165] on span "Wordt uitgevoerd" at bounding box center [272, 163] width 90 height 14
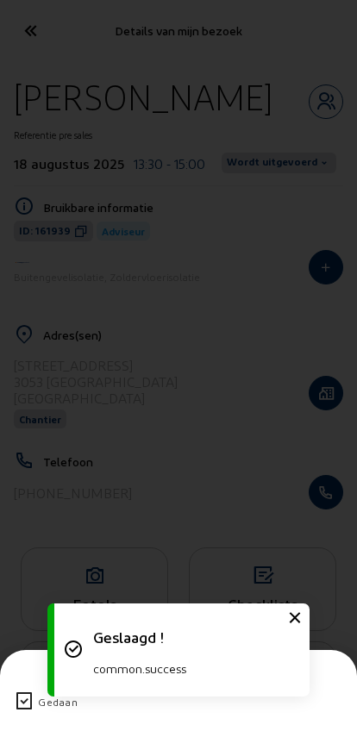
click at [32, 691] on icon at bounding box center [24, 701] width 21 height 21
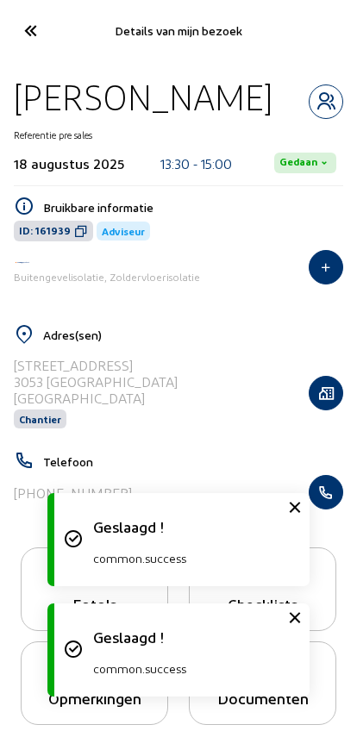
click at [31, 39] on icon at bounding box center [30, 31] width 28 height 30
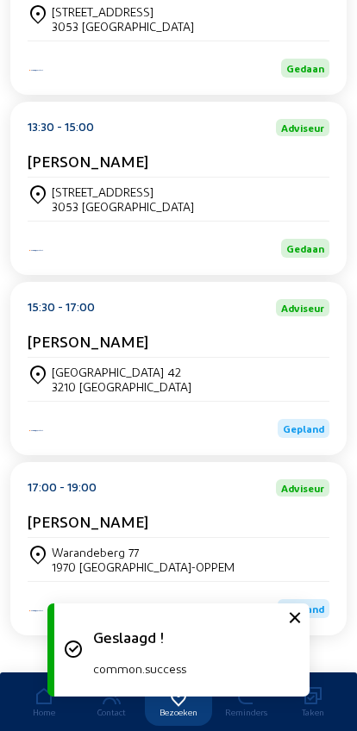
scroll to position [788, 0]
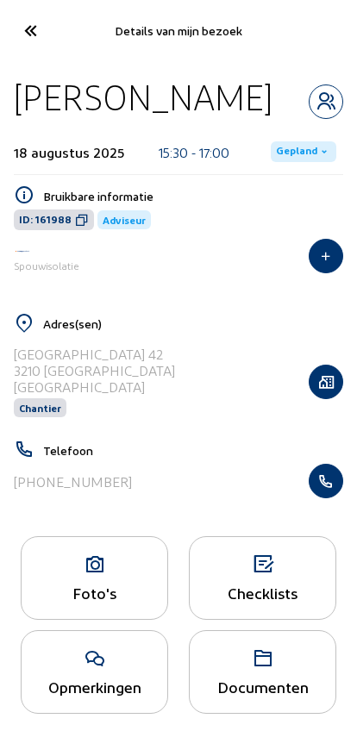
click at [290, 159] on span "Gepland" at bounding box center [303, 151] width 65 height 21
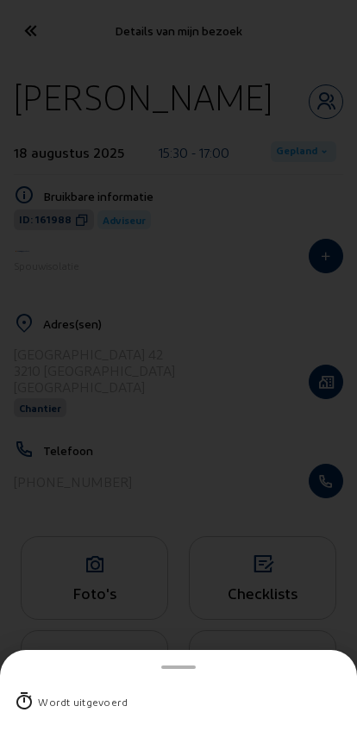
click at [37, 679] on div "Wordt uitgevoerd" at bounding box center [178, 701] width 329 height 45
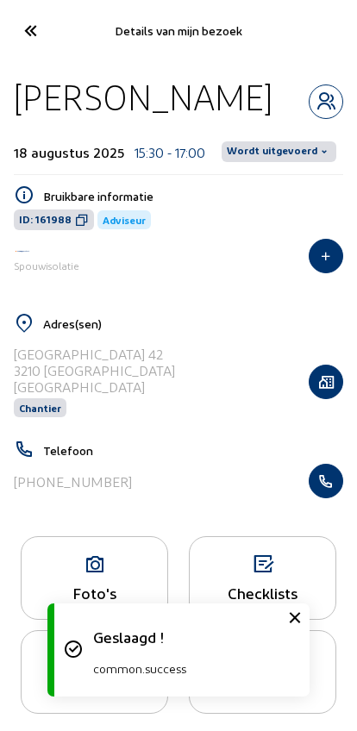
click at [257, 153] on span "Wordt uitgevoerd" at bounding box center [272, 152] width 90 height 14
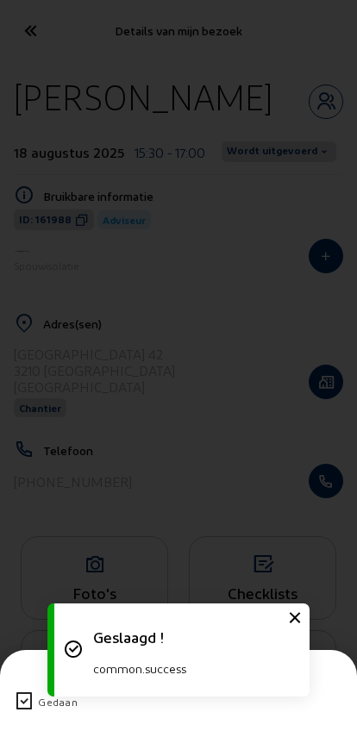
click at [21, 691] on icon at bounding box center [24, 701] width 21 height 21
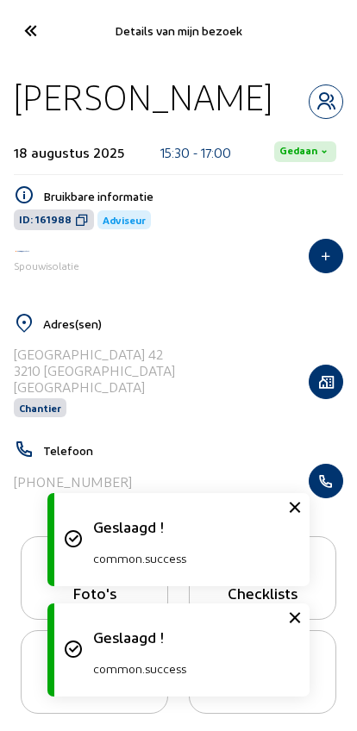
click at [34, 34] on icon at bounding box center [30, 31] width 28 height 30
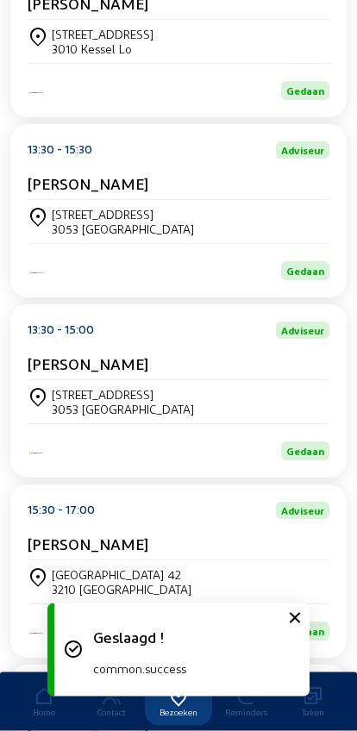
scroll to position [788, 0]
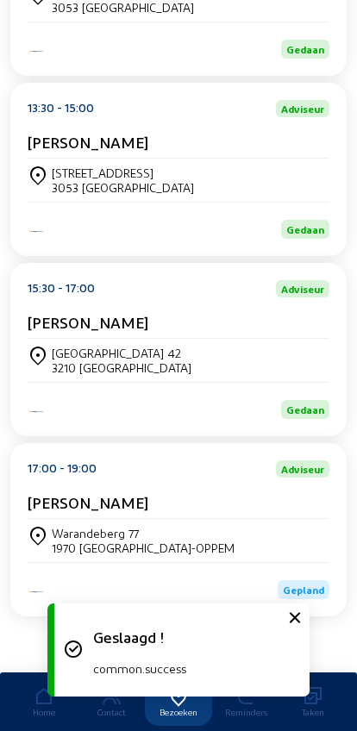
click at [69, 530] on div "Warandeberg 77" at bounding box center [143, 533] width 183 height 15
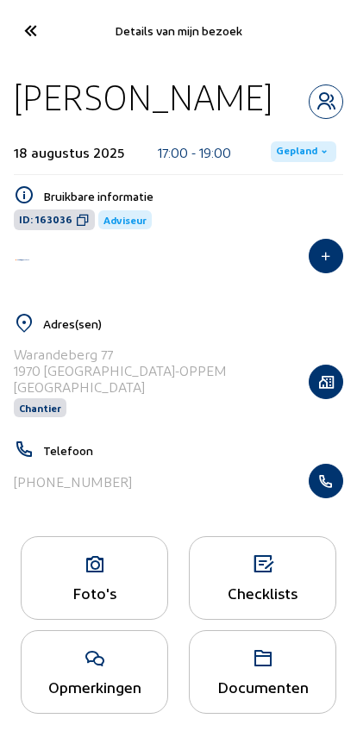
click at [293, 152] on span "Gepland" at bounding box center [296, 152] width 41 height 14
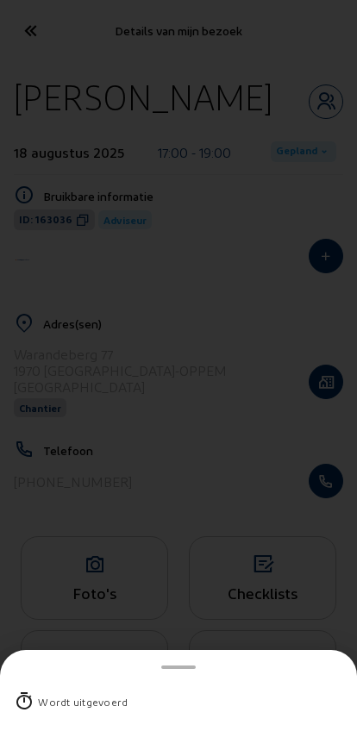
click at [47, 679] on div "Wordt uitgevoerd" at bounding box center [178, 701] width 329 height 45
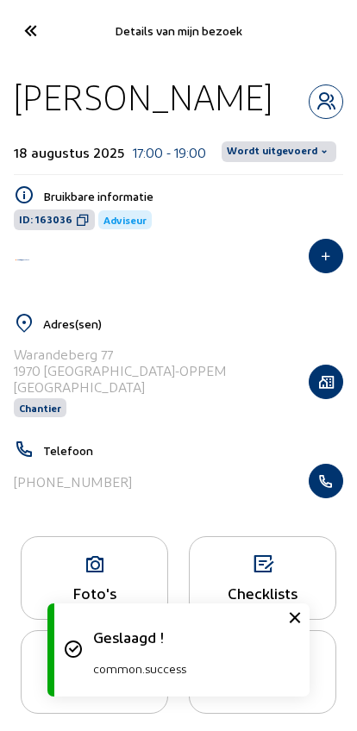
click at [278, 159] on span "Wordt uitgevoerd" at bounding box center [278, 151] width 115 height 21
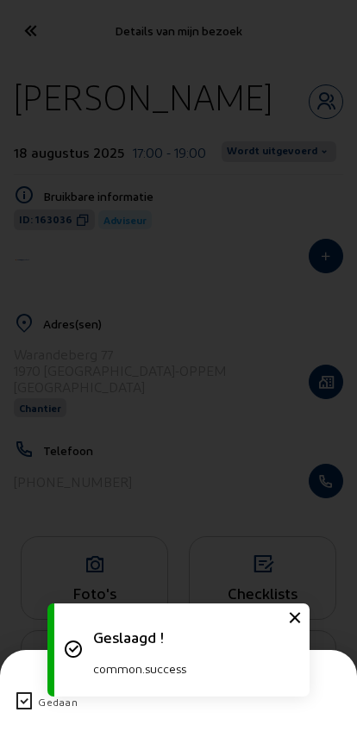
click at [15, 679] on div "Gedaan" at bounding box center [178, 701] width 329 height 45
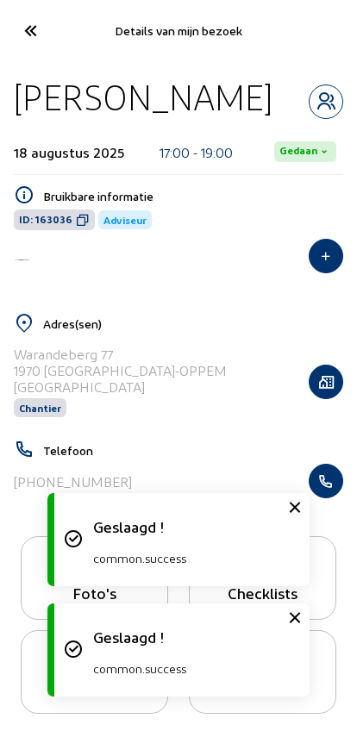
click at [32, 27] on icon at bounding box center [30, 31] width 28 height 30
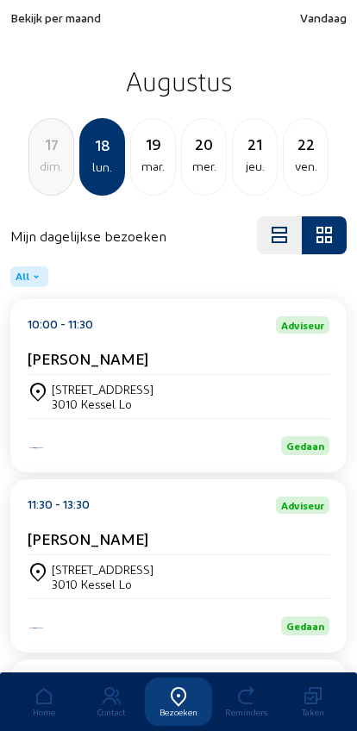
click at [145, 153] on div "19" at bounding box center [153, 144] width 44 height 24
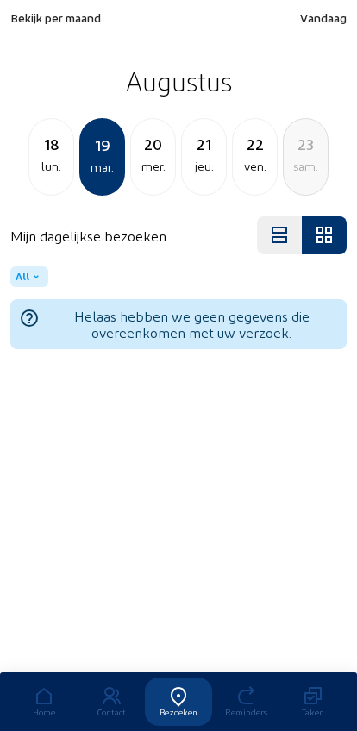
click at [150, 165] on div "mer." at bounding box center [153, 166] width 44 height 21
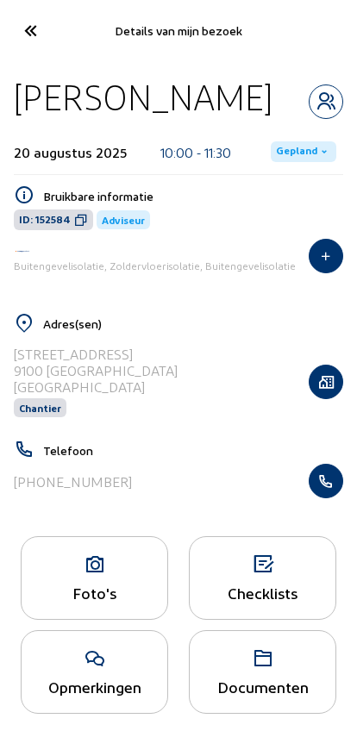
click at [282, 141] on span "Gepland" at bounding box center [303, 151] width 65 height 21
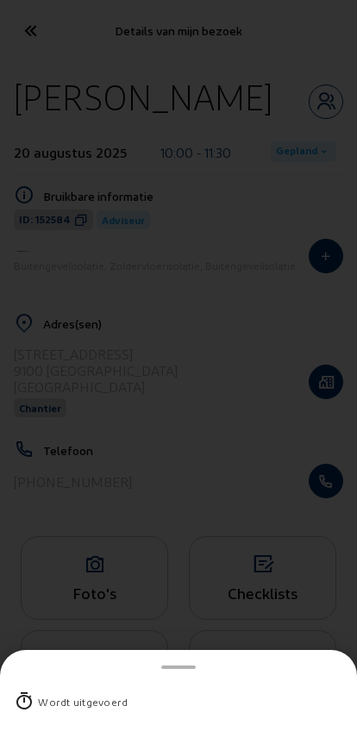
click at [51, 679] on div "Wordt uitgevoerd" at bounding box center [178, 701] width 329 height 45
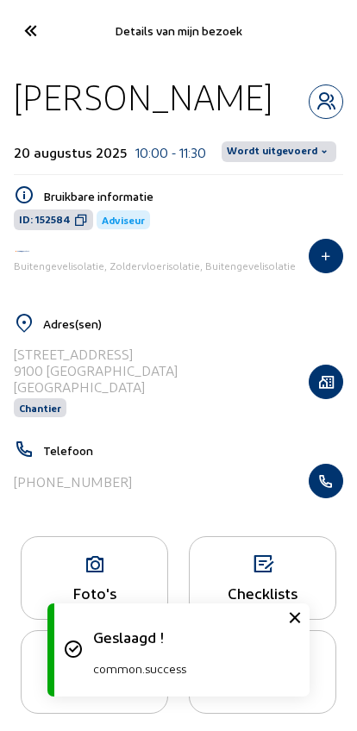
click at [280, 145] on span "Wordt uitgevoerd" at bounding box center [272, 152] width 90 height 14
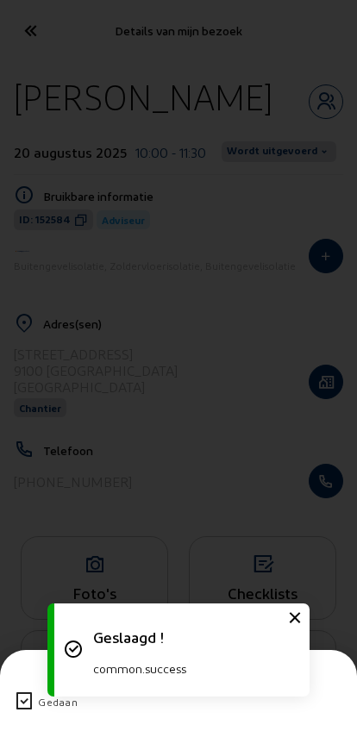
click at [26, 691] on icon at bounding box center [24, 701] width 21 height 21
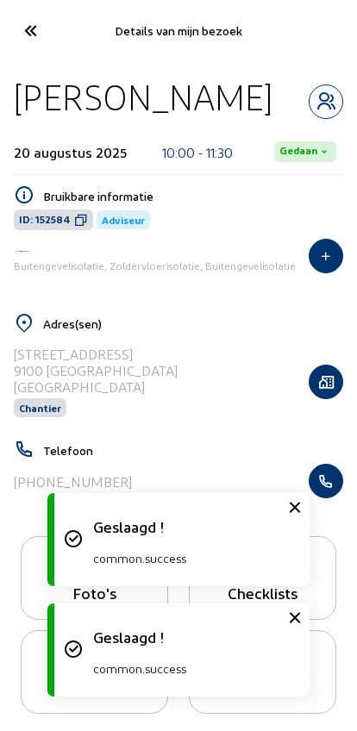
click at [33, 40] on icon at bounding box center [30, 31] width 28 height 30
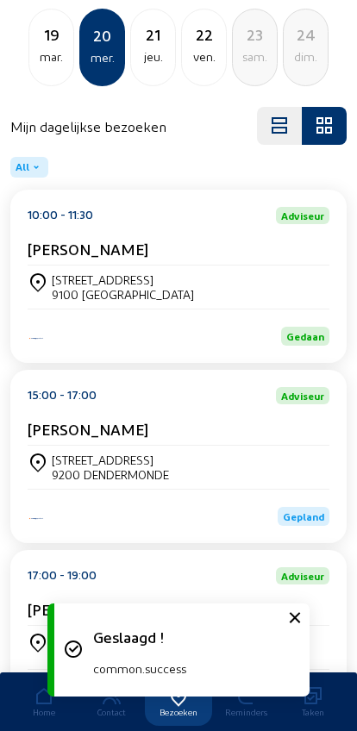
scroll to position [233, 0]
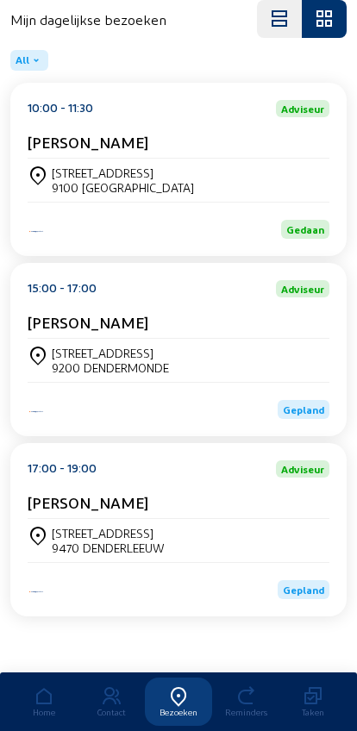
click at [89, 346] on div "[STREET_ADDRESS]" at bounding box center [110, 353] width 117 height 15
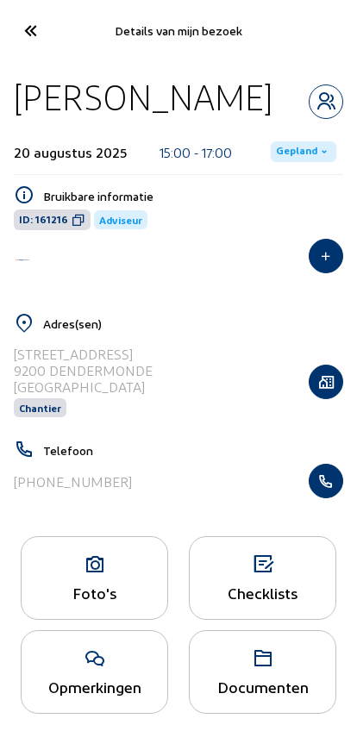
click at [296, 155] on span "Gepland" at bounding box center [296, 152] width 41 height 14
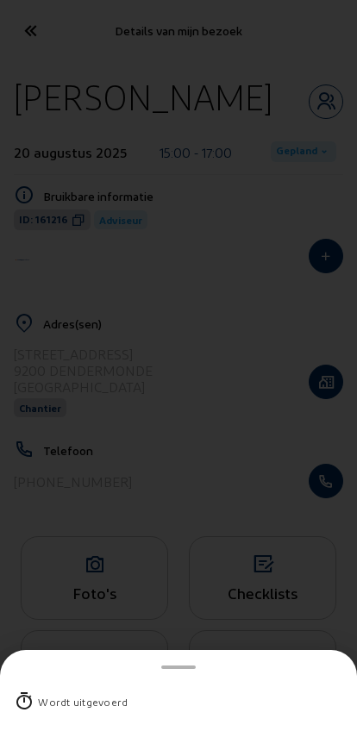
click at [50, 693] on div "Wordt uitgevoerd" at bounding box center [83, 701] width 90 height 17
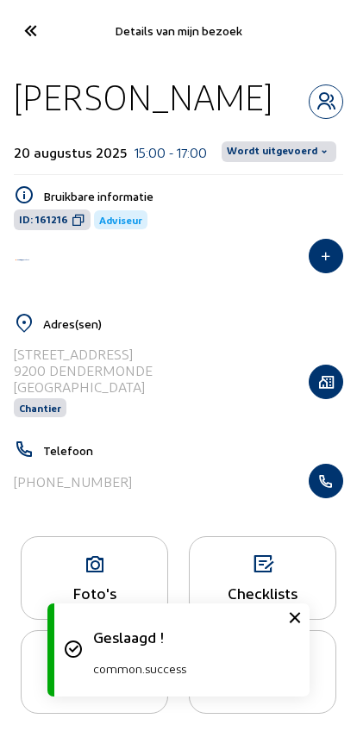
click at [280, 160] on span "Wordt uitgevoerd" at bounding box center [278, 151] width 115 height 21
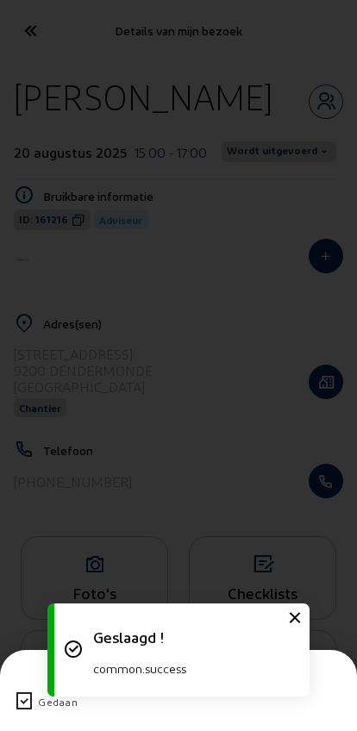
click at [17, 691] on icon at bounding box center [24, 701] width 21 height 21
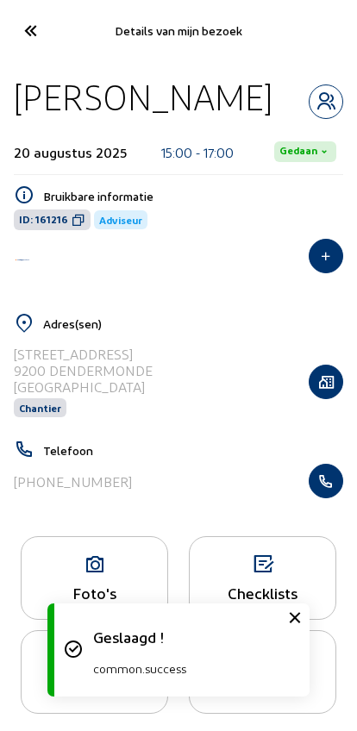
click at [26, 22] on icon at bounding box center [30, 31] width 28 height 30
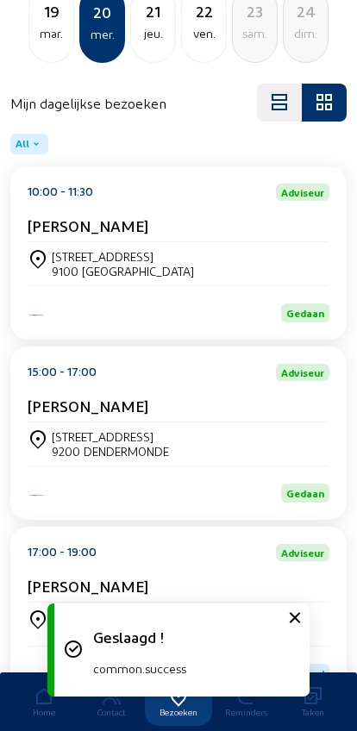
scroll to position [233, 0]
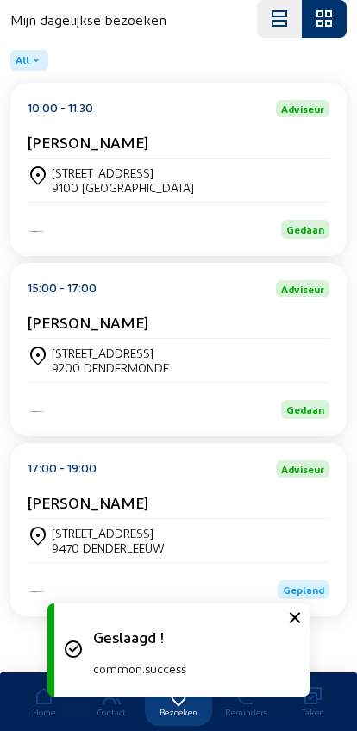
click at [76, 526] on div "[STREET_ADDRESS]" at bounding box center [108, 533] width 113 height 15
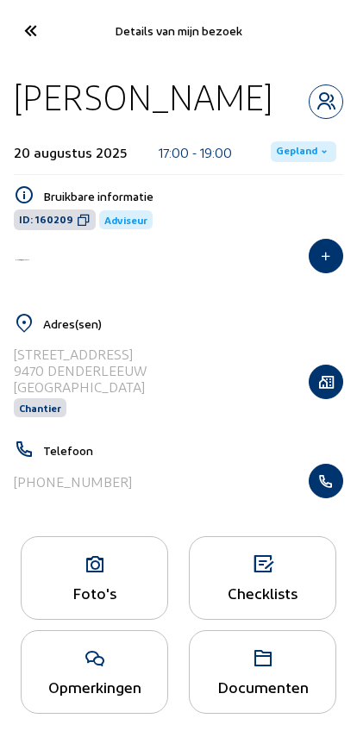
click at [283, 162] on span "Gepland" at bounding box center [303, 151] width 65 height 21
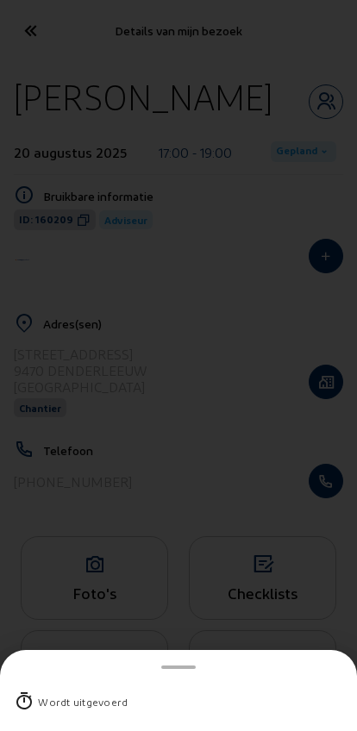
click at [47, 693] on div "Wordt uitgevoerd" at bounding box center [83, 701] width 90 height 17
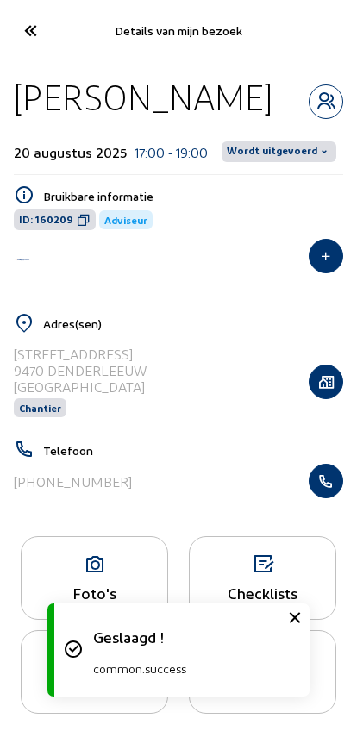
click at [262, 159] on span "Wordt uitgevoerd" at bounding box center [272, 152] width 90 height 14
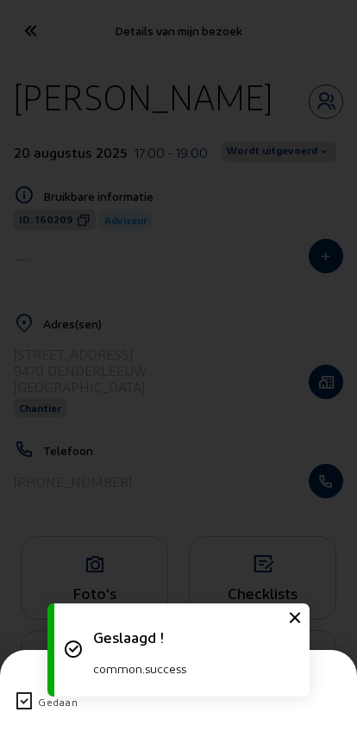
click at [22, 691] on icon at bounding box center [24, 701] width 21 height 21
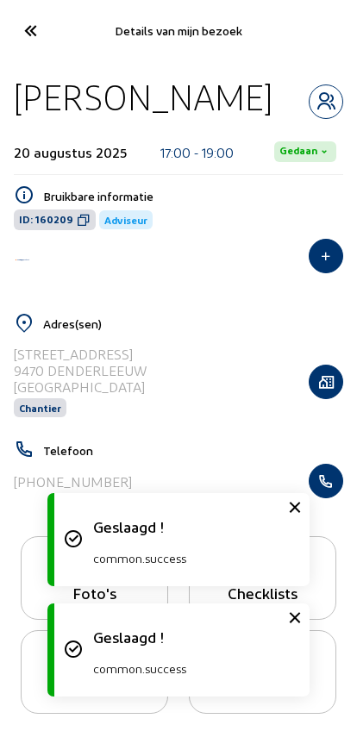
click at [32, 30] on icon at bounding box center [30, 31] width 28 height 30
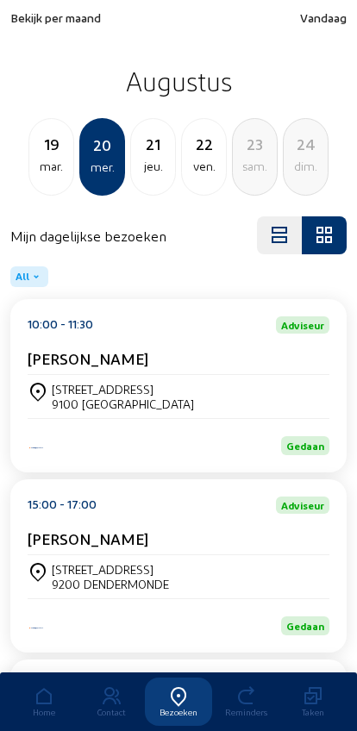
click at [144, 153] on div "21" at bounding box center [153, 144] width 44 height 24
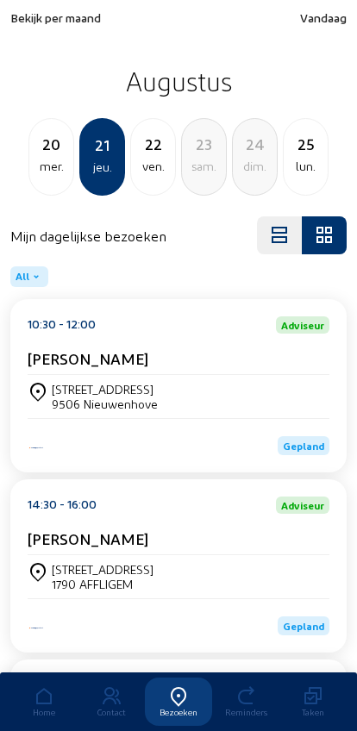
click at [296, 411] on div "[STREET_ADDRESS]" at bounding box center [179, 396] width 302 height 29
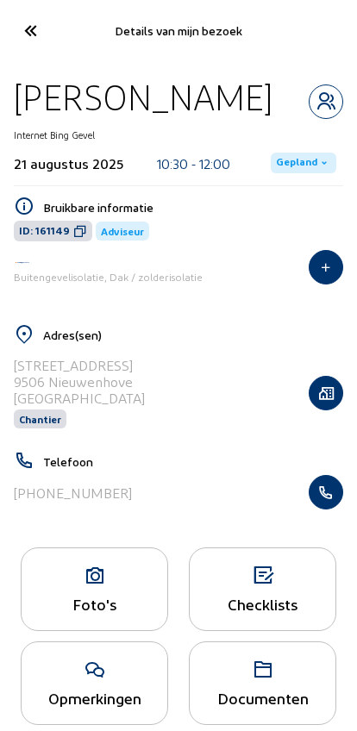
click at [308, 167] on span "Gepland" at bounding box center [296, 163] width 41 height 14
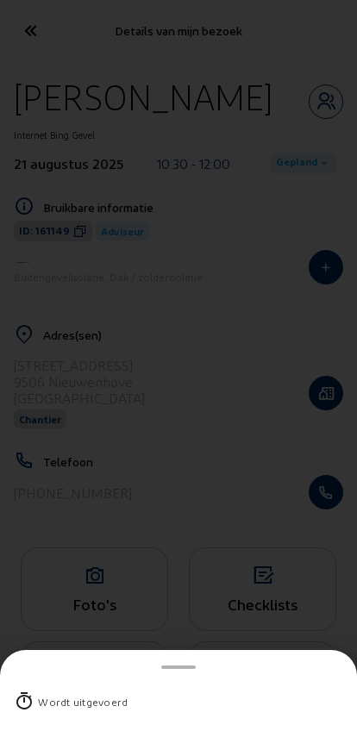
click at [46, 693] on div "Wordt uitgevoerd" at bounding box center [83, 701] width 90 height 17
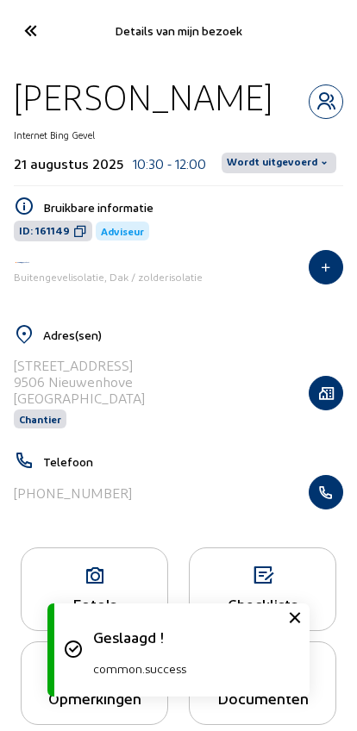
click at [271, 163] on span "Wordt uitgevoerd" at bounding box center [272, 163] width 90 height 14
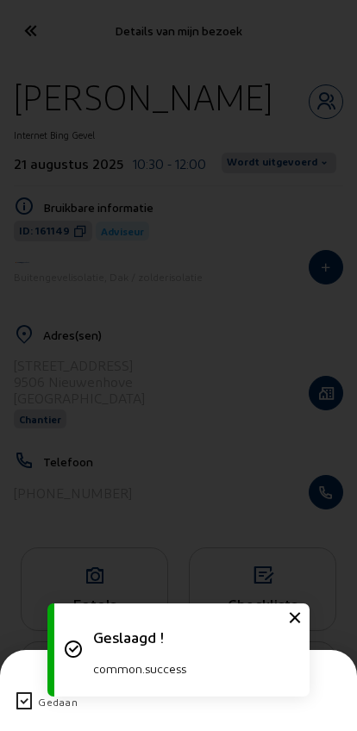
click at [27, 691] on icon at bounding box center [24, 701] width 21 height 21
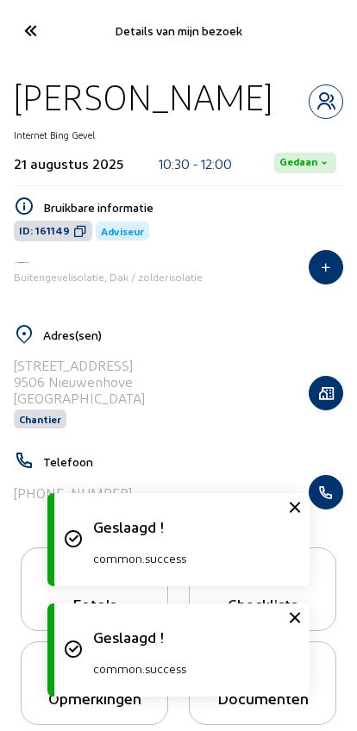
click at [28, 39] on icon at bounding box center [30, 31] width 28 height 30
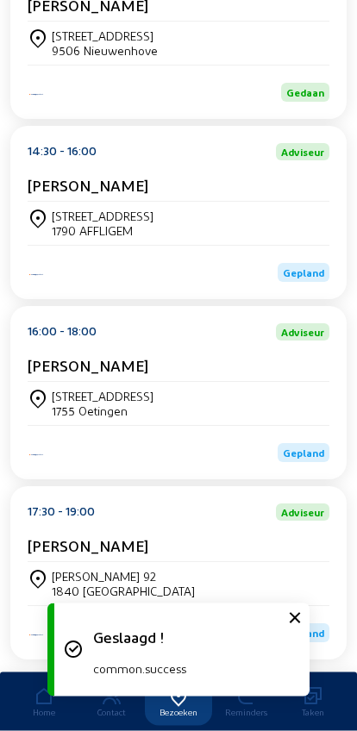
scroll to position [418, 0]
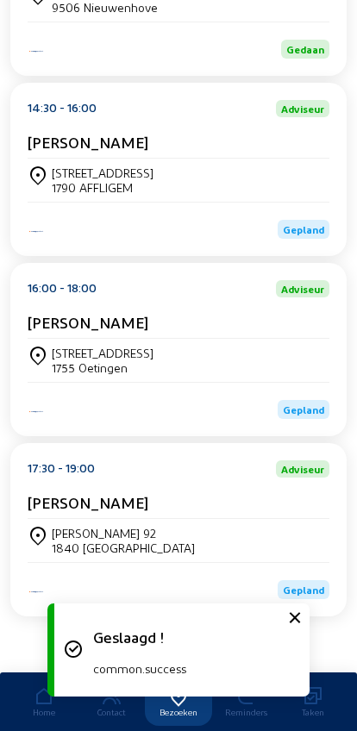
click at [85, 159] on div "Lombeekstraat 48 1790 AFFLIGEM" at bounding box center [179, 180] width 302 height 43
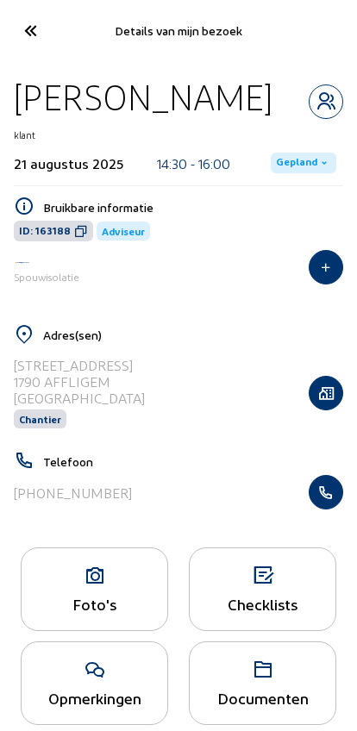
click at [288, 162] on span "Gepland" at bounding box center [296, 163] width 41 height 14
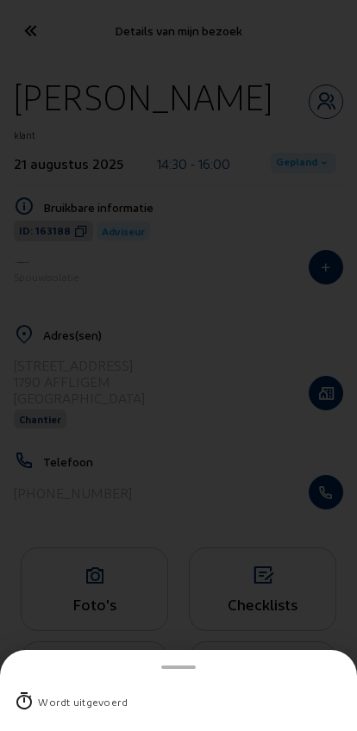
click at [39, 693] on div "Wordt uitgevoerd" at bounding box center [83, 701] width 90 height 17
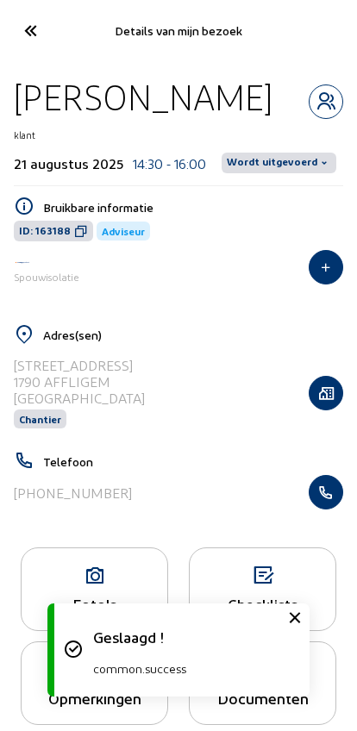
click at [261, 159] on span "Wordt uitgevoerd" at bounding box center [272, 163] width 90 height 14
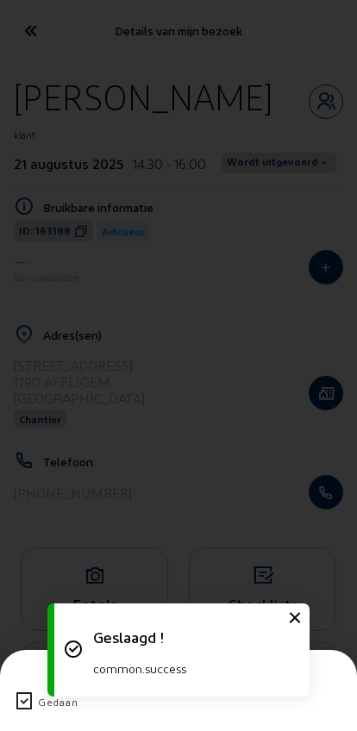
click at [16, 691] on icon at bounding box center [24, 701] width 21 height 21
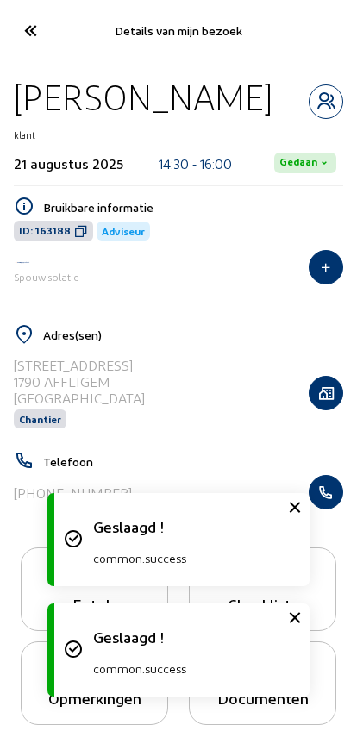
click at [19, 16] on icon at bounding box center [30, 31] width 28 height 30
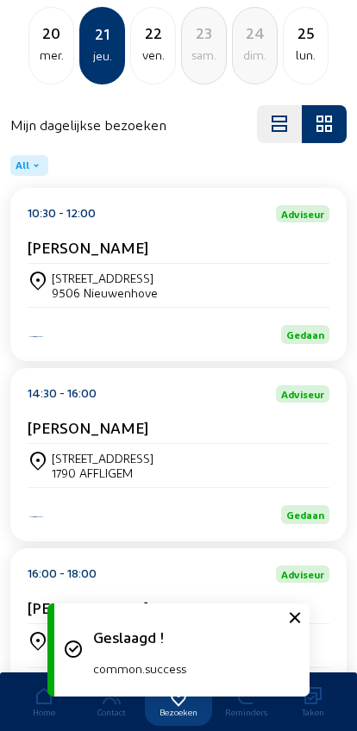
scroll to position [418, 0]
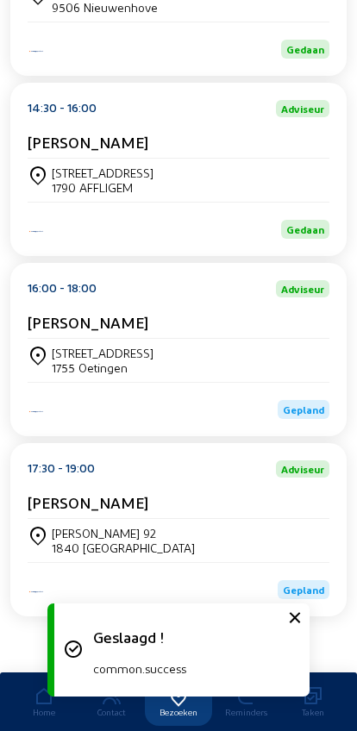
click at [78, 349] on div "[STREET_ADDRESS]" at bounding box center [103, 353] width 102 height 15
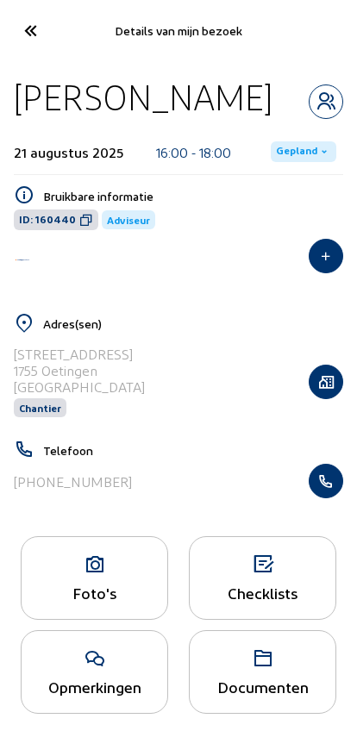
click at [285, 162] on span "Gepland" at bounding box center [303, 151] width 65 height 21
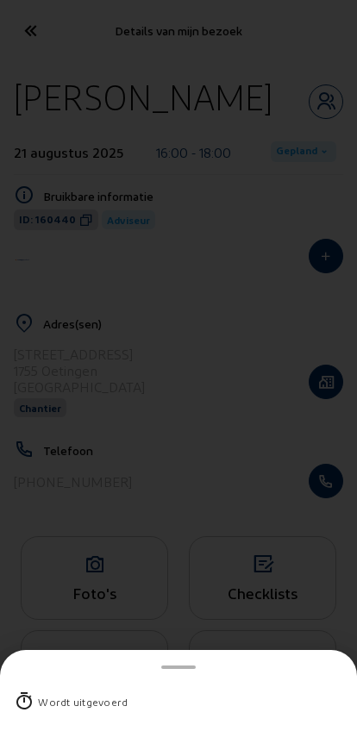
click at [62, 693] on div "Wordt uitgevoerd" at bounding box center [83, 701] width 90 height 17
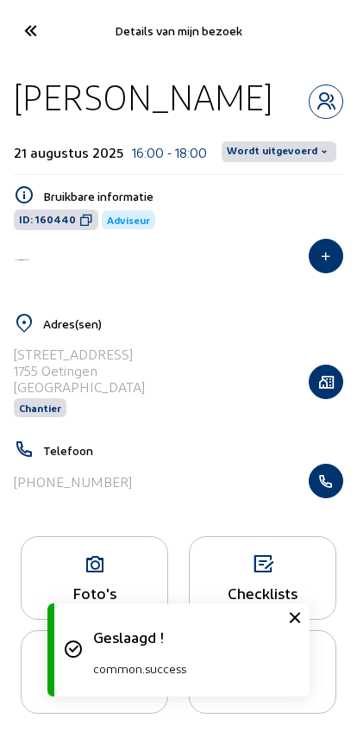
click at [267, 159] on span "Wordt uitgevoerd" at bounding box center [272, 152] width 90 height 14
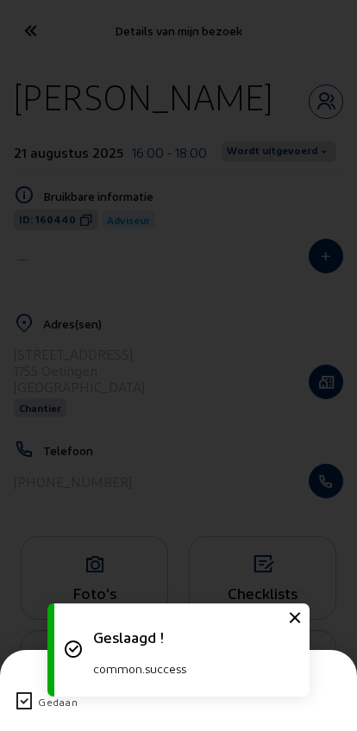
click at [17, 691] on icon at bounding box center [24, 701] width 21 height 21
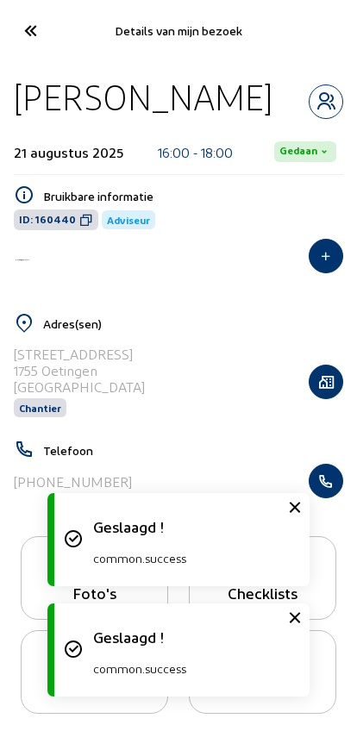
click at [28, 33] on icon at bounding box center [30, 31] width 28 height 30
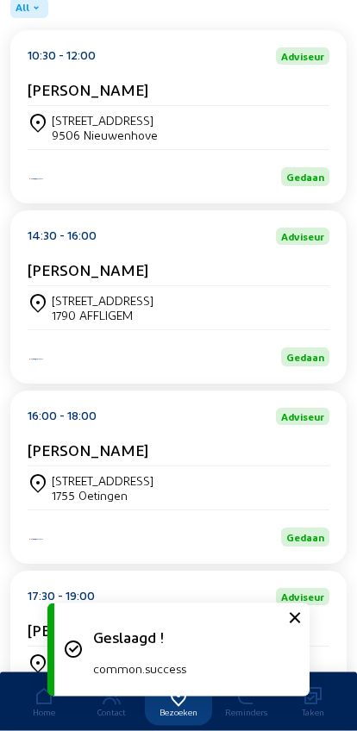
scroll to position [418, 0]
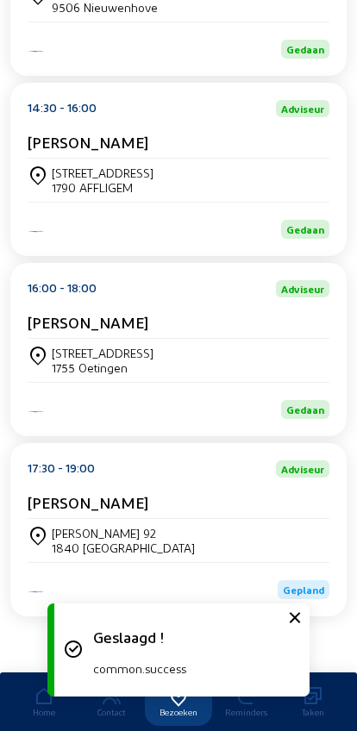
click at [59, 519] on div "[PERSON_NAME] 92 1840 [GEOGRAPHIC_DATA]" at bounding box center [179, 540] width 302 height 43
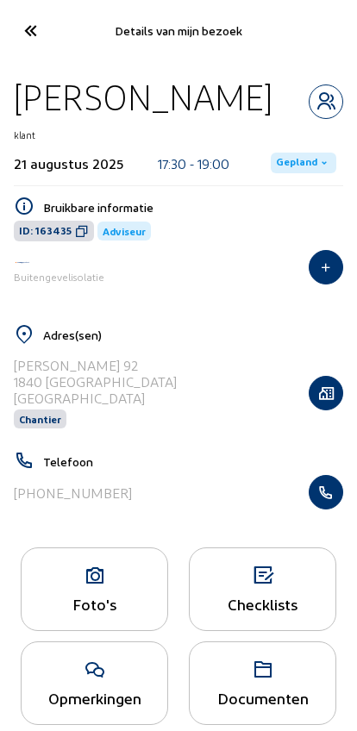
click at [287, 160] on span "Gepland" at bounding box center [296, 163] width 41 height 14
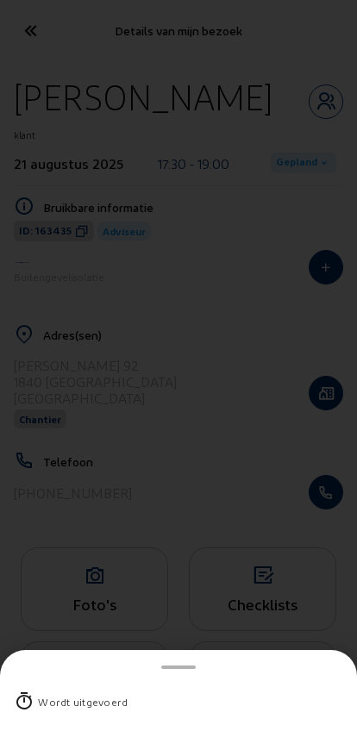
click at [44, 693] on div "Wordt uitgevoerd" at bounding box center [83, 701] width 90 height 17
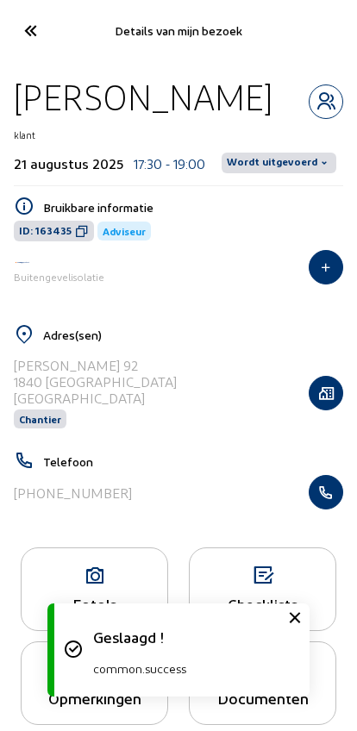
click at [267, 159] on span "Wordt uitgevoerd" at bounding box center [272, 163] width 90 height 14
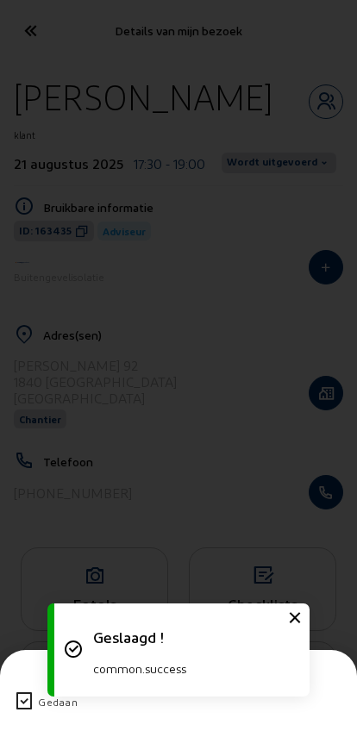
click at [24, 691] on icon at bounding box center [24, 701] width 21 height 21
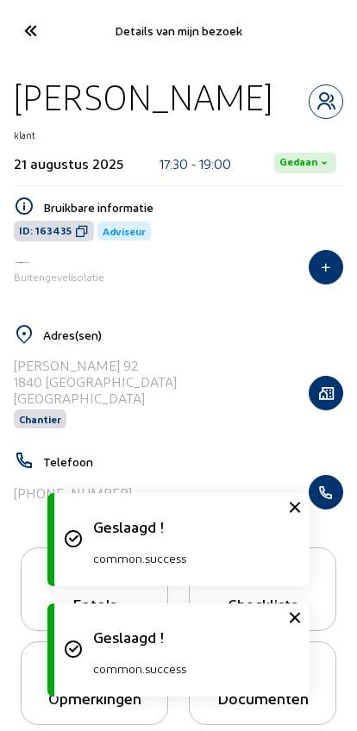
click at [34, 25] on icon at bounding box center [30, 31] width 28 height 30
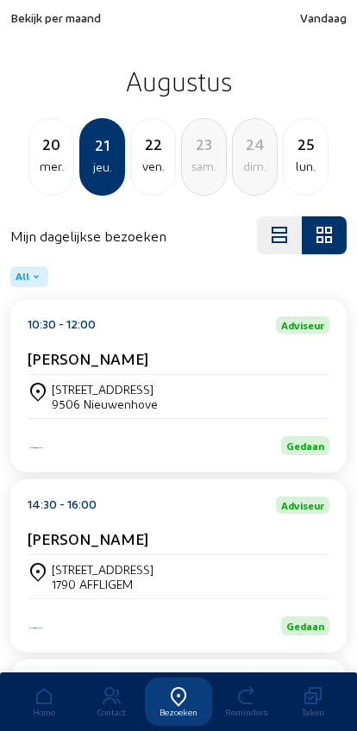
click at [144, 150] on div "22" at bounding box center [153, 144] width 44 height 24
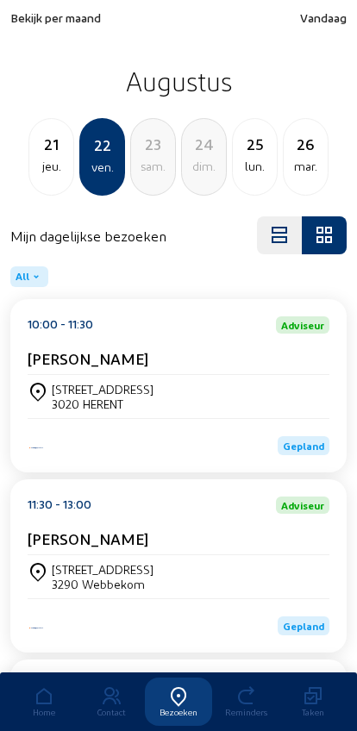
click at [85, 396] on div "[STREET_ADDRESS]" at bounding box center [103, 389] width 102 height 15
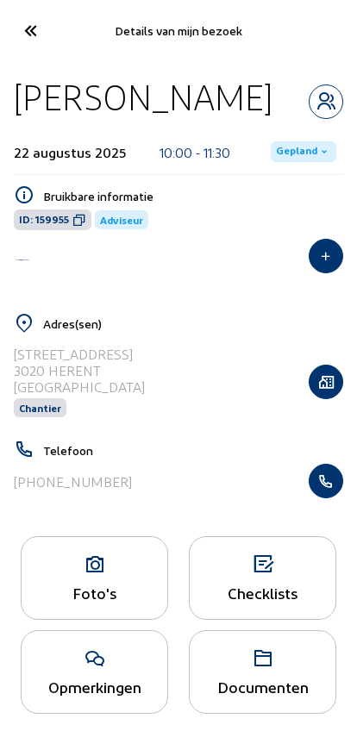
click at [290, 147] on span "Gepland" at bounding box center [296, 152] width 41 height 14
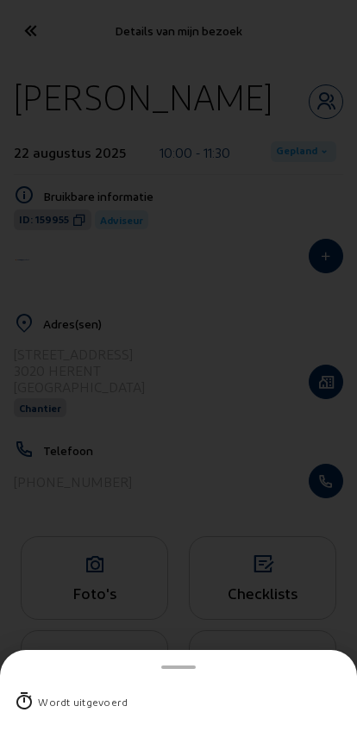
click at [56, 693] on div "Wordt uitgevoerd" at bounding box center [83, 701] width 90 height 17
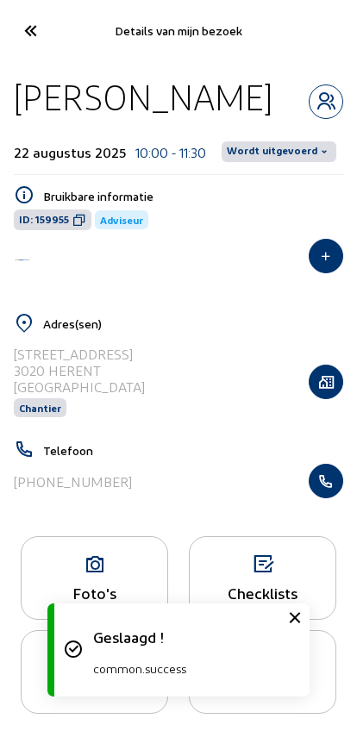
click at [279, 146] on span "Wordt uitgevoerd" at bounding box center [272, 152] width 90 height 14
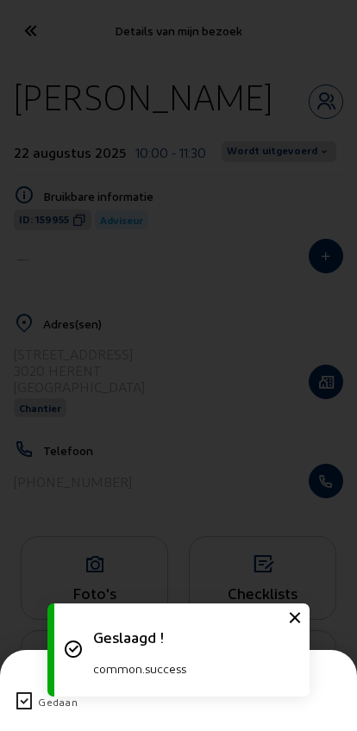
click at [28, 691] on icon at bounding box center [24, 701] width 21 height 21
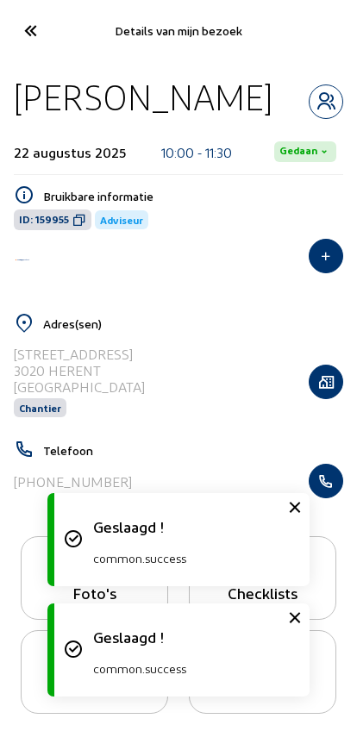
click at [40, 39] on icon at bounding box center [30, 31] width 28 height 30
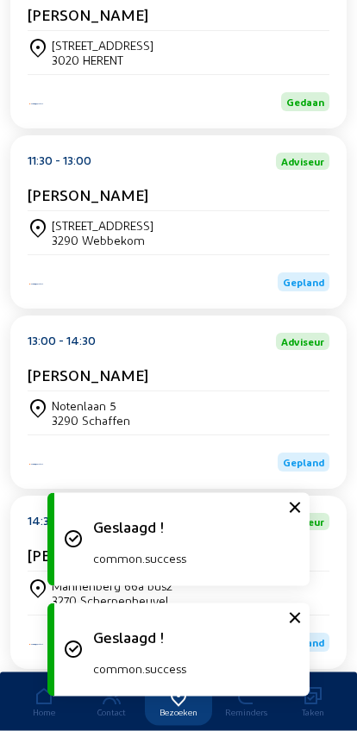
scroll to position [361, 0]
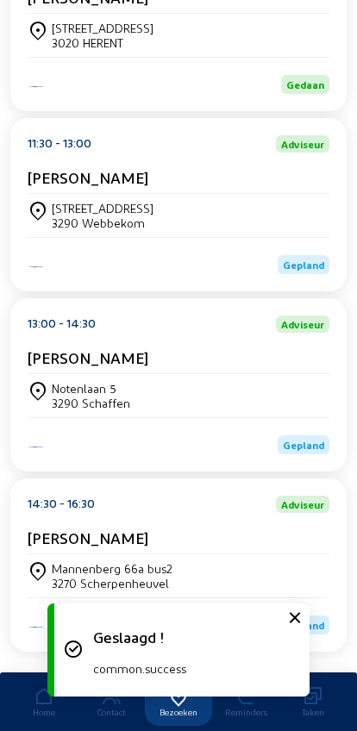
click at [71, 215] on div "[STREET_ADDRESS]" at bounding box center [103, 208] width 102 height 15
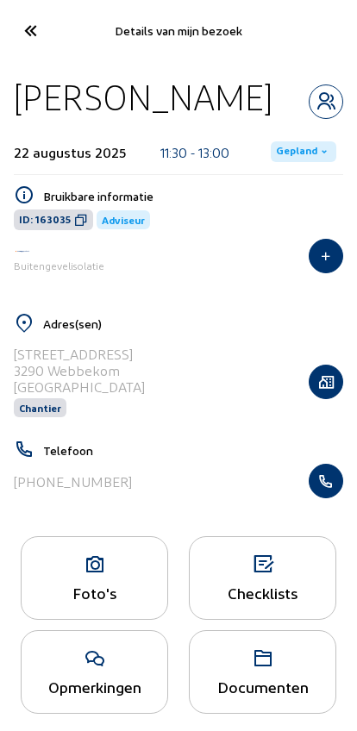
click at [289, 159] on span "Gepland" at bounding box center [296, 152] width 41 height 14
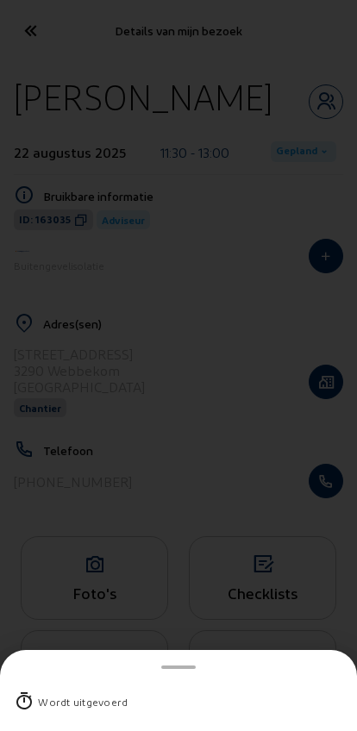
click at [37, 682] on div "Wordt uitgevoerd" at bounding box center [178, 701] width 329 height 45
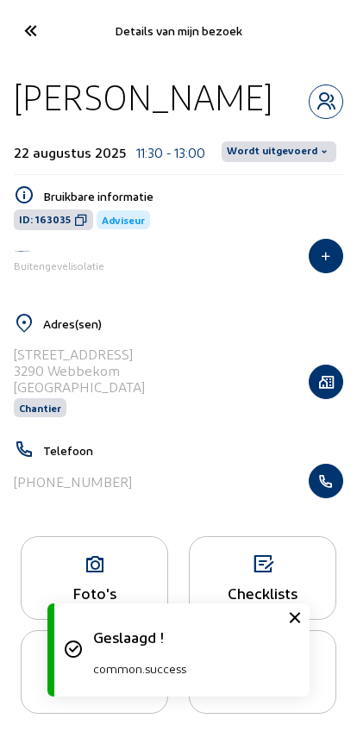
click at [278, 147] on span "Wordt uitgevoerd" at bounding box center [272, 152] width 90 height 14
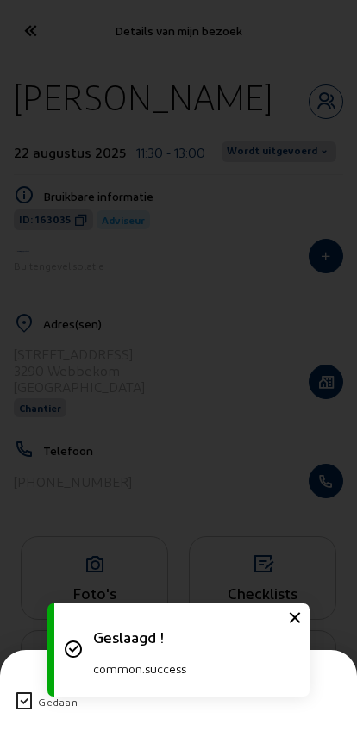
click at [28, 691] on icon at bounding box center [24, 701] width 21 height 21
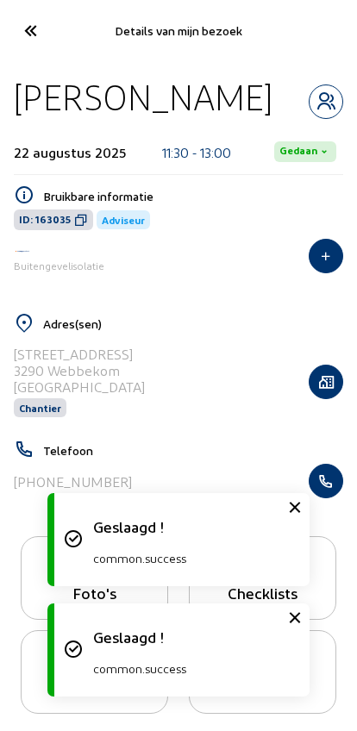
click at [27, 23] on icon at bounding box center [30, 31] width 28 height 30
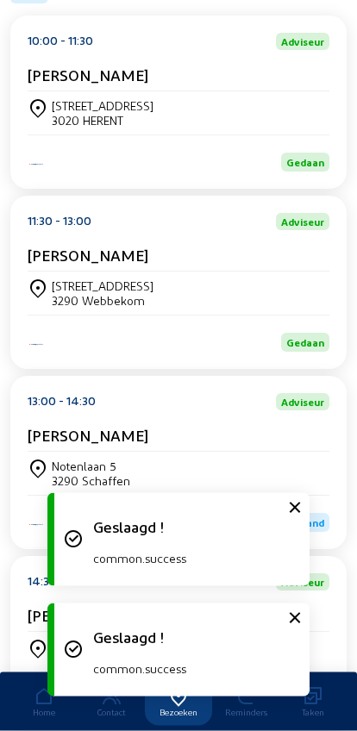
scroll to position [352, 0]
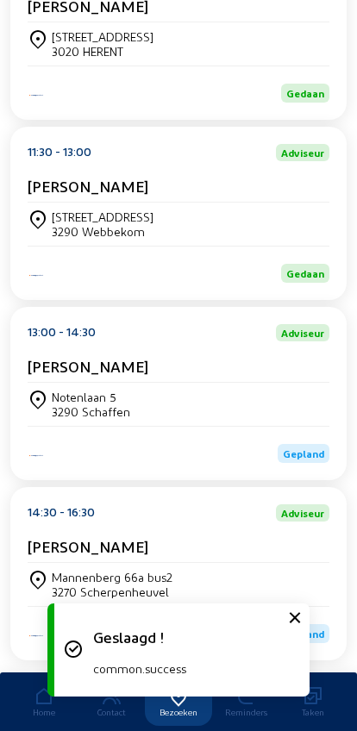
click at [97, 419] on div "3290 Schaffen" at bounding box center [91, 411] width 78 height 15
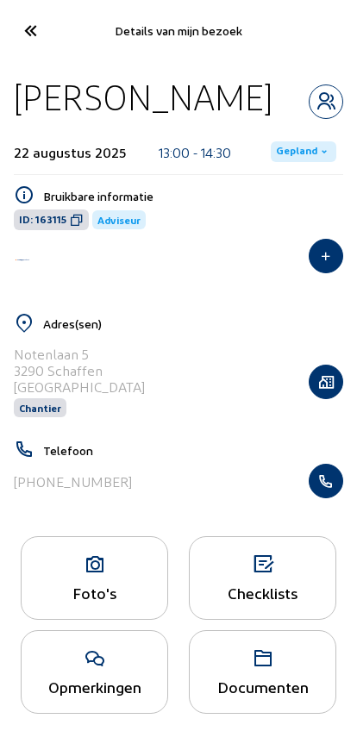
click at [290, 159] on span "Gepland" at bounding box center [303, 151] width 65 height 21
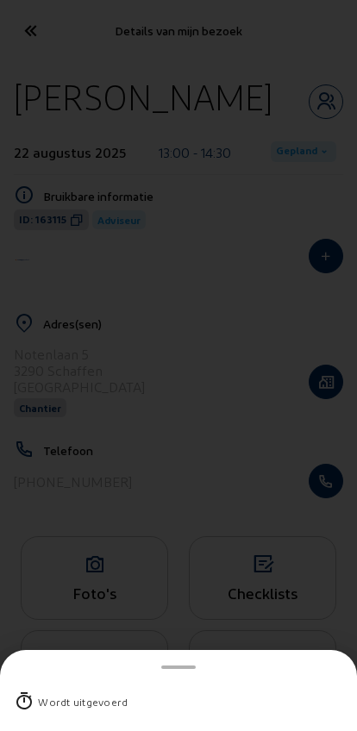
click at [56, 693] on div "Wordt uitgevoerd" at bounding box center [83, 701] width 90 height 17
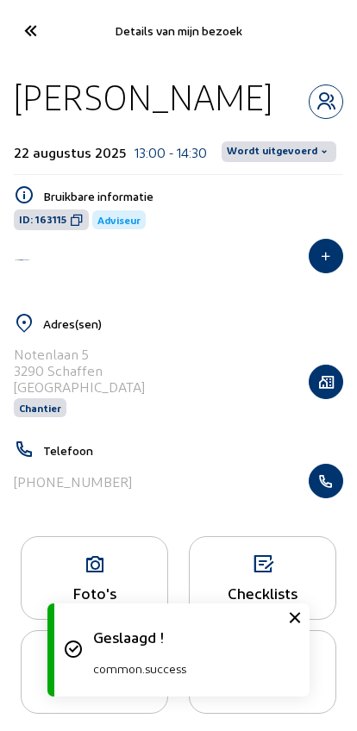
click at [277, 150] on span "Wordt uitgevoerd" at bounding box center [272, 152] width 90 height 14
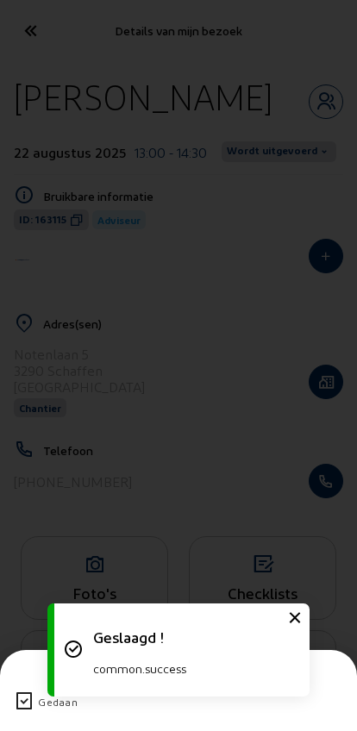
click at [23, 679] on div "Gedaan" at bounding box center [178, 701] width 329 height 45
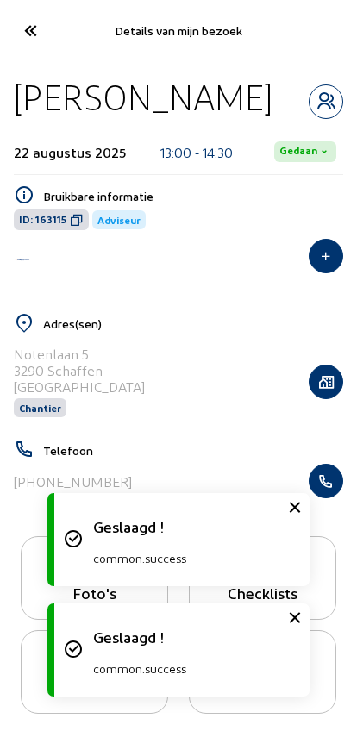
click at [29, 27] on icon at bounding box center [30, 31] width 28 height 30
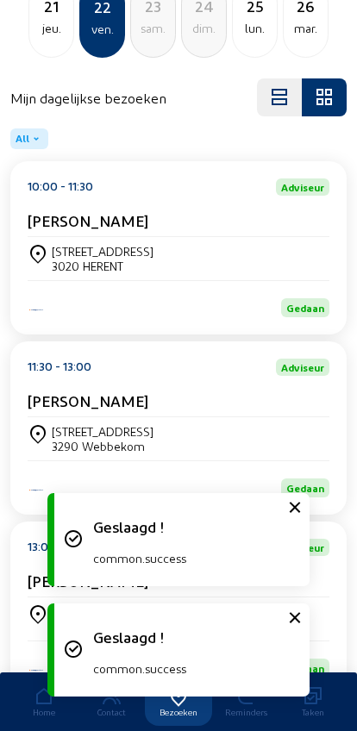
scroll to position [418, 0]
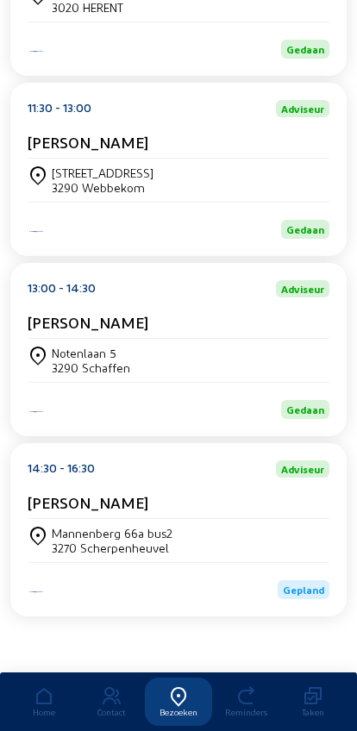
click at [111, 521] on div "Mannenberg 66a bus2 3270 [GEOGRAPHIC_DATA]" at bounding box center [179, 540] width 302 height 43
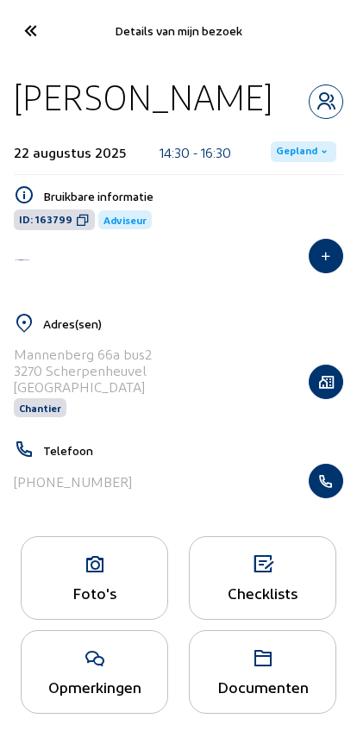
click at [292, 162] on span "Gepland" at bounding box center [303, 151] width 65 height 21
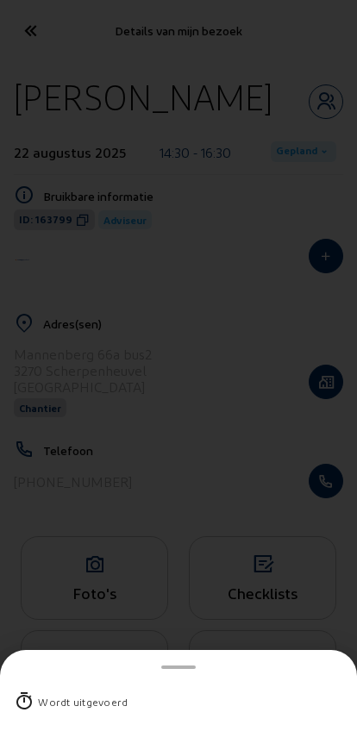
click at [54, 679] on div "Wordt uitgevoerd" at bounding box center [178, 701] width 329 height 45
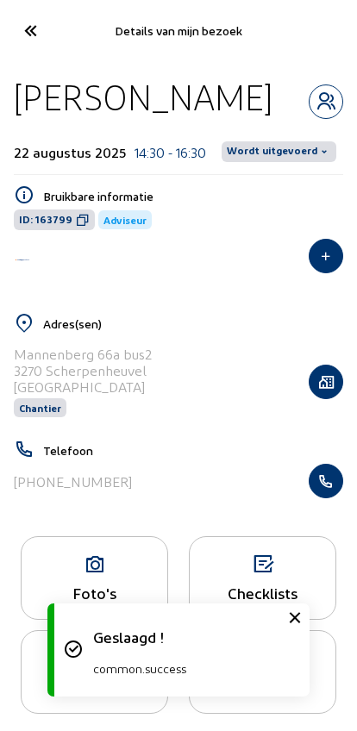
click at [265, 159] on span "Wordt uitgevoerd" at bounding box center [272, 152] width 90 height 14
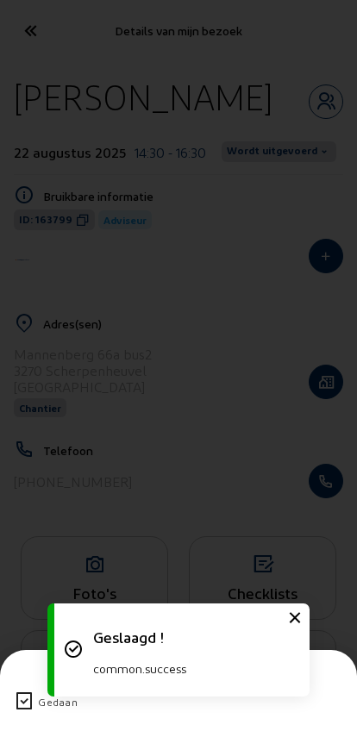
click at [33, 691] on icon at bounding box center [24, 701] width 21 height 21
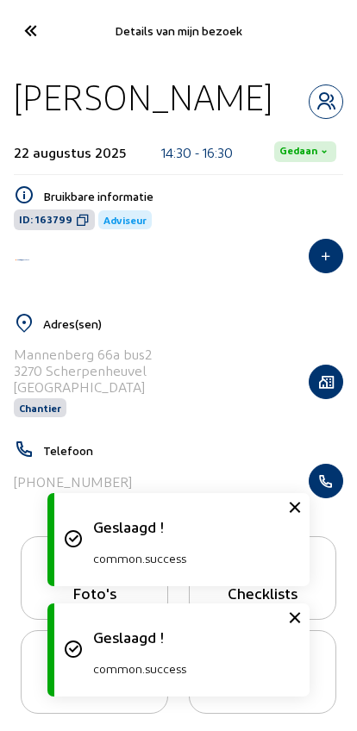
click at [16, 24] on icon at bounding box center [30, 31] width 28 height 30
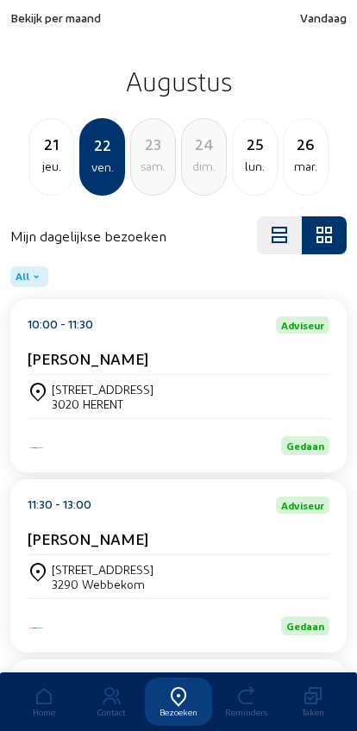
click at [241, 148] on div "25" at bounding box center [255, 144] width 44 height 24
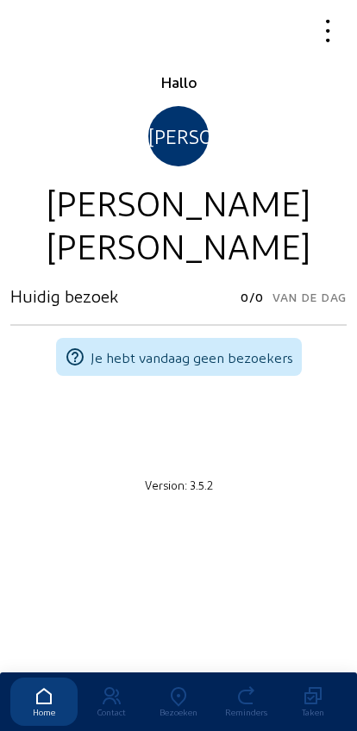
click at [177, 690] on link "Bezoeken" at bounding box center [178, 701] width 67 height 48
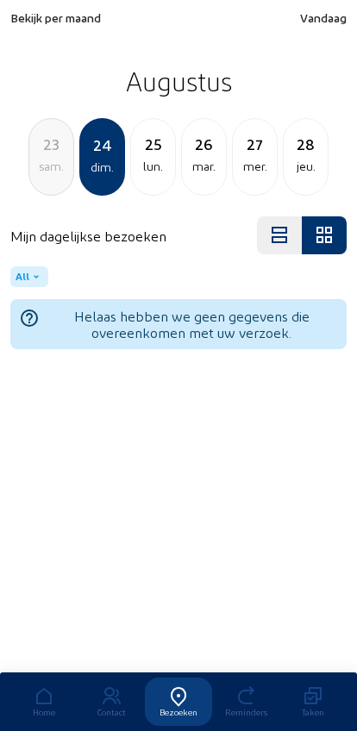
click at [58, 164] on div "sam." at bounding box center [51, 166] width 44 height 21
click at [47, 175] on div "ven." at bounding box center [51, 166] width 44 height 21
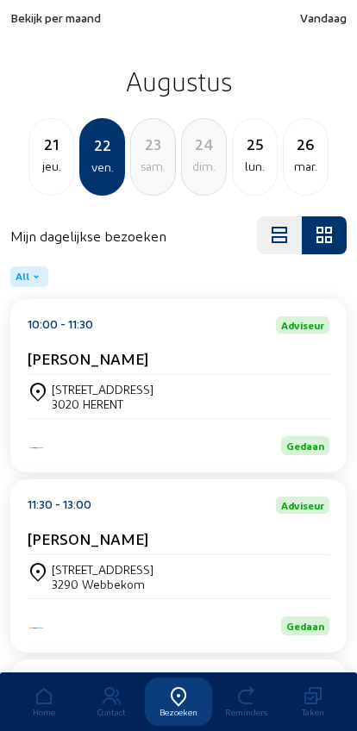
click at [75, 367] on cam-card-title "[PERSON_NAME]" at bounding box center [88, 358] width 121 height 18
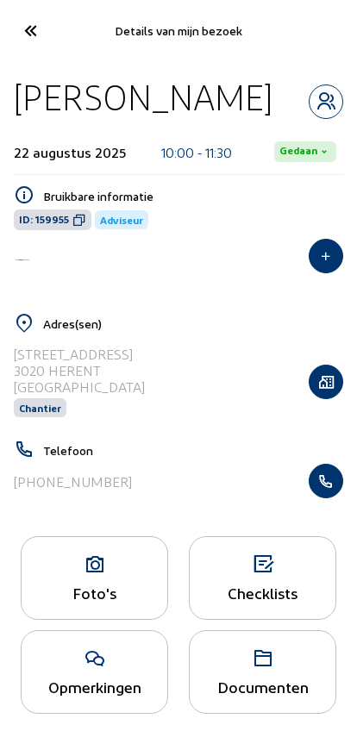
click at [21, 31] on icon at bounding box center [30, 31] width 28 height 30
